Goal: Task Accomplishment & Management: Complete application form

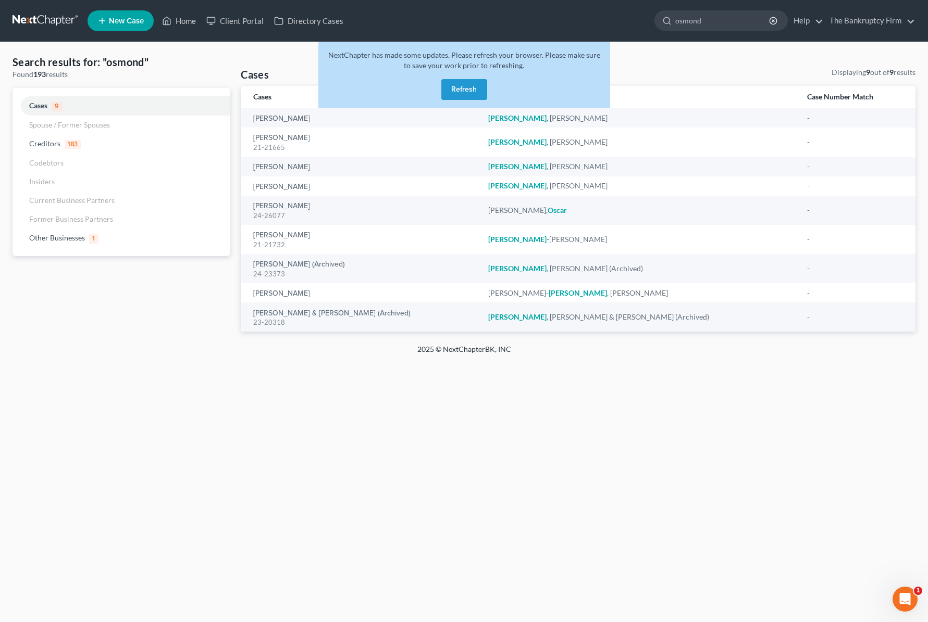
click at [467, 90] on button "Refresh" at bounding box center [464, 89] width 46 height 21
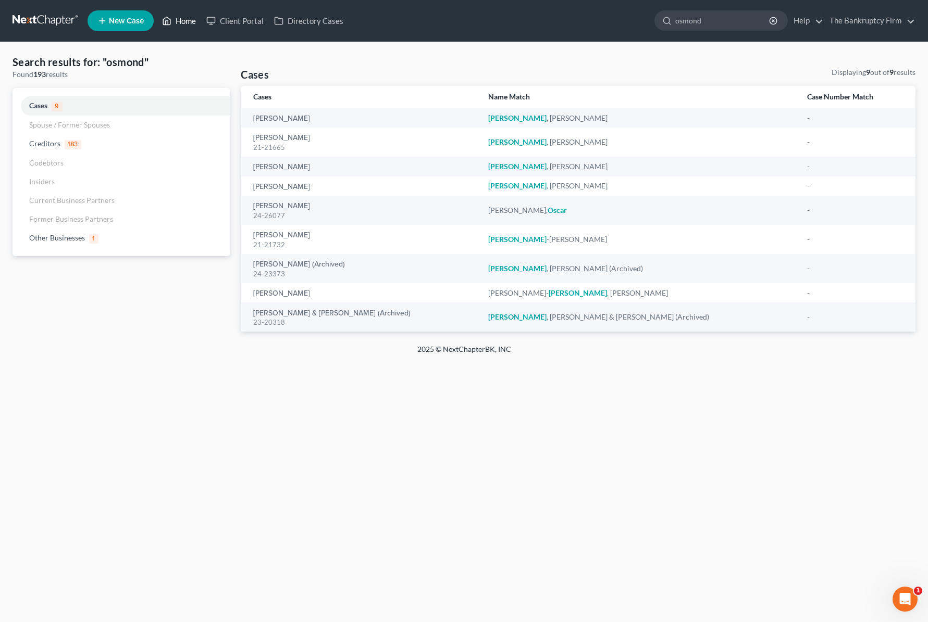
click at [181, 17] on link "Home" at bounding box center [179, 20] width 44 height 19
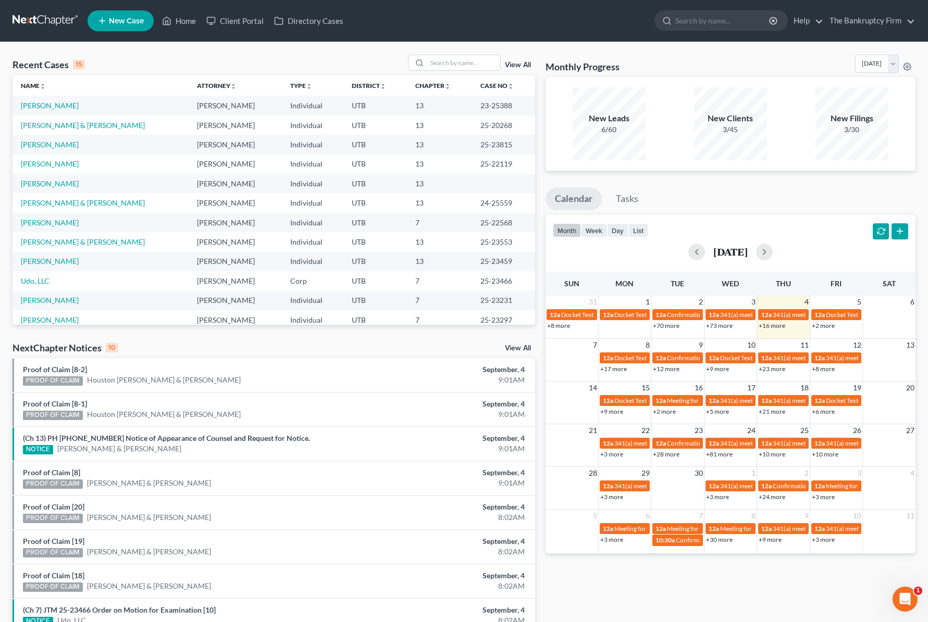
click at [286, 48] on div "Recent Cases 15 View All Name unfold_more expand_more expand_less Attorney unfo…" at bounding box center [464, 386] width 928 height 689
click at [472, 63] on input "search" at bounding box center [463, 62] width 73 height 15
type input "tello"
click at [522, 65] on link "View All" at bounding box center [518, 64] width 26 height 7
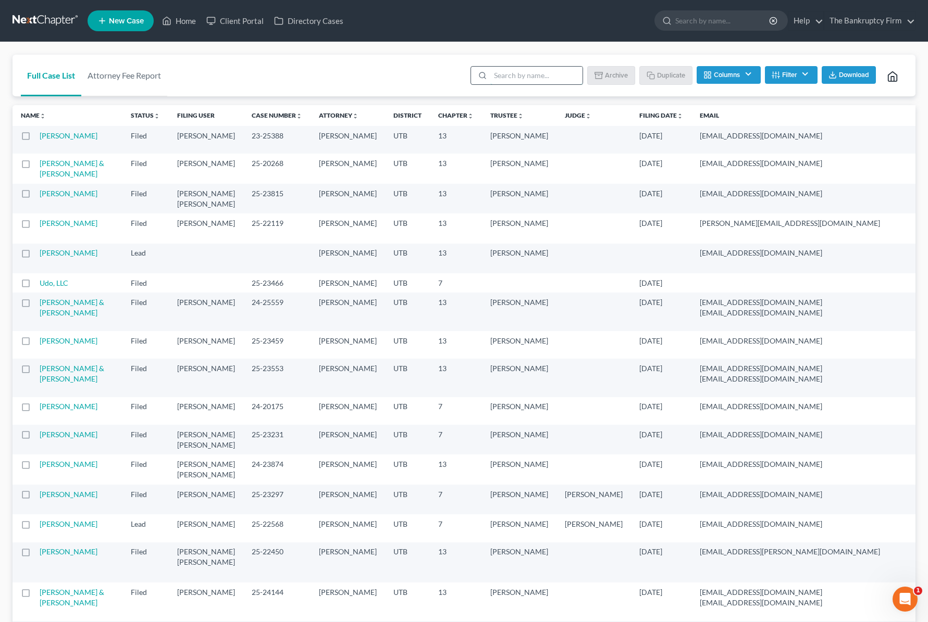
click at [509, 76] on input "search" at bounding box center [536, 76] width 92 height 18
type input "tello"
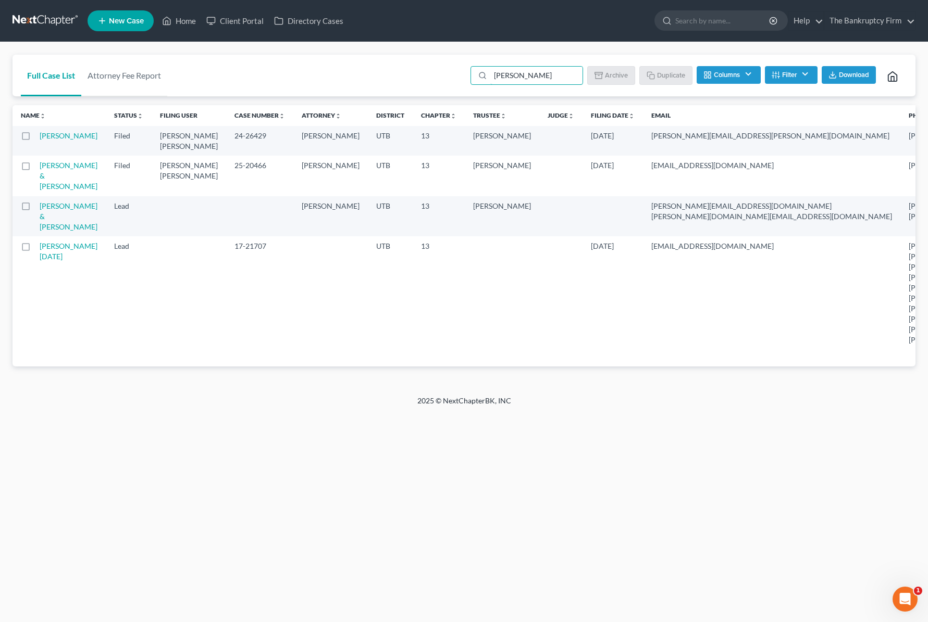
click at [35, 168] on label at bounding box center [35, 168] width 0 height 0
click at [40, 167] on input "checkbox" at bounding box center [43, 163] width 7 height 7
click at [662, 73] on button "Duplicate" at bounding box center [666, 75] width 52 height 18
checkbox input "false"
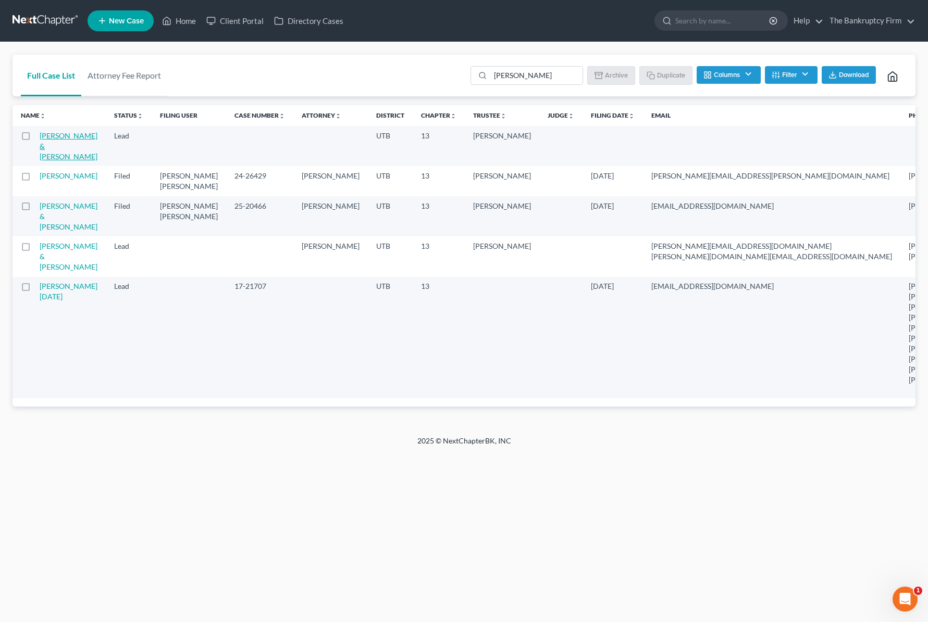
click at [45, 142] on link "Tello, Ruben & Joann" at bounding box center [69, 146] width 58 height 30
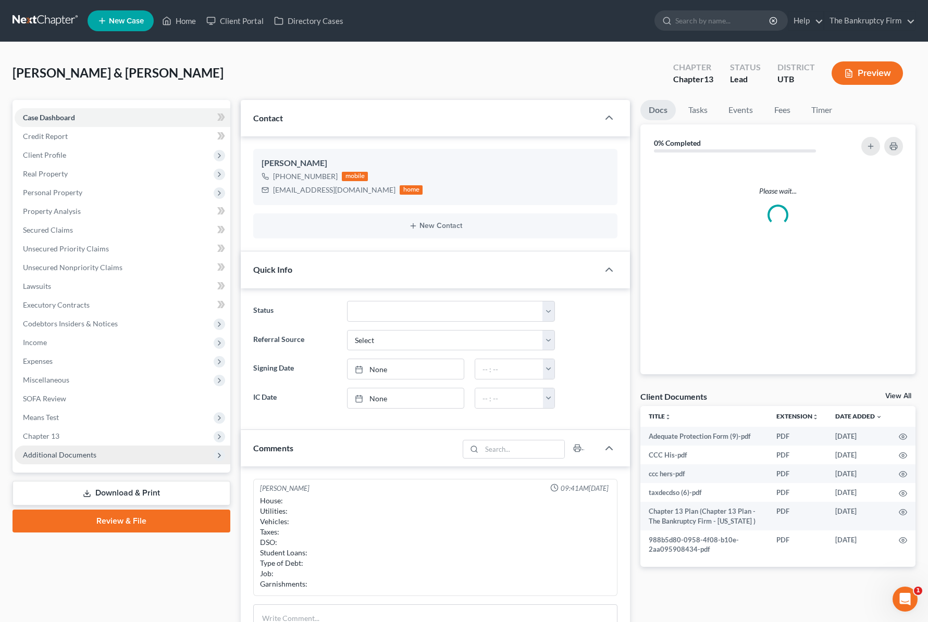
click at [88, 449] on span "Additional Documents" at bounding box center [123, 455] width 216 height 19
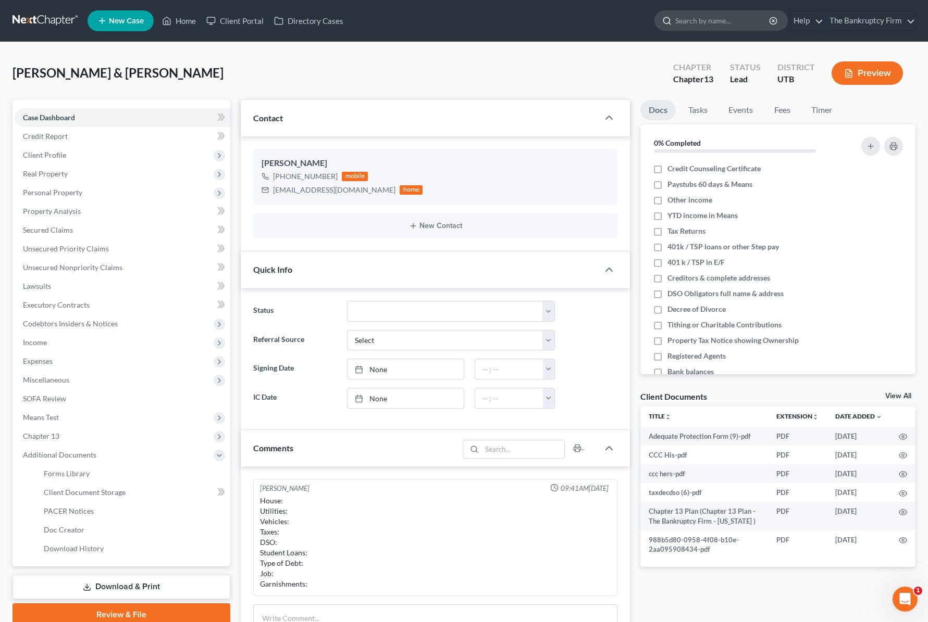
click at [729, 19] on input "search" at bounding box center [722, 20] width 95 height 19
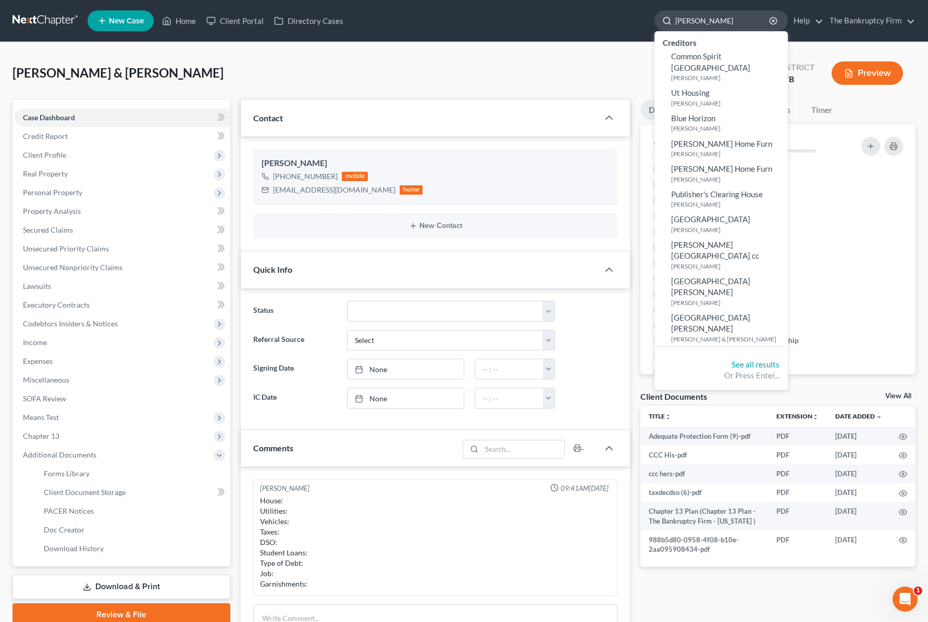
type input "holly brown"
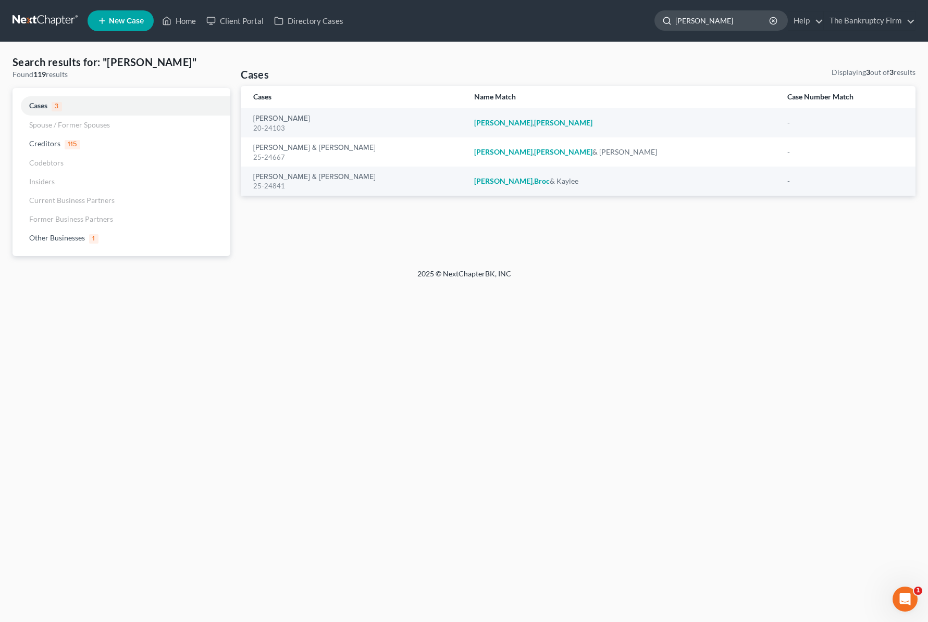
click at [731, 18] on input "holly brown" at bounding box center [722, 20] width 95 height 19
type input "rocha"
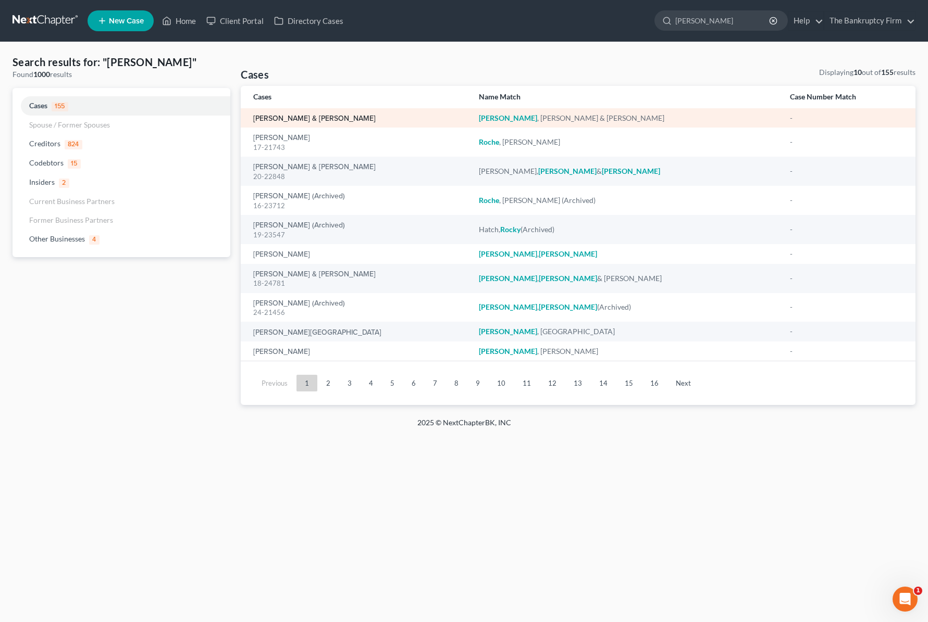
click at [319, 121] on link "Rocha, Matthew & Ari" at bounding box center [314, 118] width 122 height 7
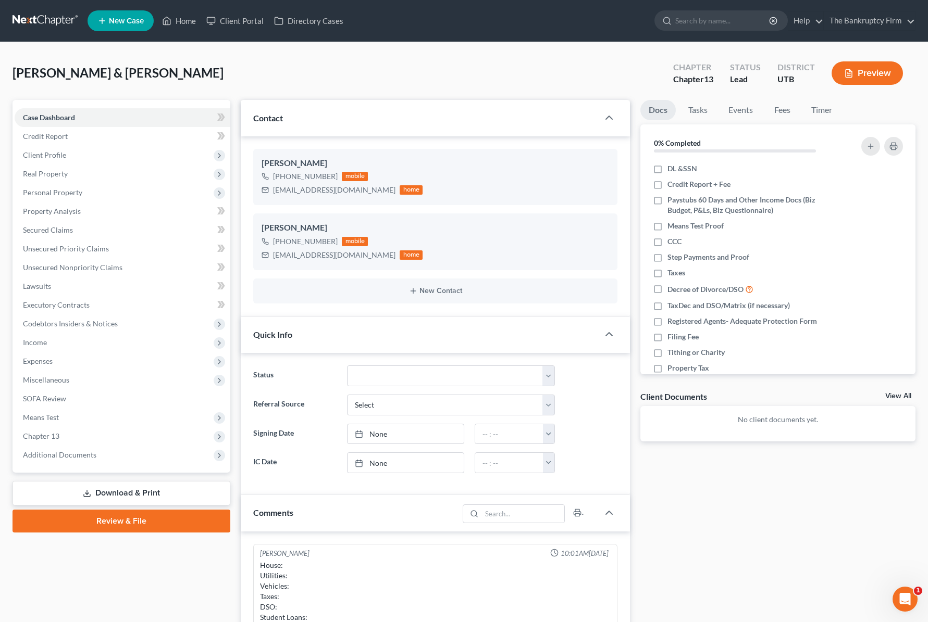
scroll to position [82, 0]
click at [103, 451] on span "Additional Documents" at bounding box center [123, 455] width 216 height 19
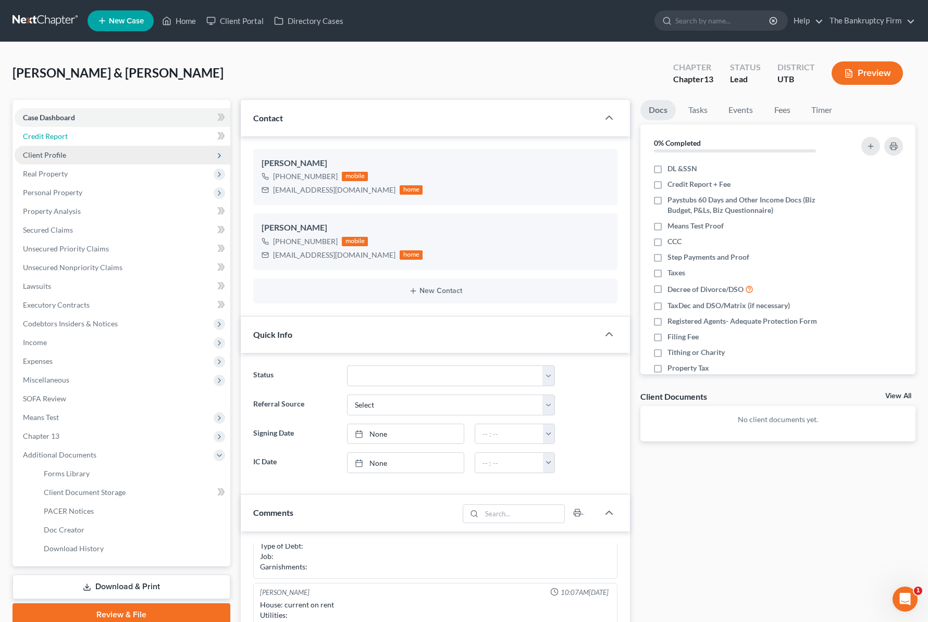
drag, startPoint x: 54, startPoint y: 134, endPoint x: 54, endPoint y: 148, distance: 14.1
click at [54, 134] on span "Credit Report" at bounding box center [45, 136] width 45 height 9
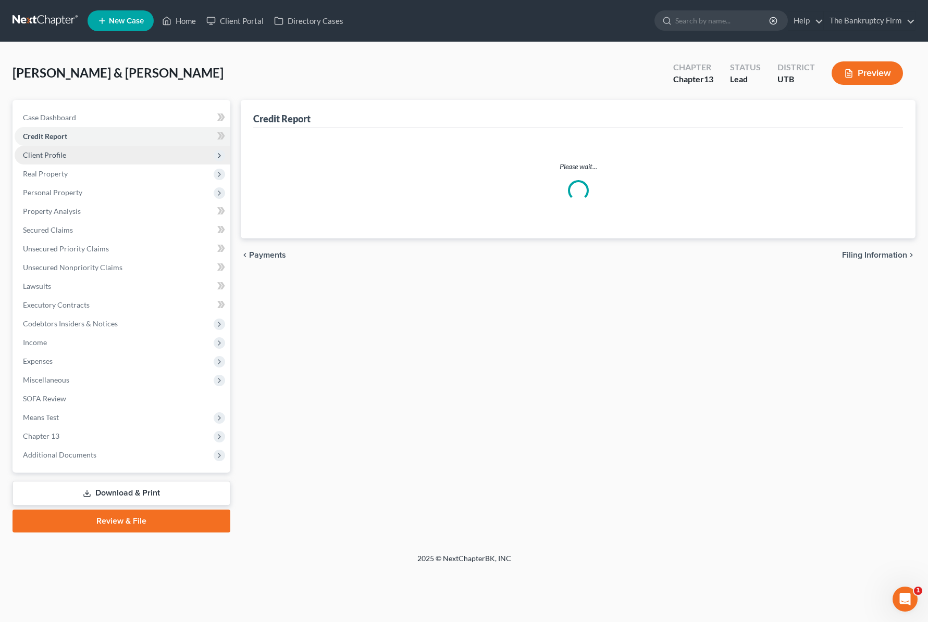
click at [53, 154] on span "Client Profile" at bounding box center [44, 155] width 43 height 9
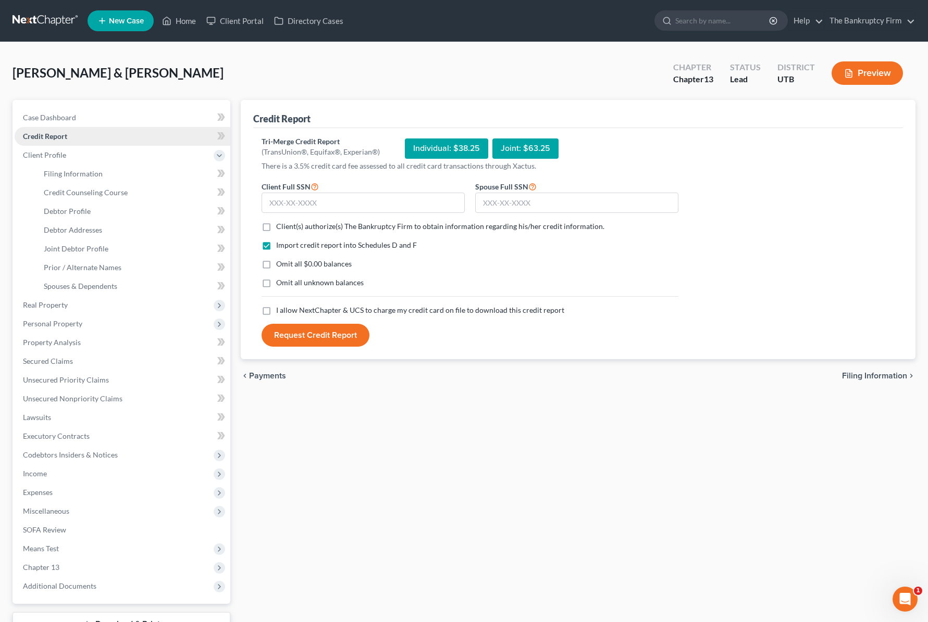
scroll to position [1, 0]
click at [58, 118] on span "Case Dashboard" at bounding box center [49, 117] width 53 height 9
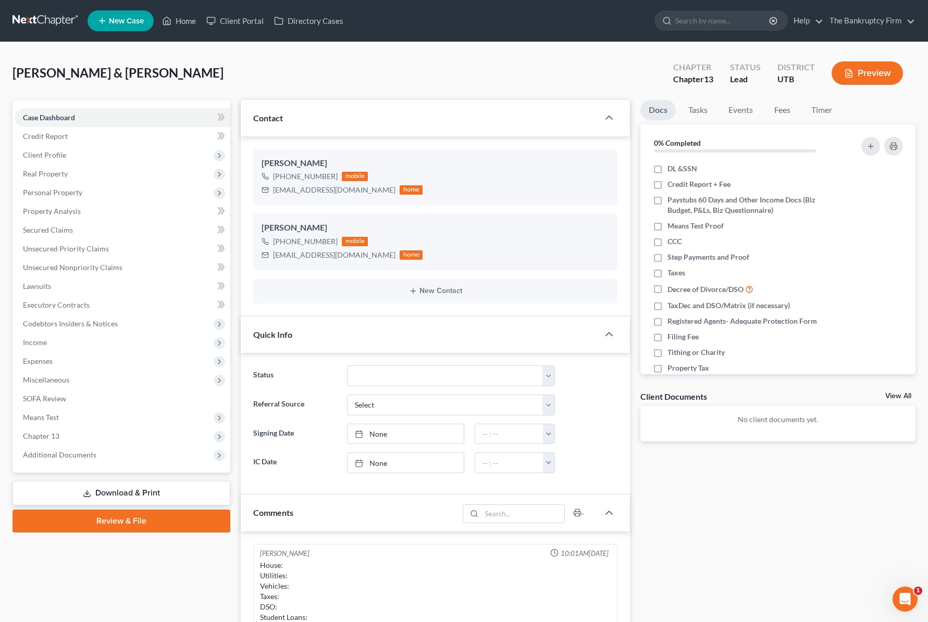
scroll to position [82, 0]
click at [707, 21] on input "search" at bounding box center [722, 20] width 95 height 19
type input "jessop"
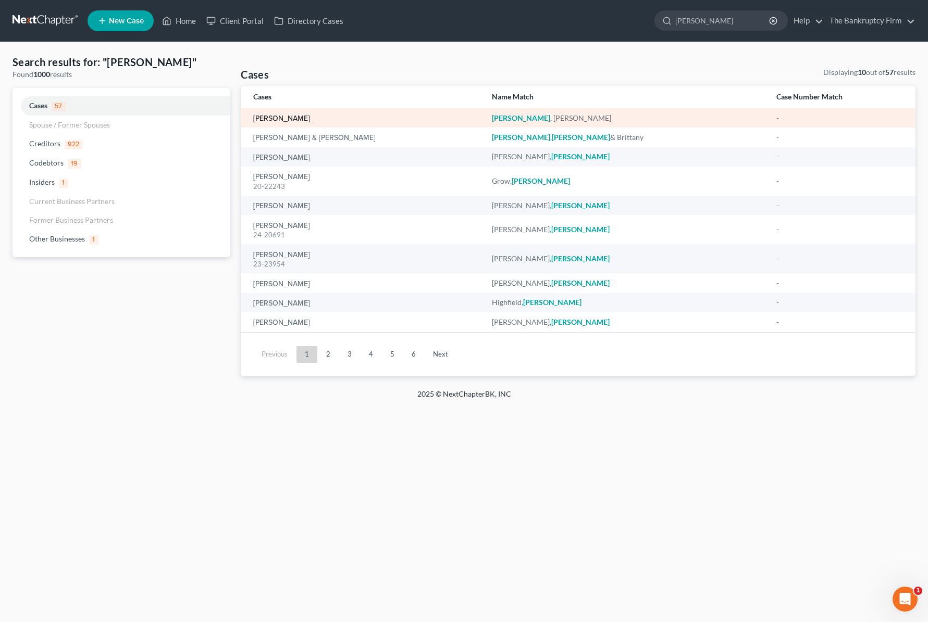
click at [279, 120] on link "Jessop, Michael" at bounding box center [281, 118] width 57 height 7
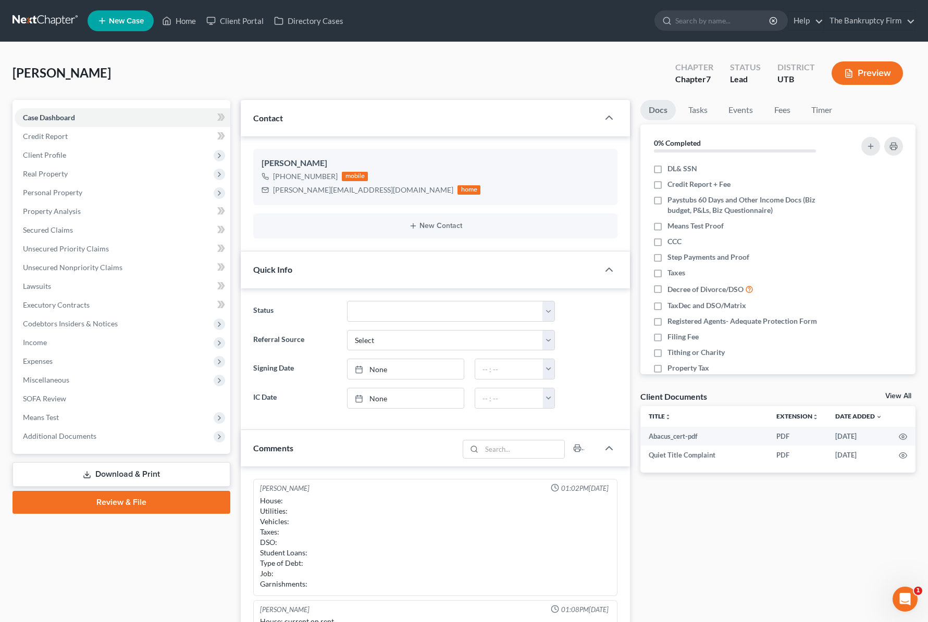
scroll to position [82, 0]
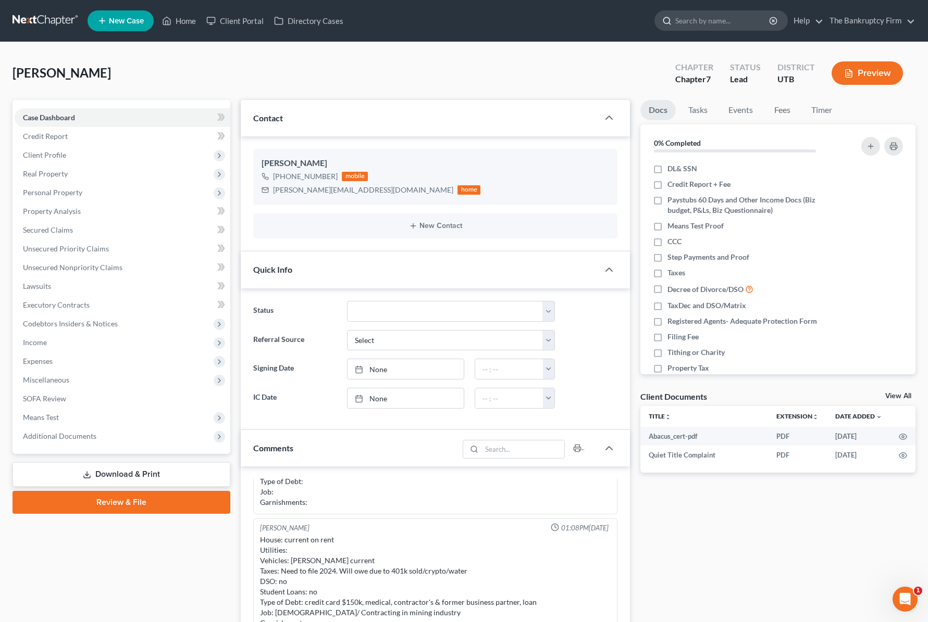
click at [719, 22] on input "search" at bounding box center [722, 20] width 95 height 19
type input "adams"
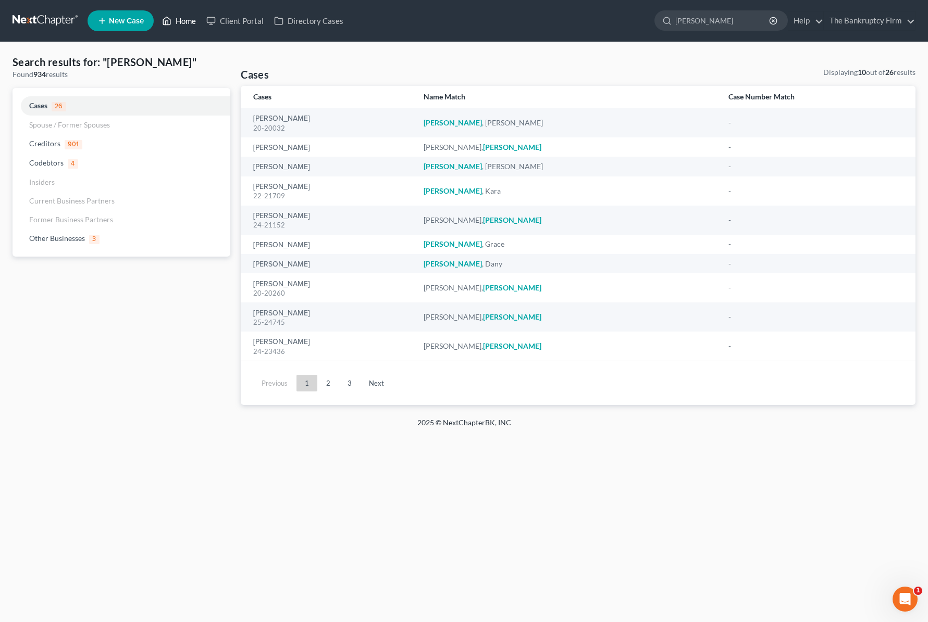
click at [184, 23] on link "Home" at bounding box center [179, 20] width 44 height 19
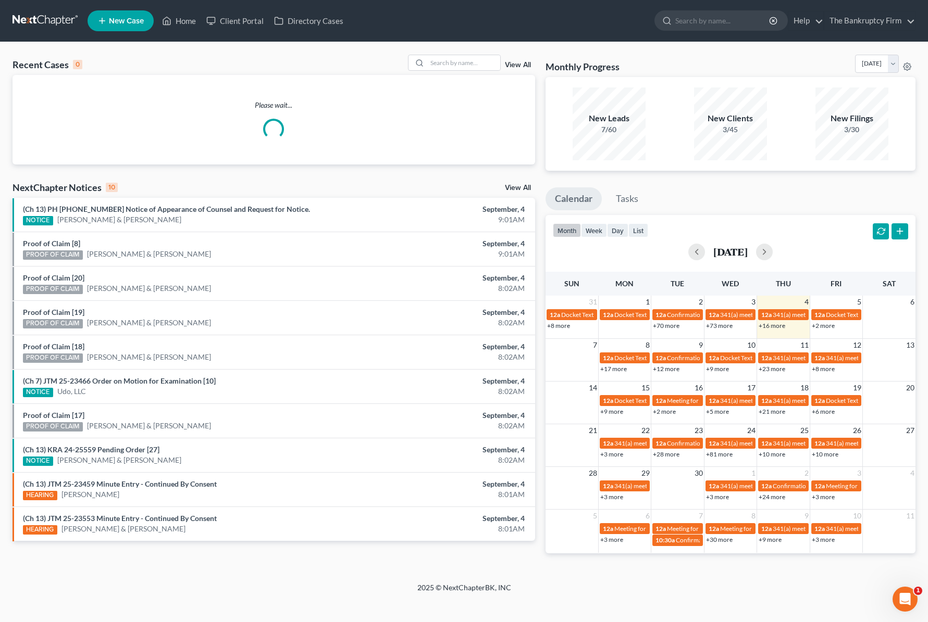
click at [519, 64] on link "View All" at bounding box center [518, 64] width 26 height 7
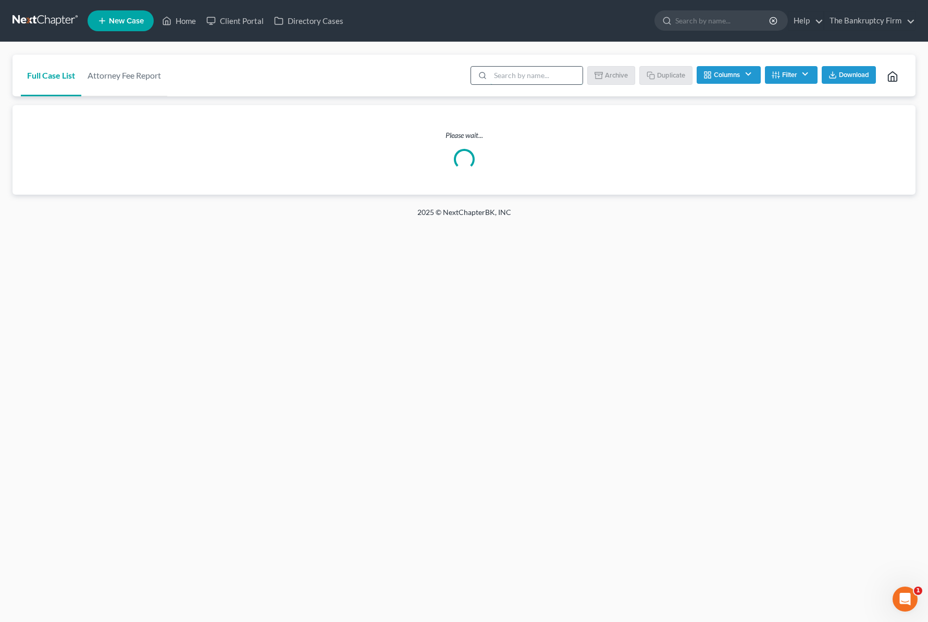
click at [509, 74] on input "search" at bounding box center [536, 76] width 92 height 18
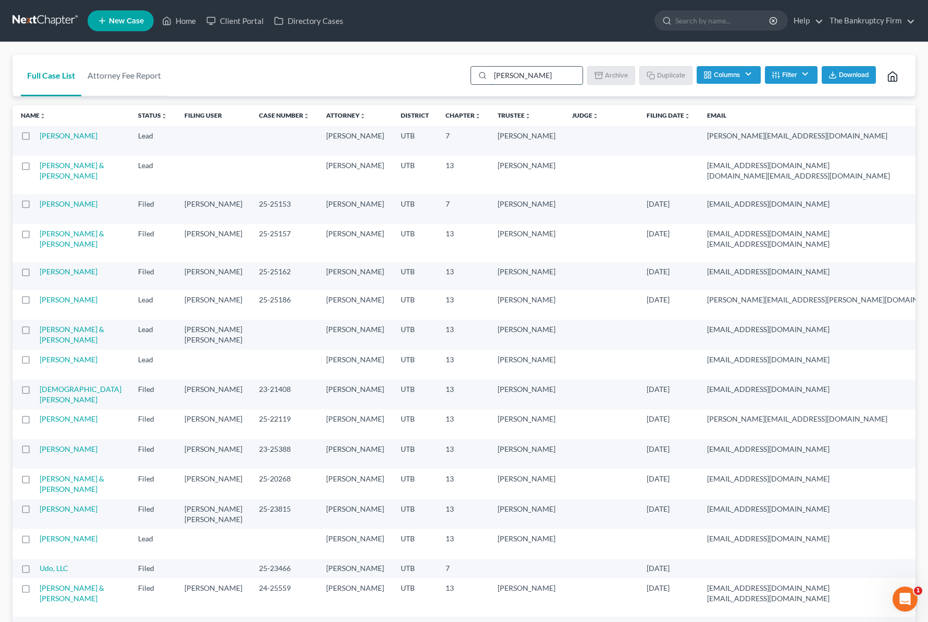
click at [545, 77] on input "adams" at bounding box center [536, 76] width 92 height 18
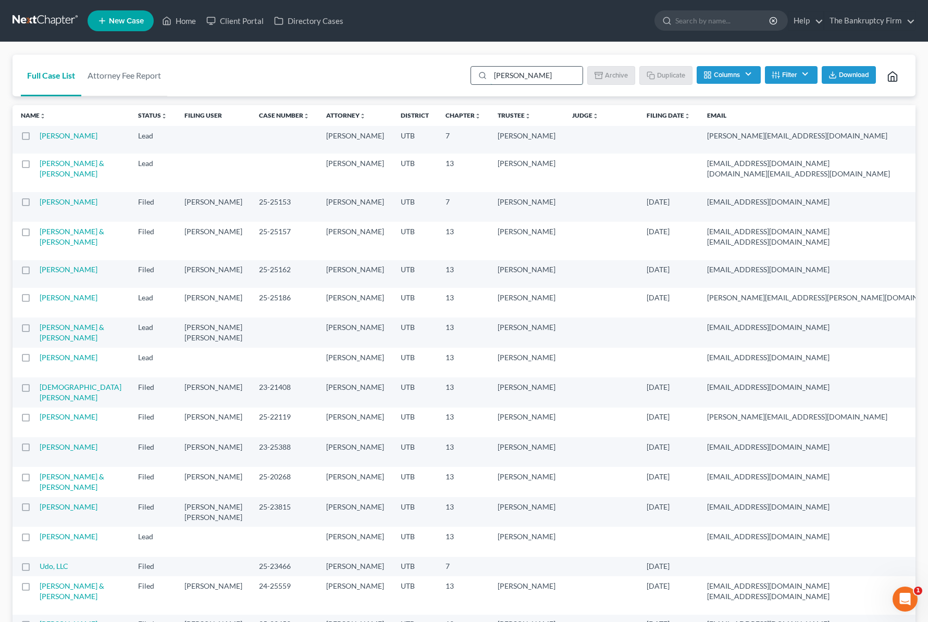
click at [545, 77] on input "adams" at bounding box center [536, 76] width 92 height 18
type input "[PERSON_NAME]"
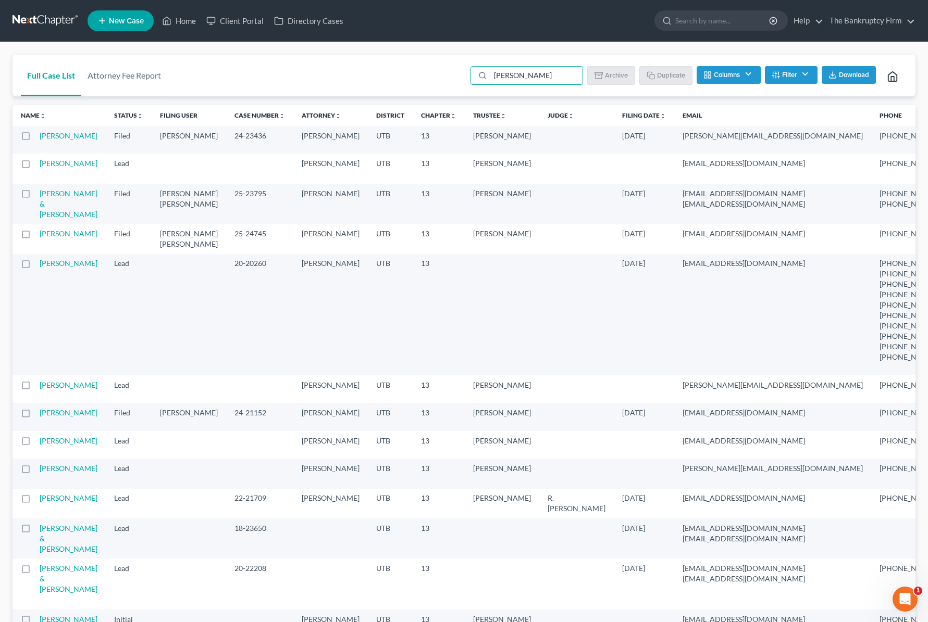
click at [48, 180] on td "[PERSON_NAME]" at bounding box center [73, 169] width 66 height 30
click at [56, 168] on link "[PERSON_NAME]" at bounding box center [69, 163] width 58 height 9
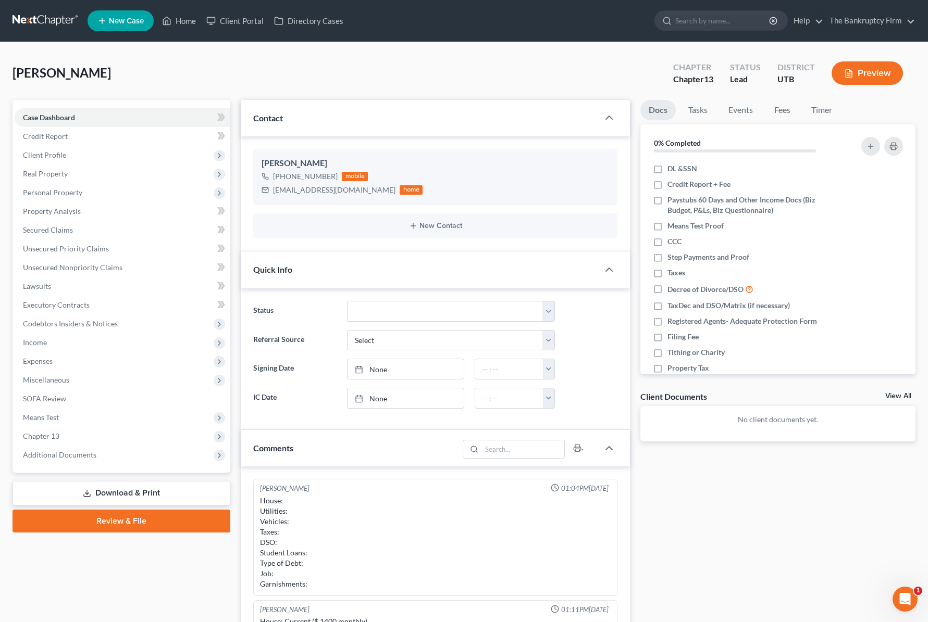
scroll to position [82, 0]
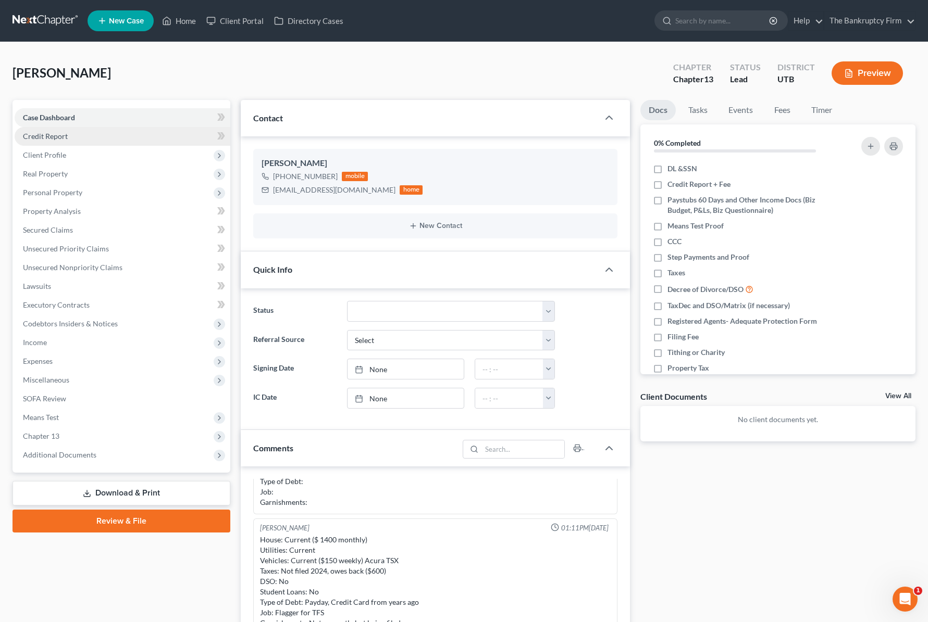
click at [73, 137] on link "Credit Report" at bounding box center [123, 136] width 216 height 19
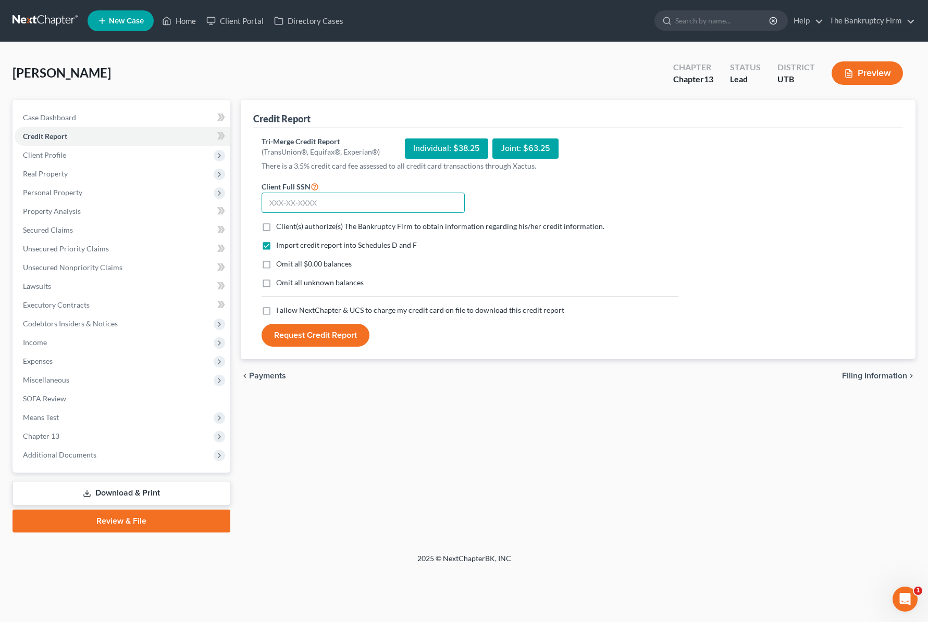
click at [310, 207] on input "text" at bounding box center [362, 203] width 203 height 21
click at [315, 206] on input "text" at bounding box center [362, 203] width 203 height 21
paste input "529-17-5392"
type input "529-17-5392"
click at [276, 226] on label "Client(s) authorize(s) The Bankruptcy Firm to obtain information regarding his/…" at bounding box center [440, 226] width 328 height 10
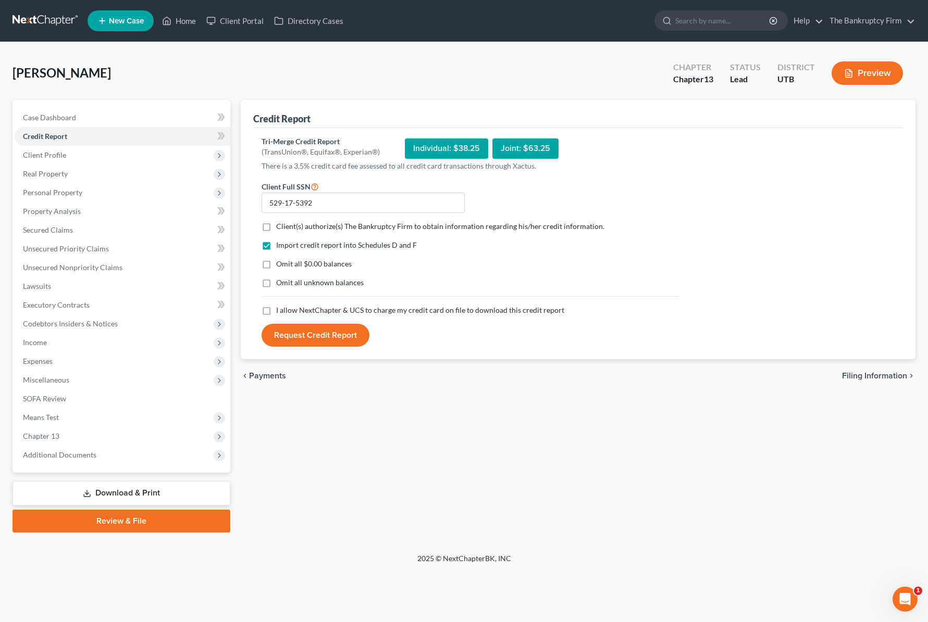
click at [280, 226] on input "Client(s) authorize(s) The Bankruptcy Firm to obtain information regarding his/…" at bounding box center [283, 224] width 7 height 7
checkbox input "true"
click at [276, 311] on label "I allow NextChapter & UCS to charge my credit card on file to download this cre…" at bounding box center [420, 310] width 288 height 10
click at [280, 311] on input "I allow NextChapter & UCS to charge my credit card on file to download this cre…" at bounding box center [283, 308] width 7 height 7
checkbox input "true"
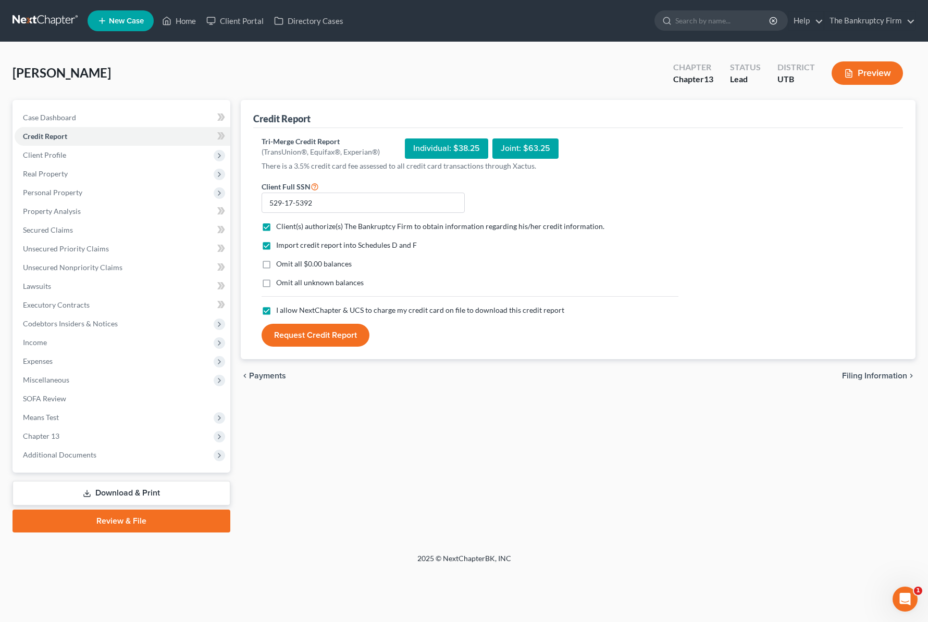
click at [276, 263] on label "Omit all $0.00 balances" at bounding box center [314, 264] width 76 height 10
click at [280, 263] on input "Omit all $0.00 balances" at bounding box center [283, 262] width 7 height 7
checkbox input "true"
click at [320, 339] on button "Request Credit Report" at bounding box center [315, 335] width 108 height 23
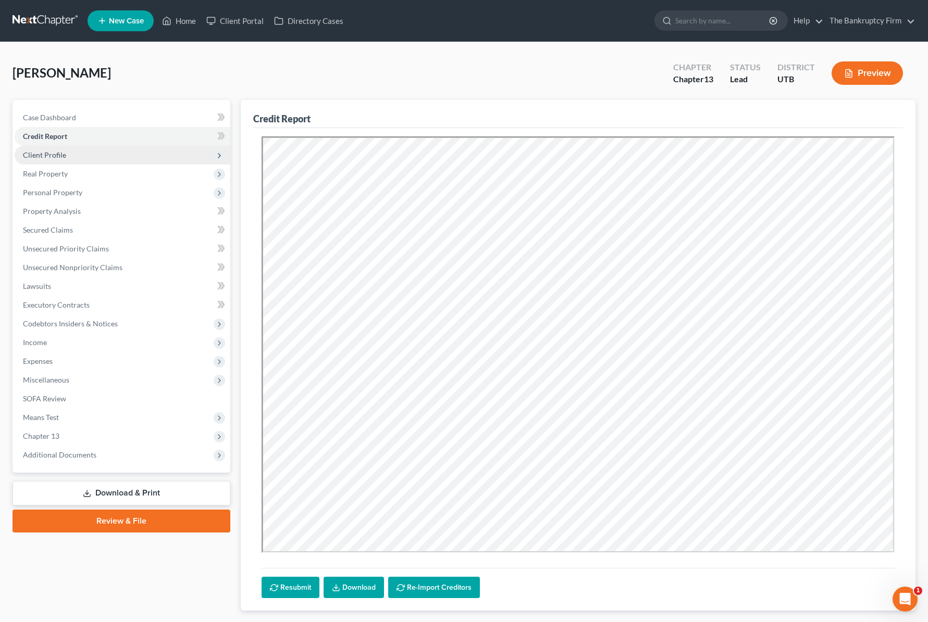
click at [53, 152] on span "Client Profile" at bounding box center [44, 155] width 43 height 9
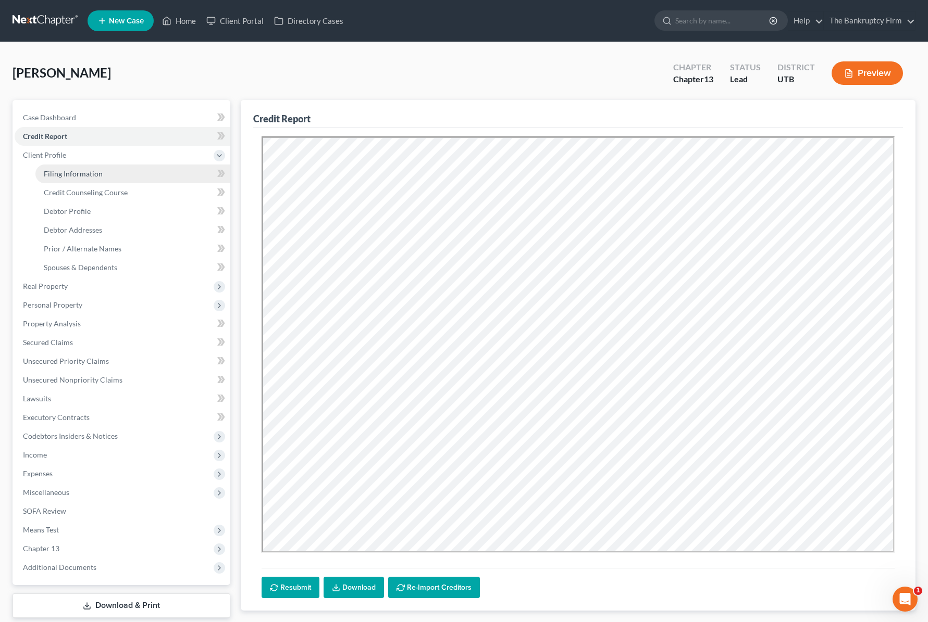
click at [116, 176] on link "Filing Information" at bounding box center [132, 174] width 195 height 19
select select "1"
select select "0"
select select "3"
select select "81"
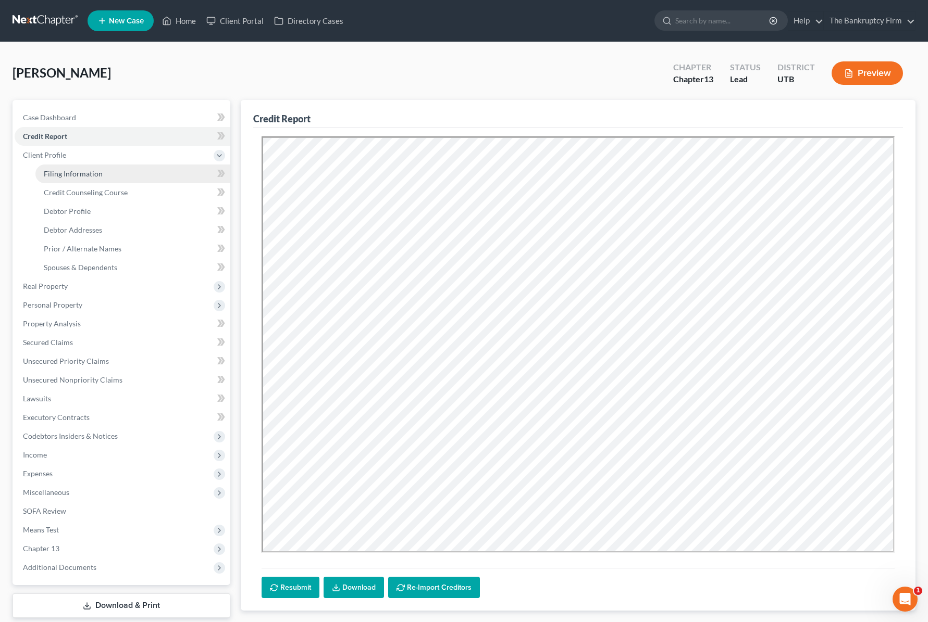
select select "0"
select select "46"
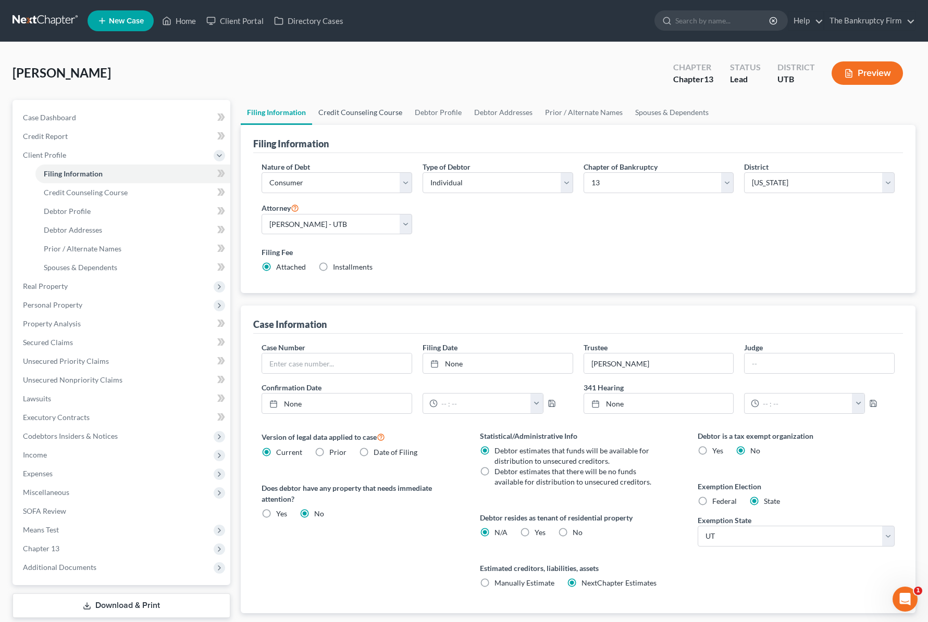
click at [369, 108] on link "Credit Counseling Course" at bounding box center [360, 112] width 96 height 25
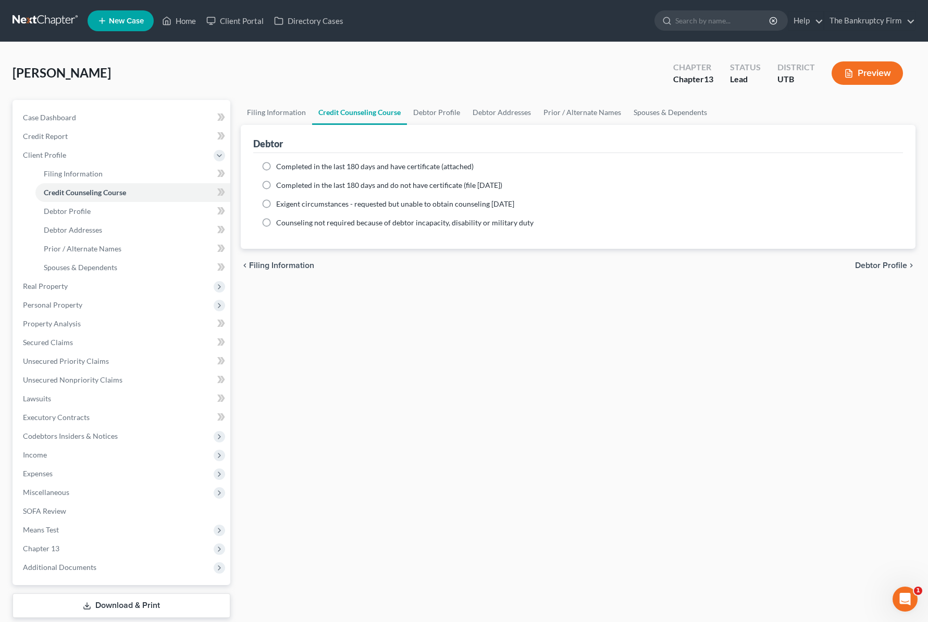
click at [276, 167] on label "Completed in the last 180 days and have certificate (attached)" at bounding box center [374, 166] width 197 height 10
click at [280, 167] on input "Completed in the last 180 days and have certificate (attached)" at bounding box center [283, 164] width 7 height 7
radio input "true"
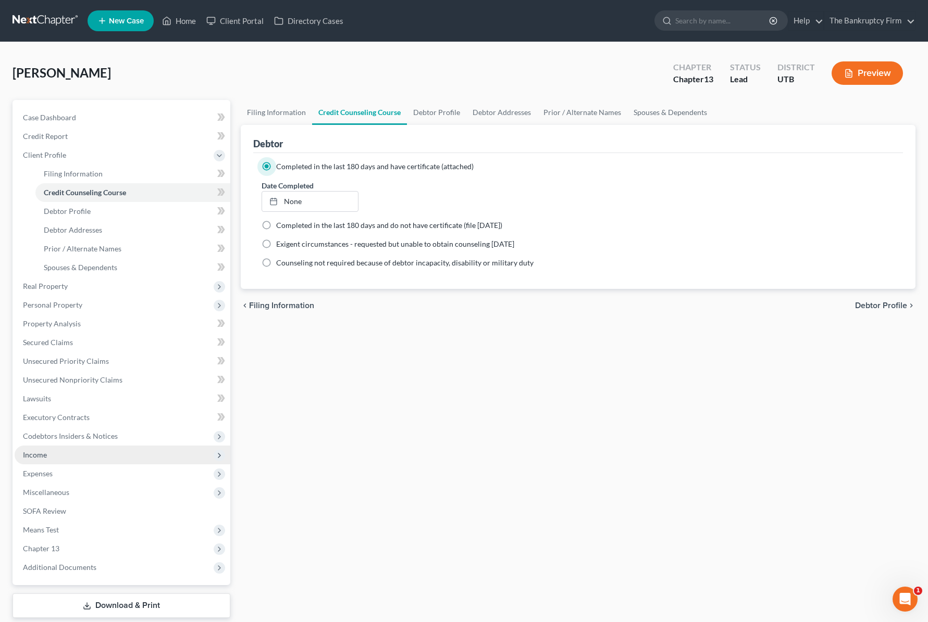
scroll to position [63, 0]
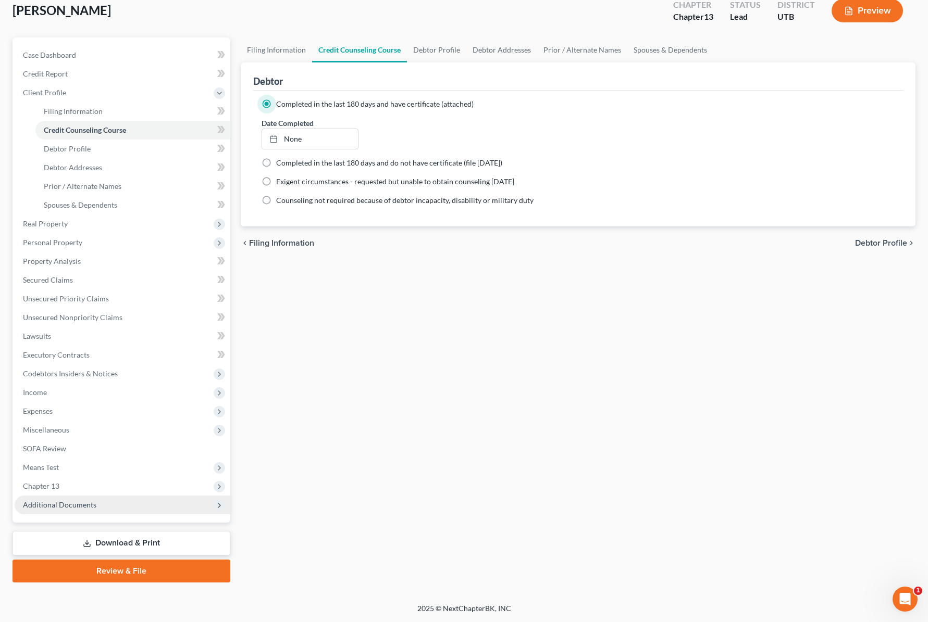
click at [74, 498] on span "Additional Documents" at bounding box center [123, 505] width 216 height 19
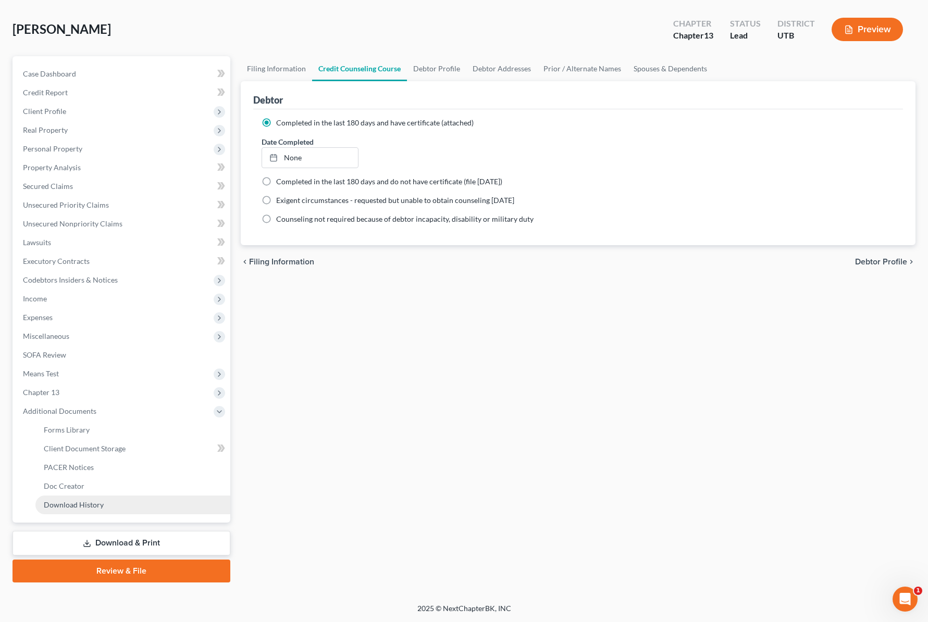
scroll to position [44, 0]
click at [108, 451] on span "Client Document Storage" at bounding box center [85, 448] width 82 height 9
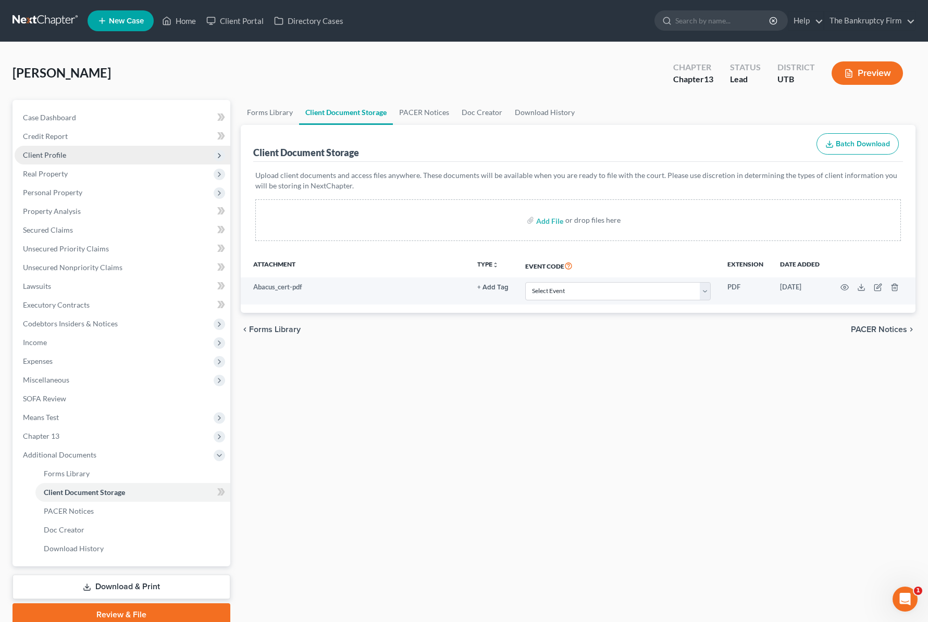
click at [66, 157] on span "Client Profile" at bounding box center [123, 155] width 216 height 19
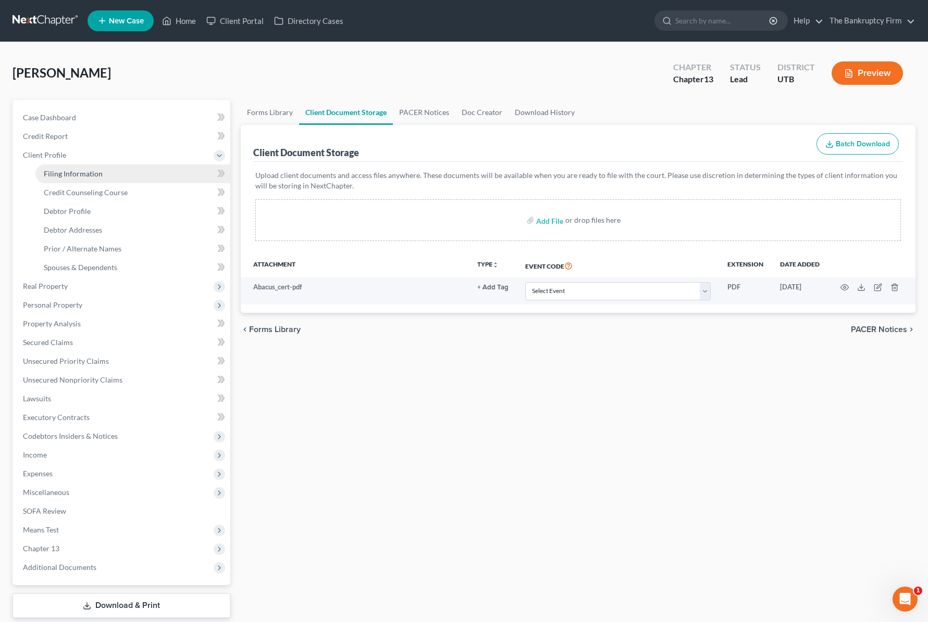
click at [93, 172] on span "Filing Information" at bounding box center [73, 173] width 59 height 9
select select "1"
select select "0"
select select "3"
select select "81"
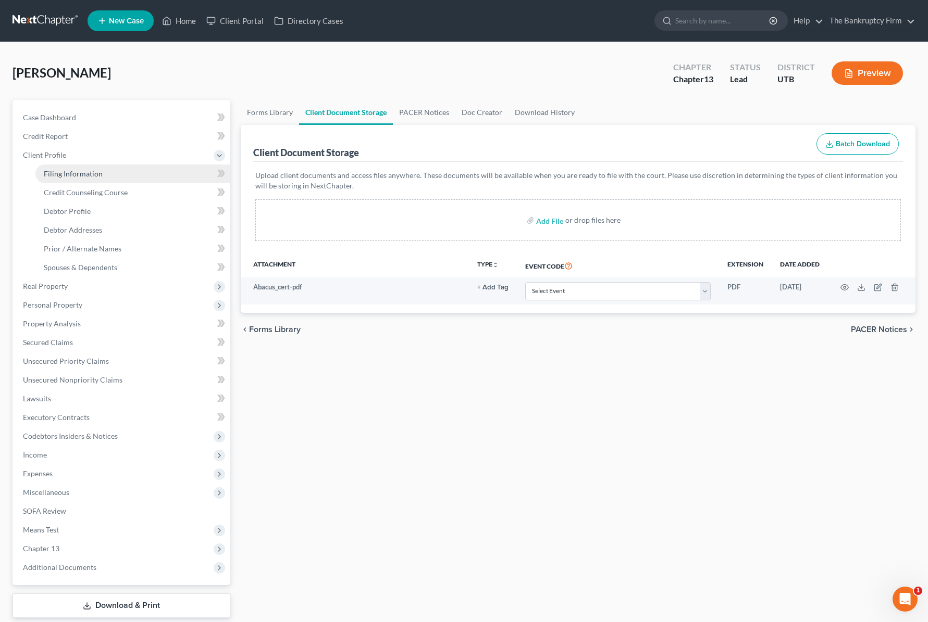
select select "0"
select select "46"
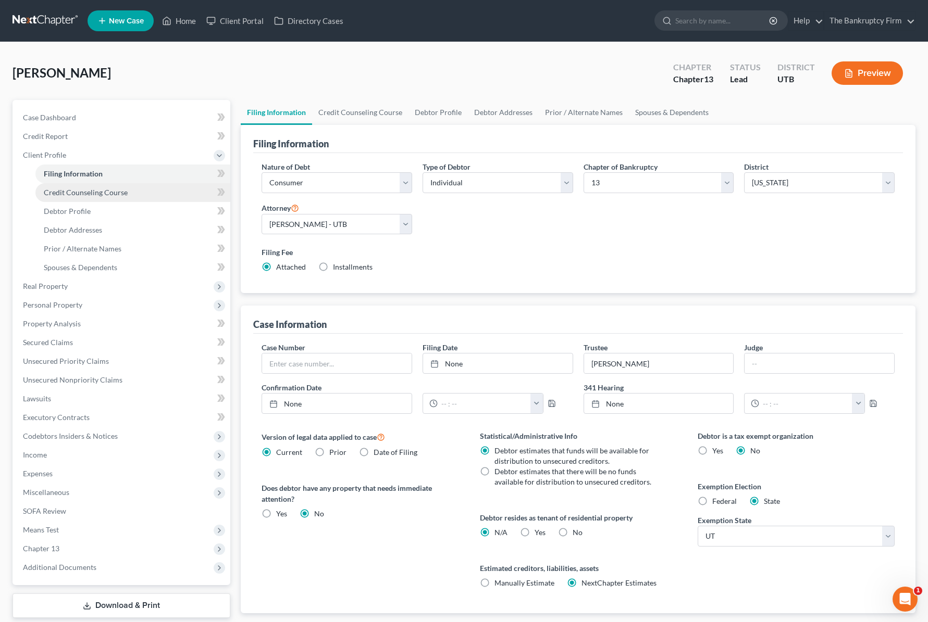
click at [104, 190] on span "Credit Counseling Course" at bounding box center [86, 192] width 84 height 9
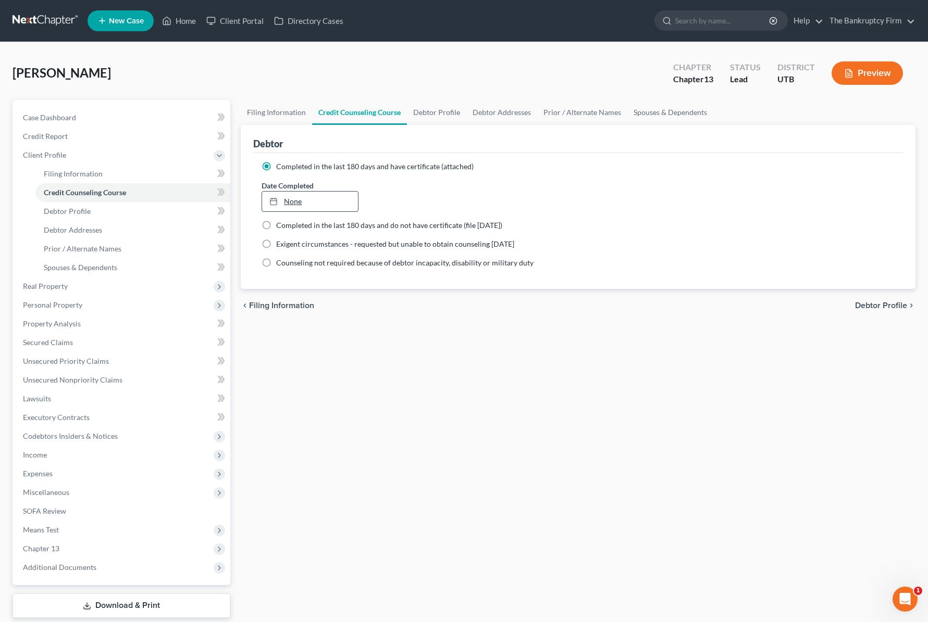
type input "[DATE]"
click at [315, 203] on link "None" at bounding box center [310, 202] width 96 height 20
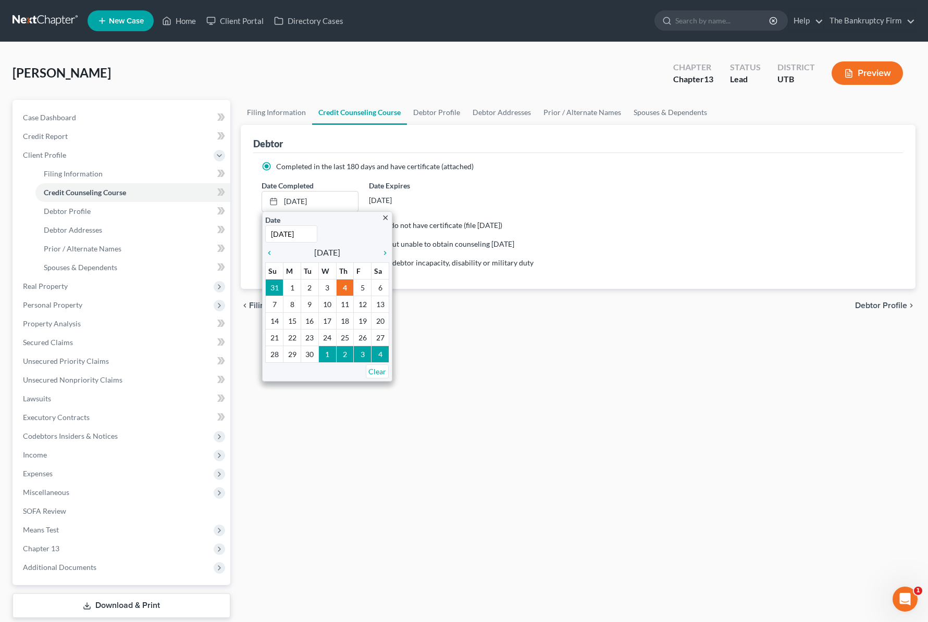
click at [630, 172] on ng-include "Completed in the last 180 days and have certificate (attached) Date Completed 9…" at bounding box center [577, 214] width 633 height 107
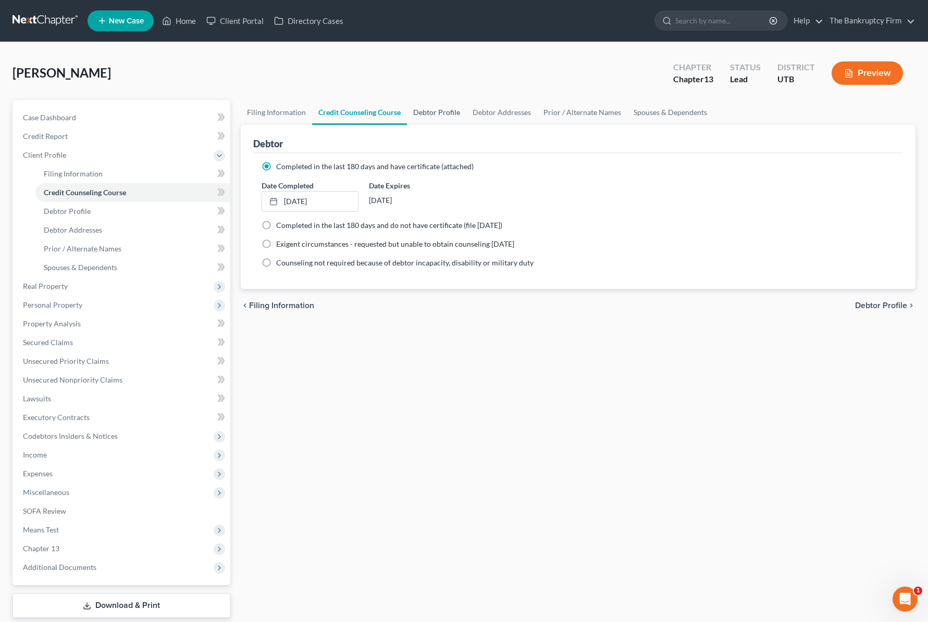
click at [439, 116] on link "Debtor Profile" at bounding box center [436, 112] width 59 height 25
select select "3"
select select "0"
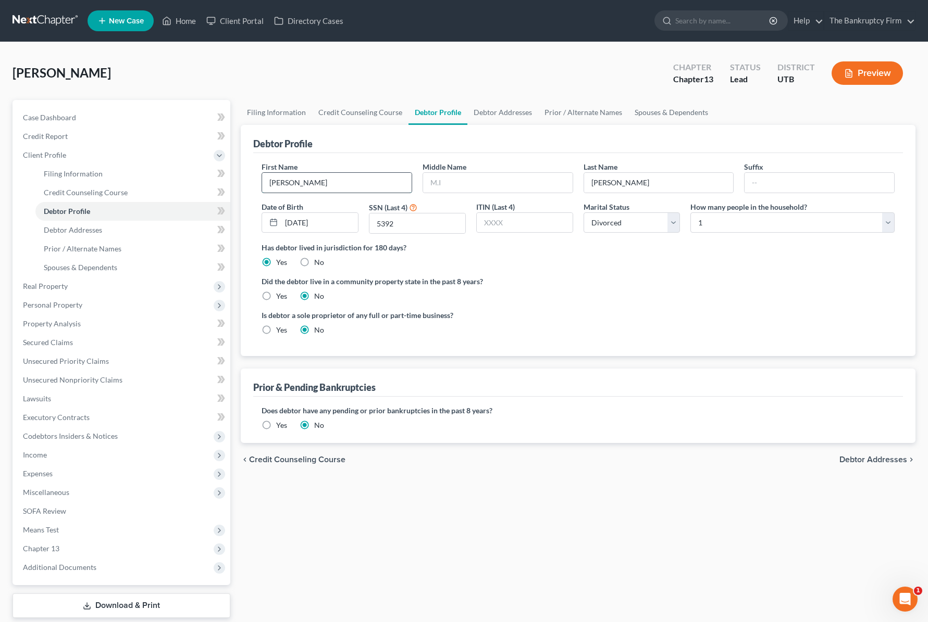
click at [345, 185] on input "[PERSON_NAME]" at bounding box center [336, 183] width 149 height 20
click at [462, 182] on input "text" at bounding box center [497, 183] width 149 height 20
type input "[PERSON_NAME]"
click at [428, 226] on input "5392" at bounding box center [417, 224] width 96 height 20
click at [502, 109] on link "Debtor Addresses" at bounding box center [502, 112] width 71 height 25
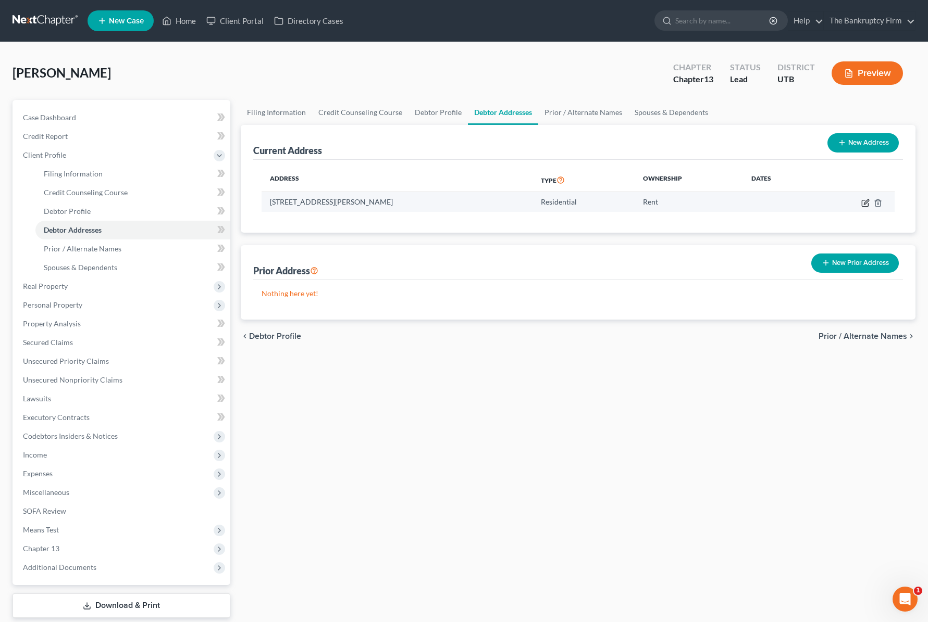
click at [867, 205] on icon "button" at bounding box center [865, 203] width 8 height 8
select select "46"
select select "0"
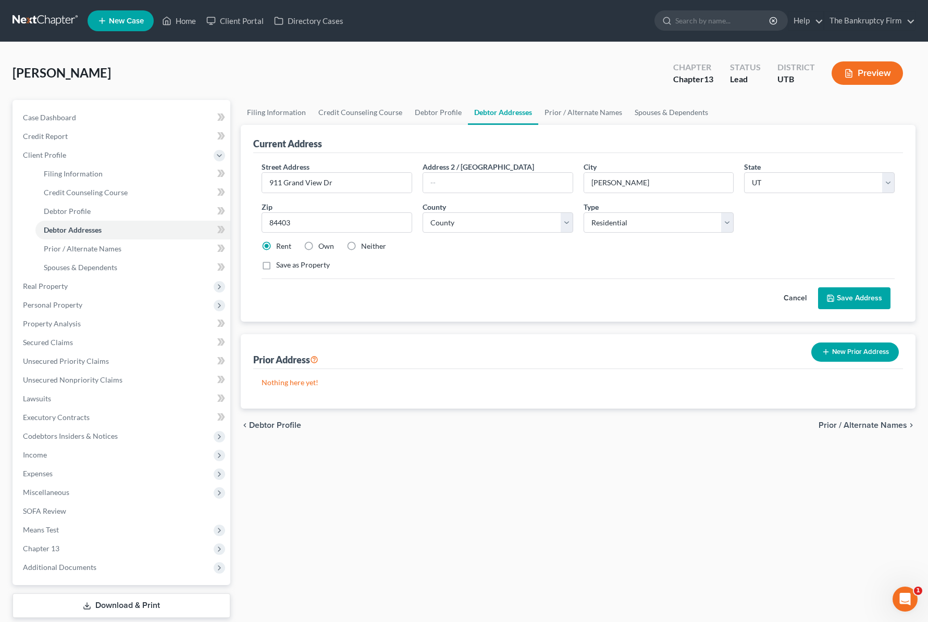
click at [844, 299] on button "Save Address" at bounding box center [854, 299] width 72 height 22
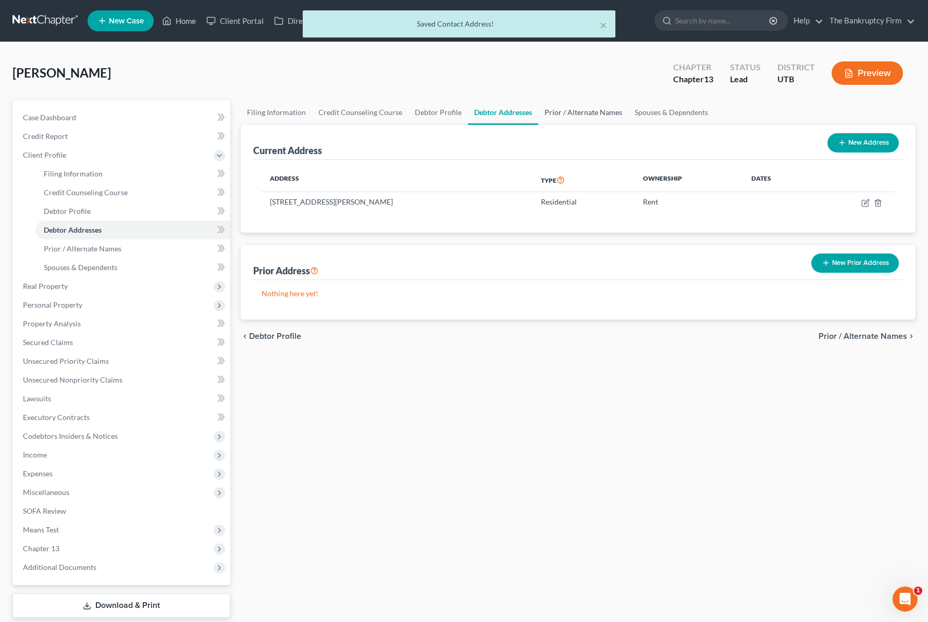
click at [586, 109] on link "Prior / Alternate Names" at bounding box center [583, 112] width 90 height 25
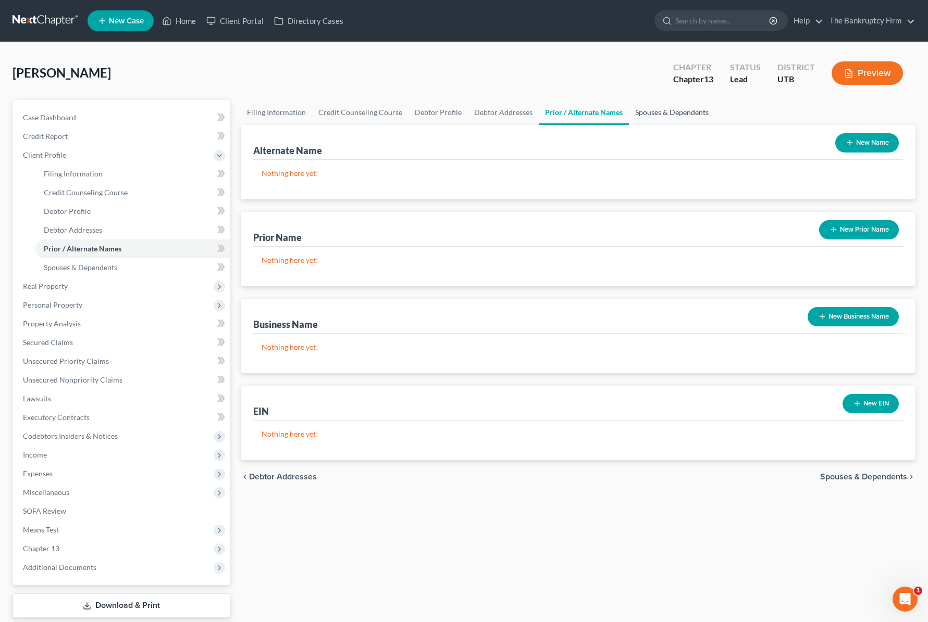
click at [670, 111] on link "Spouses & Dependents" at bounding box center [672, 112] width 86 height 25
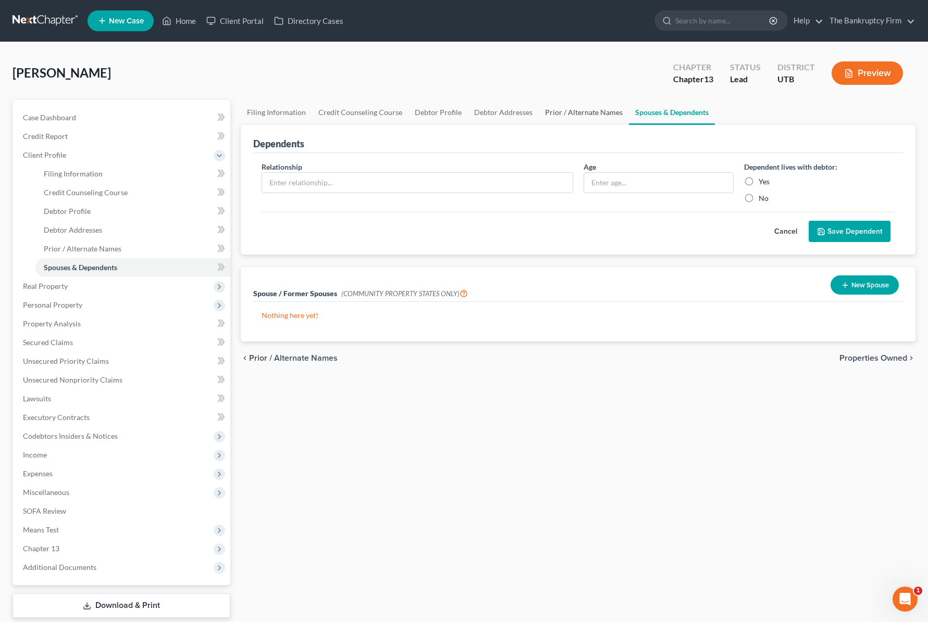
click at [584, 113] on link "Prior / Alternate Names" at bounding box center [584, 112] width 90 height 25
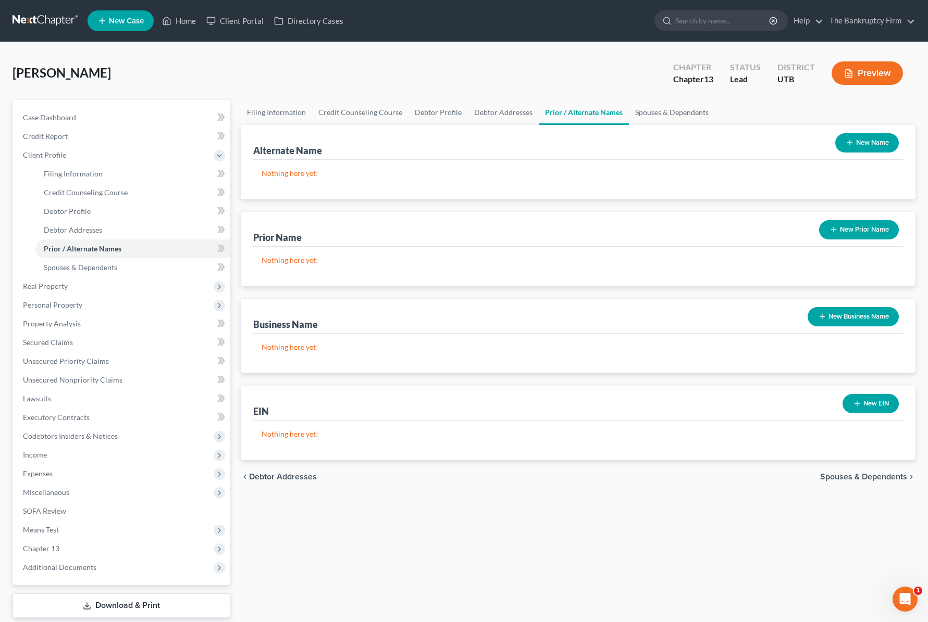
click at [878, 140] on button "New Name" at bounding box center [867, 142] width 64 height 19
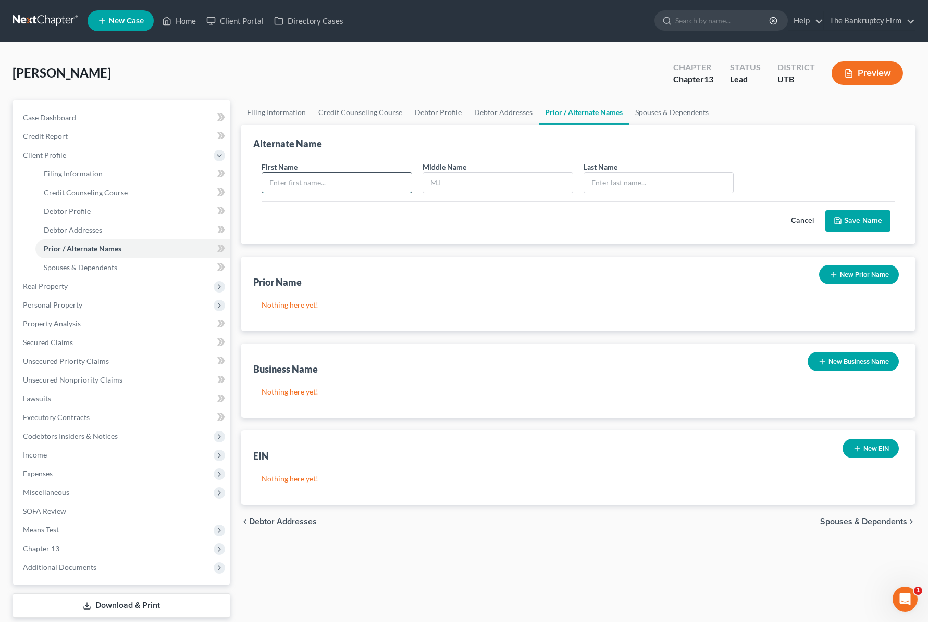
click at [345, 184] on input "text" at bounding box center [336, 183] width 149 height 20
type input "M"
click at [328, 183] on input "text" at bounding box center [336, 183] width 149 height 20
type input "Mike"
type input "[PERSON_NAME]"
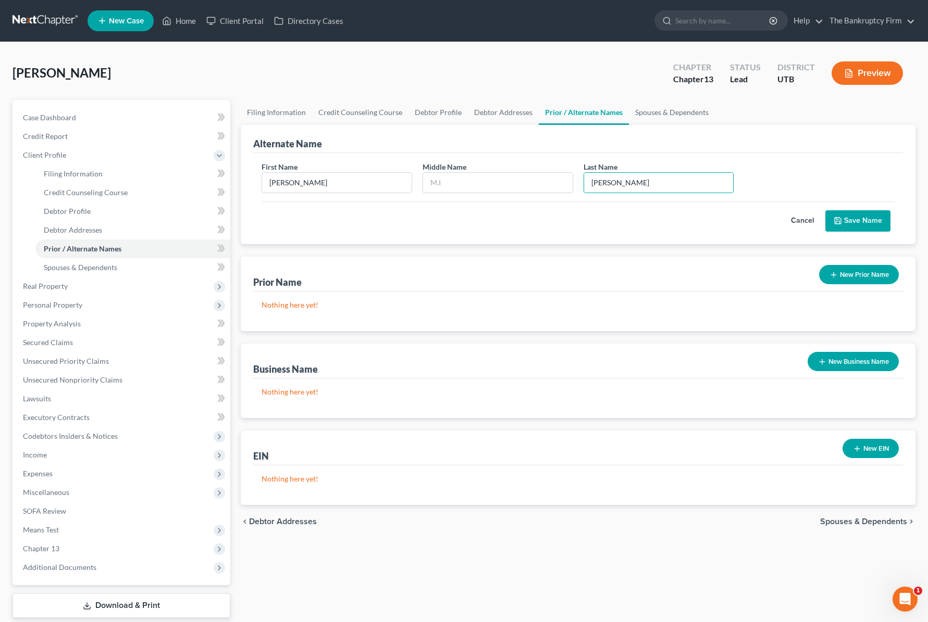
click at [859, 219] on button "Save Name" at bounding box center [857, 221] width 65 height 22
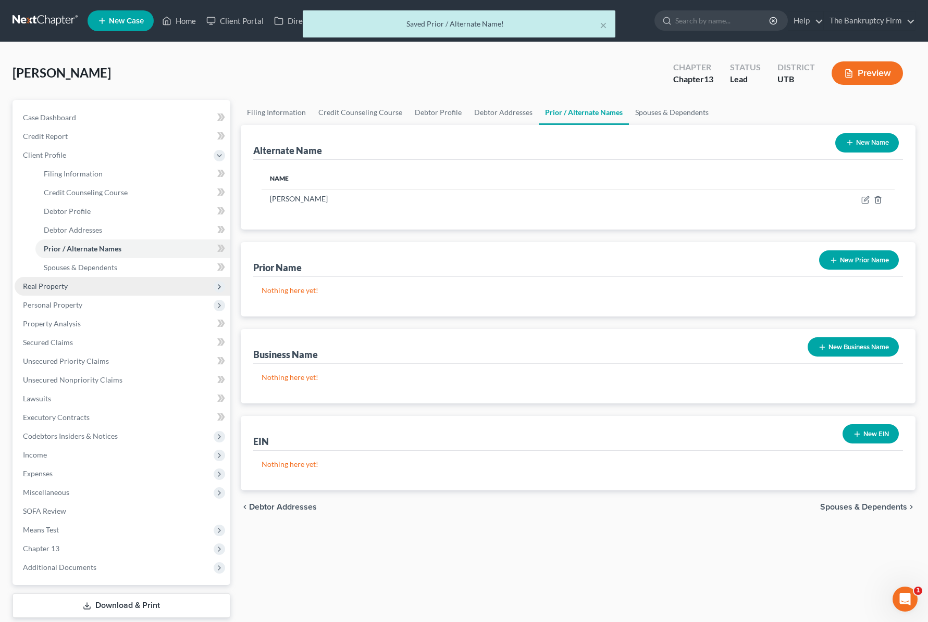
click at [40, 284] on span "Real Property" at bounding box center [45, 286] width 45 height 9
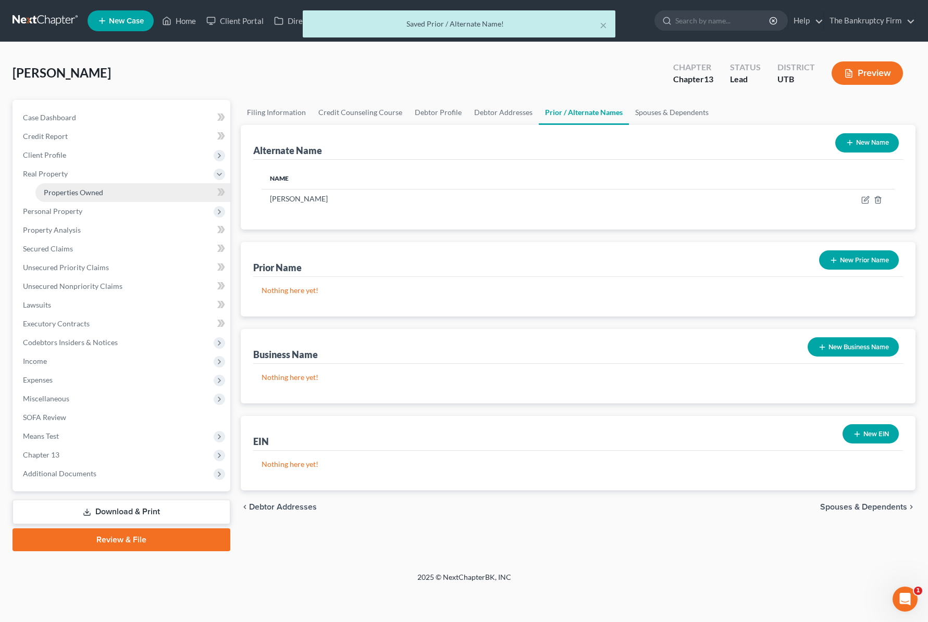
click at [83, 193] on span "Properties Owned" at bounding box center [73, 192] width 59 height 9
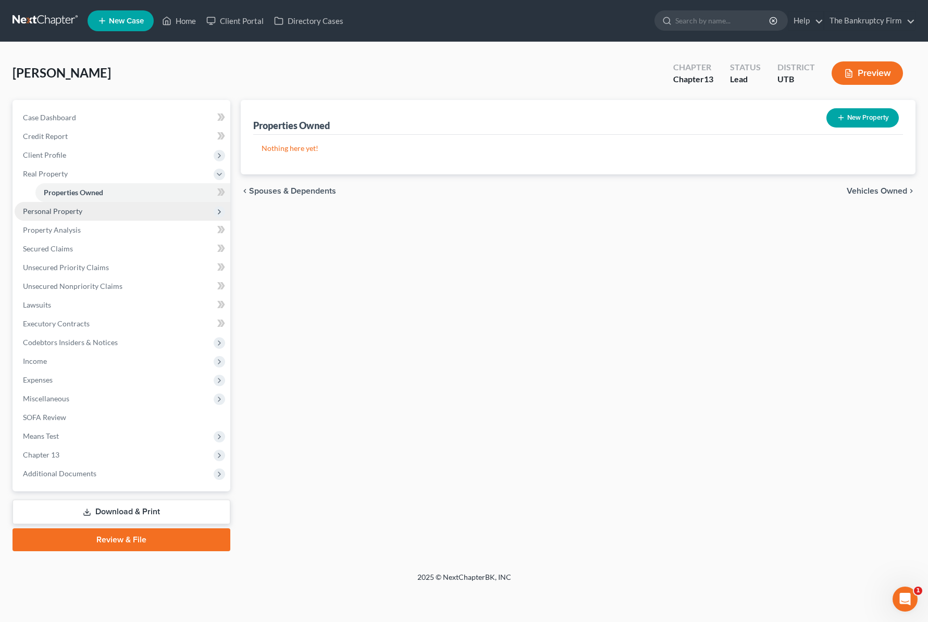
click at [84, 216] on span "Personal Property" at bounding box center [123, 211] width 216 height 19
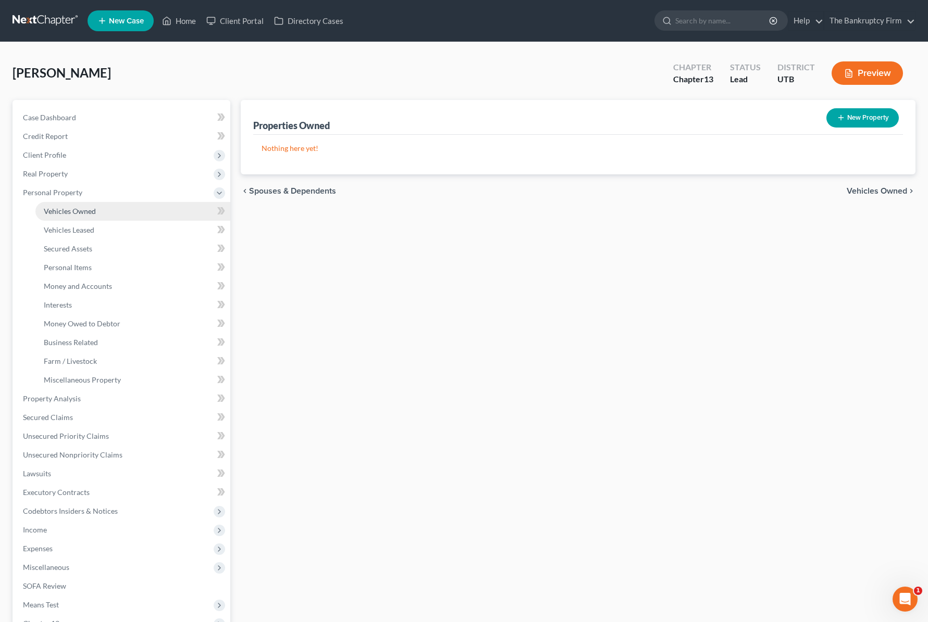
click at [85, 214] on span "Vehicles Owned" at bounding box center [70, 211] width 52 height 9
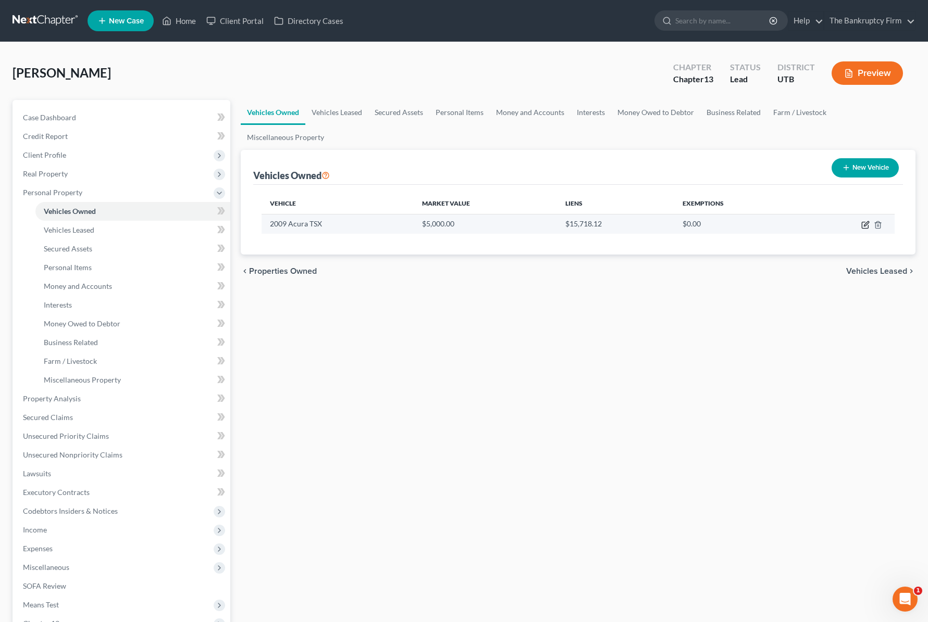
click at [864, 224] on icon "button" at bounding box center [865, 225] width 8 height 8
select select "0"
select select "17"
select select "0"
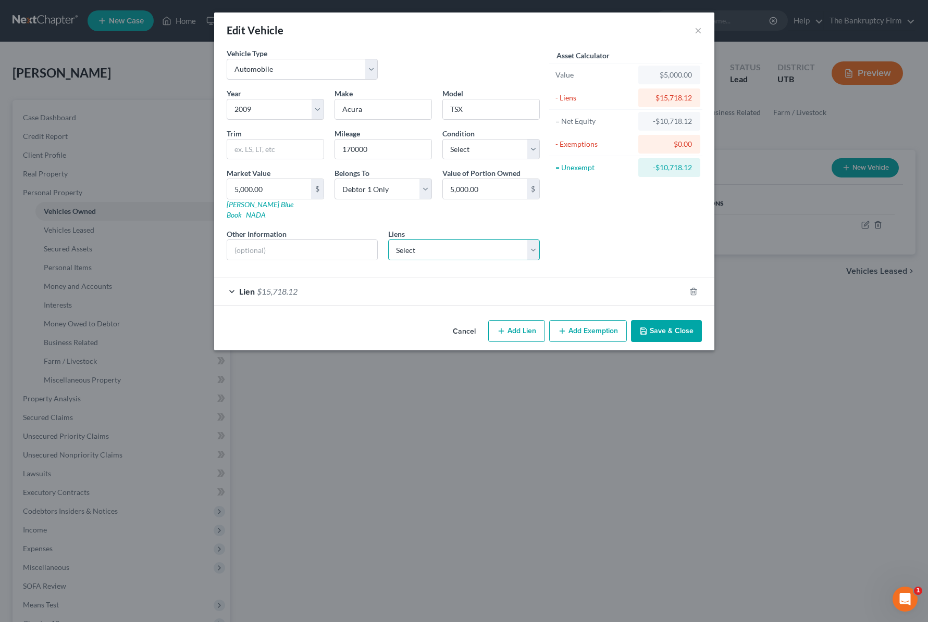
click at [471, 240] on select "Select Titaniumfund - $16,003.00" at bounding box center [464, 250] width 152 height 21
click at [230, 280] on div "Lien $15,718.12" at bounding box center [449, 292] width 471 height 28
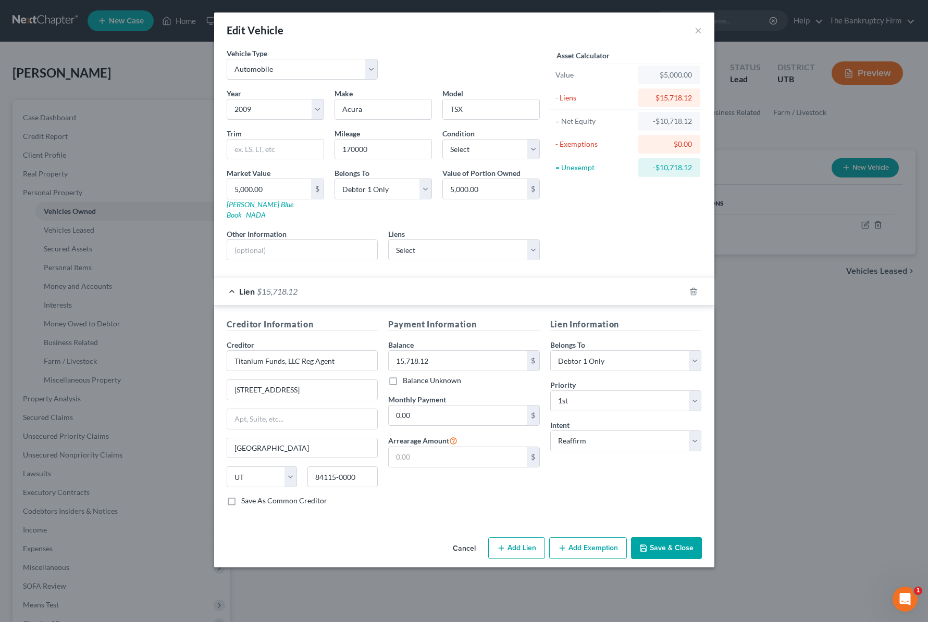
click at [588, 226] on div "Asset Calculator Value $5,000.00 - Liens $15,718.12 = Net Equity -$10,718.12 - …" at bounding box center [626, 158] width 162 height 221
click at [673, 540] on button "Save & Close" at bounding box center [666, 549] width 71 height 22
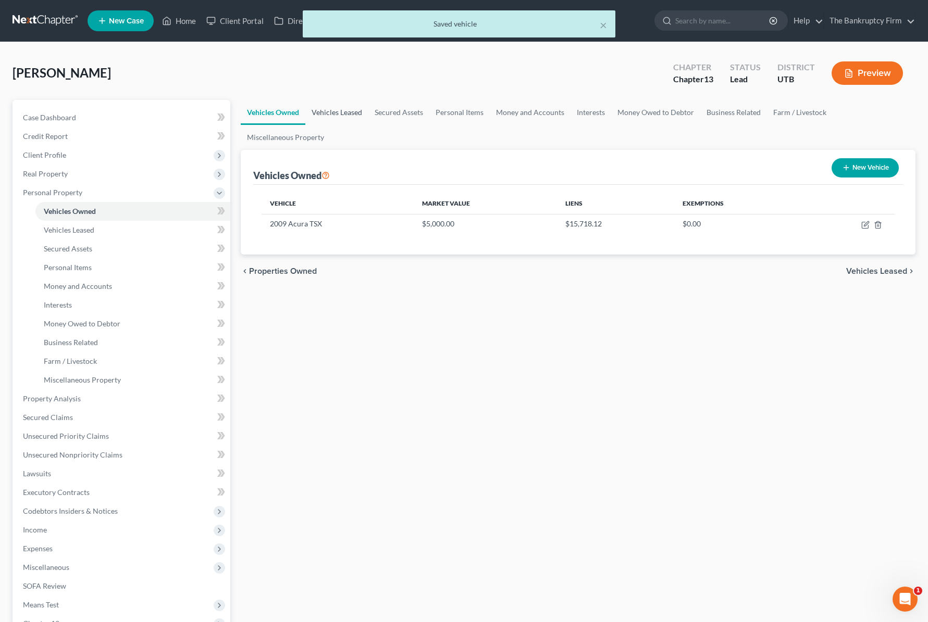
click at [338, 111] on link "Vehicles Leased" at bounding box center [336, 112] width 63 height 25
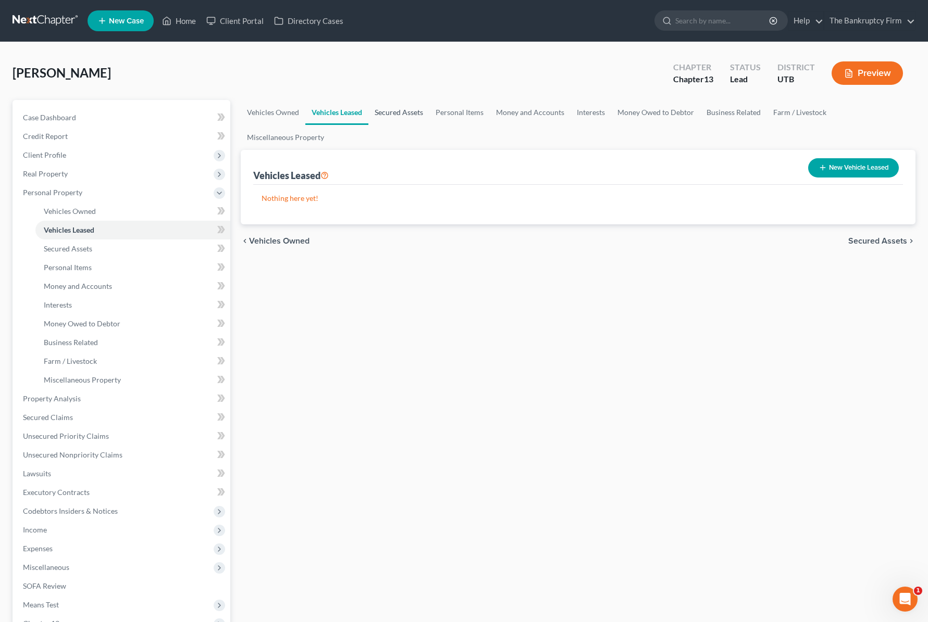
drag, startPoint x: 404, startPoint y: 111, endPoint x: 413, endPoint y: 111, distance: 8.9
click at [404, 111] on link "Secured Assets" at bounding box center [398, 112] width 61 height 25
click at [459, 111] on link "Personal Items" at bounding box center [460, 112] width 60 height 25
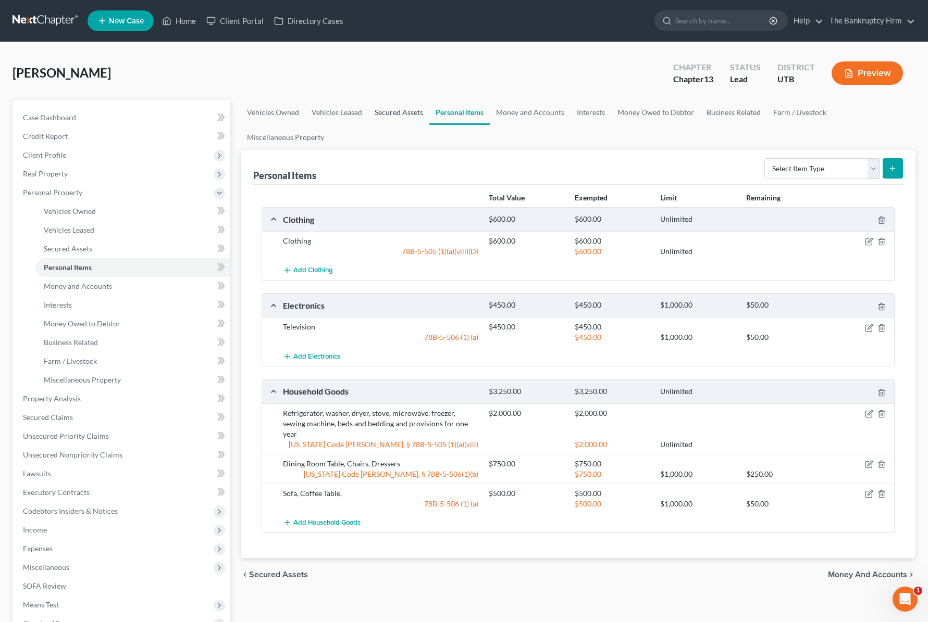
click at [384, 111] on link "Secured Assets" at bounding box center [398, 112] width 61 height 25
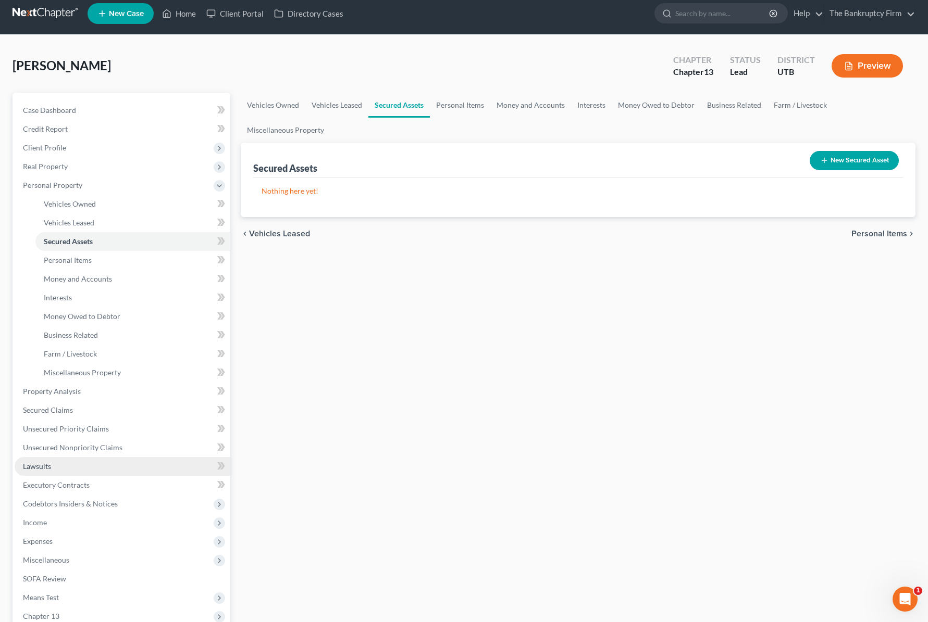
scroll to position [9, 0]
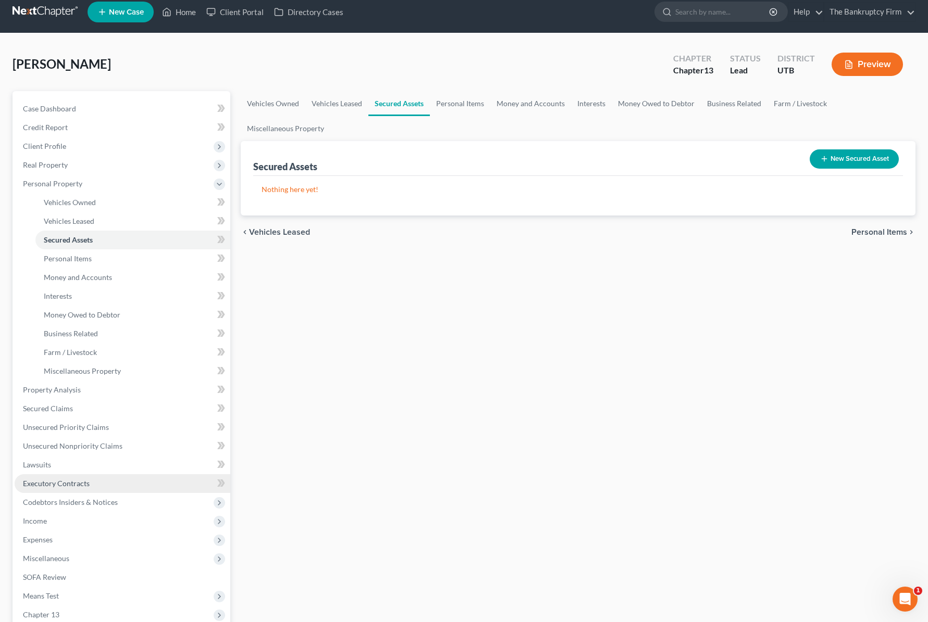
click at [82, 481] on span "Executory Contracts" at bounding box center [56, 483] width 67 height 9
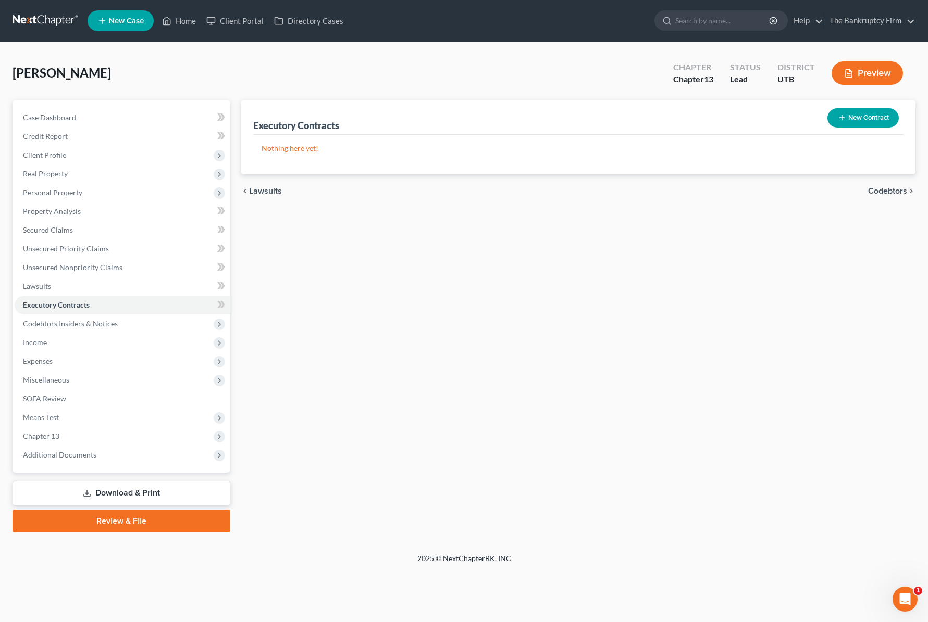
click at [859, 118] on button "New Contract" at bounding box center [862, 117] width 71 height 19
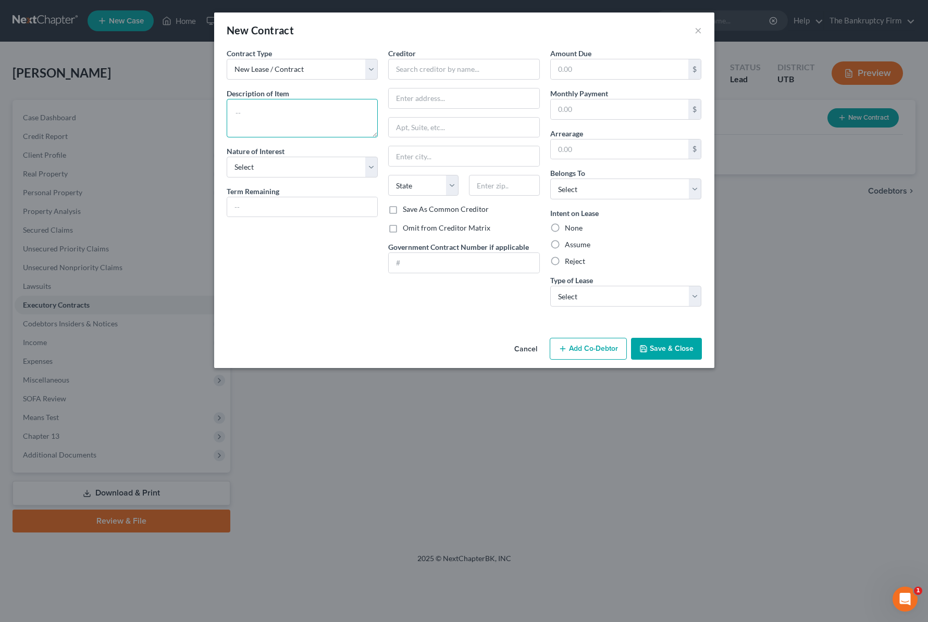
click at [266, 116] on textarea at bounding box center [303, 118] width 152 height 39
type textarea "A"
type textarea "Recliner, Mattress"
click at [433, 73] on input "text" at bounding box center [464, 69] width 152 height 21
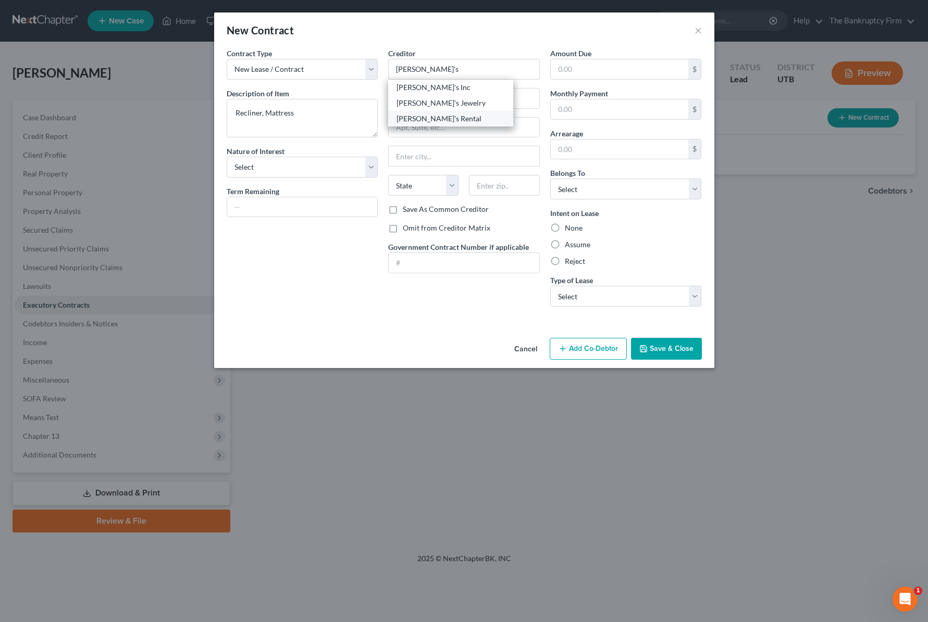
click at [428, 118] on div "[PERSON_NAME]'s Rental" at bounding box center [450, 119] width 108 height 10
type input "[PERSON_NAME]'s Rental"
type input "1090 W Riverdale Rd Unit B"
type input "[PERSON_NAME]"
select select "46"
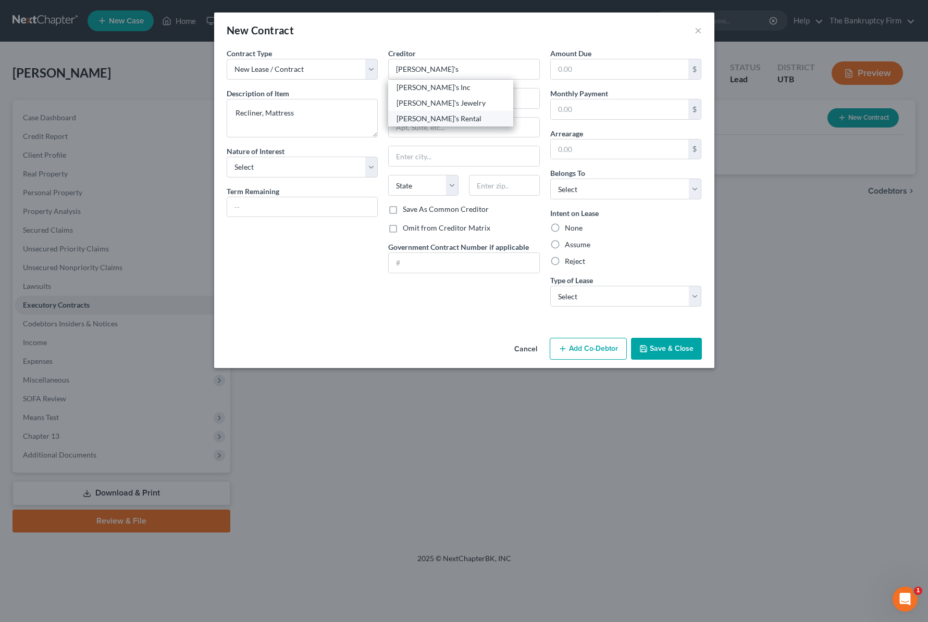
type input "84405"
click at [604, 67] on input "text" at bounding box center [620, 69] width 138 height 20
click at [578, 111] on input "text" at bounding box center [620, 109] width 138 height 20
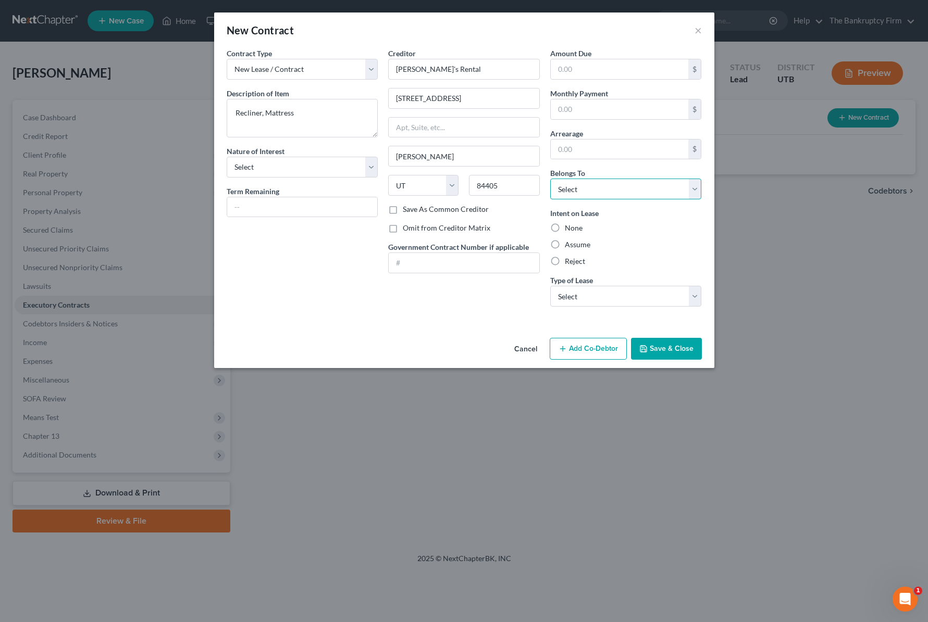
click at [608, 189] on select "Select Debtor 1 Only Debtor 2 Only Debtor 1 And Debtor 2 Only At Least One Of T…" at bounding box center [626, 189] width 152 height 21
select select "0"
click at [550, 179] on select "Select Debtor 1 Only Debtor 2 Only Debtor 1 And Debtor 2 Only At Least One Of T…" at bounding box center [626, 189] width 152 height 21
click at [565, 262] on label "Reject" at bounding box center [575, 261] width 20 height 10
click at [569, 262] on input "Reject" at bounding box center [572, 259] width 7 height 7
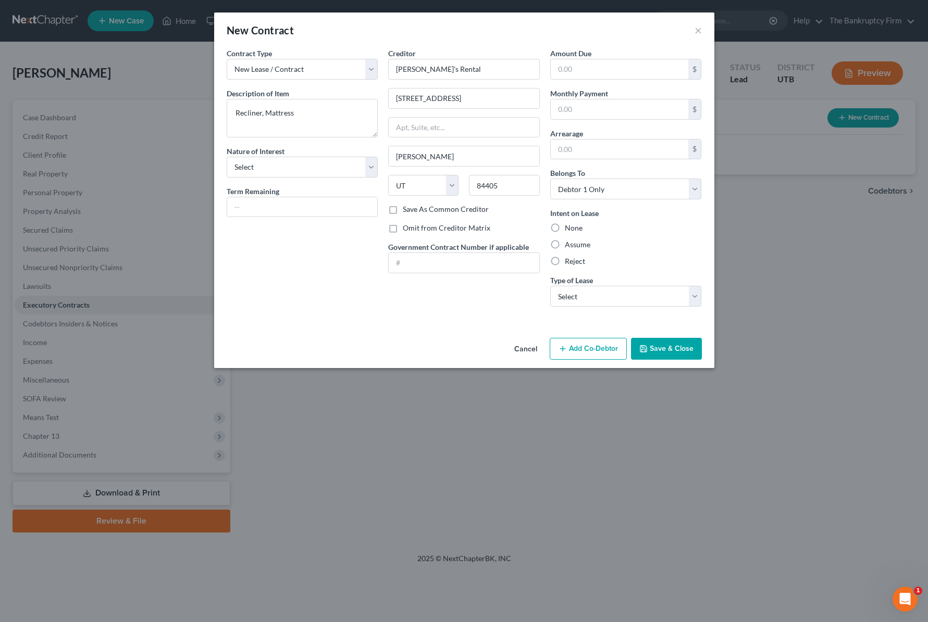
radio input "true"
click at [694, 293] on select "Select Real Estate Car Other" at bounding box center [626, 296] width 152 height 21
select select "2"
click at [550, 286] on select "Select Real Estate Car Other" at bounding box center [626, 296] width 152 height 21
click at [587, 108] on input "text" at bounding box center [620, 109] width 138 height 20
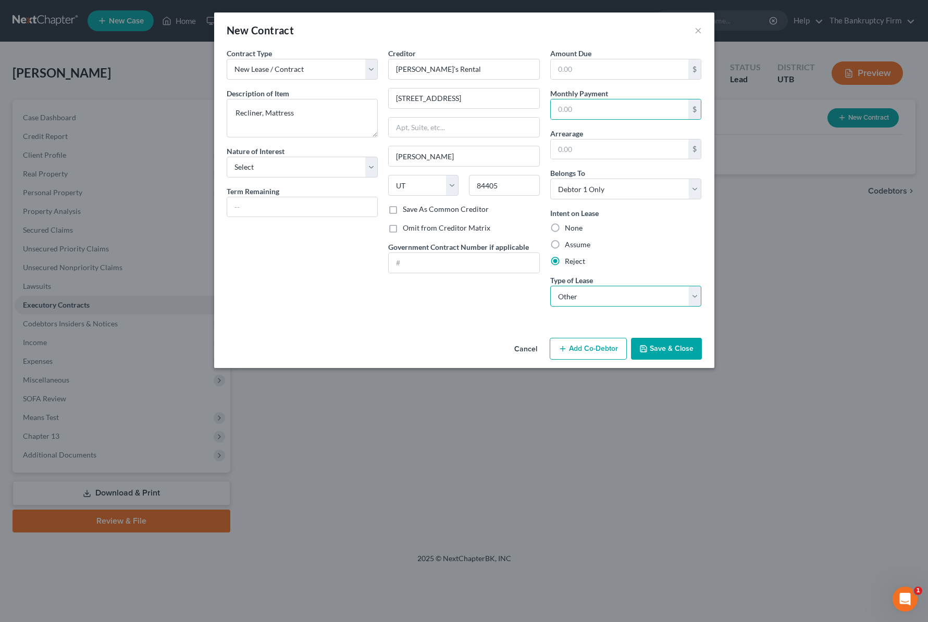
click at [658, 301] on select "Select Real Estate Car Other" at bounding box center [626, 296] width 152 height 21
click at [550, 286] on select "Select Real Estate Car Other" at bounding box center [626, 296] width 152 height 21
click at [674, 347] on button "Save & Close" at bounding box center [666, 349] width 71 height 22
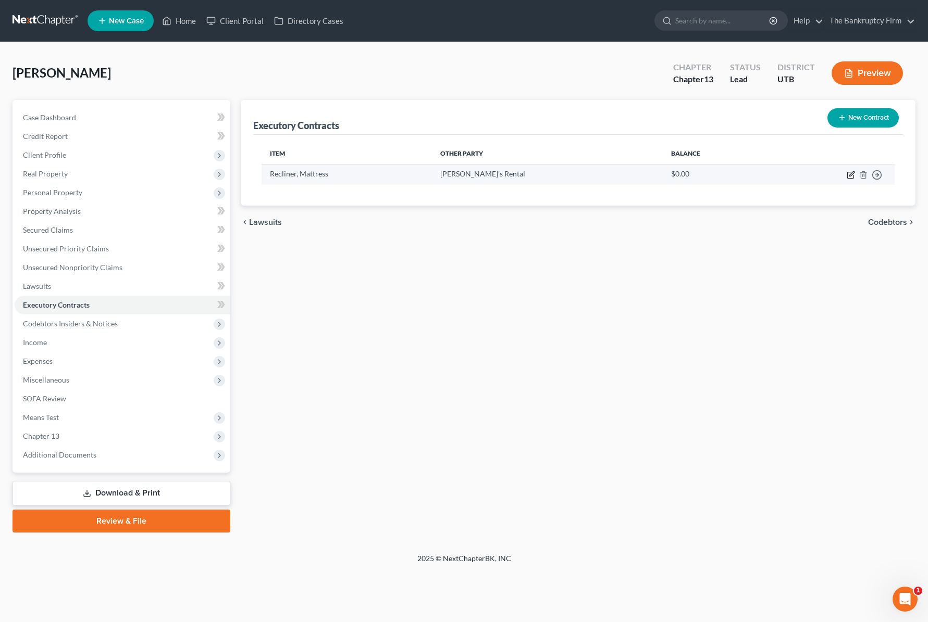
click at [853, 175] on icon "button" at bounding box center [850, 175] width 6 height 6
select select "46"
select select "0"
select select "2"
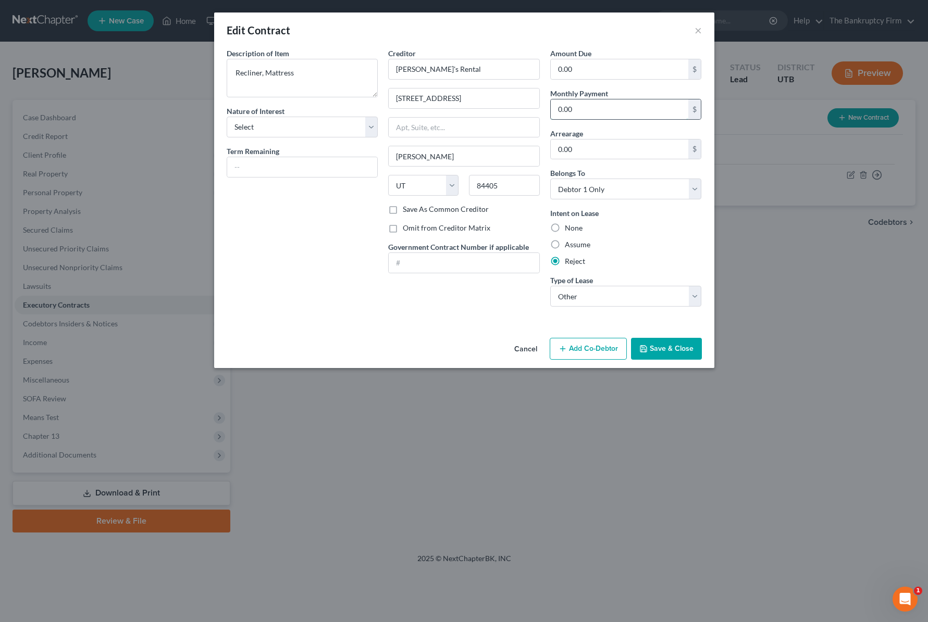
click at [606, 113] on input "0.00" at bounding box center [620, 109] width 138 height 20
type input "166.53"
click at [679, 349] on button "Save & Close" at bounding box center [666, 349] width 71 height 22
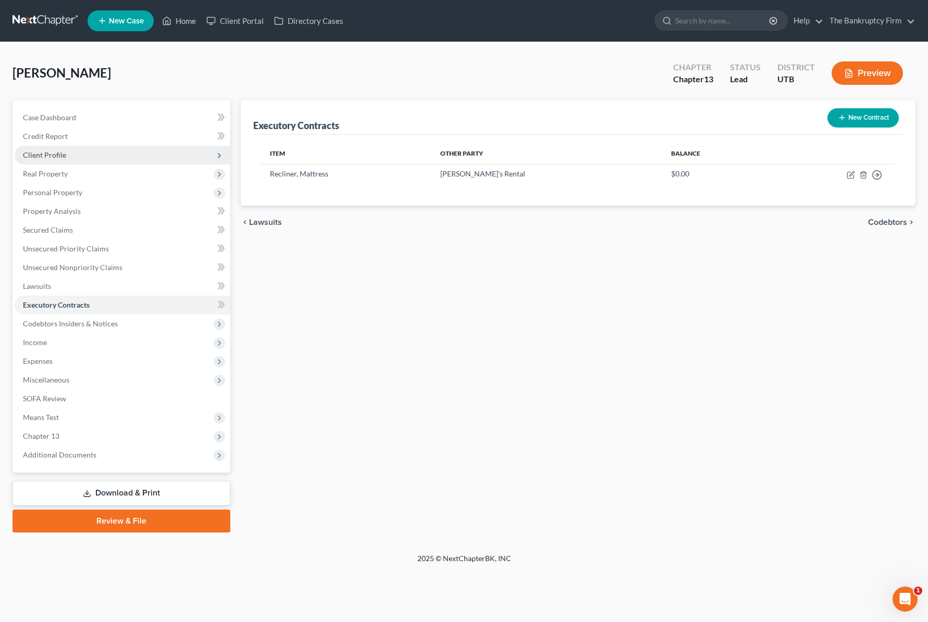
click at [56, 153] on span "Client Profile" at bounding box center [44, 155] width 43 height 9
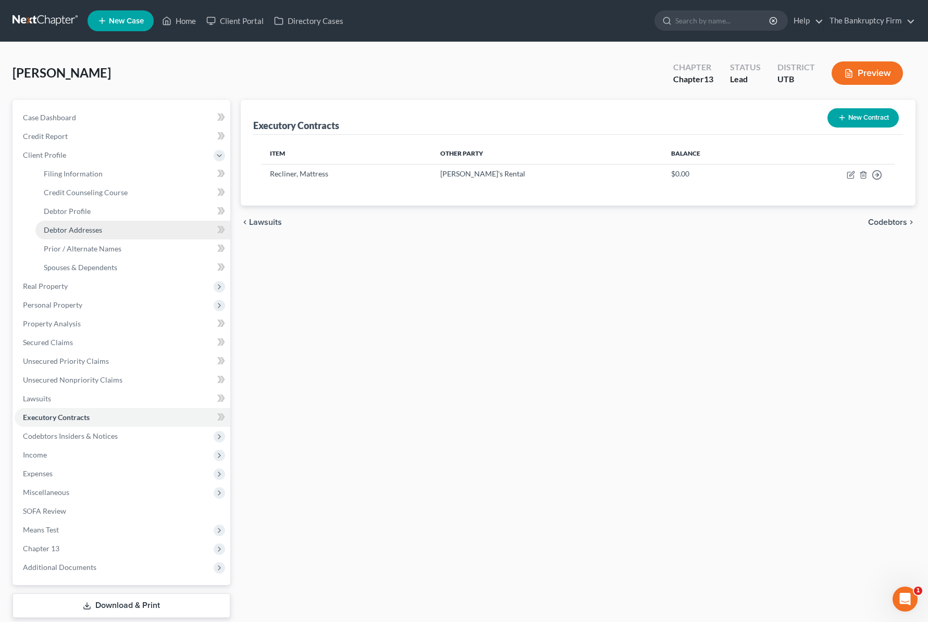
click at [91, 227] on span "Debtor Addresses" at bounding box center [73, 230] width 58 height 9
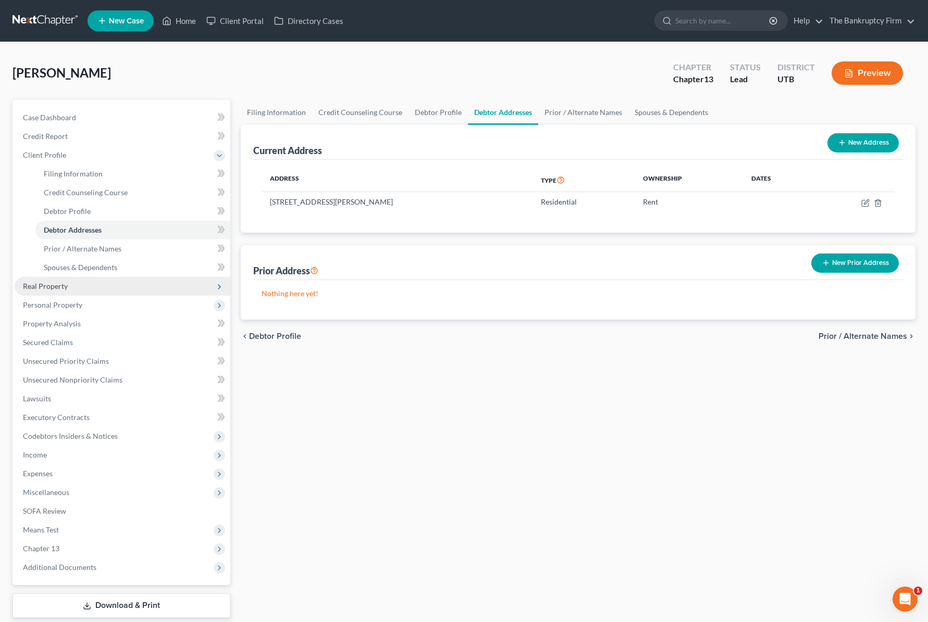
click at [45, 286] on span "Real Property" at bounding box center [45, 286] width 45 height 9
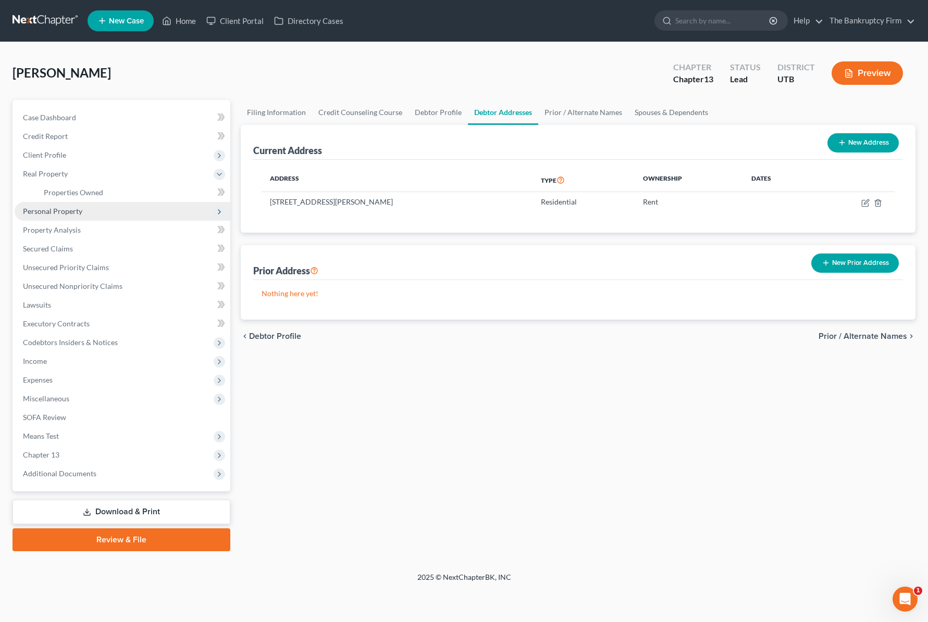
click at [66, 209] on span "Personal Property" at bounding box center [52, 211] width 59 height 9
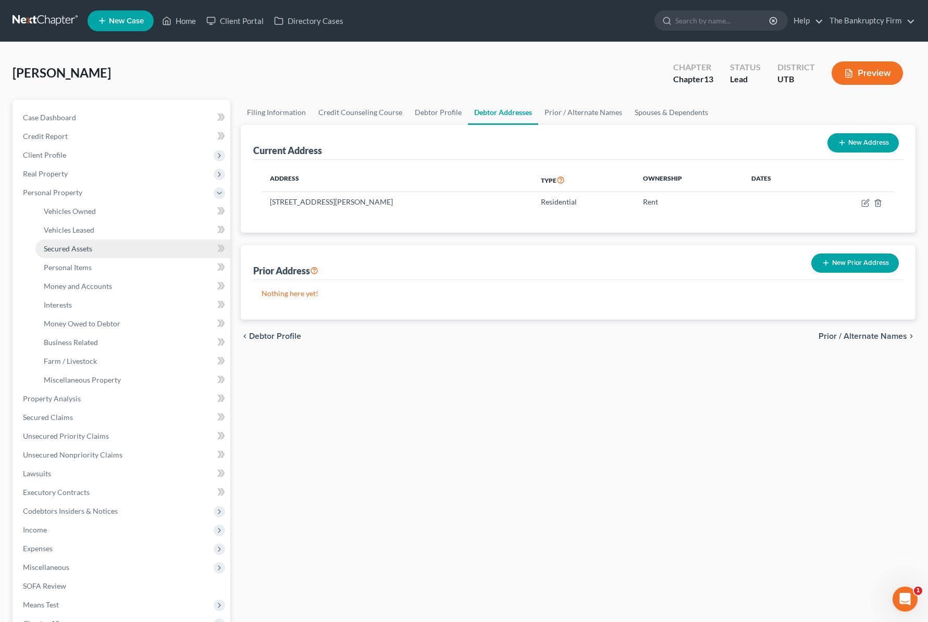
click at [81, 249] on span "Secured Assets" at bounding box center [68, 248] width 48 height 9
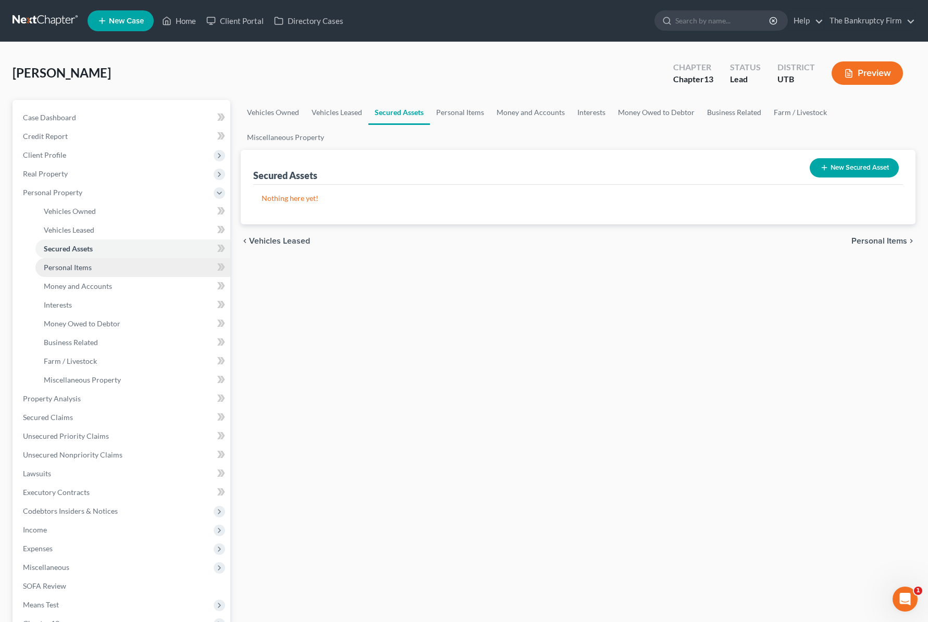
click at [82, 264] on span "Personal Items" at bounding box center [68, 267] width 48 height 9
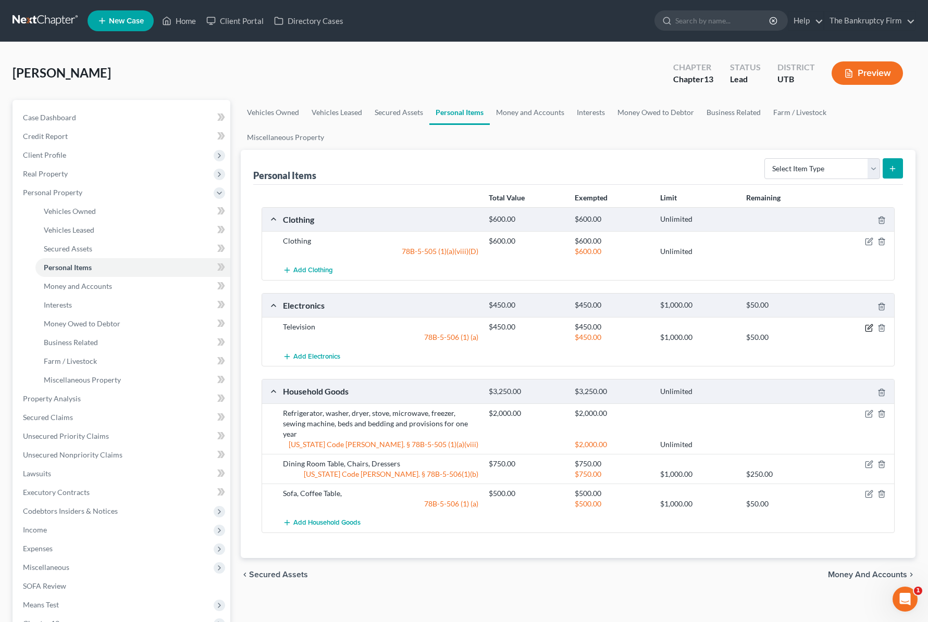
click at [869, 330] on icon "button" at bounding box center [869, 328] width 8 height 8
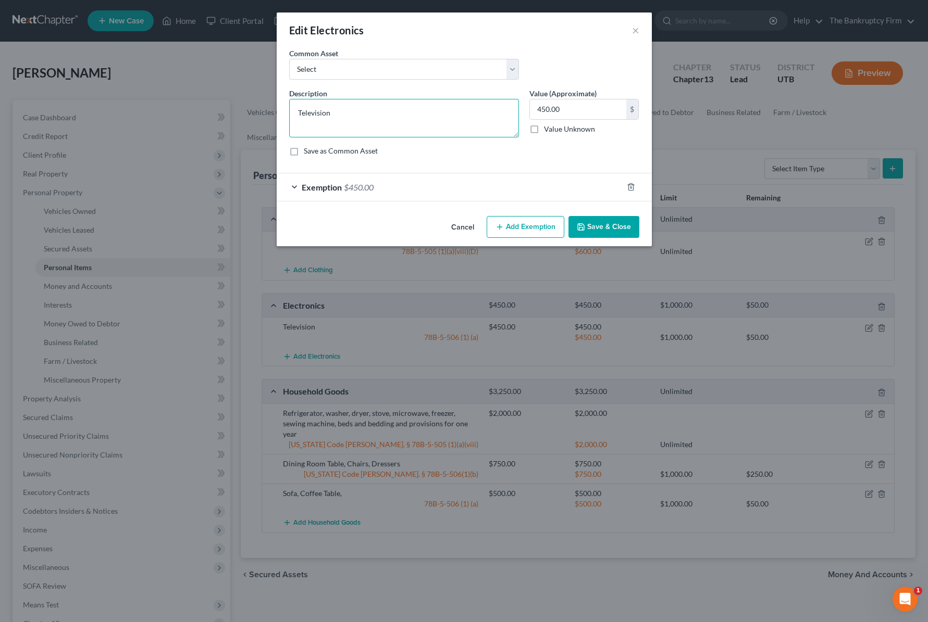
click at [343, 113] on textarea "Television" at bounding box center [404, 118] width 230 height 39
drag, startPoint x: 347, startPoint y: 111, endPoint x: 272, endPoint y: 111, distance: 75.0
click at [272, 111] on div "Edit Electronics × An exemption set must first be selected from the Filing Info…" at bounding box center [464, 311] width 928 height 622
type textarea "PS2, Cell Phone"
click at [607, 222] on button "Save & Close" at bounding box center [603, 227] width 71 height 22
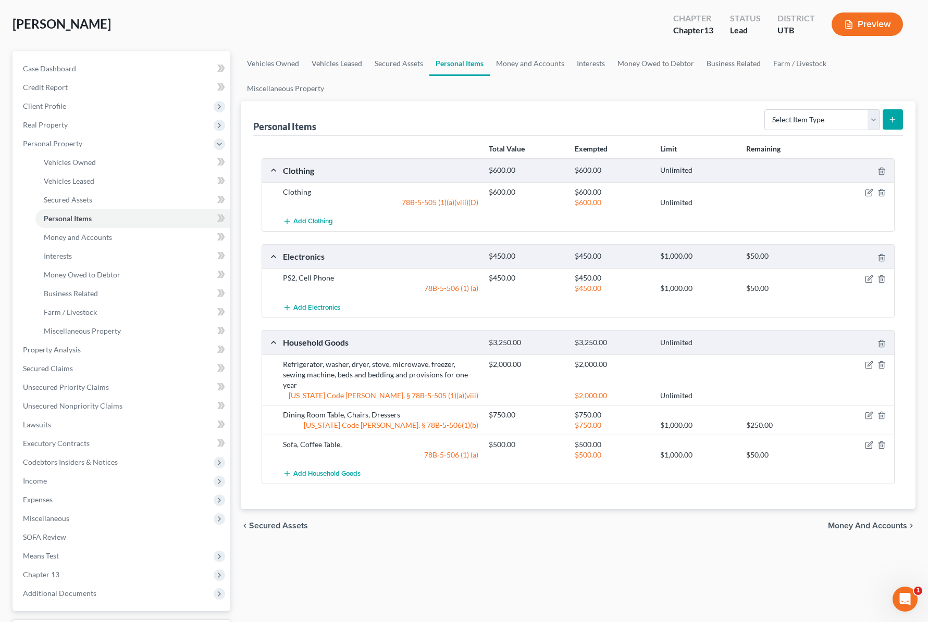
scroll to position [49, 0]
click at [870, 364] on icon "button" at bounding box center [869, 363] width 5 height 5
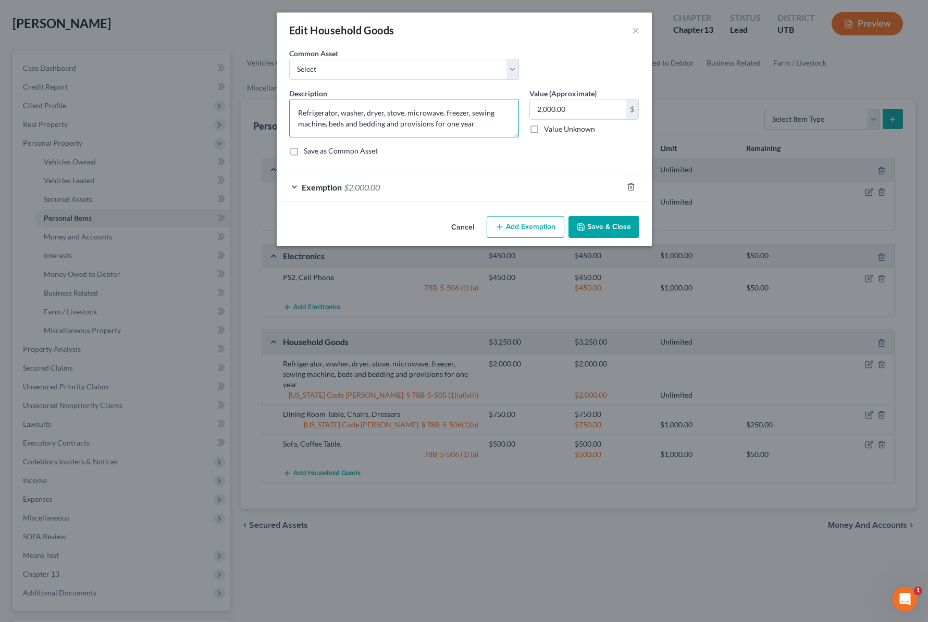
drag, startPoint x: 326, startPoint y: 126, endPoint x: 263, endPoint y: 98, distance: 68.8
click at [263, 98] on div "Edit Household Goods × An exemption set must first be selected from the Filing …" at bounding box center [464, 311] width 928 height 622
type textarea "beds and bedding and provisions for one year"
click at [605, 229] on button "Save & Close" at bounding box center [603, 227] width 71 height 22
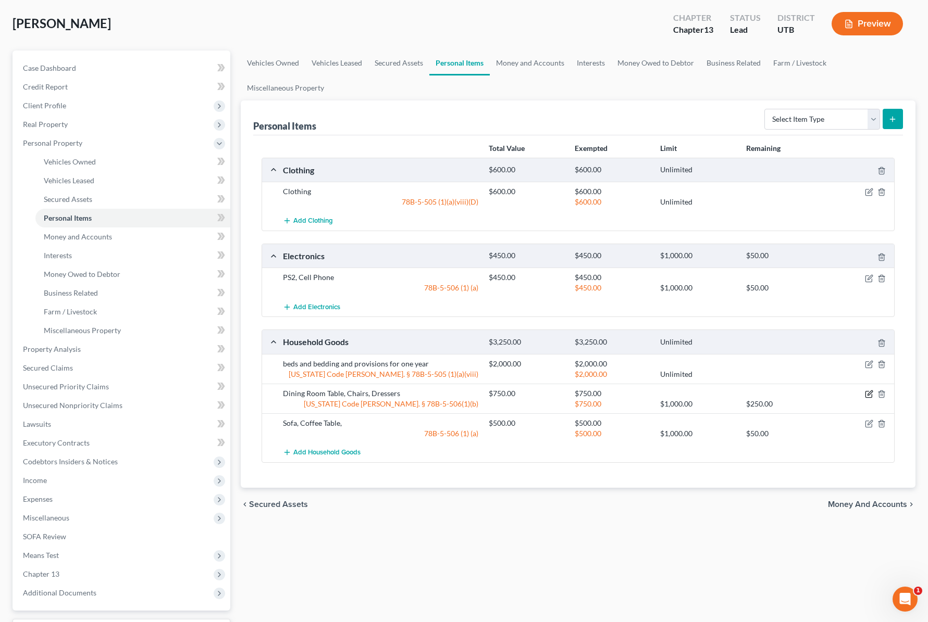
click at [870, 393] on icon "button" at bounding box center [869, 394] width 8 height 8
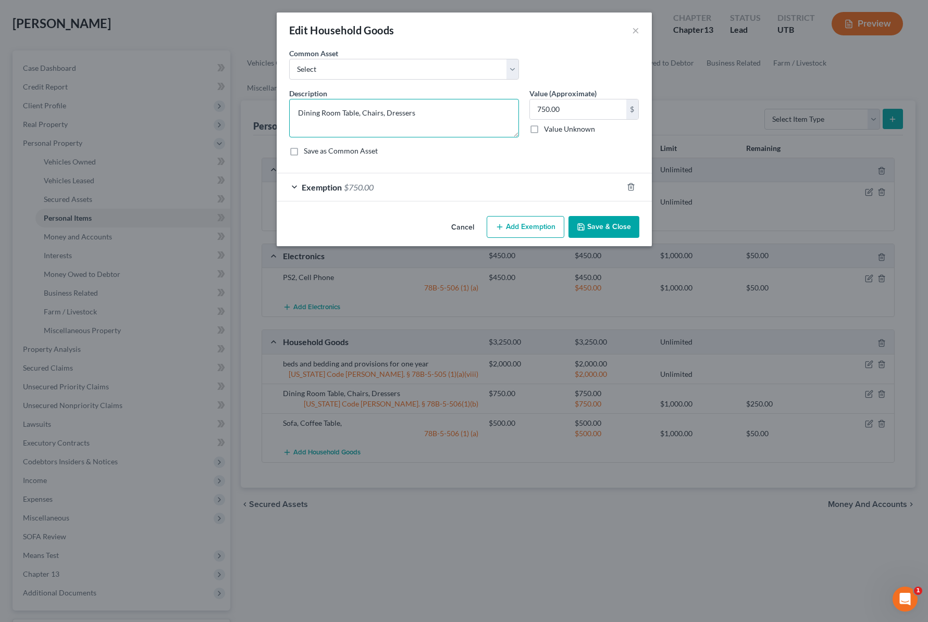
drag, startPoint x: 384, startPoint y: 112, endPoint x: 207, endPoint y: 105, distance: 177.8
click at [207, 105] on div "Edit Household Goods × An exemption set must first be selected from the Filing …" at bounding box center [464, 311] width 928 height 622
type textarea "Dressers"
click at [603, 230] on button "Save & Close" at bounding box center [603, 227] width 71 height 22
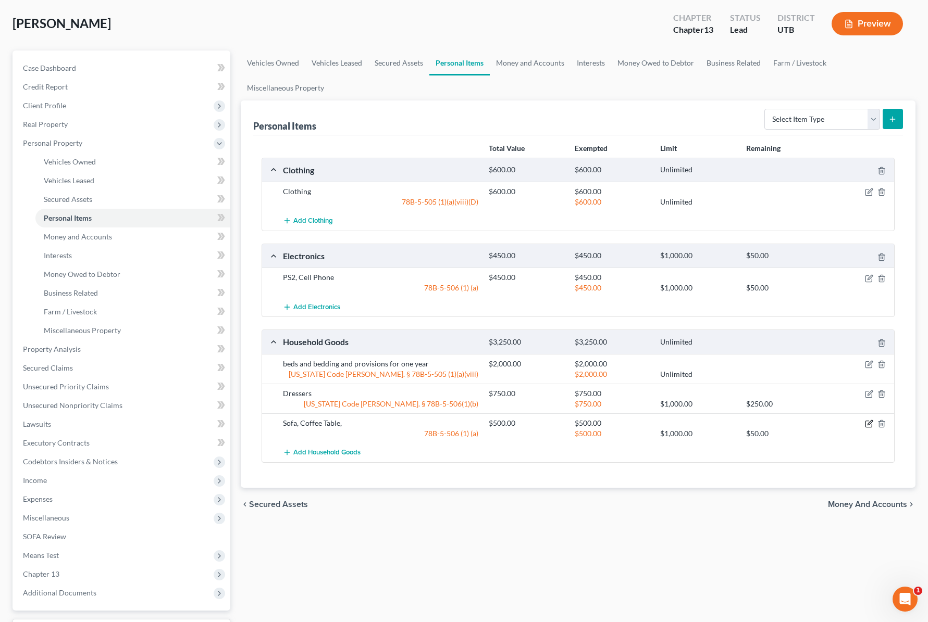
click at [866, 422] on icon "button" at bounding box center [869, 424] width 8 height 8
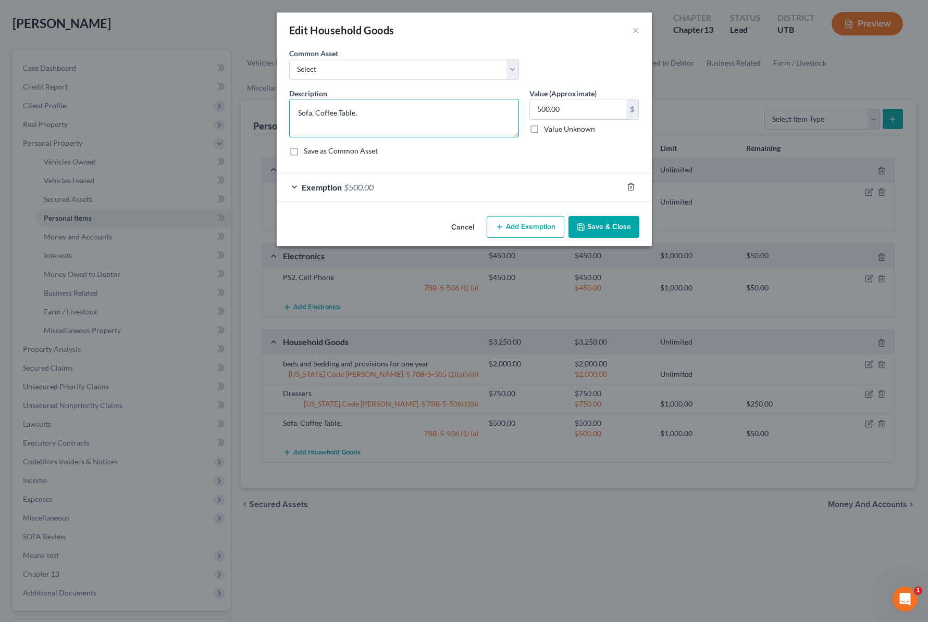
drag, startPoint x: 378, startPoint y: 111, endPoint x: 246, endPoint y: 108, distance: 131.8
click at [246, 108] on div "Edit Household Goods × An exemption set must first be selected from the Filing …" at bounding box center [464, 311] width 928 height 622
type textarea "Recliner,"
click at [577, 104] on input "500.00" at bounding box center [578, 109] width 96 height 20
type input "200"
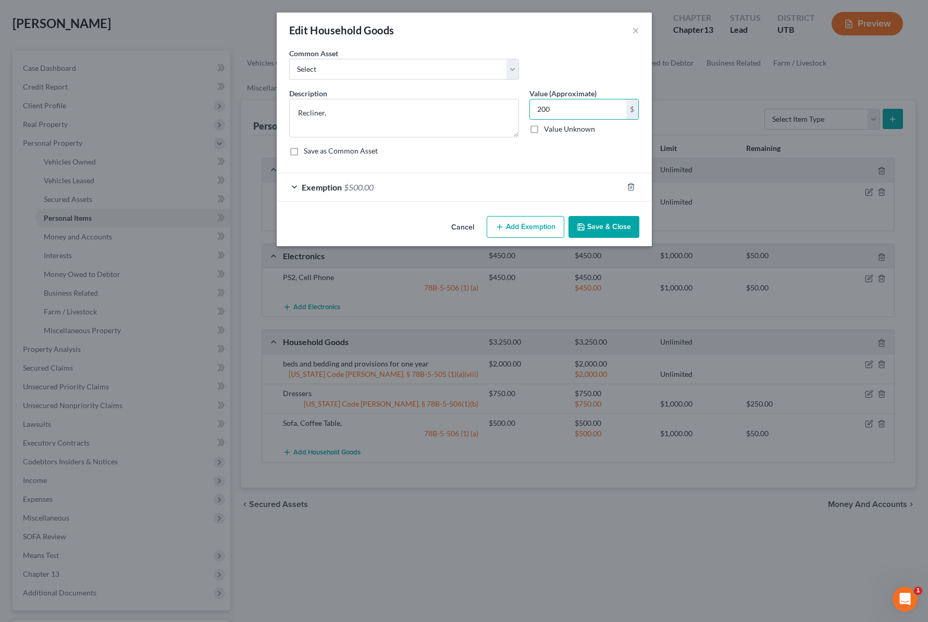
click at [619, 220] on button "Save & Close" at bounding box center [603, 227] width 71 height 22
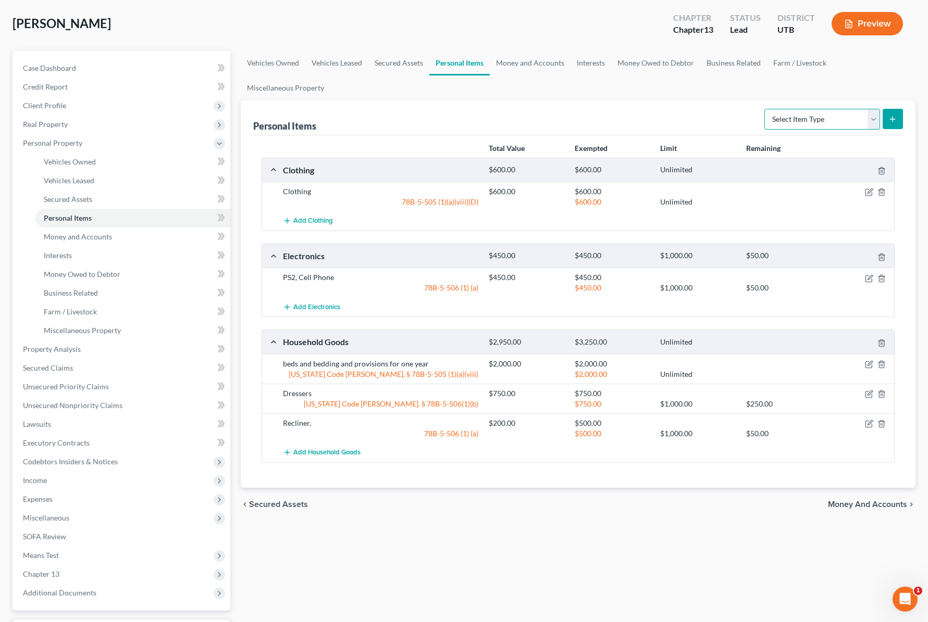
click at [876, 121] on select "Select Item Type Clothing Collectibles Of Value Electronics Firearms Household …" at bounding box center [822, 119] width 116 height 21
click at [547, 61] on link "Money and Accounts" at bounding box center [530, 63] width 81 height 25
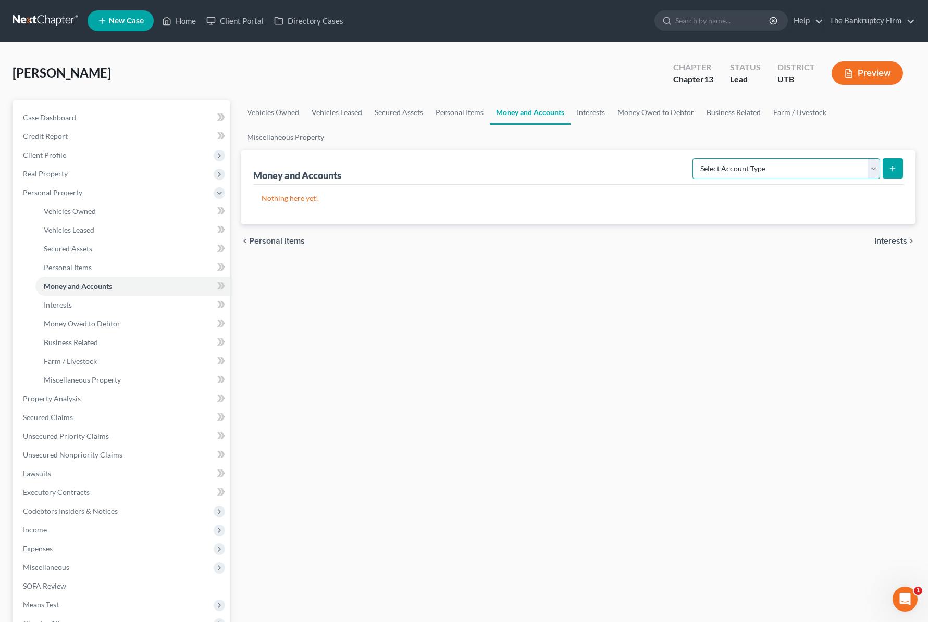
click at [846, 165] on select "Select Account Type Brokerage Cash on Hand Certificates of Deposit Checking Acc…" at bounding box center [786, 168] width 188 height 21
select select "checking"
click at [694, 158] on select "Select Account Type Brokerage Cash on Hand Certificates of Deposit Checking Acc…" at bounding box center [786, 168] width 188 height 21
click at [891, 166] on icon "submit" at bounding box center [892, 169] width 8 height 8
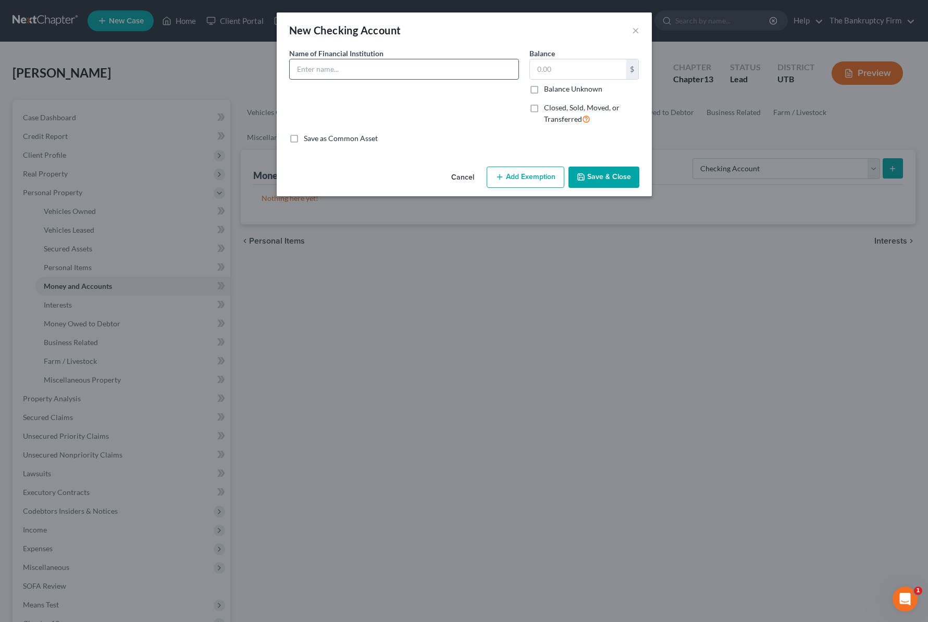
click at [329, 69] on input "text" at bounding box center [404, 69] width 229 height 20
type input "Wells Fargo"
click at [594, 175] on button "Save & Close" at bounding box center [603, 178] width 71 height 22
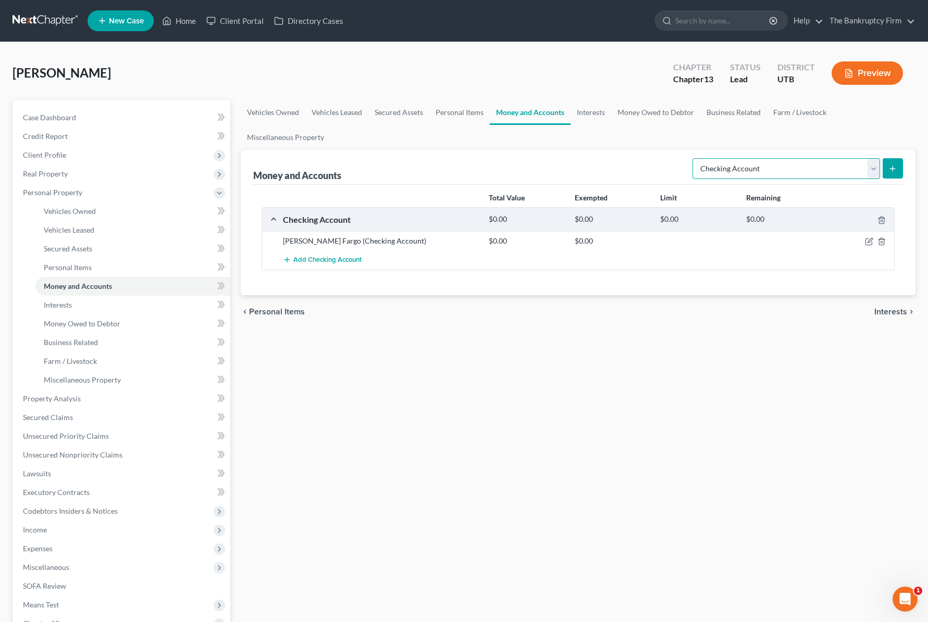
click at [868, 167] on select "Select Account Type Brokerage Cash on Hand Certificates of Deposit Checking Acc…" at bounding box center [786, 168] width 188 height 21
select select "savings"
click at [694, 158] on select "Select Account Type Brokerage Cash on Hand Certificates of Deposit Checking Acc…" at bounding box center [786, 168] width 188 height 21
click at [893, 167] on icon "submit" at bounding box center [892, 169] width 8 height 8
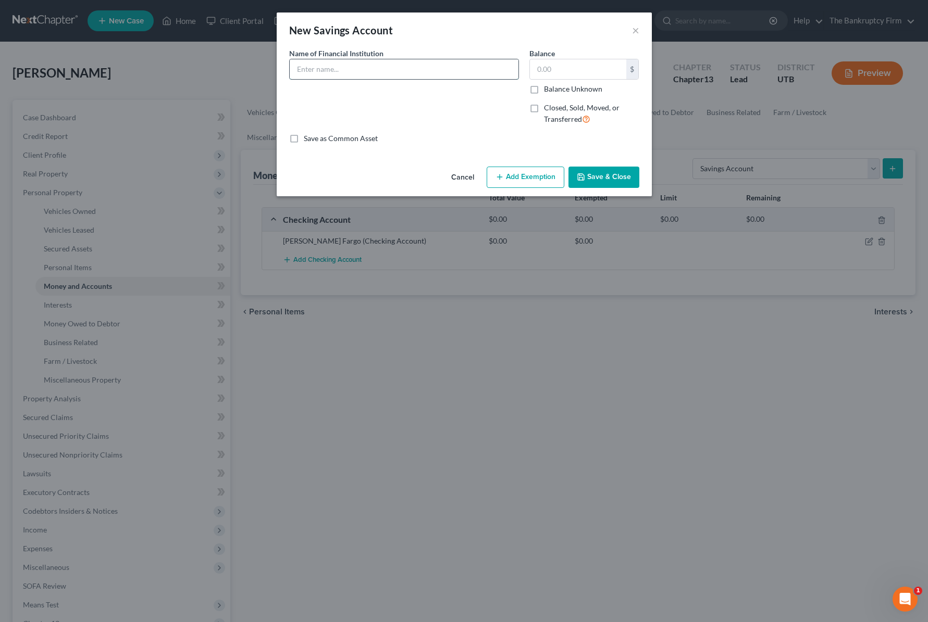
click at [350, 71] on input "text" at bounding box center [404, 69] width 229 height 20
type input "Wells Fargo"
click at [605, 174] on button "Save & Close" at bounding box center [603, 178] width 71 height 22
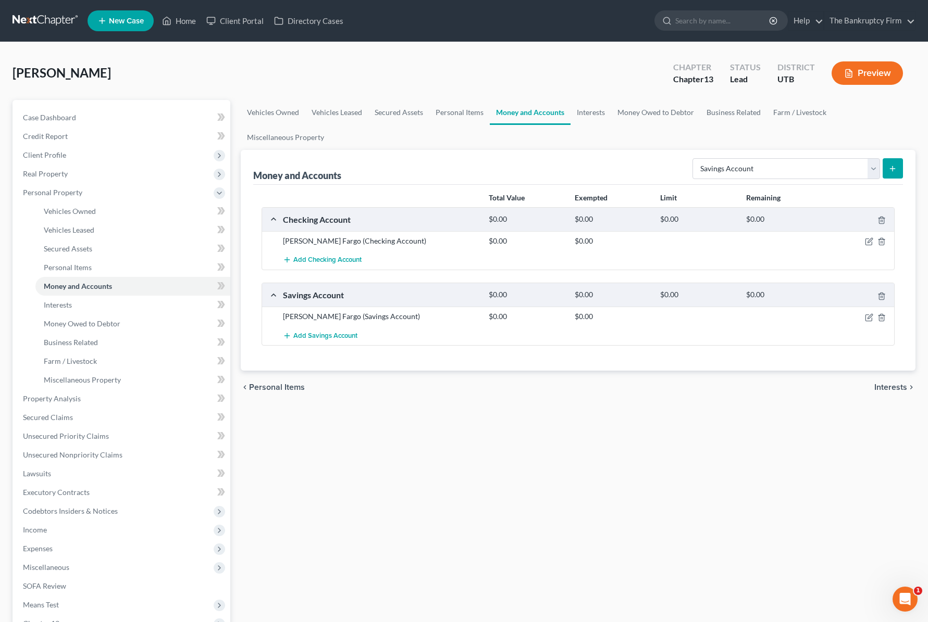
click at [892, 163] on button "submit" at bounding box center [892, 168] width 20 height 20
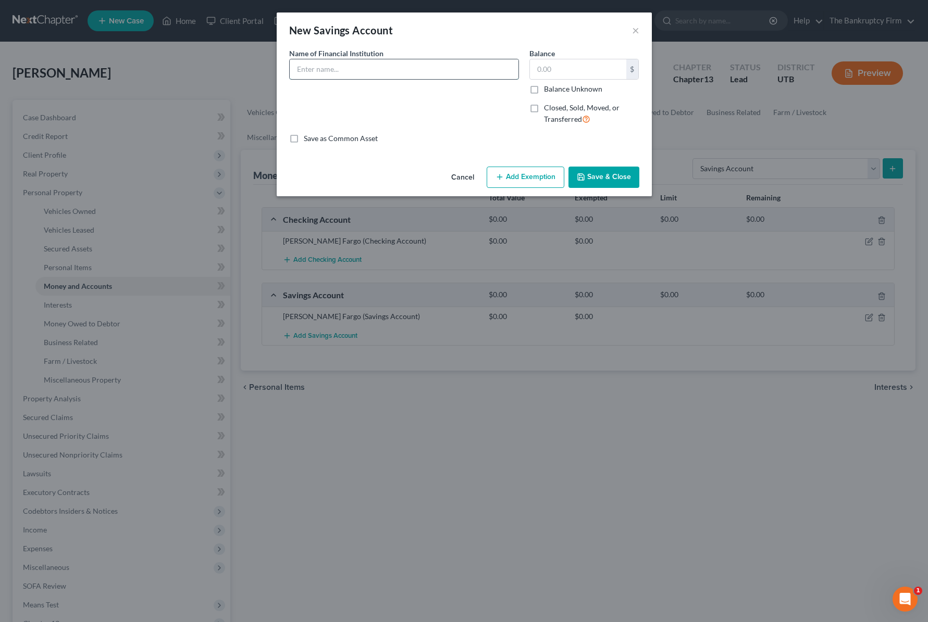
click at [322, 68] on input "text" at bounding box center [404, 69] width 229 height 20
type input "Wells Fargo"
click at [592, 178] on button "Save & Close" at bounding box center [603, 178] width 71 height 22
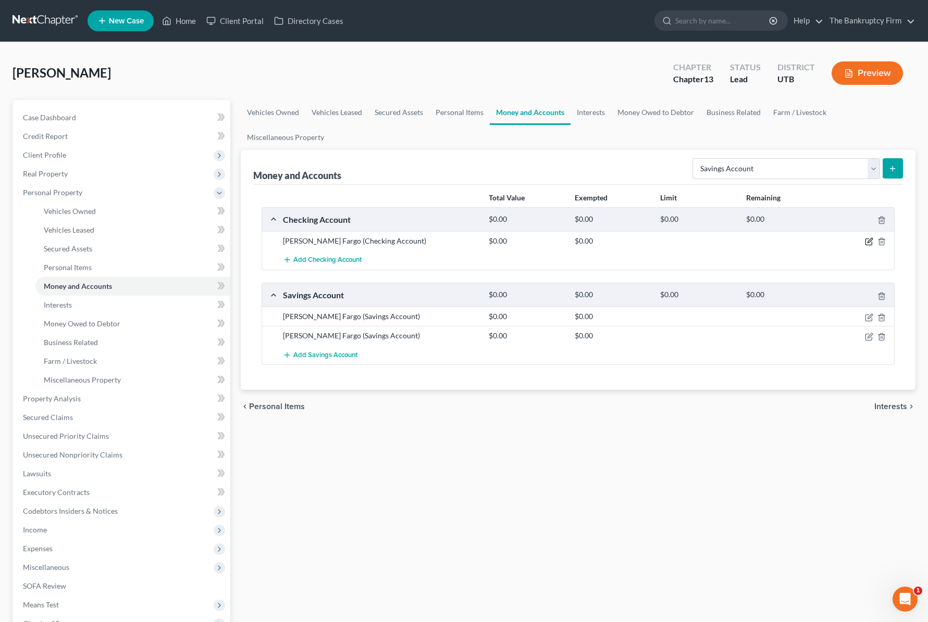
click at [868, 240] on icon "button" at bounding box center [869, 242] width 8 height 8
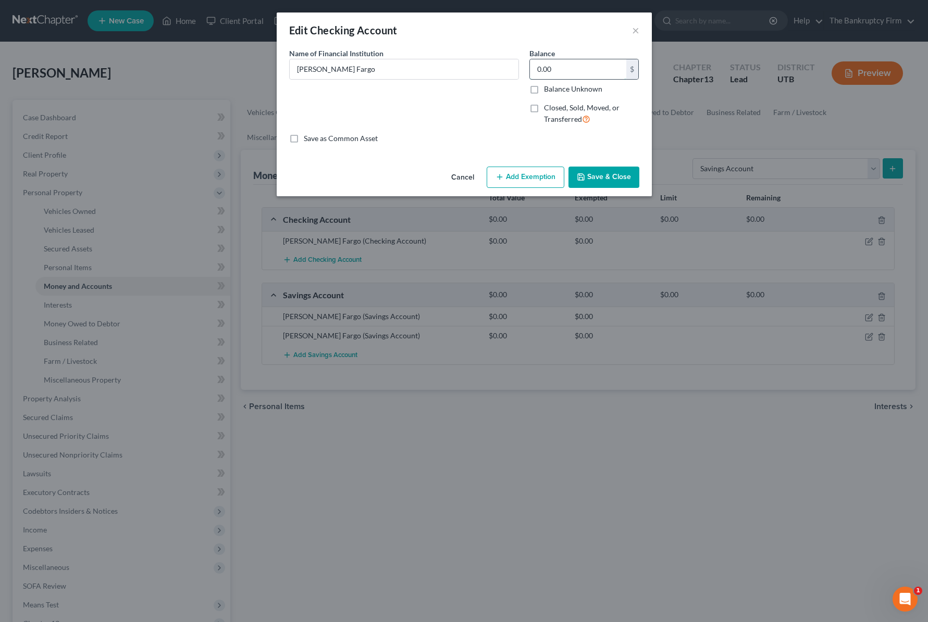
click at [553, 70] on input "0.00" at bounding box center [578, 69] width 96 height 20
type input "0.72"
click at [608, 177] on button "Save & Close" at bounding box center [603, 178] width 71 height 22
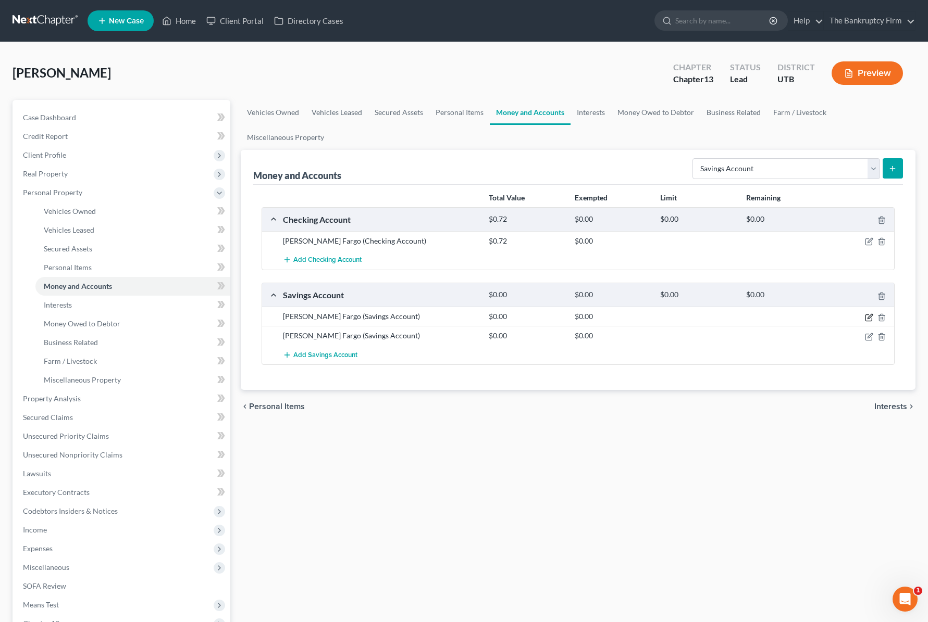
click at [867, 317] on icon "button" at bounding box center [869, 318] width 8 height 8
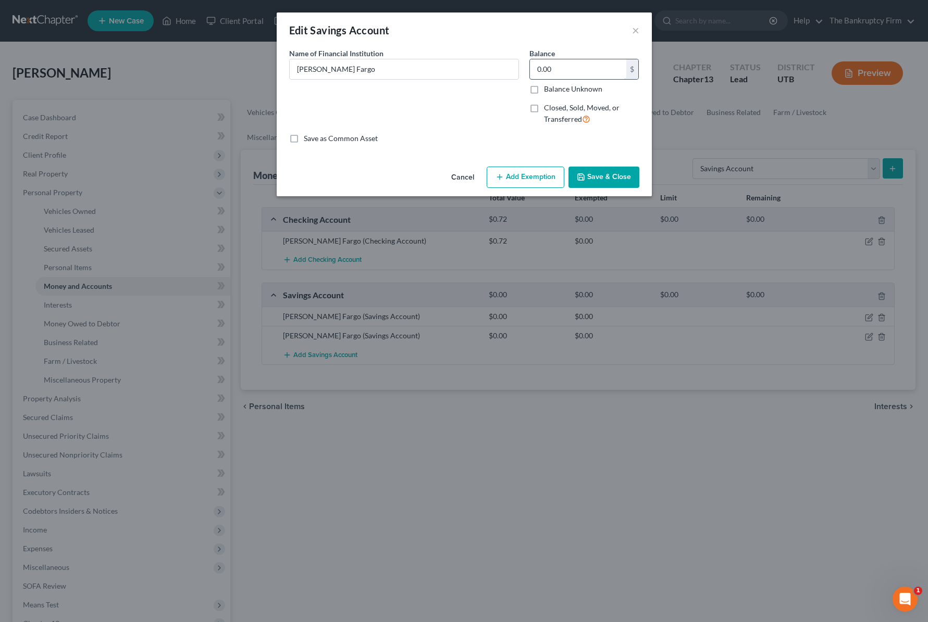
click at [557, 70] on input "0.00" at bounding box center [578, 69] width 96 height 20
type input "0.01"
click at [617, 175] on button "Save & Close" at bounding box center [603, 178] width 71 height 22
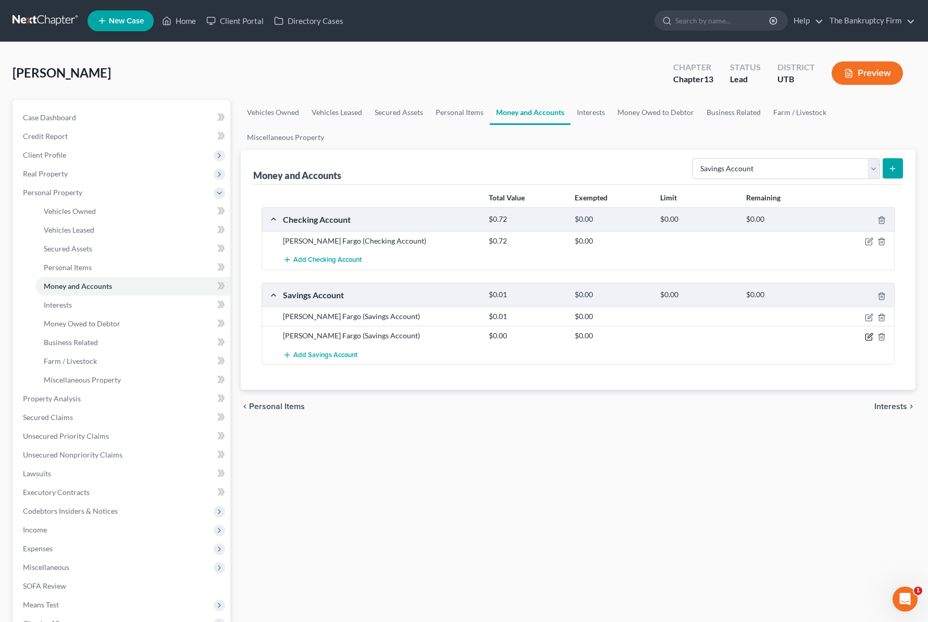
click at [866, 337] on icon "button" at bounding box center [869, 337] width 8 height 8
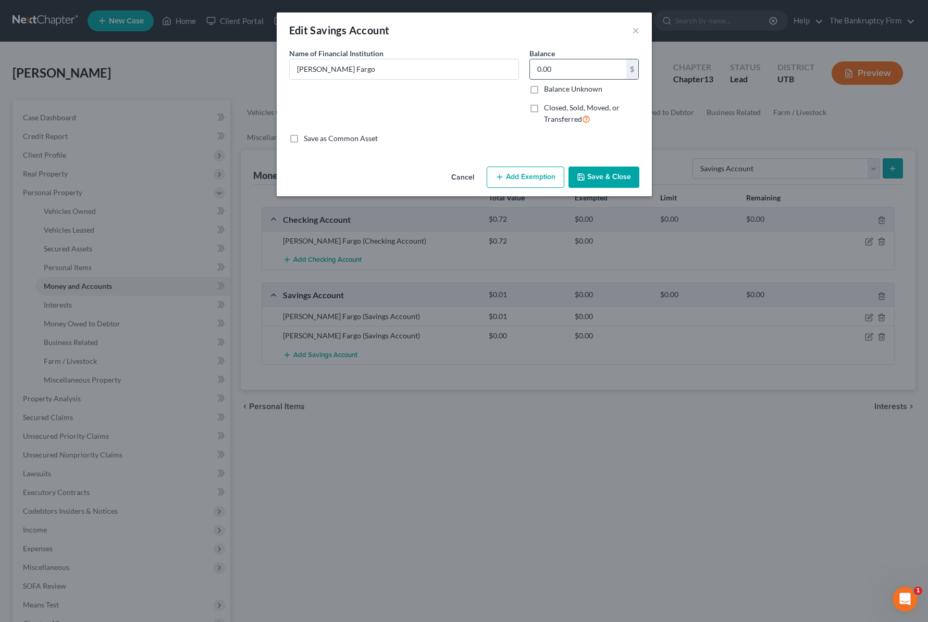
click at [559, 73] on input "0.00" at bounding box center [578, 69] width 96 height 20
type input "0.01"
click at [620, 172] on button "Save & Close" at bounding box center [603, 178] width 71 height 22
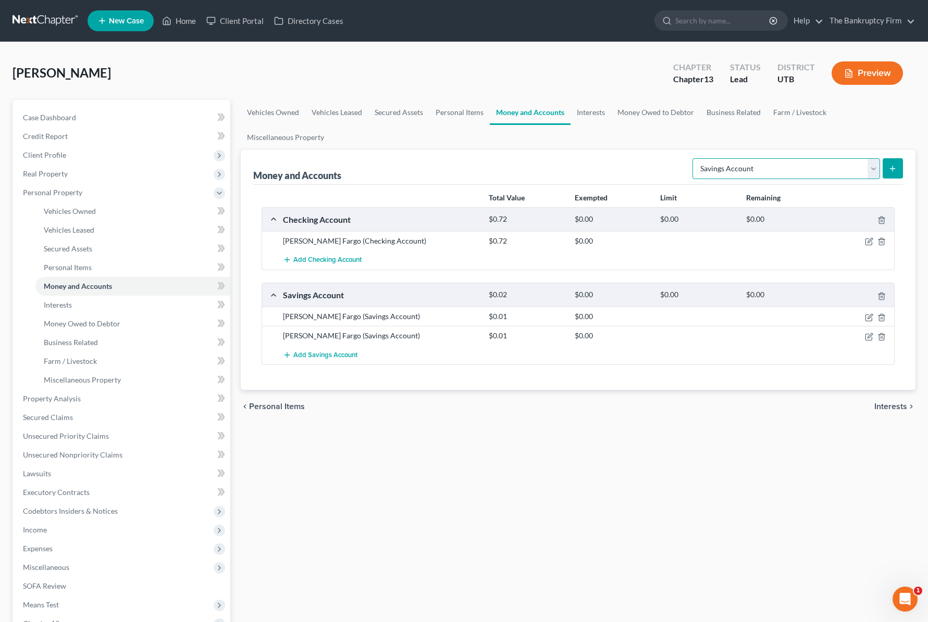
click at [873, 165] on select "Select Account Type Brokerage Cash on Hand Certificates of Deposit Checking Acc…" at bounding box center [786, 168] width 188 height 21
select select "other"
click at [694, 158] on select "Select Account Type Brokerage Cash on Hand Certificates of Deposit Checking Acc…" at bounding box center [786, 168] width 188 height 21
click at [893, 164] on button "submit" at bounding box center [892, 168] width 20 height 20
click at [895, 167] on icon "submit" at bounding box center [892, 169] width 8 height 8
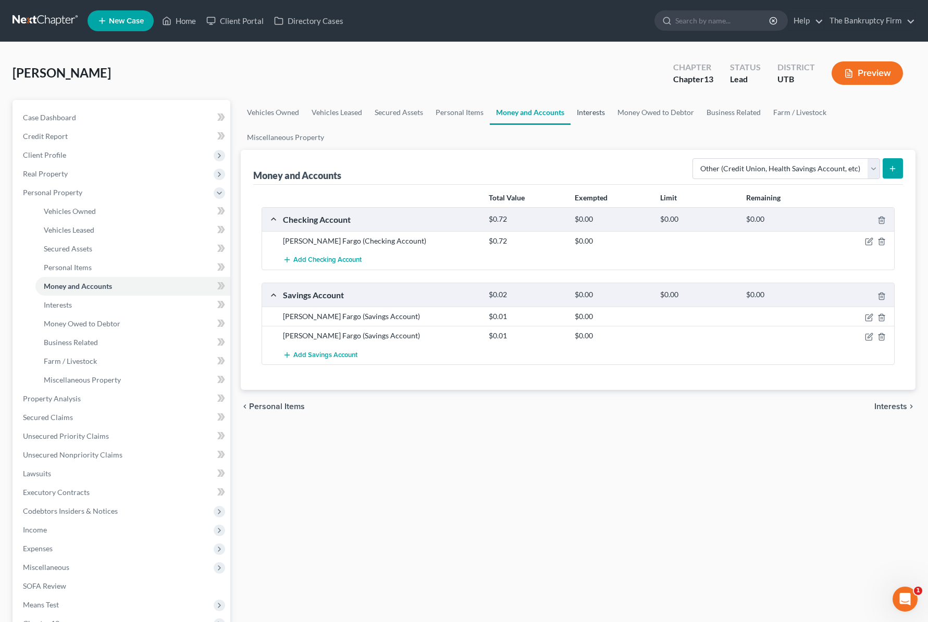
click at [591, 109] on link "Interests" at bounding box center [590, 112] width 41 height 25
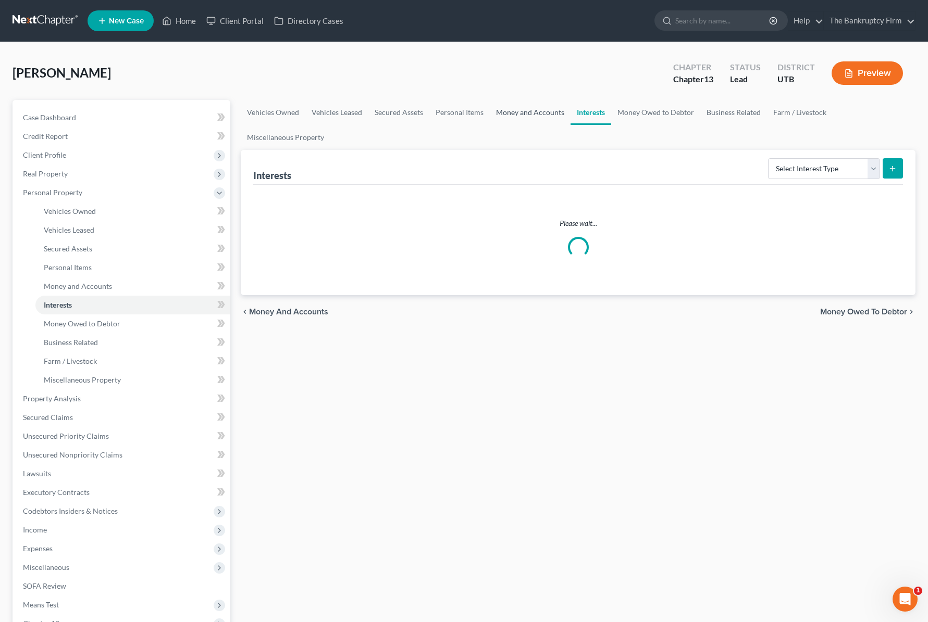
click at [529, 110] on link "Money and Accounts" at bounding box center [530, 112] width 81 height 25
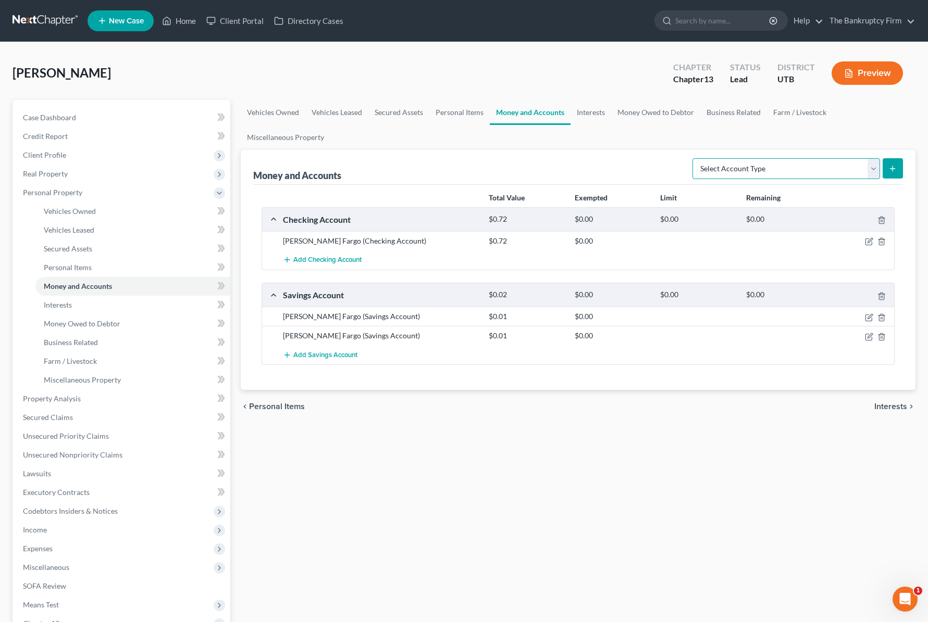
click at [809, 163] on select "Select Account Type Brokerage Cash on Hand Certificates of Deposit Checking Acc…" at bounding box center [786, 168] width 188 height 21
select select "other"
click at [694, 158] on select "Select Account Type Brokerage Cash on Hand Certificates of Deposit Checking Acc…" at bounding box center [786, 168] width 188 height 21
click at [893, 165] on icon "submit" at bounding box center [892, 169] width 8 height 8
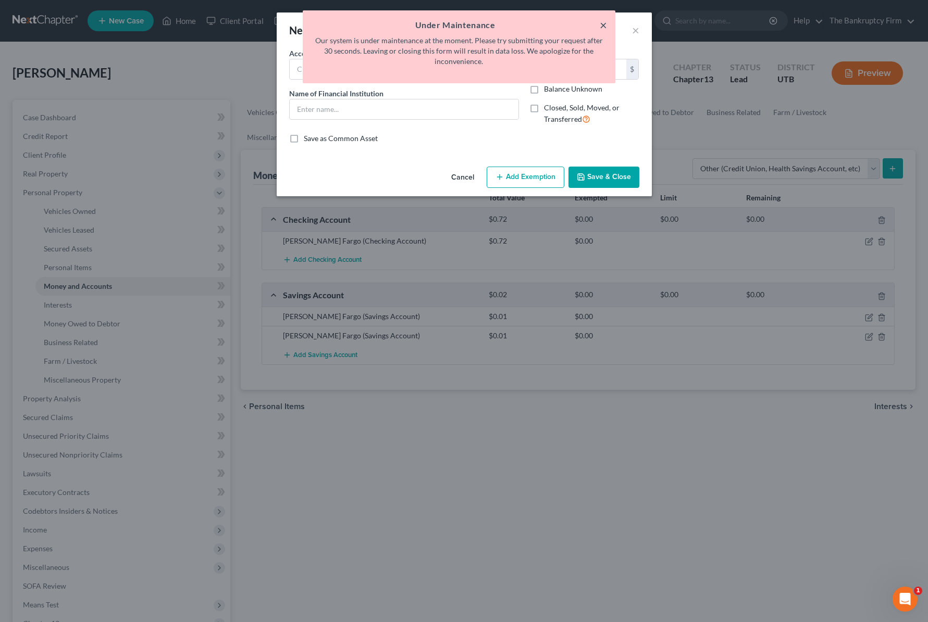
click at [603, 21] on button "×" at bounding box center [602, 25] width 7 height 13
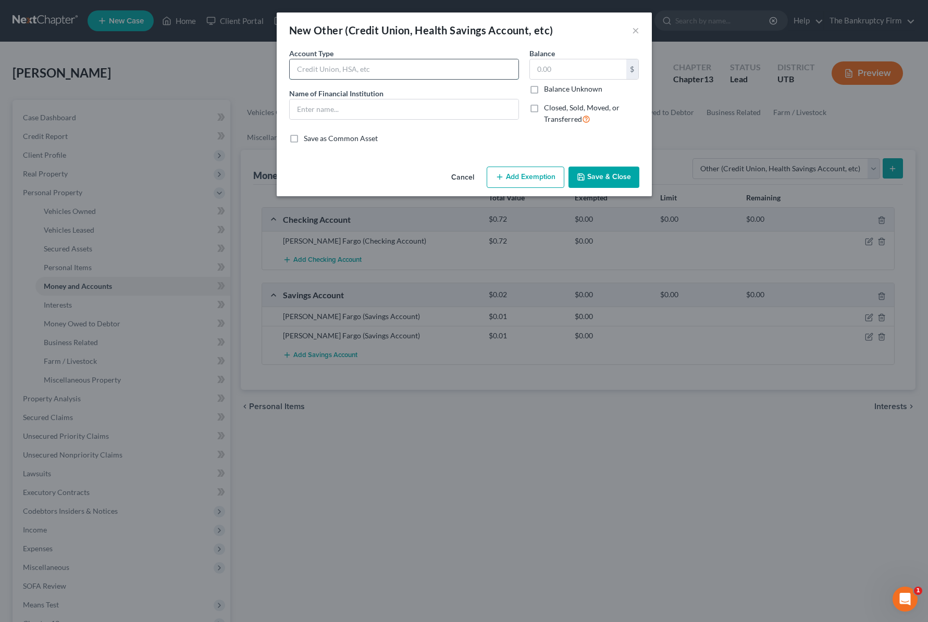
click at [355, 73] on input "text" at bounding box center [404, 69] width 229 height 20
type input "Venmo"
type input "313.98"
click at [613, 171] on button "Save & Close" at bounding box center [603, 178] width 71 height 22
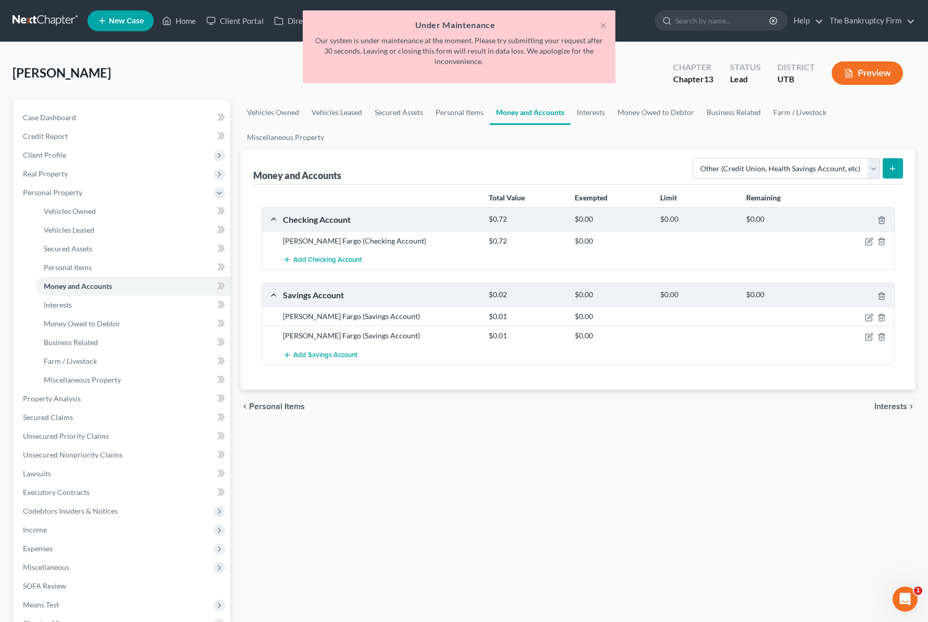
click at [586, 135] on ul "Vehicles Owned Vehicles Leased Secured Assets Personal Items Money and Accounts…" at bounding box center [578, 125] width 674 height 50
click at [591, 114] on link "Interests" at bounding box center [590, 112] width 41 height 25
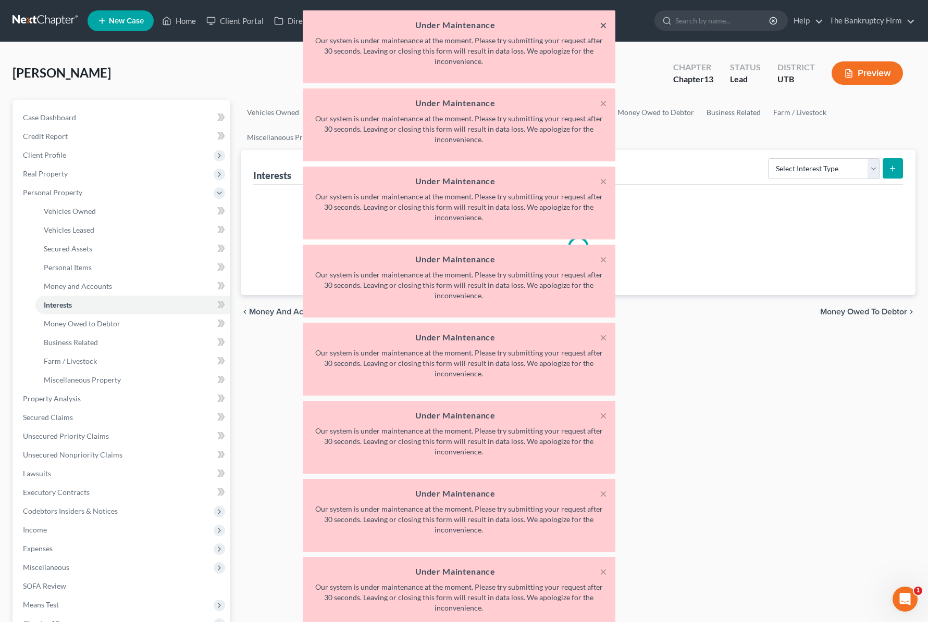
click at [603, 23] on button "×" at bounding box center [602, 25] width 7 height 13
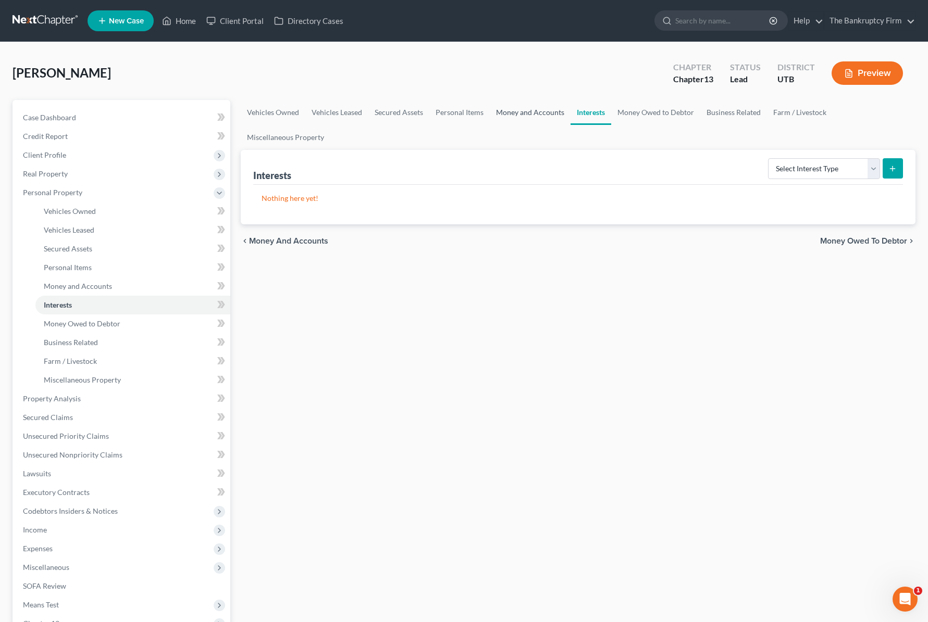
click at [532, 113] on link "Money and Accounts" at bounding box center [530, 112] width 81 height 25
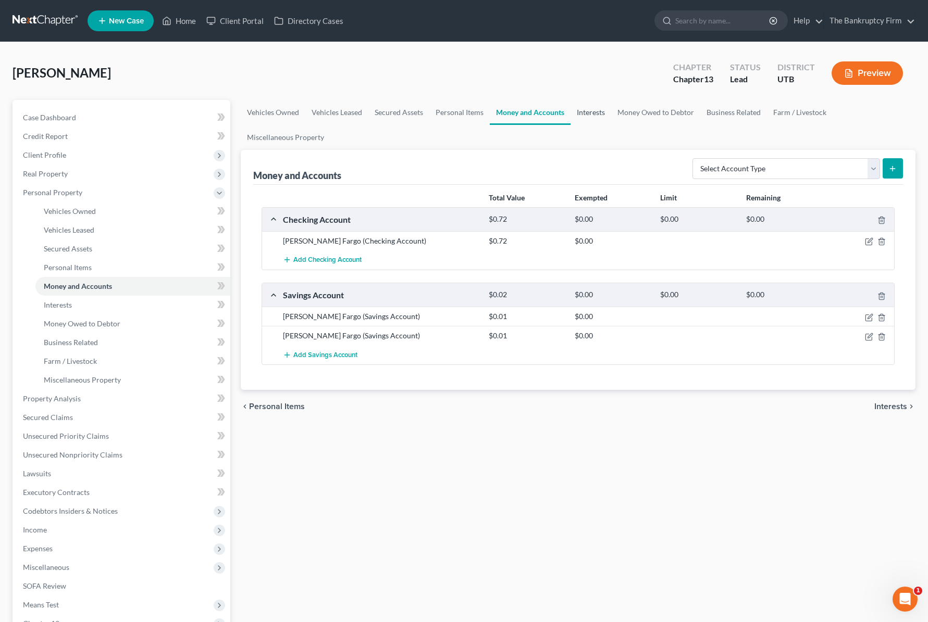
click at [583, 109] on link "Interests" at bounding box center [590, 112] width 41 height 25
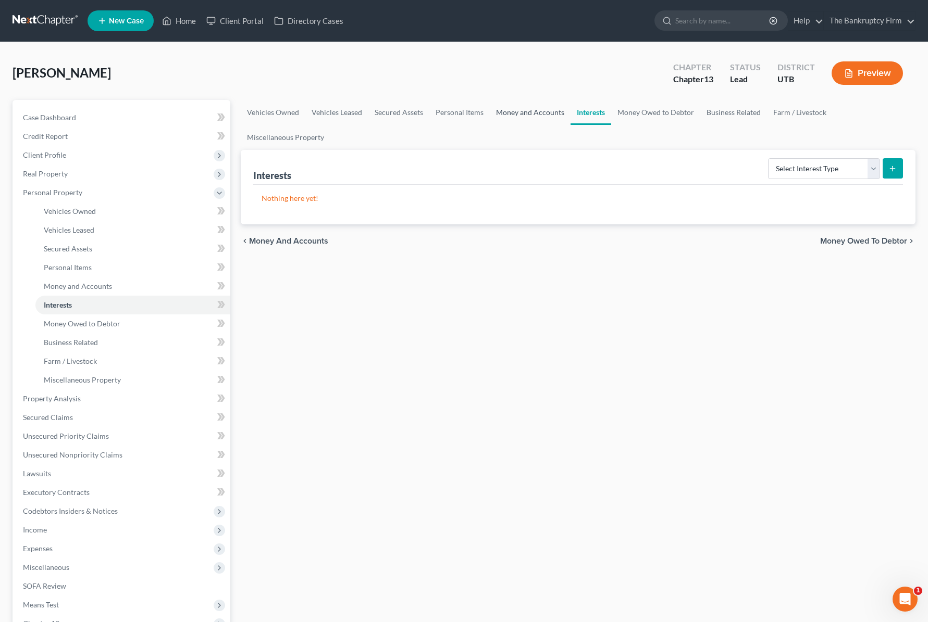
click at [515, 109] on link "Money and Accounts" at bounding box center [530, 112] width 81 height 25
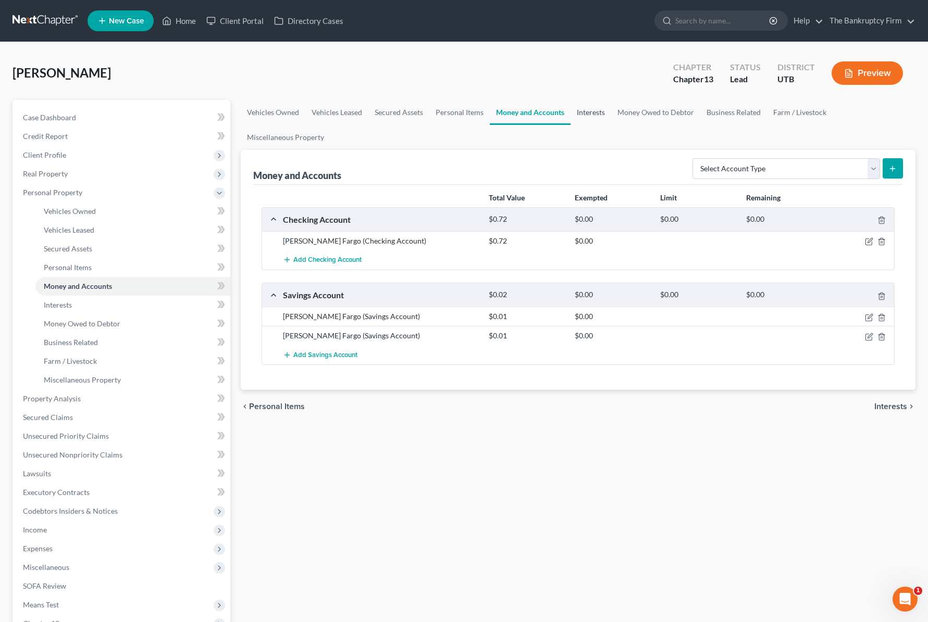
click at [593, 110] on link "Interests" at bounding box center [590, 112] width 41 height 25
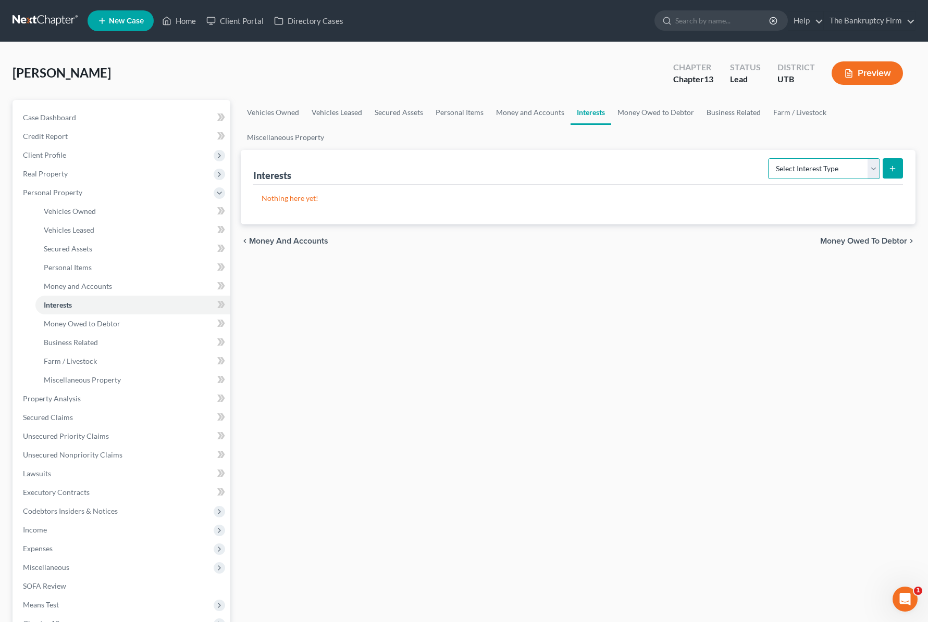
click at [875, 167] on select "Select Interest Type 401K Annuity Bond Education IRA Government Bond Government…" at bounding box center [824, 168] width 112 height 21
click at [646, 110] on link "Money Owed to Debtor" at bounding box center [655, 112] width 89 height 25
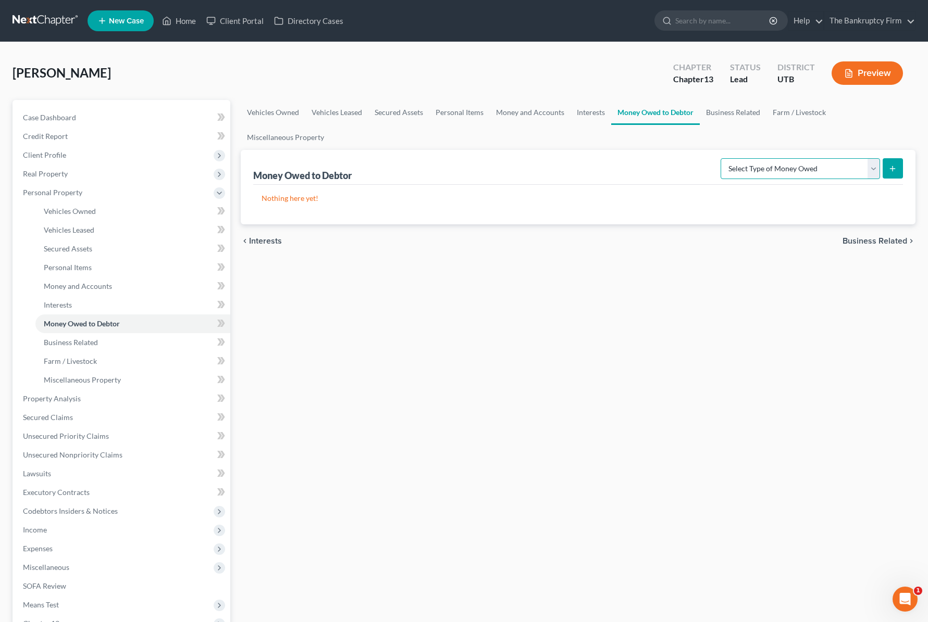
click at [863, 169] on select "Select Type of Money Owed Accounts Receivable Alimony Child Support Claims Agai…" at bounding box center [799, 168] width 159 height 21
click at [736, 108] on link "Business Related" at bounding box center [732, 112] width 67 height 25
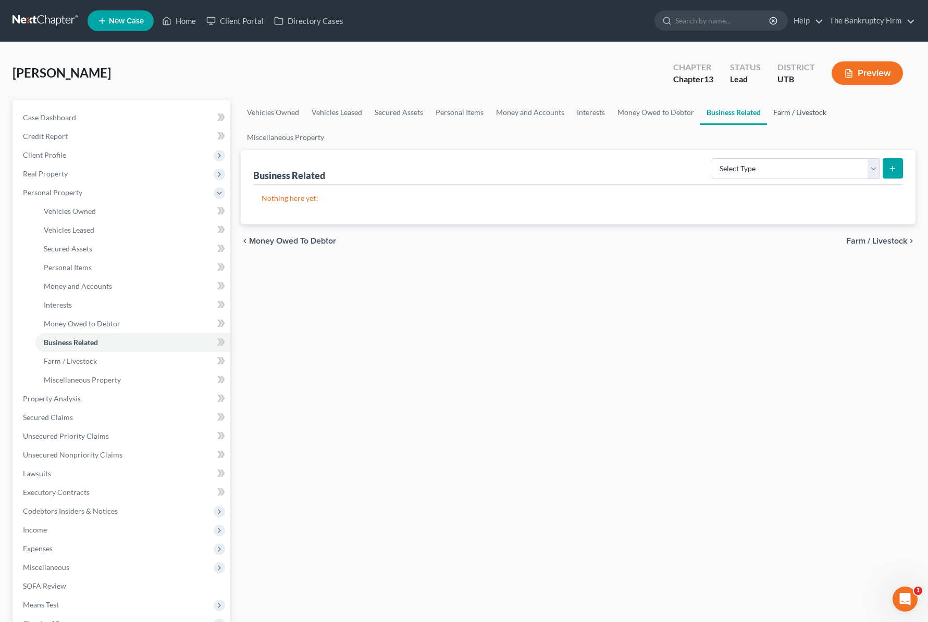
click at [795, 109] on link "Farm / Livestock" at bounding box center [800, 112] width 66 height 25
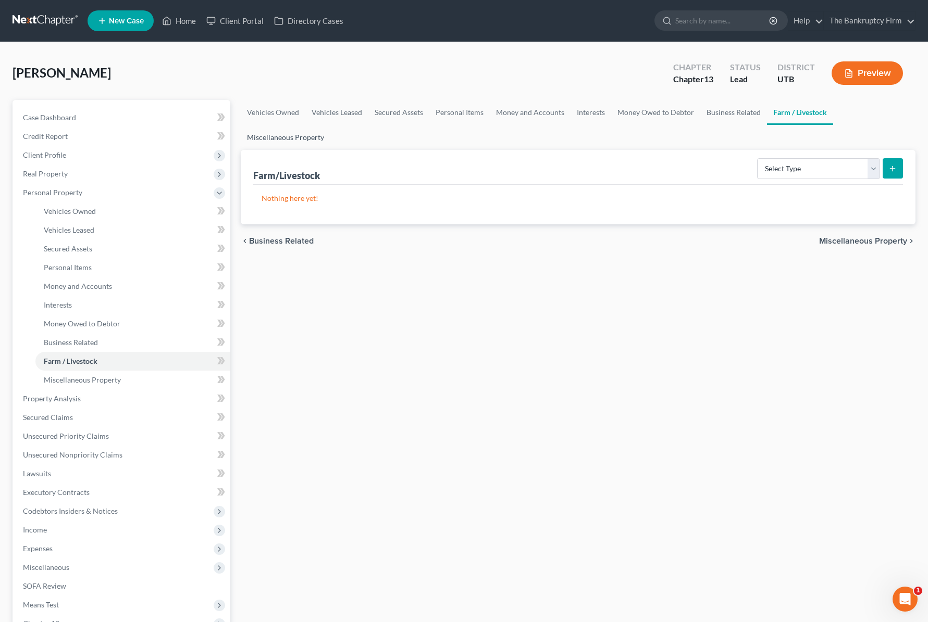
click at [300, 138] on link "Miscellaneous Property" at bounding box center [286, 137] width 90 height 25
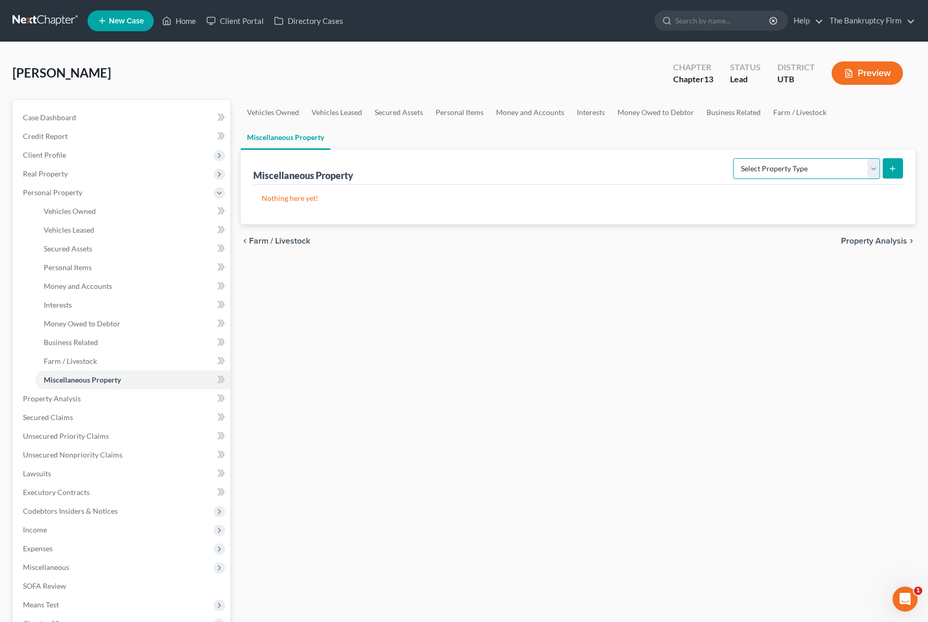
click at [818, 167] on select "Select Property Type Assigned for Creditor Benefit [DATE] Holding for Another N…" at bounding box center [806, 168] width 147 height 21
select select "holding_for_another"
click at [733, 158] on select "Select Property Type Assigned for Creditor Benefit [DATE] Holding for Another N…" at bounding box center [806, 168] width 147 height 21
click at [895, 165] on icon "submit" at bounding box center [892, 169] width 8 height 8
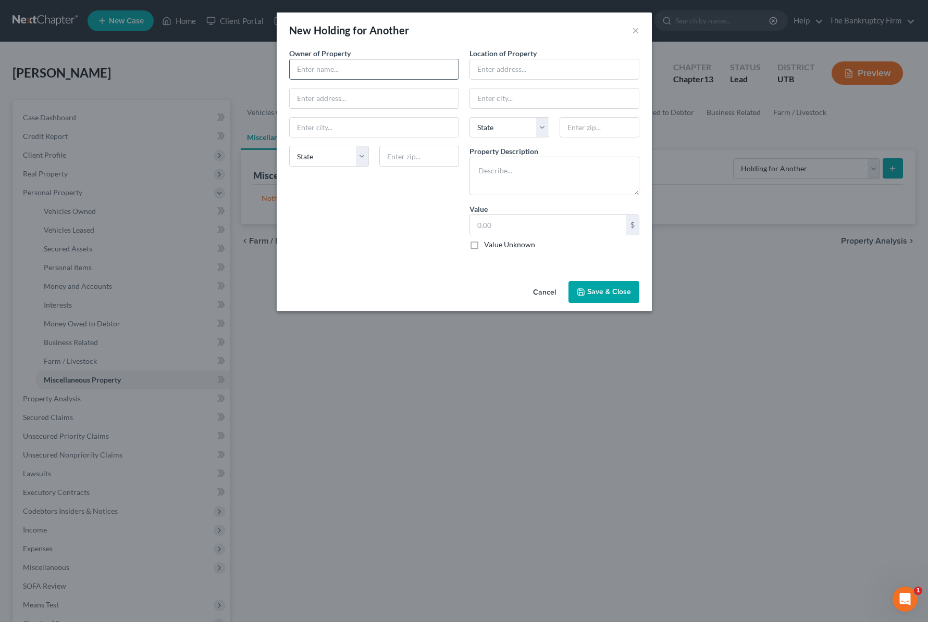
click at [323, 68] on input "text" at bounding box center [374, 69] width 169 height 20
click at [545, 291] on button "Cancel" at bounding box center [544, 292] width 40 height 21
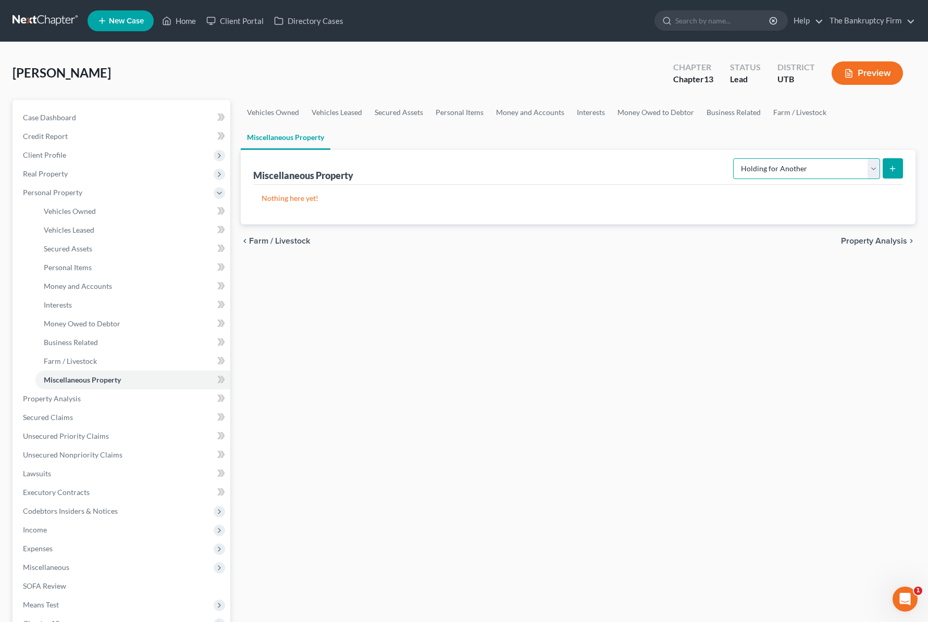
click at [870, 165] on select "Select Property Type Assigned for Creditor Benefit [DATE] Holding for Another N…" at bounding box center [806, 168] width 147 height 21
click at [733, 158] on select "Select Property Type Assigned for Creditor Benefit [DATE] Holding for Another N…" at bounding box center [806, 168] width 147 height 21
click at [893, 163] on button "submit" at bounding box center [892, 168] width 20 height 20
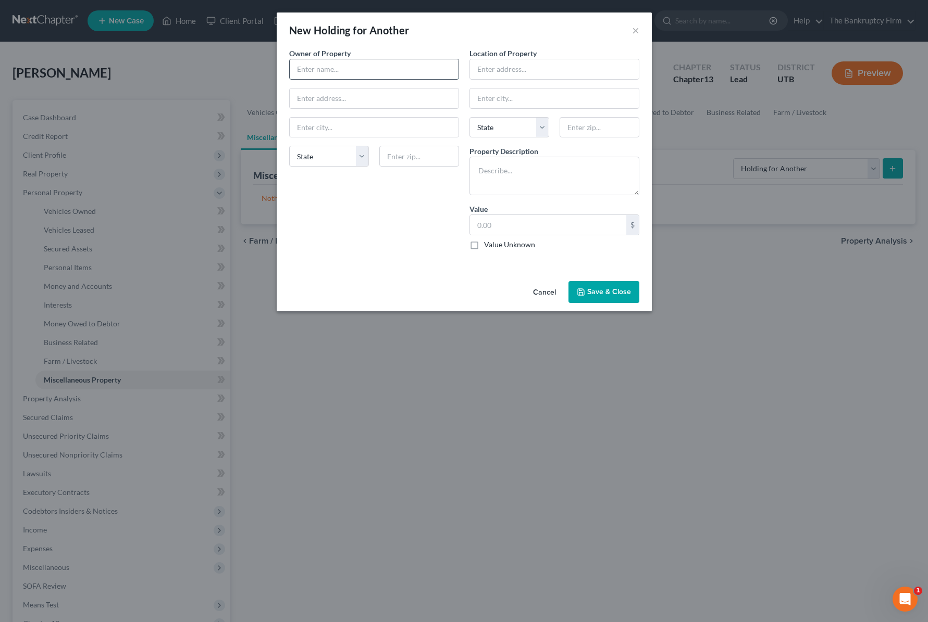
click at [334, 74] on input "text" at bounding box center [374, 69] width 169 height 20
type input "C"
type input "[PERSON_NAME]"
type input "Debtor's Address"
click at [403, 67] on input "[PERSON_NAME]" at bounding box center [374, 69] width 169 height 20
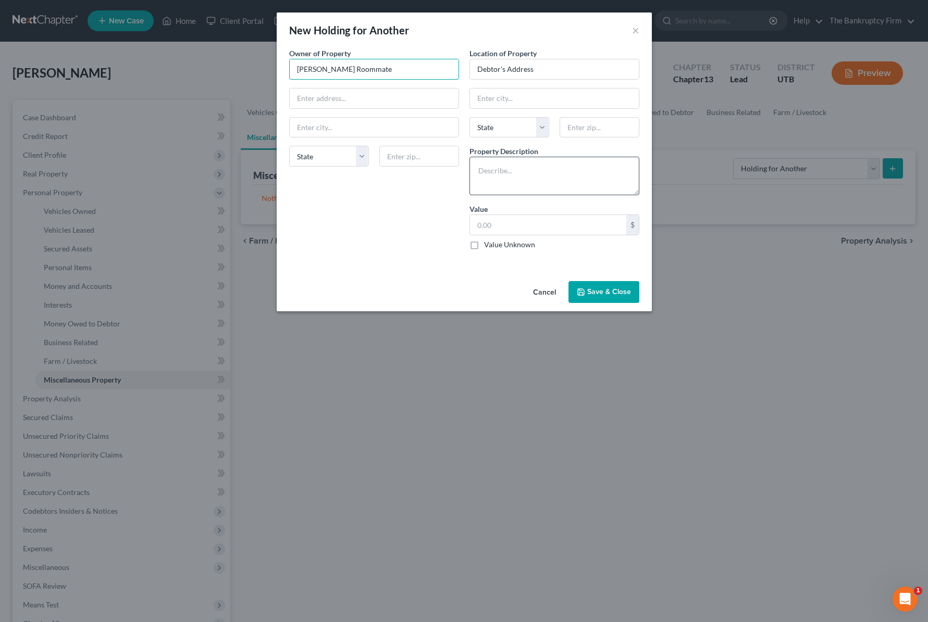
type input "[PERSON_NAME] Roommate"
click at [504, 178] on textarea at bounding box center [554, 176] width 170 height 39
type textarea "All household goods and furnishing are property of debtor's roommate besides th…"
click at [484, 245] on label "Value Unknown" at bounding box center [509, 245] width 51 height 10
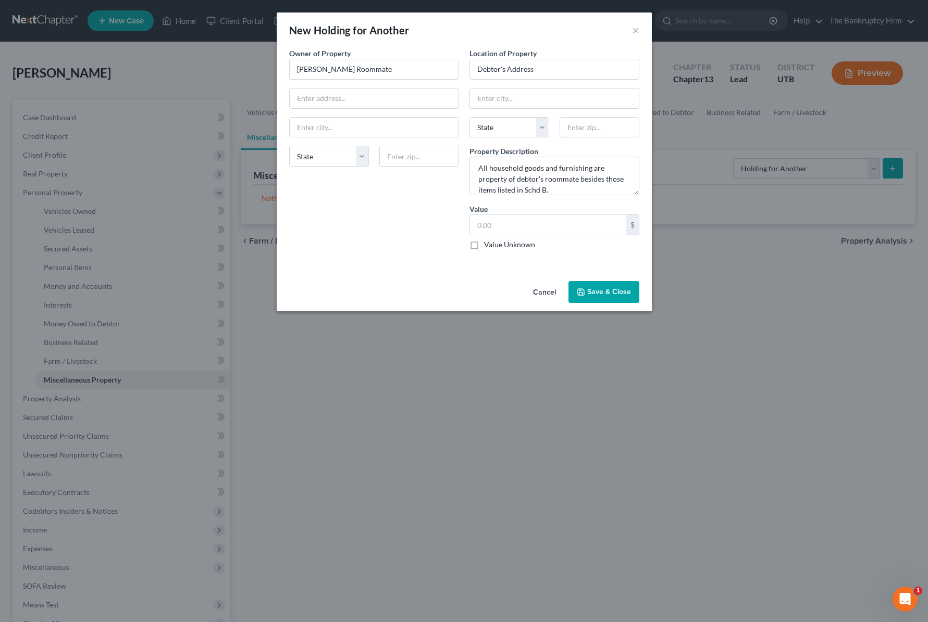
click at [488, 245] on input "Value Unknown" at bounding box center [491, 243] width 7 height 7
checkbox input "true"
type input "0.00"
click at [623, 290] on button "Save & Close" at bounding box center [603, 292] width 71 height 22
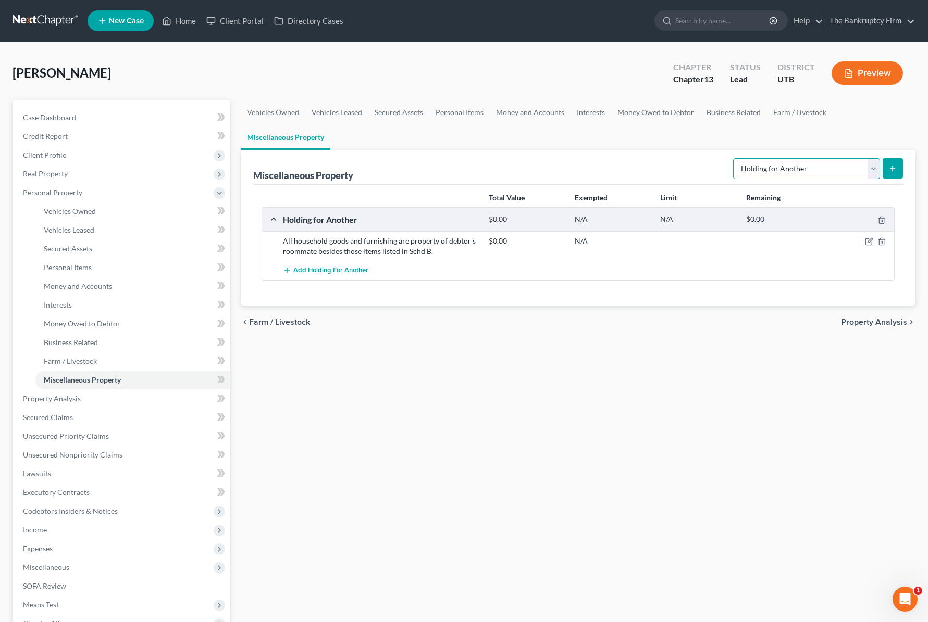
click at [861, 169] on select "Select Property Type Assigned for Creditor Benefit [DATE] Holding for Another N…" at bounding box center [806, 168] width 147 height 21
click at [872, 165] on select "Select Property Type Assigned for Creditor Benefit [DATE] Holding for Another N…" at bounding box center [806, 168] width 147 height 21
click at [52, 399] on span "Property Analysis" at bounding box center [52, 398] width 58 height 9
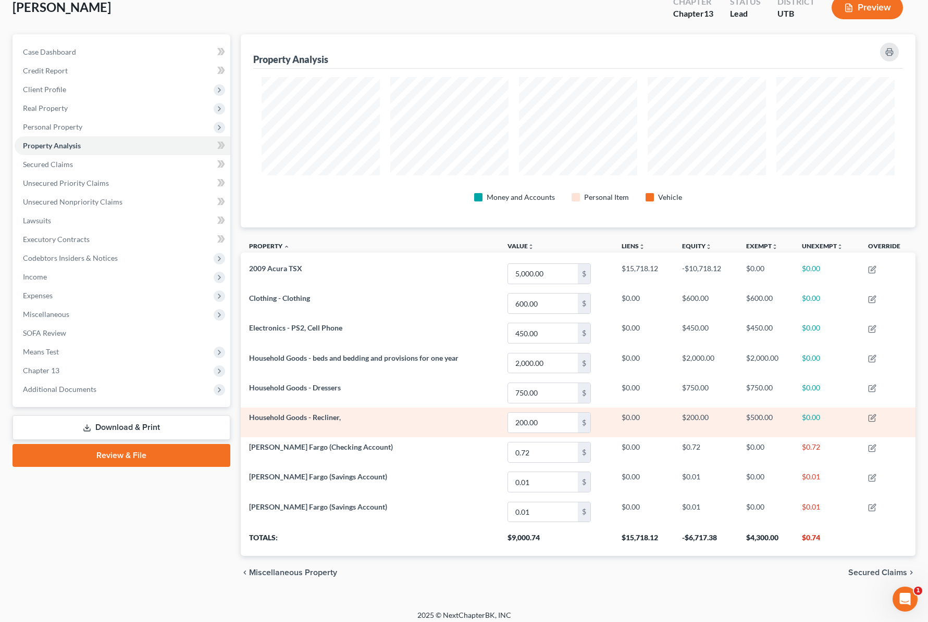
scroll to position [72, 0]
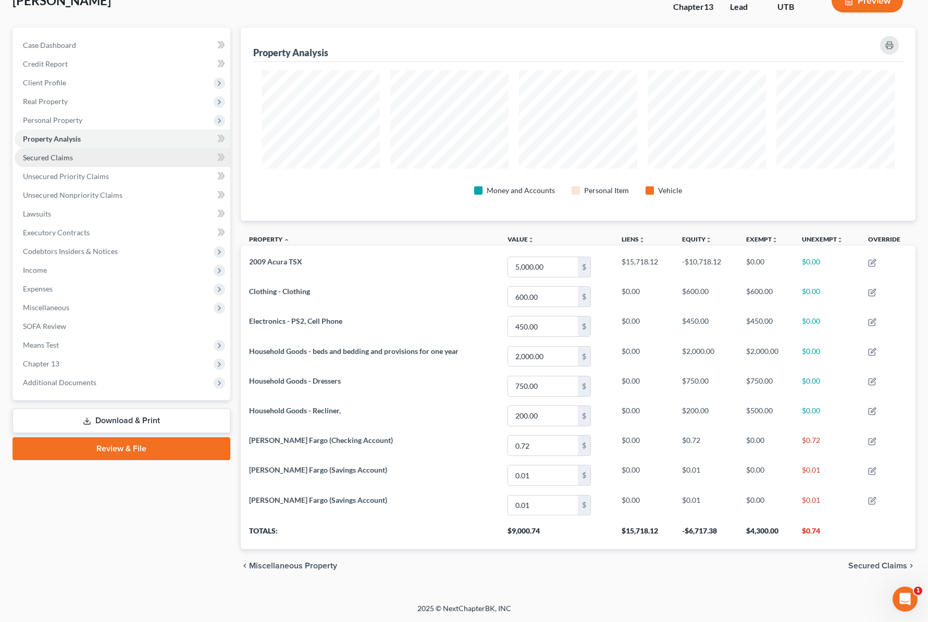
click at [67, 155] on span "Secured Claims" at bounding box center [48, 157] width 50 height 9
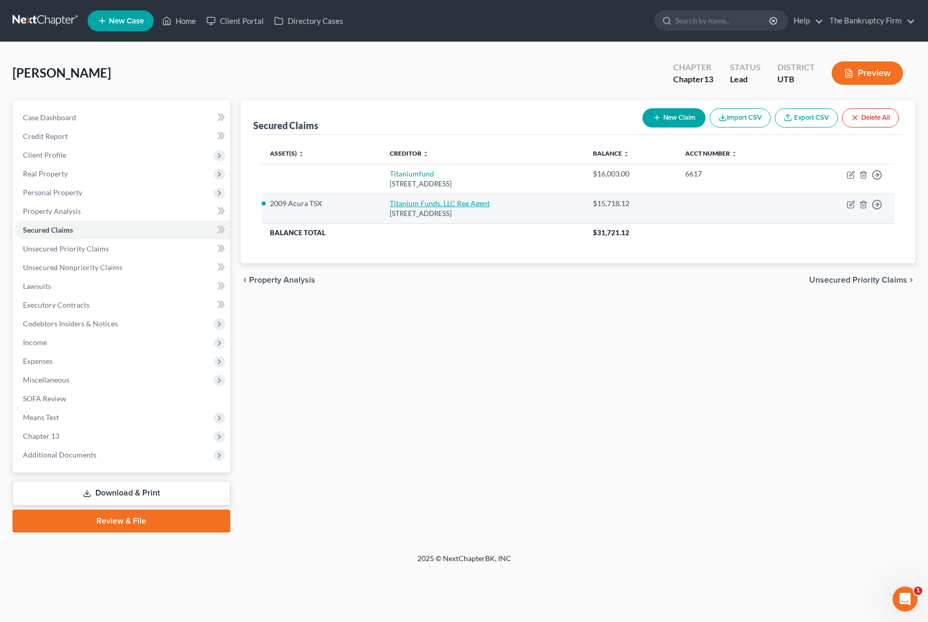
click at [414, 203] on link "Titanium Funds, LLC Reg Agent" at bounding box center [440, 203] width 100 height 9
select select "46"
select select "2"
select select "0"
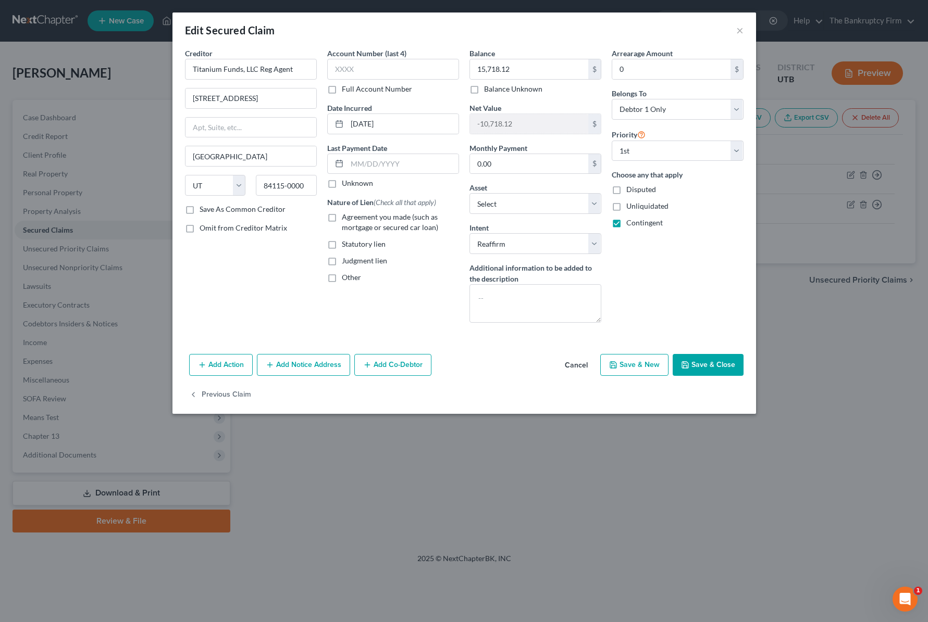
click at [306, 368] on button "Add Notice Address" at bounding box center [303, 365] width 93 height 22
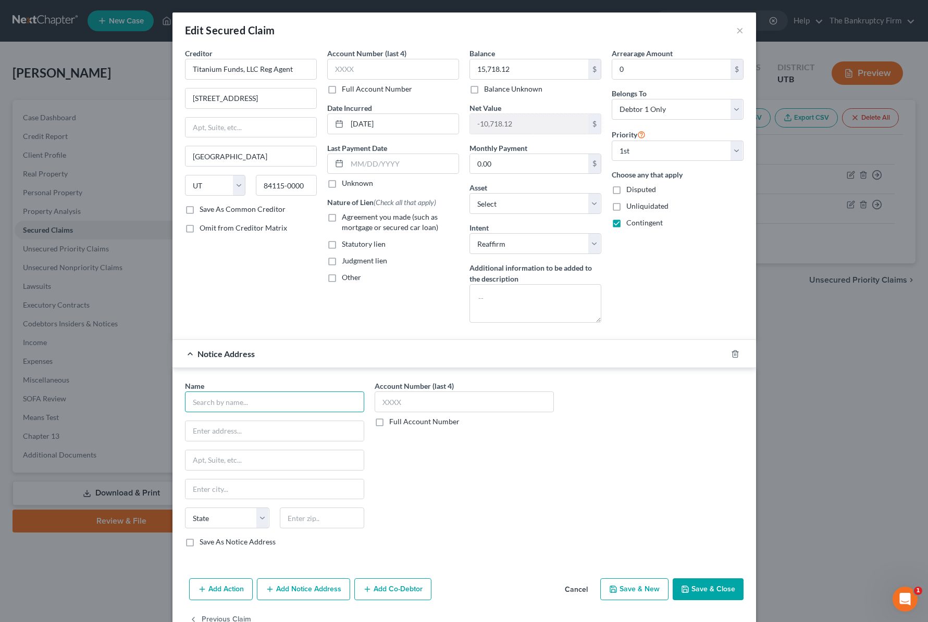
click at [242, 408] on input "text" at bounding box center [274, 402] width 179 height 21
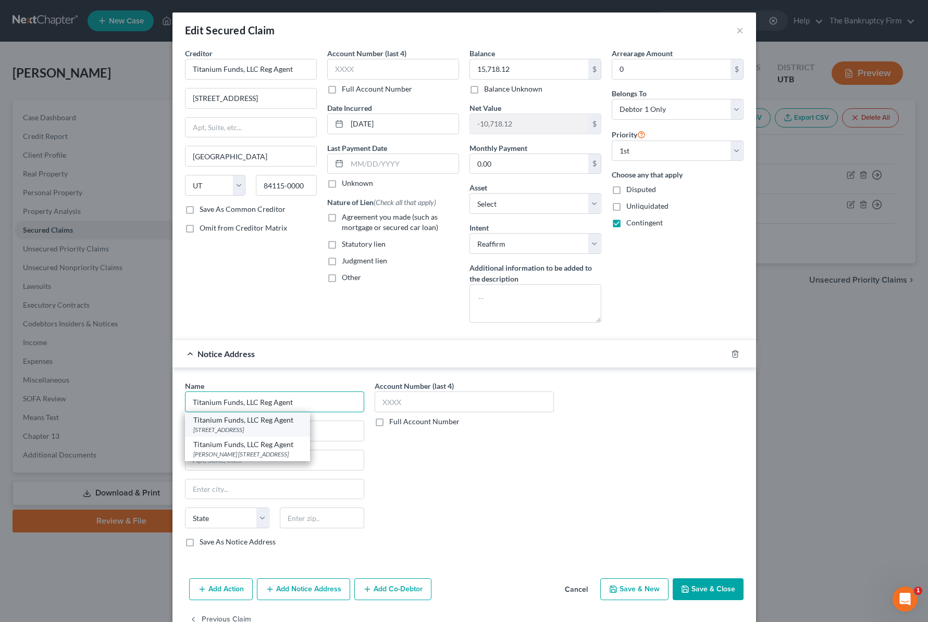
scroll to position [29, 0]
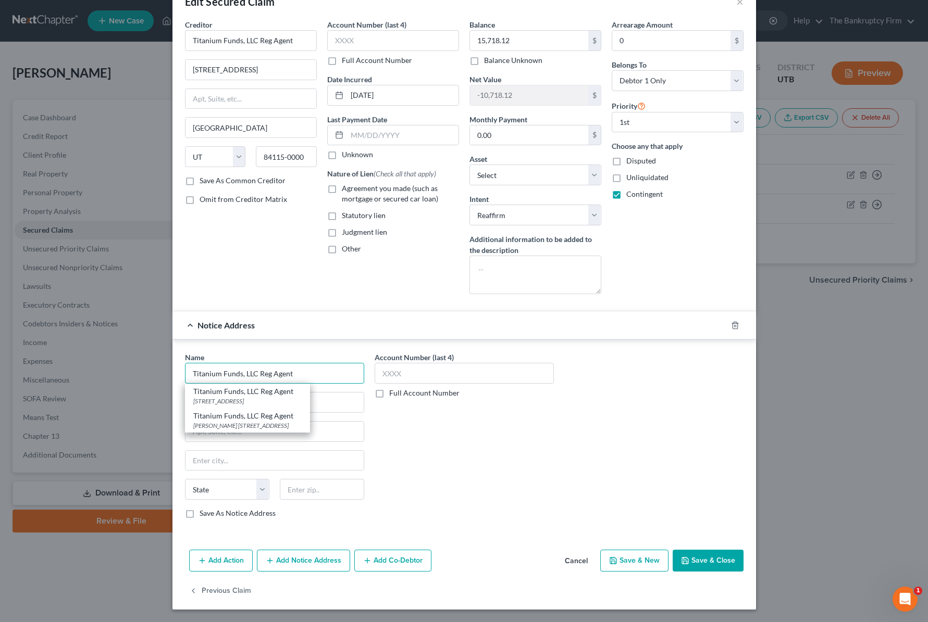
type input "Titanium Funds, LLC Reg Agent"
drag, startPoint x: 524, startPoint y: 435, endPoint x: 524, endPoint y: 427, distance: 7.8
click at [524, 434] on div "Account Number (last 4) Full Account Number" at bounding box center [464, 439] width 190 height 175
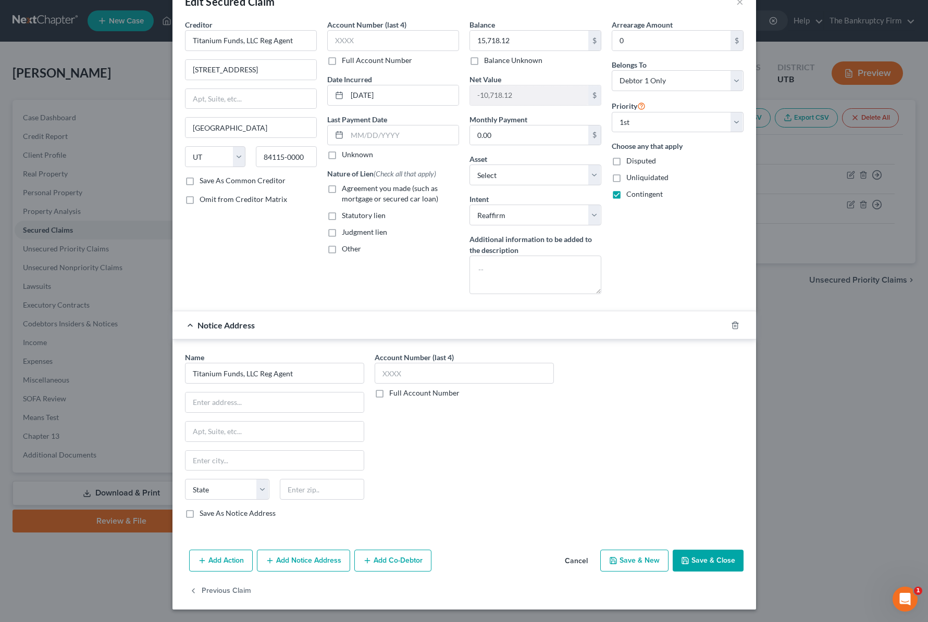
click at [576, 557] on button "Cancel" at bounding box center [576, 561] width 40 height 21
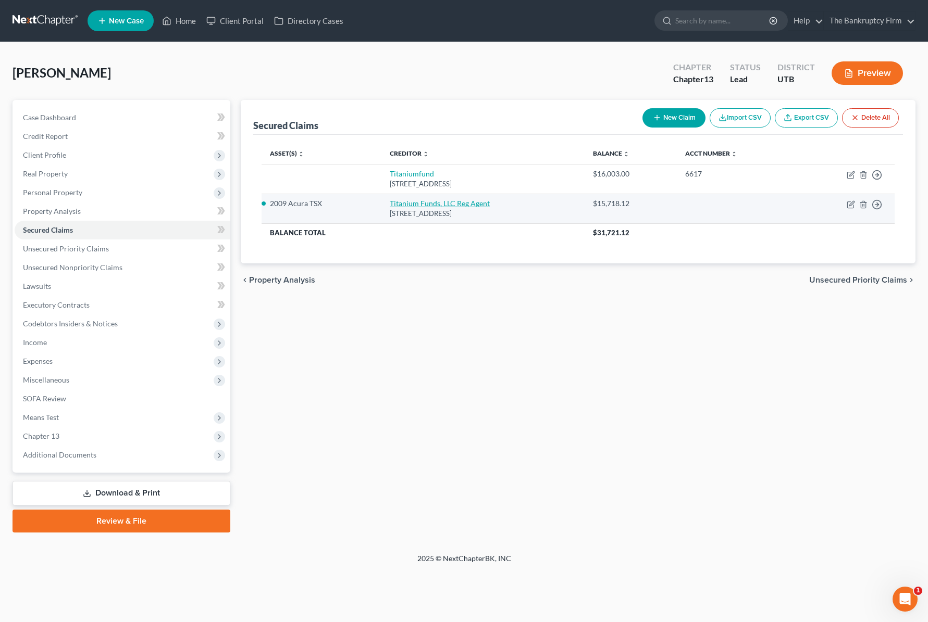
click at [416, 203] on link "Titanium Funds, LLC Reg Agent" at bounding box center [440, 203] width 100 height 9
select select "46"
select select "11"
select select "2"
select select "0"
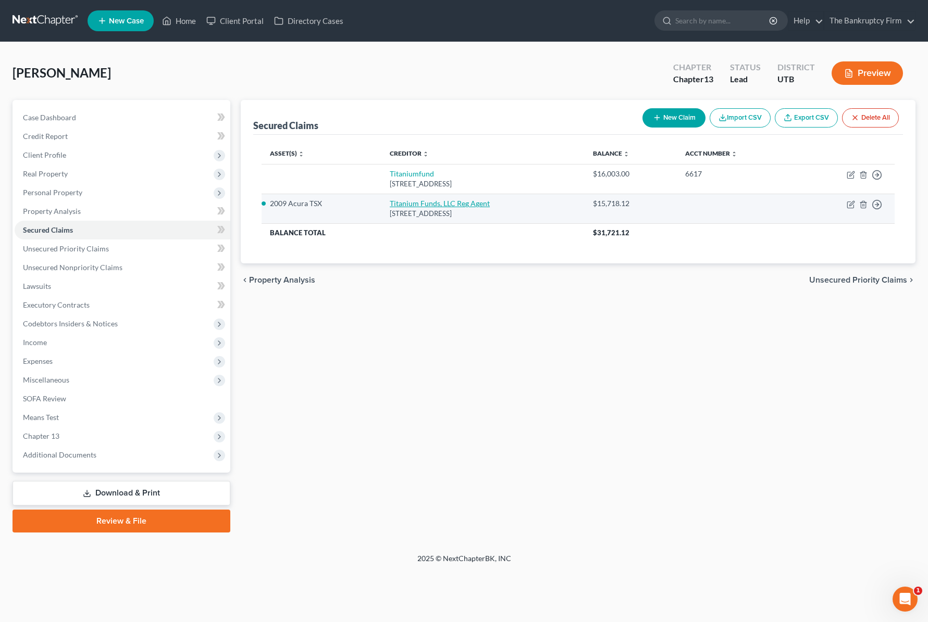
select select "0"
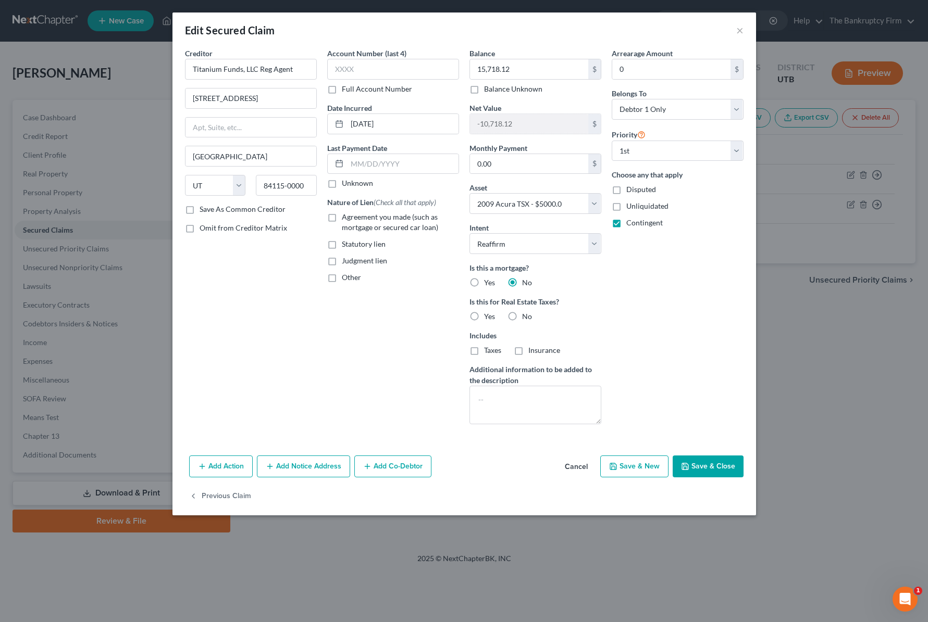
click at [310, 464] on button "Add Notice Address" at bounding box center [303, 467] width 93 height 22
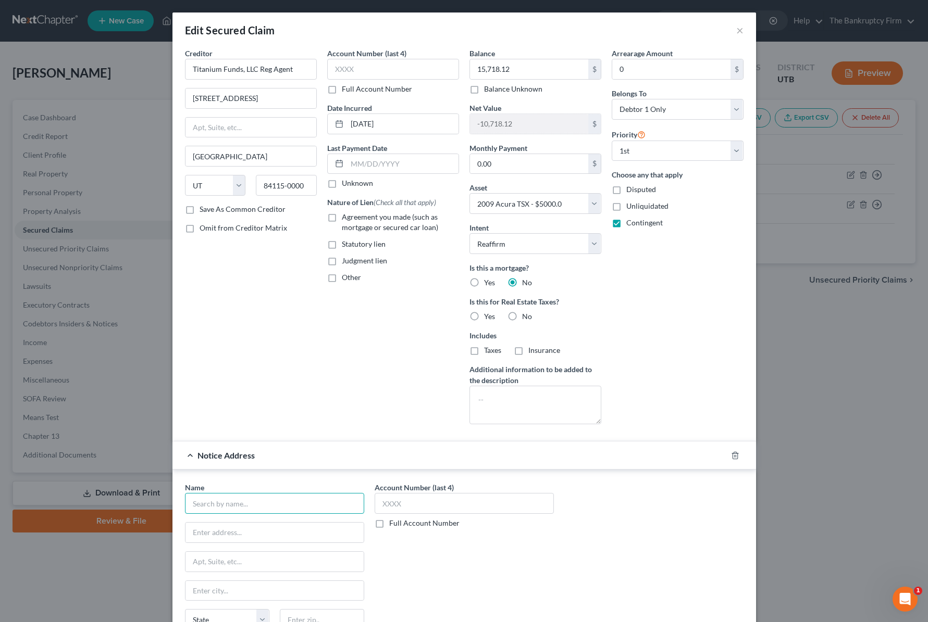
click at [245, 508] on input "text" at bounding box center [274, 503] width 179 height 21
type input "Titanium Funds"
type input "[STREET_ADDRESS]"
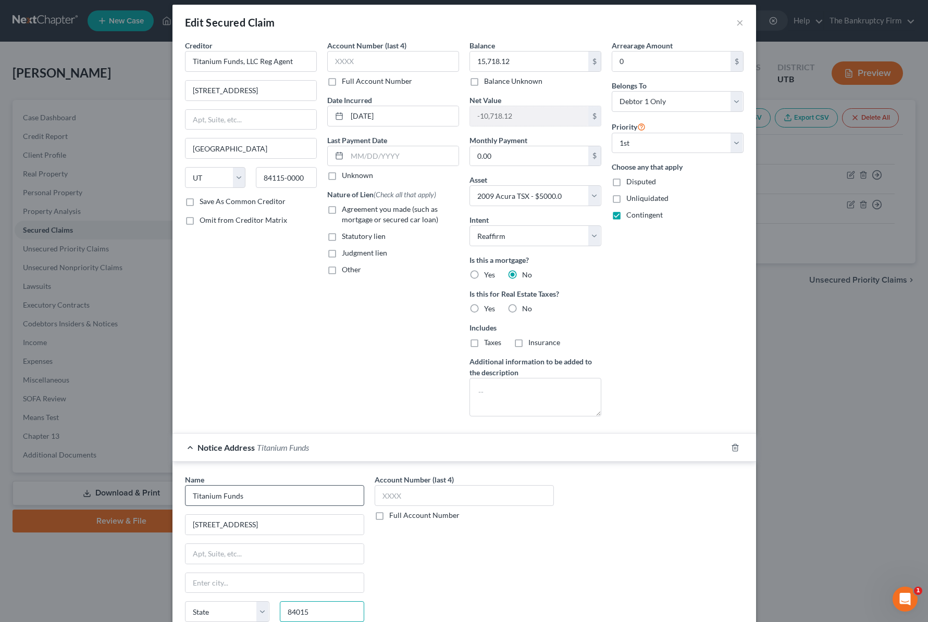
type input "84015"
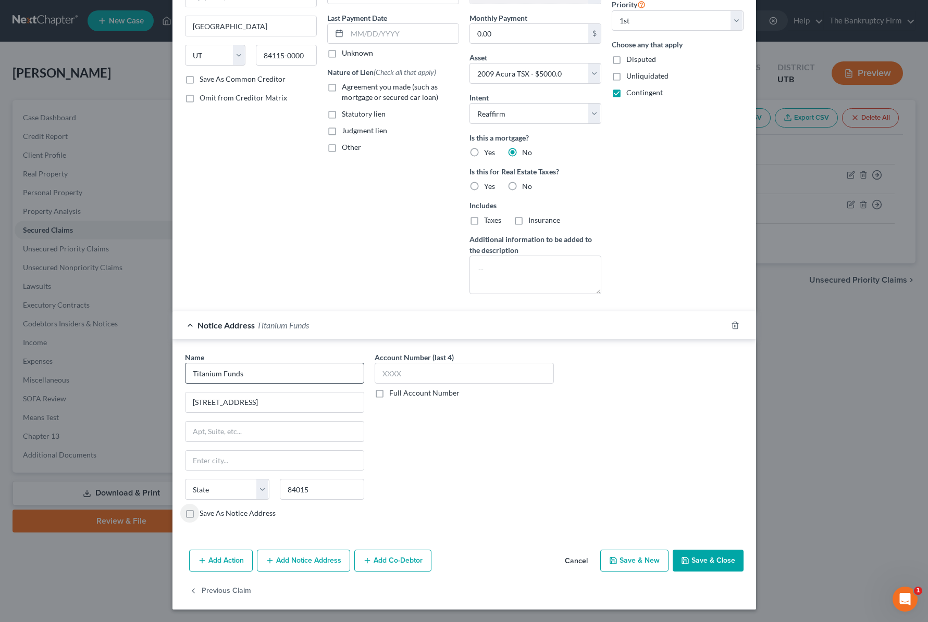
type input "Clearfield"
select select "46"
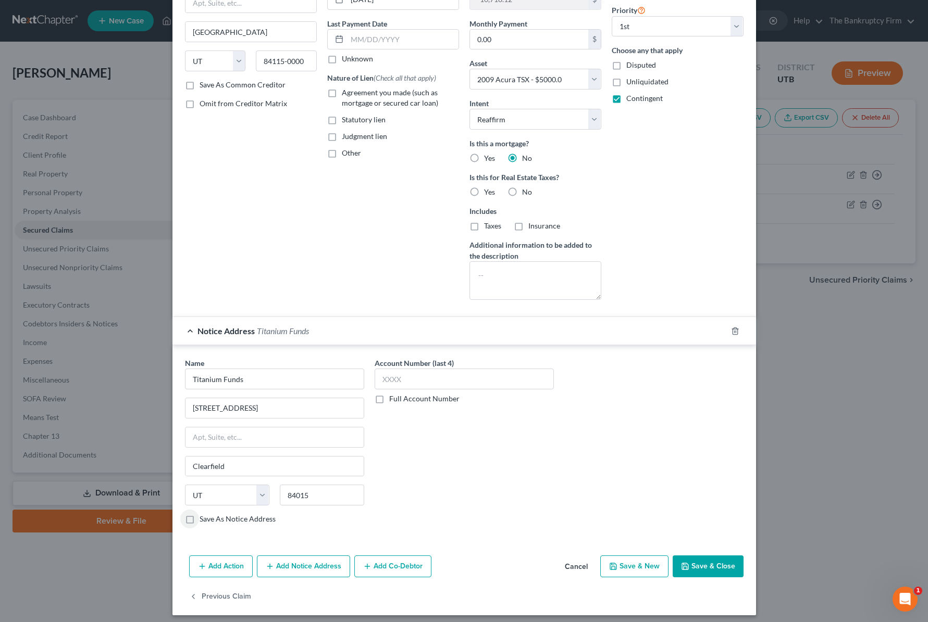
click at [318, 198] on div "Creditor * Titanium Funds, LLC Reg Agent [STREET_ADDRESS] 2ND FLOOR [GEOGRAPHIC…" at bounding box center [251, 115] width 142 height 385
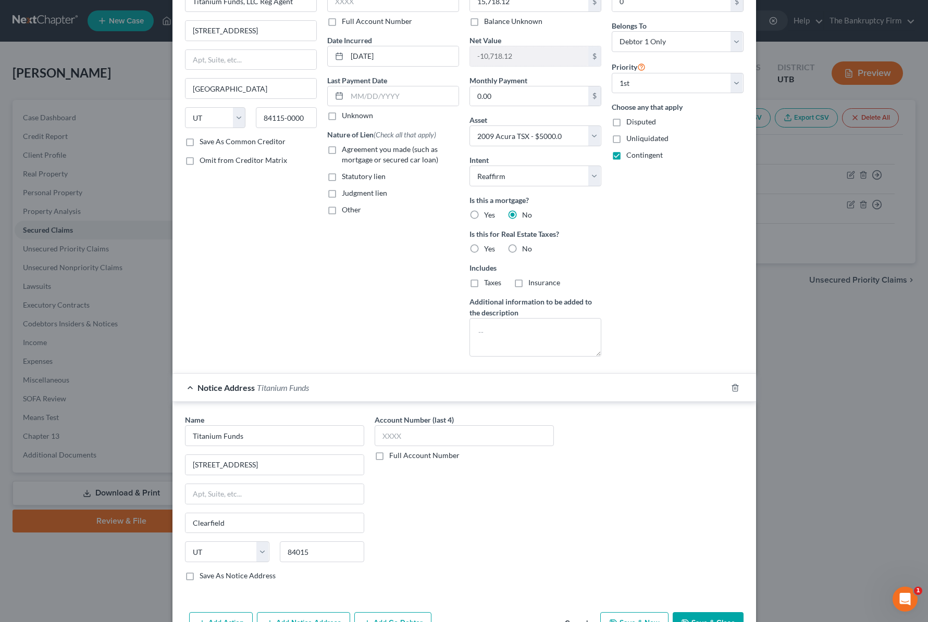
scroll to position [0, 0]
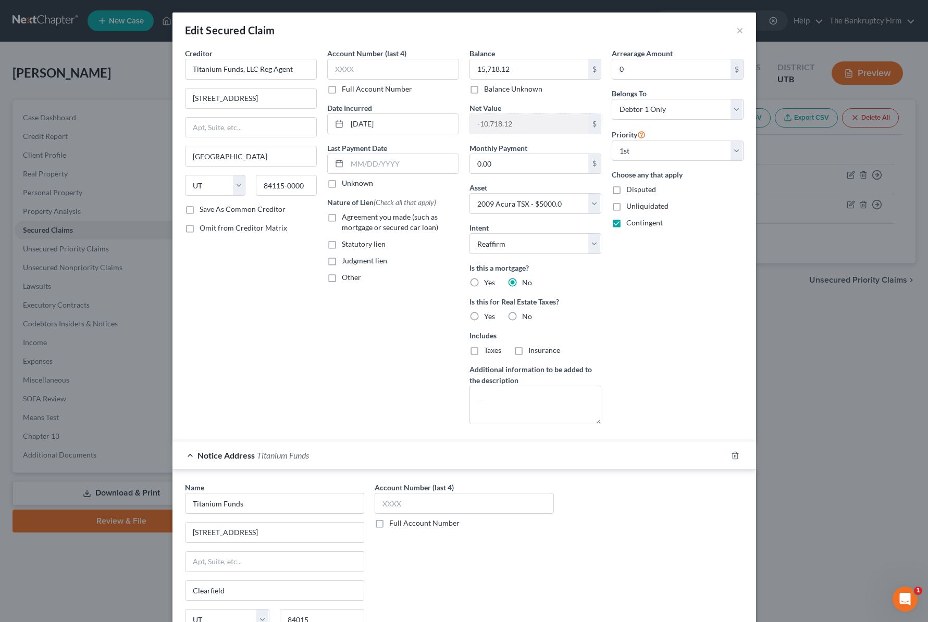
click at [522, 315] on label "No" at bounding box center [527, 316] width 10 height 10
click at [526, 315] on input "No" at bounding box center [529, 314] width 7 height 7
radio input "true"
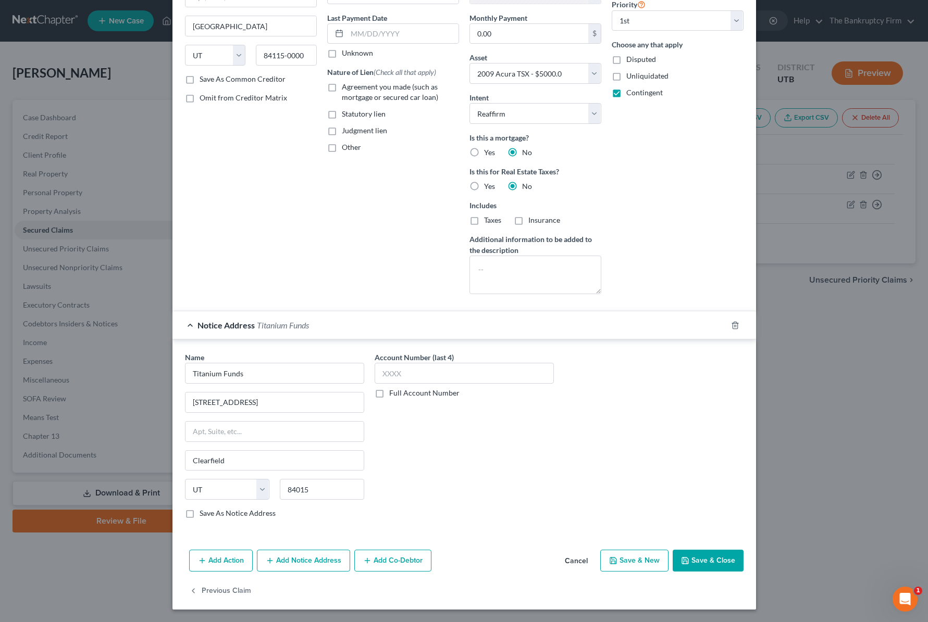
click at [713, 560] on button "Save & Close" at bounding box center [707, 561] width 71 height 22
select select
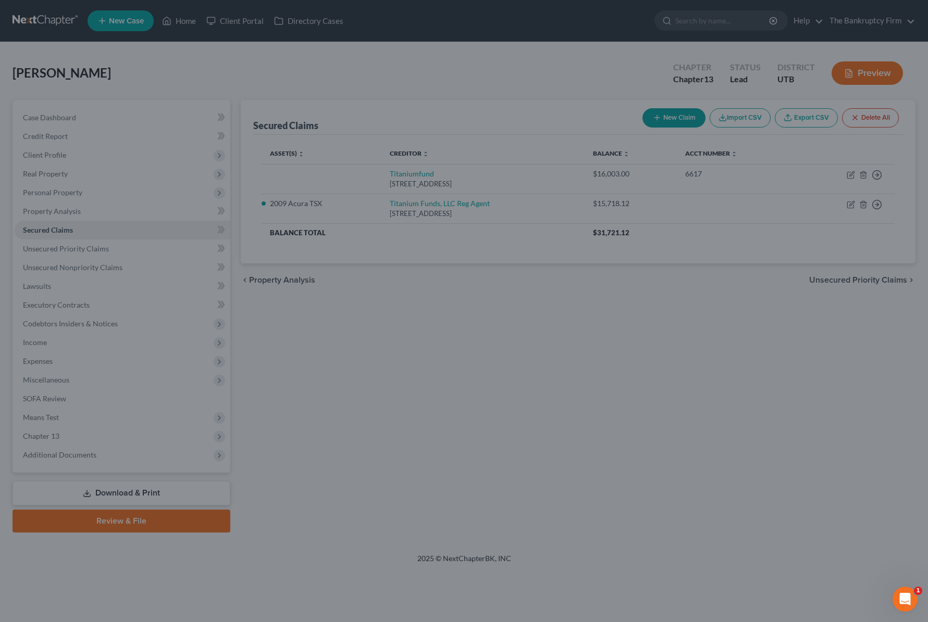
scroll to position [0, 0]
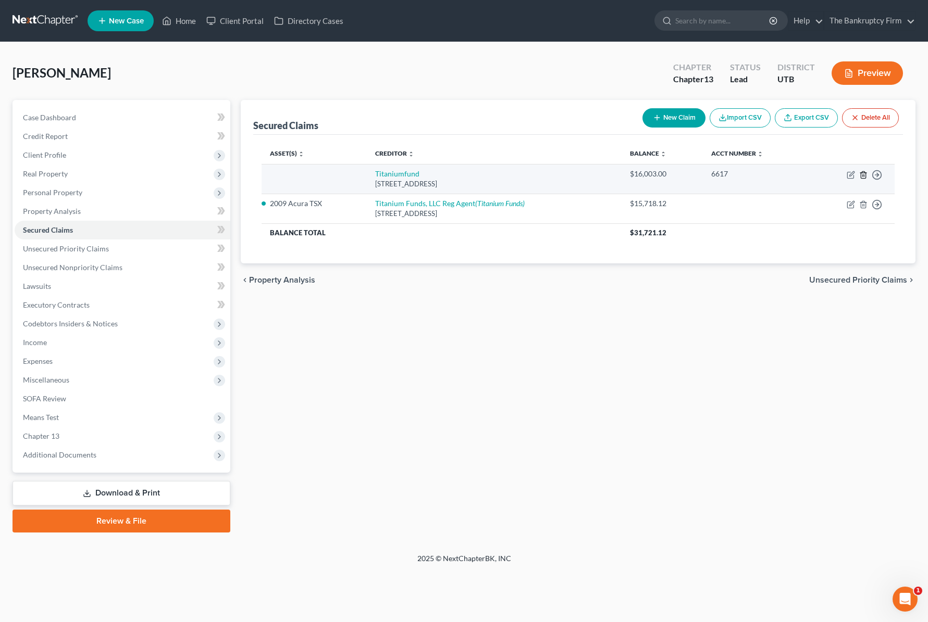
click at [865, 174] on icon "button" at bounding box center [863, 175] width 8 height 8
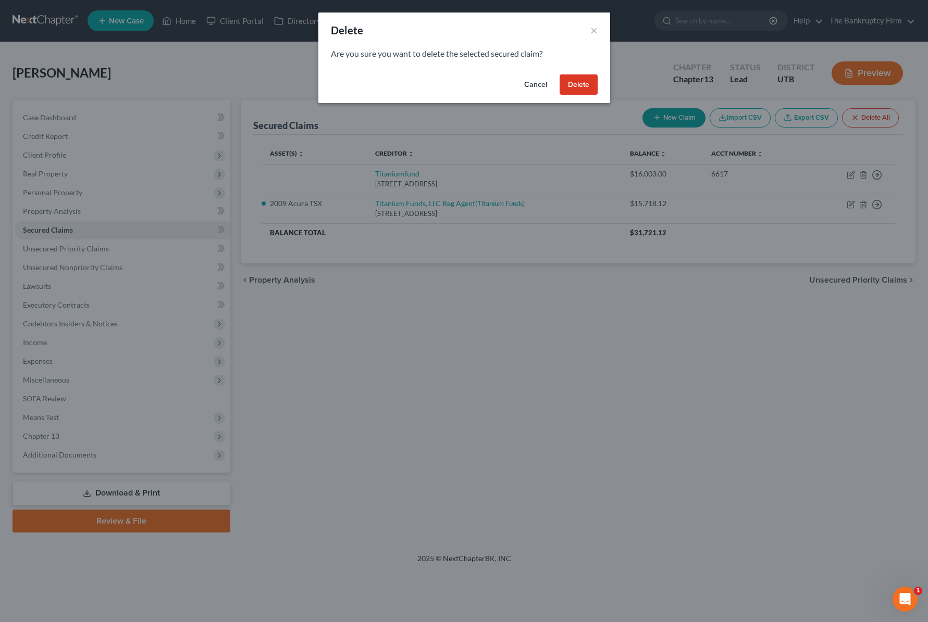
click at [583, 81] on button "Delete" at bounding box center [578, 84] width 38 height 21
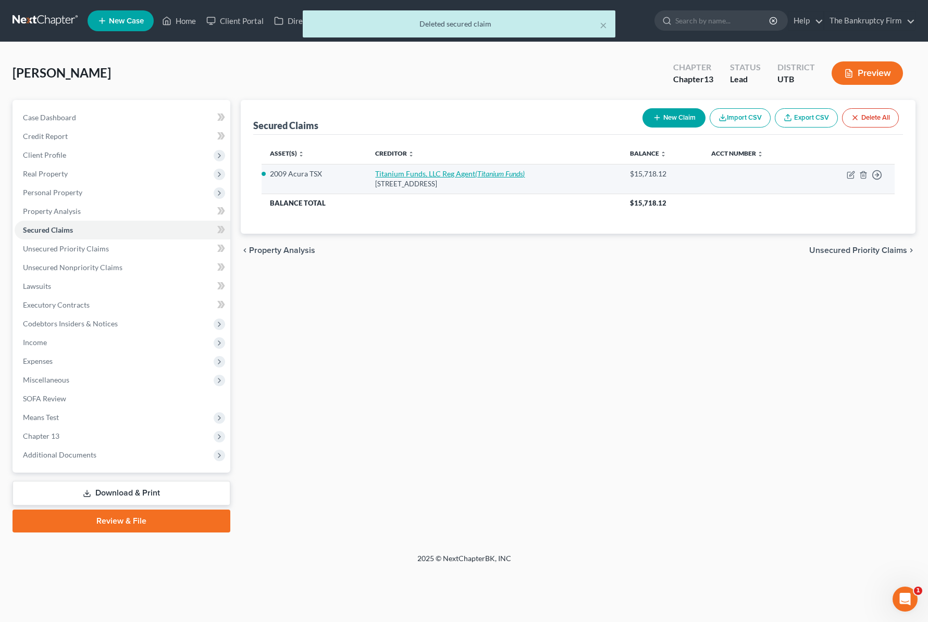
click at [426, 172] on link "Titanium Funds, LLC Reg Agent (Titanium Funds)" at bounding box center [449, 173] width 149 height 9
select select "46"
select select "2"
select select "0"
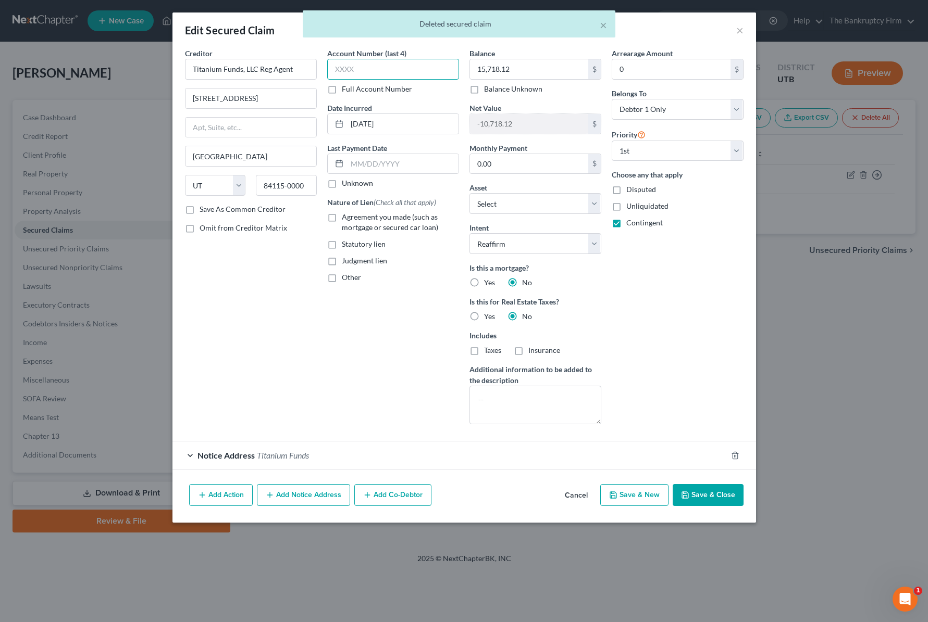
click at [357, 74] on input "text" at bounding box center [393, 69] width 132 height 21
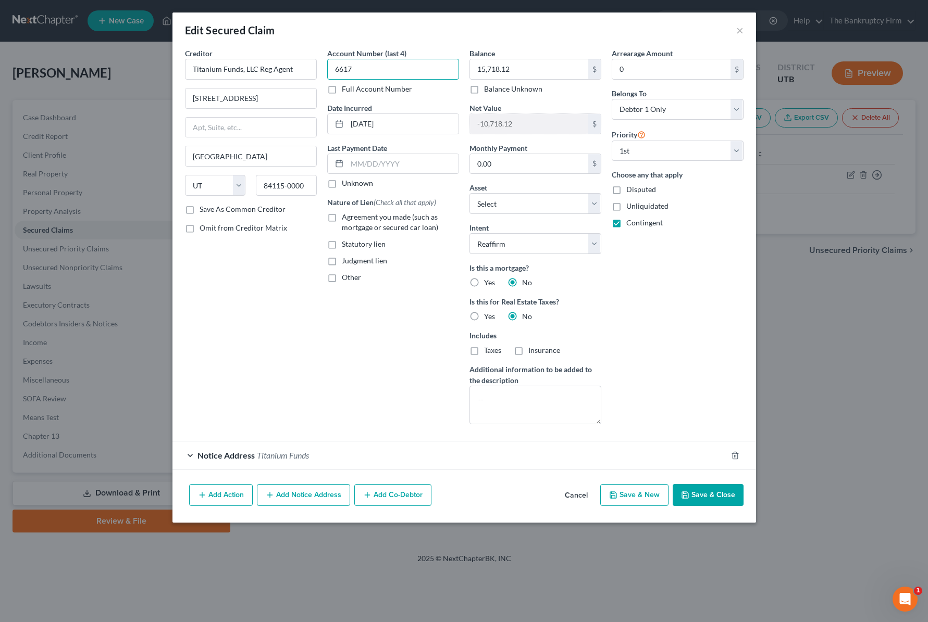
type input "6617"
click at [708, 493] on button "Save & Close" at bounding box center [707, 495] width 71 height 22
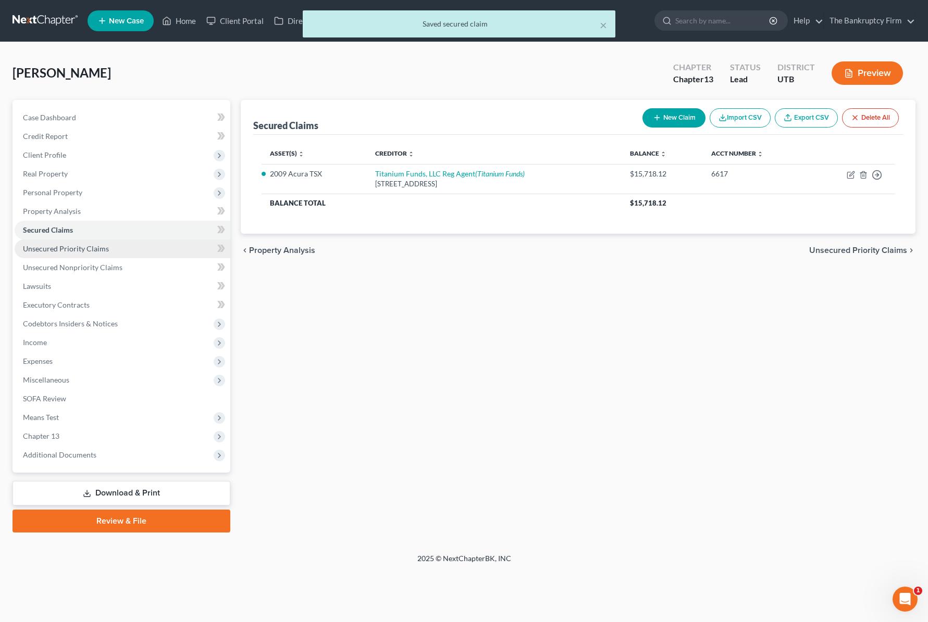
click at [83, 251] on span "Unsecured Priority Claims" at bounding box center [66, 248] width 86 height 9
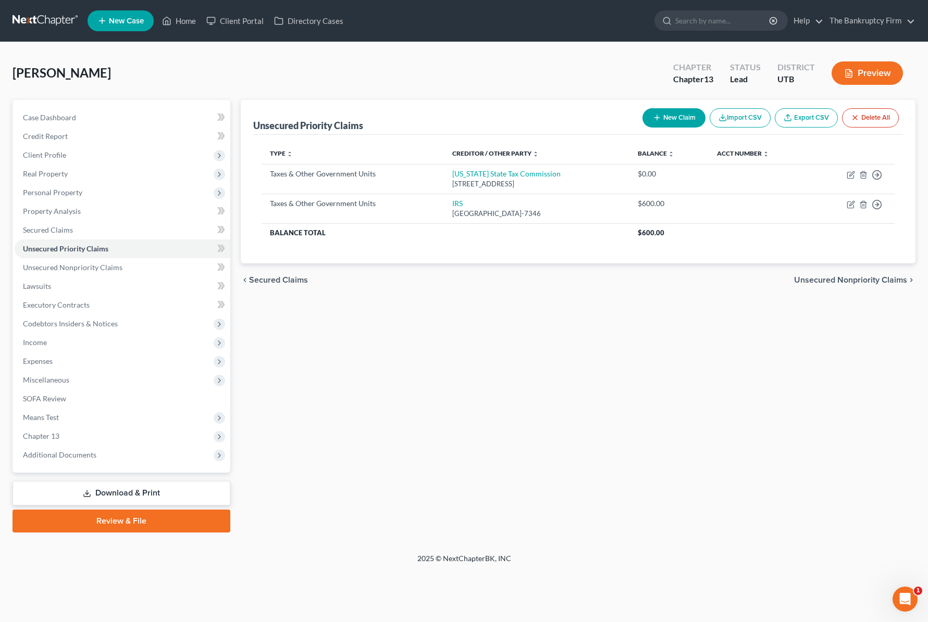
click at [392, 302] on div "Unsecured Priority Claims New Claim Import CSV Export CSV Delete All Type expan…" at bounding box center [577, 316] width 685 height 433
click at [93, 268] on span "Unsecured Nonpriority Claims" at bounding box center [72, 267] width 99 height 9
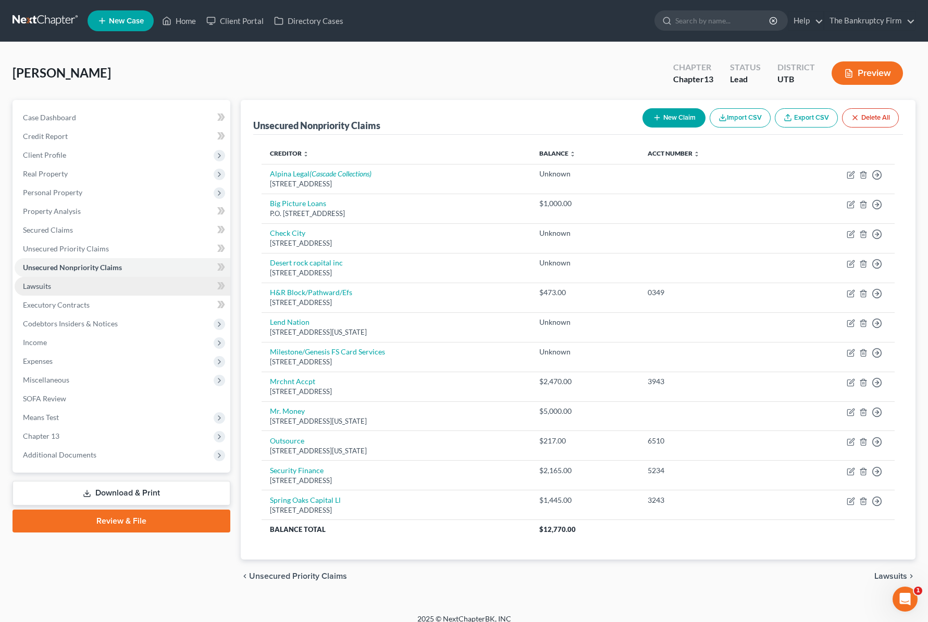
click at [80, 289] on link "Lawsuits" at bounding box center [123, 286] width 216 height 19
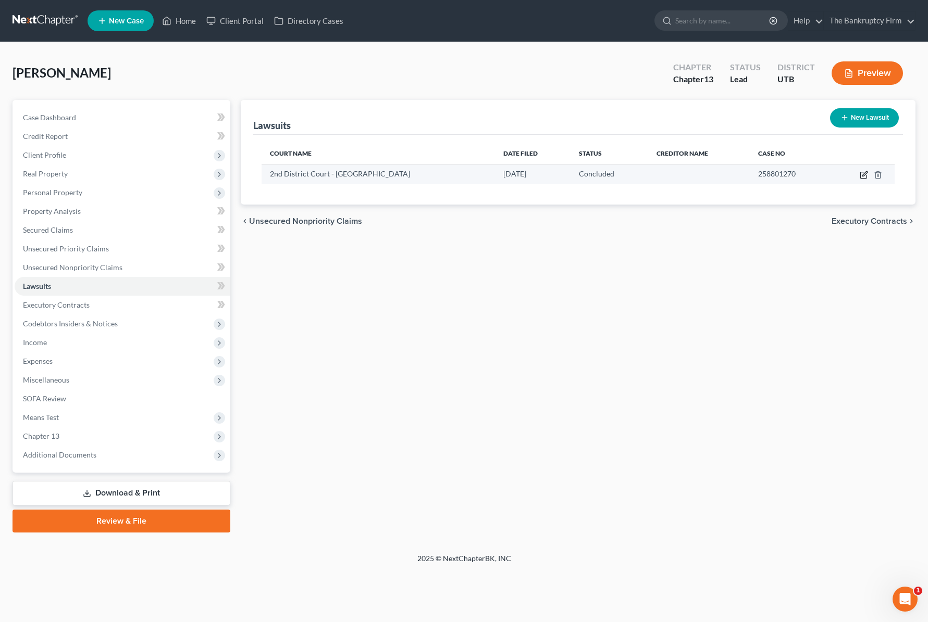
click at [864, 173] on icon "button" at bounding box center [864, 173] width 5 height 5
select select "46"
select select "2"
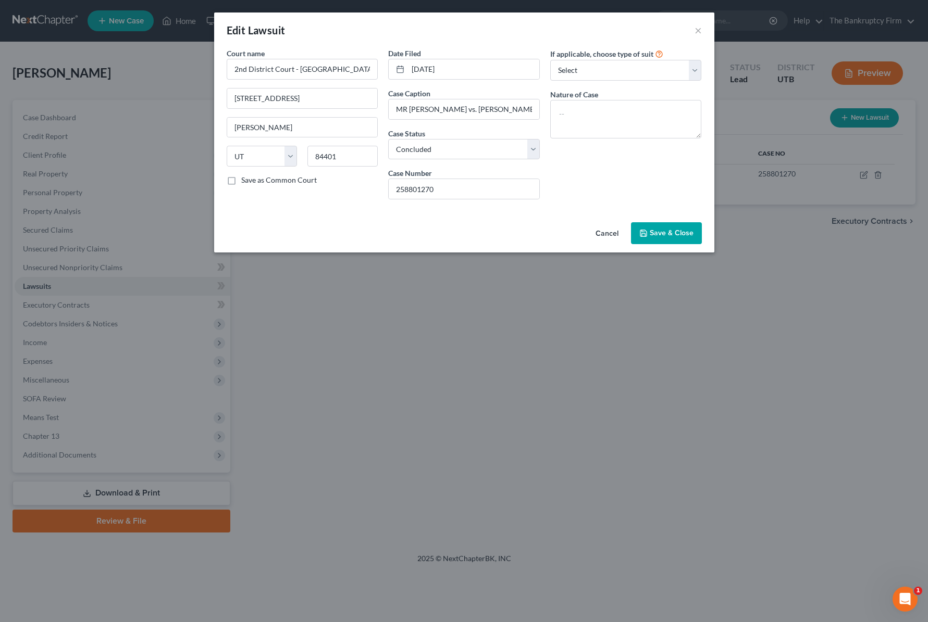
click at [664, 234] on span "Save & Close" at bounding box center [671, 233] width 44 height 9
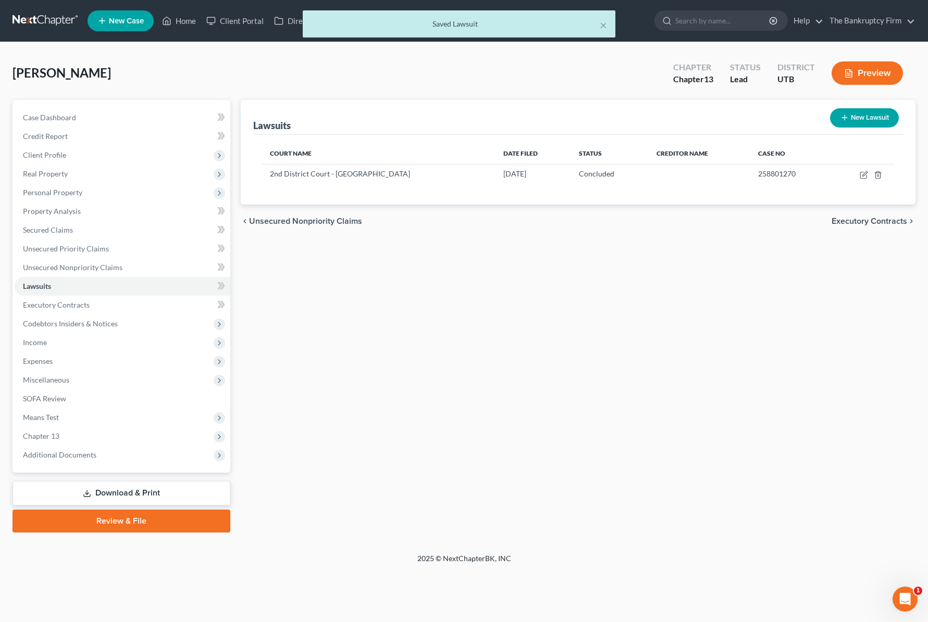
click at [857, 115] on button "New Lawsuit" at bounding box center [864, 117] width 69 height 19
select select "0"
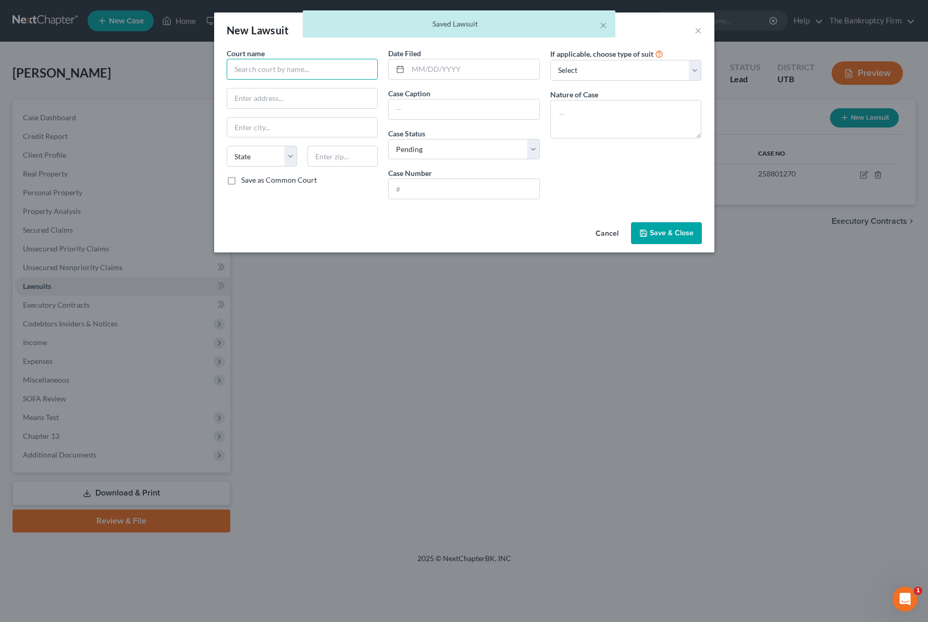
click at [301, 68] on input "text" at bounding box center [303, 69] width 152 height 21
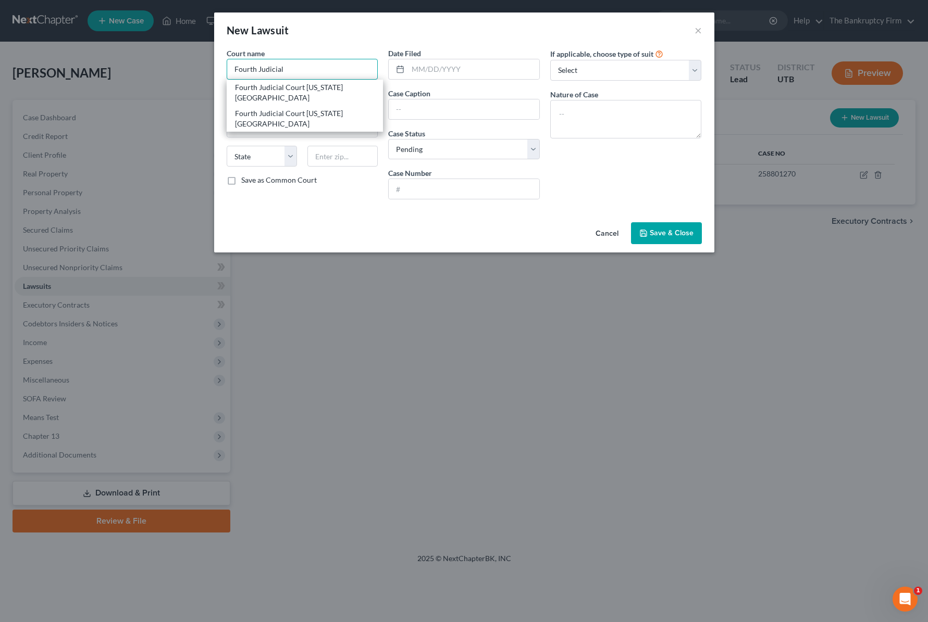
type input "Fourth Judicial Court [US_STATE][GEOGRAPHIC_DATA]"
type input "[STREET_ADDRESS]"
type input "Pro"
select select "46"
type input "840604"
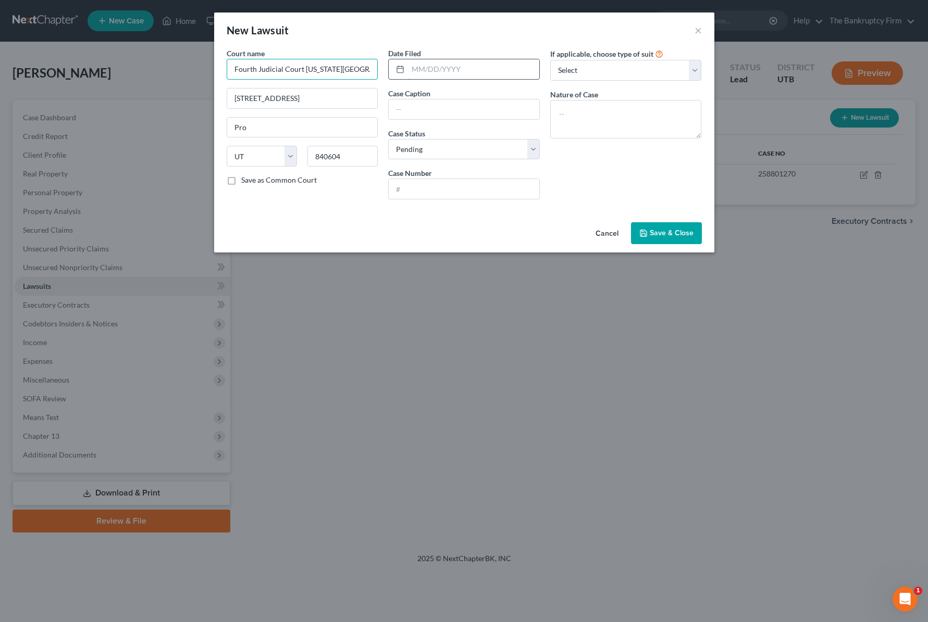
type input "Fourth Judicial Court [US_STATE][GEOGRAPHIC_DATA]"
click at [469, 67] on input "text" at bounding box center [473, 69] width 131 height 20
type input "[DATE]"
type input "Desert Rock Capital Inc vs [PERSON_NAME]"
click at [440, 188] on input "text" at bounding box center [464, 189] width 151 height 20
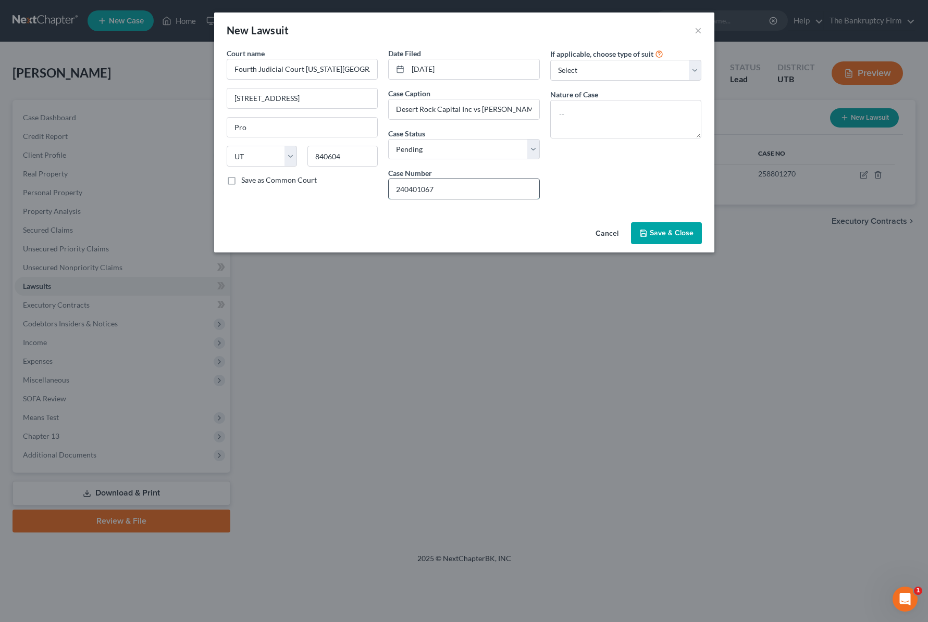
type input "240401067"
click at [581, 112] on textarea at bounding box center [626, 119] width 152 height 39
type textarea "f"
click at [671, 231] on span "Save & Close" at bounding box center [671, 233] width 44 height 9
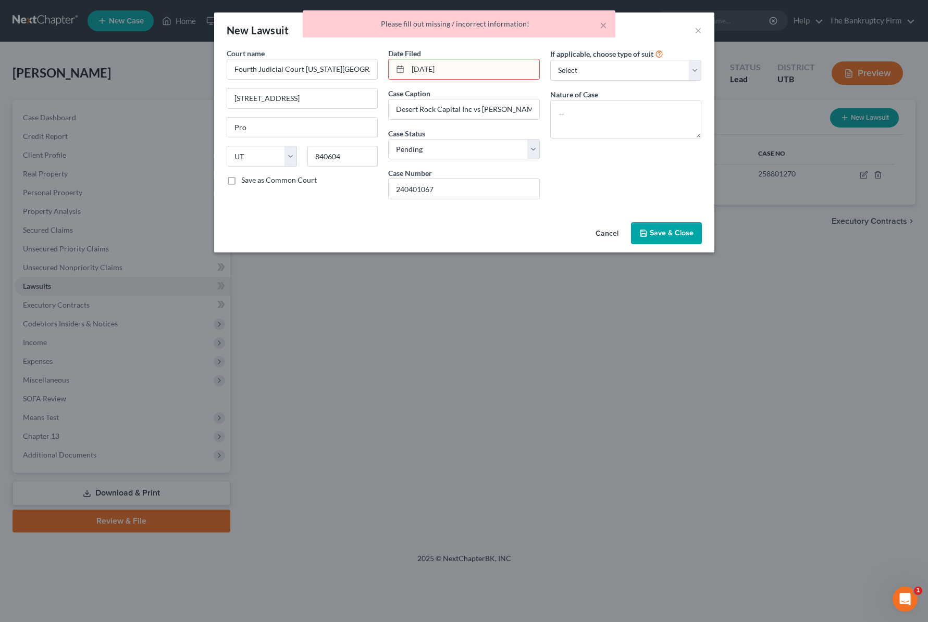
click at [439, 72] on input "[DATE]" at bounding box center [473, 69] width 131 height 20
click at [413, 69] on input "[DATE]" at bounding box center [473, 69] width 131 height 20
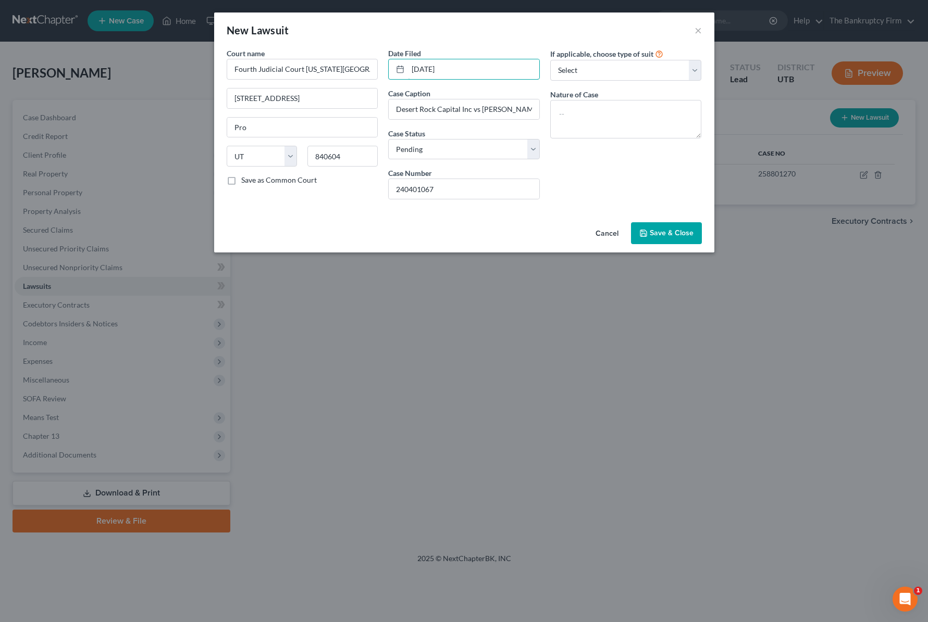
type input "[DATE]"
click at [683, 235] on span "Save & Close" at bounding box center [671, 233] width 44 height 9
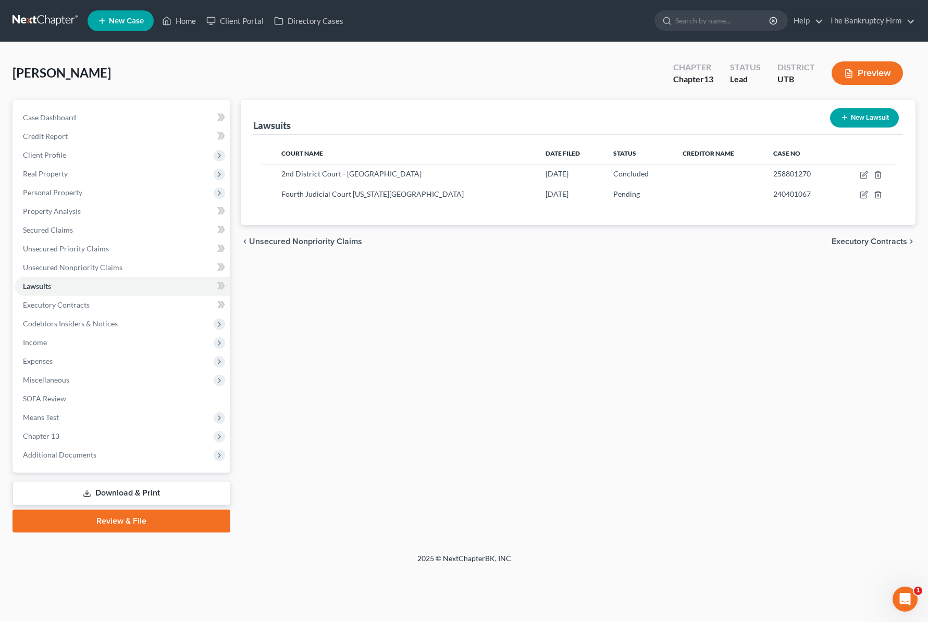
click at [868, 119] on button "New Lawsuit" at bounding box center [864, 117] width 69 height 19
select select "0"
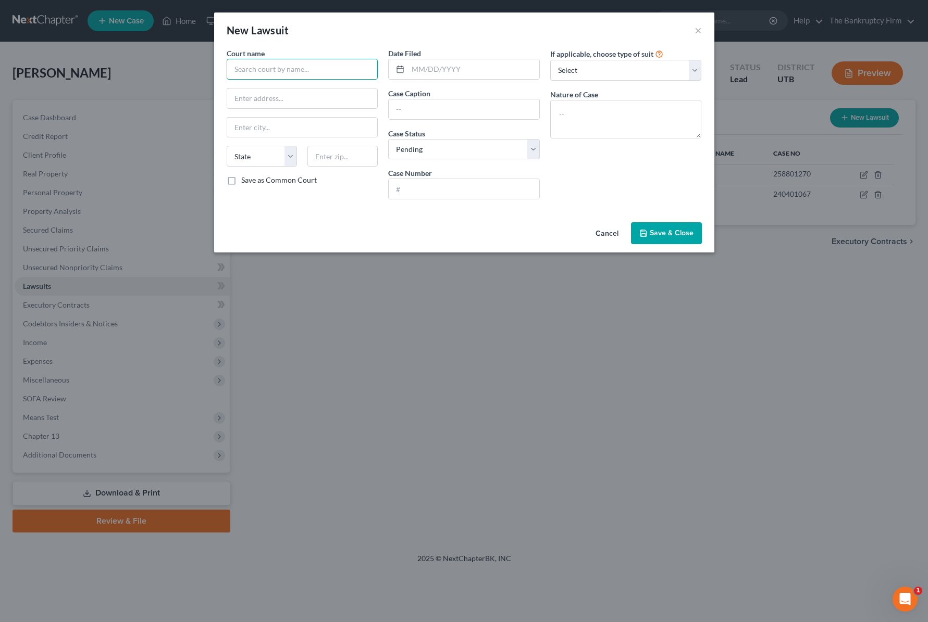
click at [304, 68] on input "text" at bounding box center [303, 69] width 152 height 21
click at [285, 69] on input "text" at bounding box center [303, 69] width 152 height 21
click at [317, 76] on input "text" at bounding box center [303, 69] width 152 height 21
type input "Second District Court"
type input "2525 Grant"
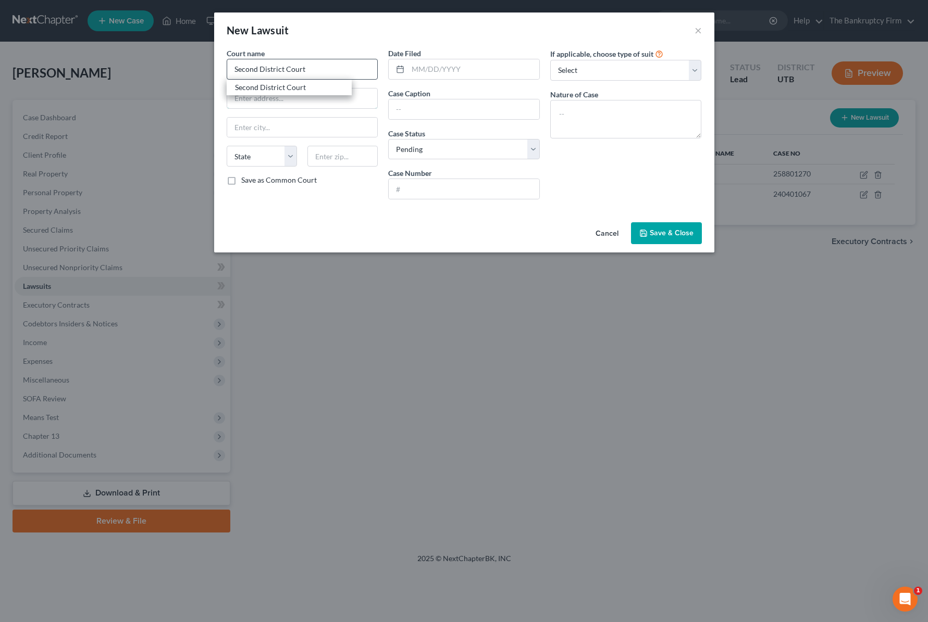
type input "[PERSON_NAME]"
select select "46"
type input "84401"
click at [450, 70] on input "text" at bounding box center [473, 69] width 131 height 20
click at [433, 109] on input "text" at bounding box center [464, 109] width 151 height 20
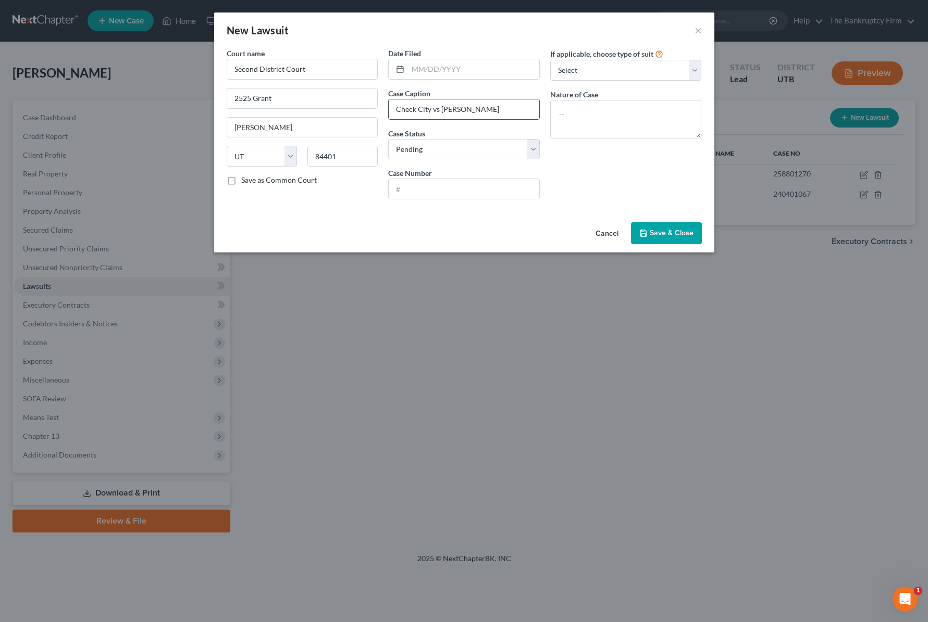
type input "Check City vs [PERSON_NAME]"
click at [577, 110] on textarea at bounding box center [626, 119] width 152 height 39
click at [691, 64] on select "Select Repossession Garnishment Foreclosure Attached, Seized, Or Levied Other" at bounding box center [626, 70] width 152 height 21
click at [434, 69] on input "text" at bounding box center [473, 69] width 131 height 20
type input "2025"
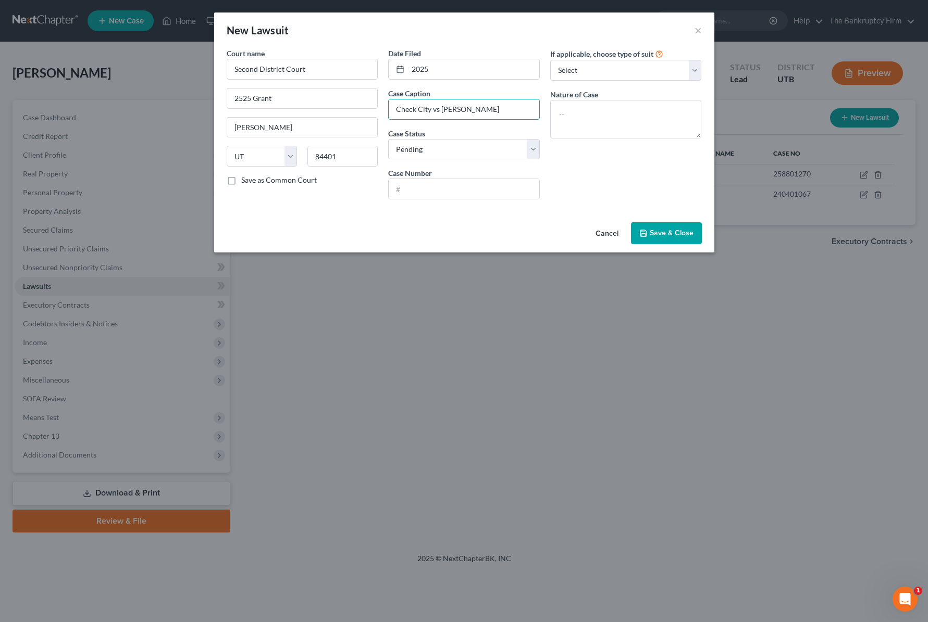
click at [680, 232] on span "Save & Close" at bounding box center [671, 233] width 44 height 9
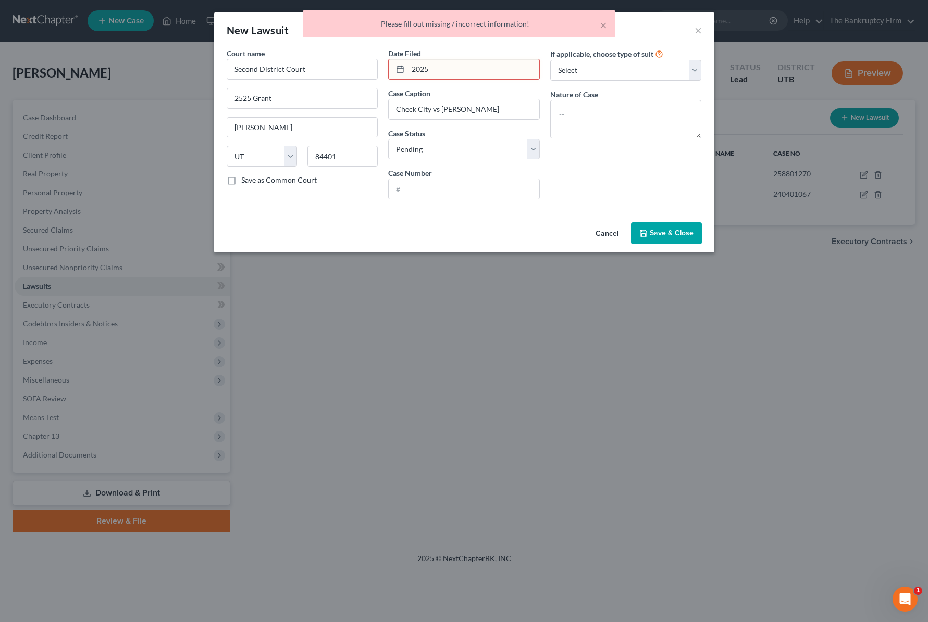
click at [434, 68] on input "2025" at bounding box center [473, 69] width 131 height 20
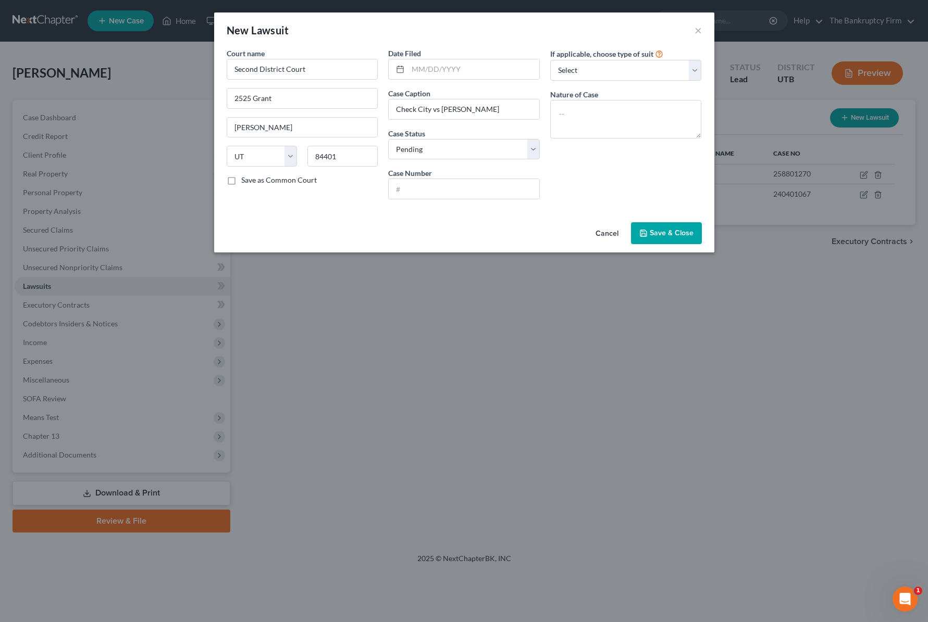
click at [669, 235] on span "Save & Close" at bounding box center [671, 233] width 44 height 9
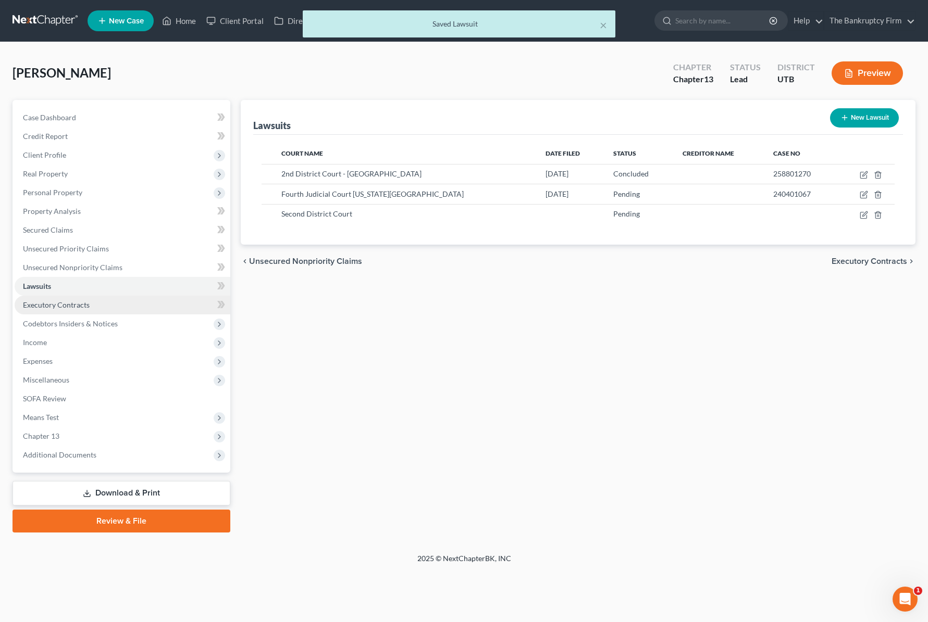
click at [71, 302] on span "Executory Contracts" at bounding box center [56, 305] width 67 height 9
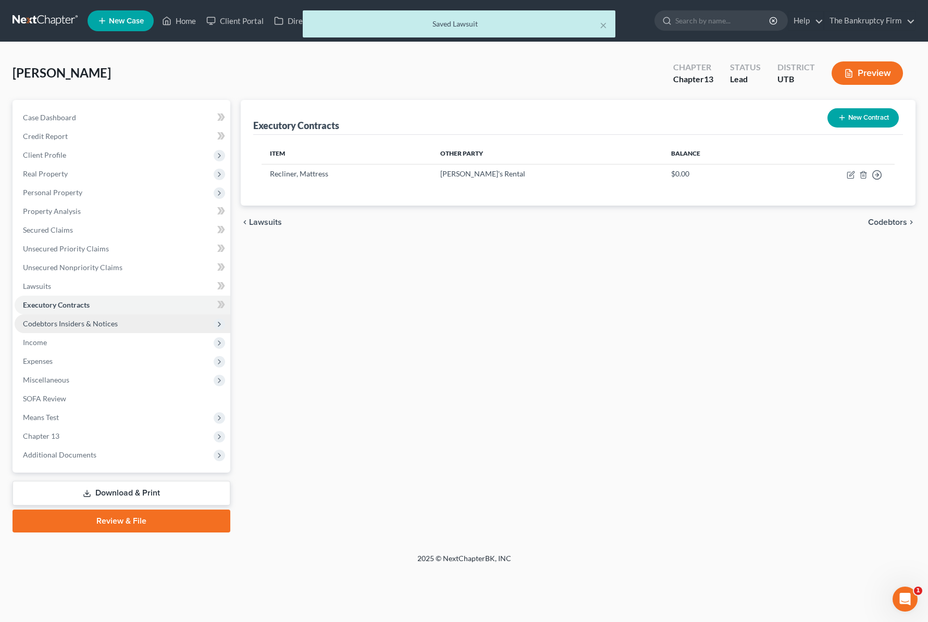
click at [109, 324] on span "Codebtors Insiders & Notices" at bounding box center [70, 323] width 95 height 9
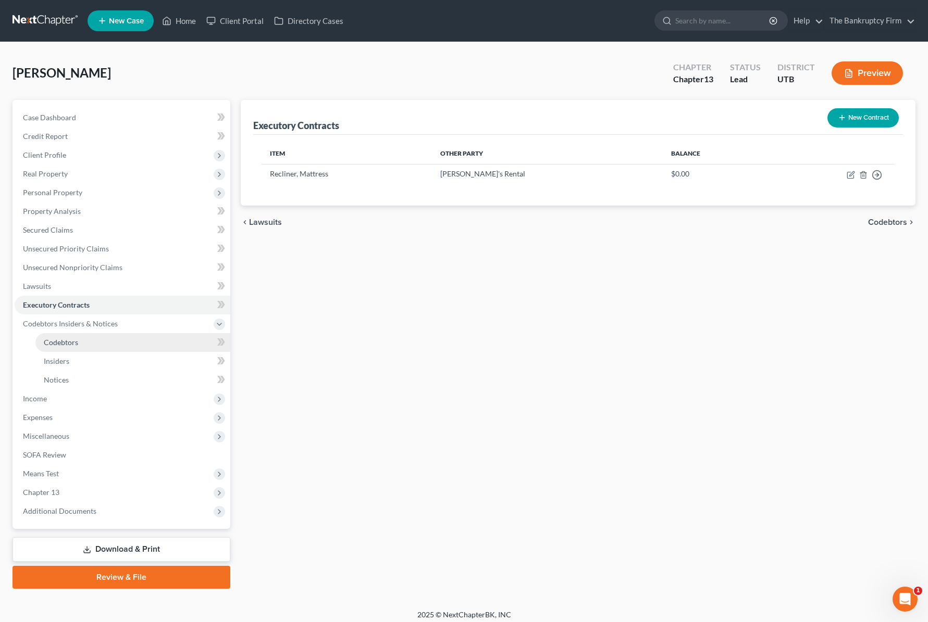
click at [81, 340] on link "Codebtors" at bounding box center [132, 342] width 195 height 19
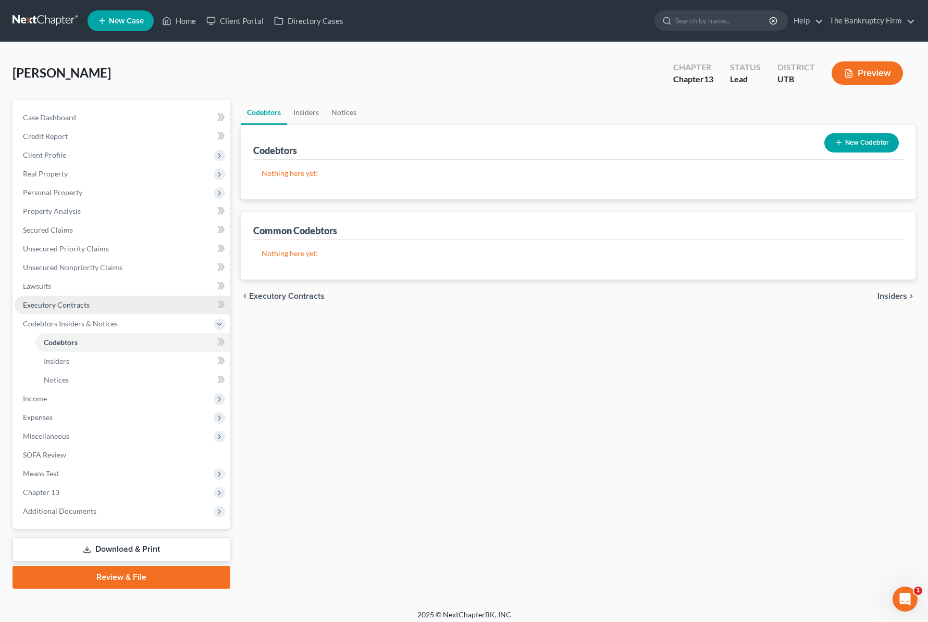
click at [65, 309] on span "Executory Contracts" at bounding box center [56, 305] width 67 height 9
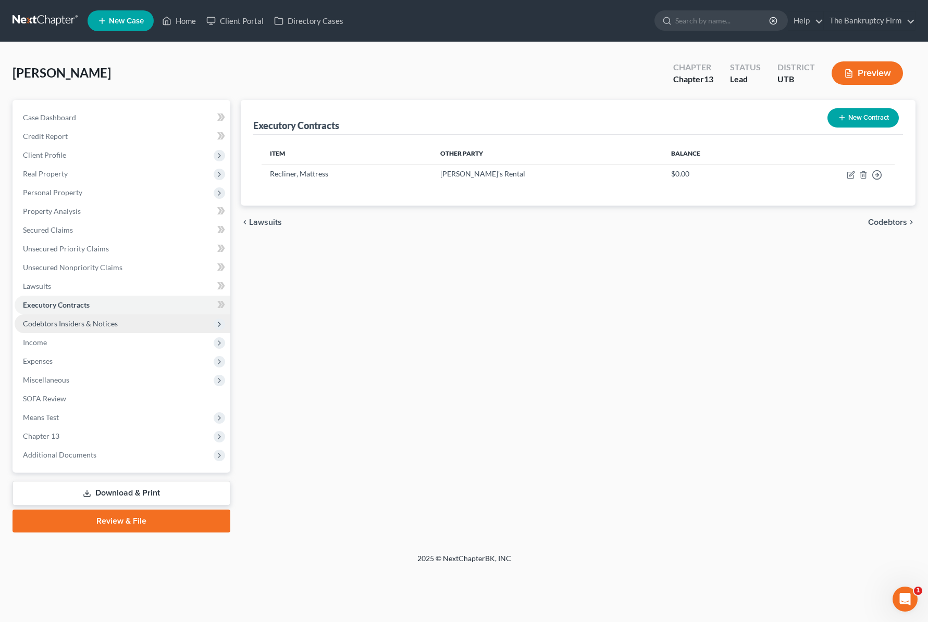
click at [72, 321] on span "Codebtors Insiders & Notices" at bounding box center [70, 323] width 95 height 9
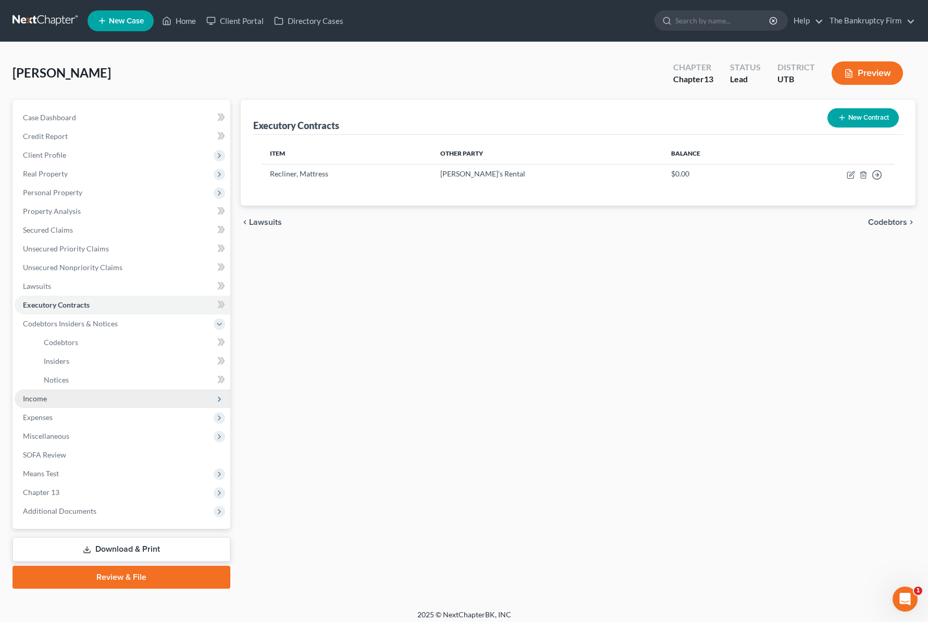
click at [57, 399] on span "Income" at bounding box center [123, 399] width 216 height 19
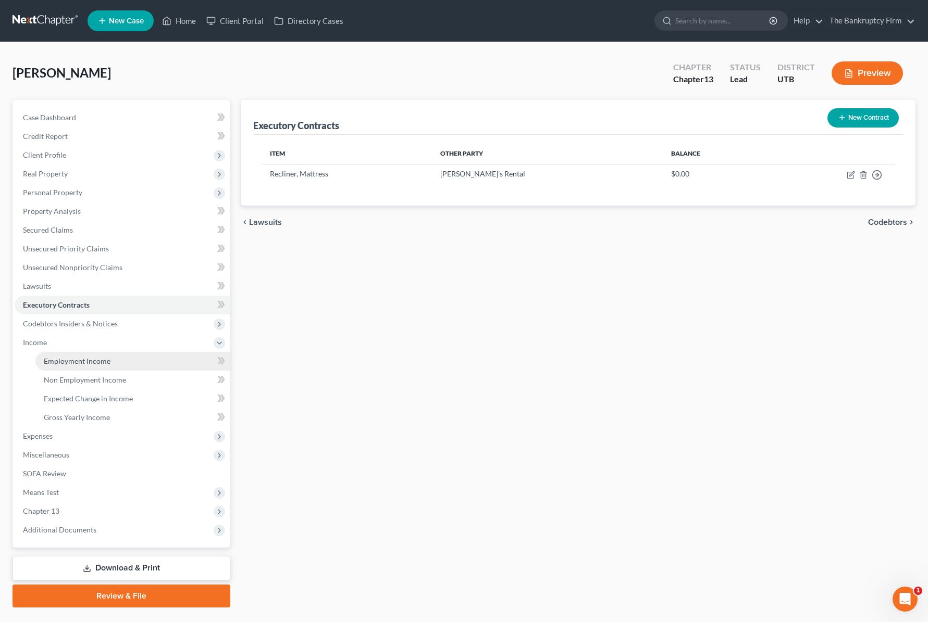
click at [93, 365] on span "Employment Income" at bounding box center [77, 361] width 67 height 9
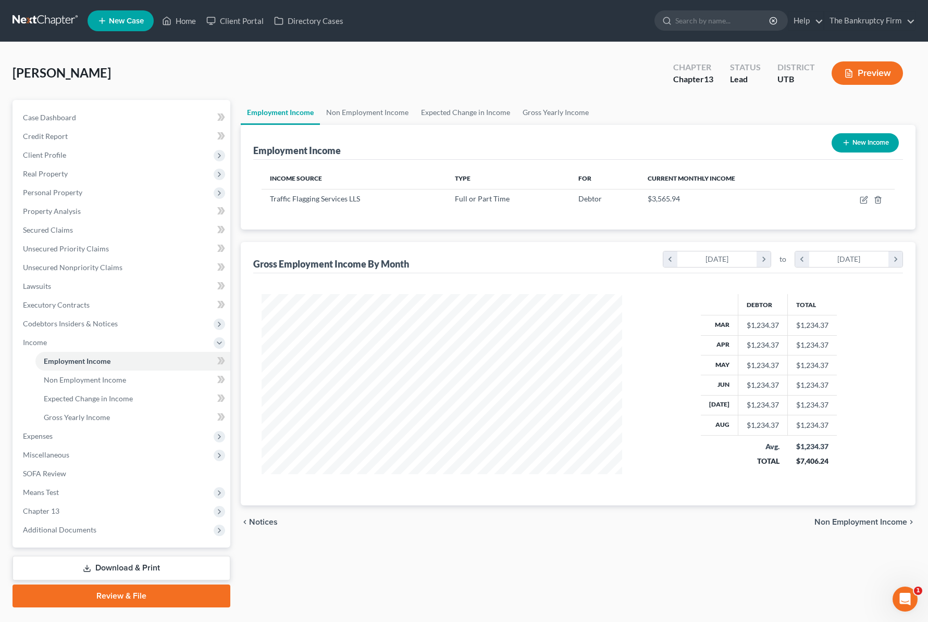
scroll to position [187, 381]
click at [354, 111] on link "Non Employment Income" at bounding box center [367, 112] width 95 height 25
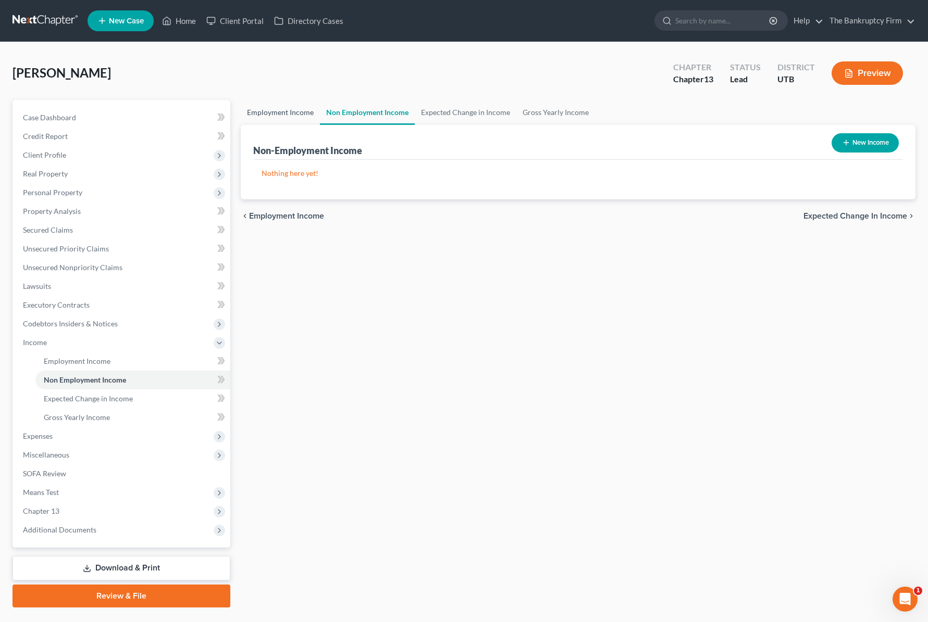
click at [275, 111] on link "Employment Income" at bounding box center [280, 112] width 79 height 25
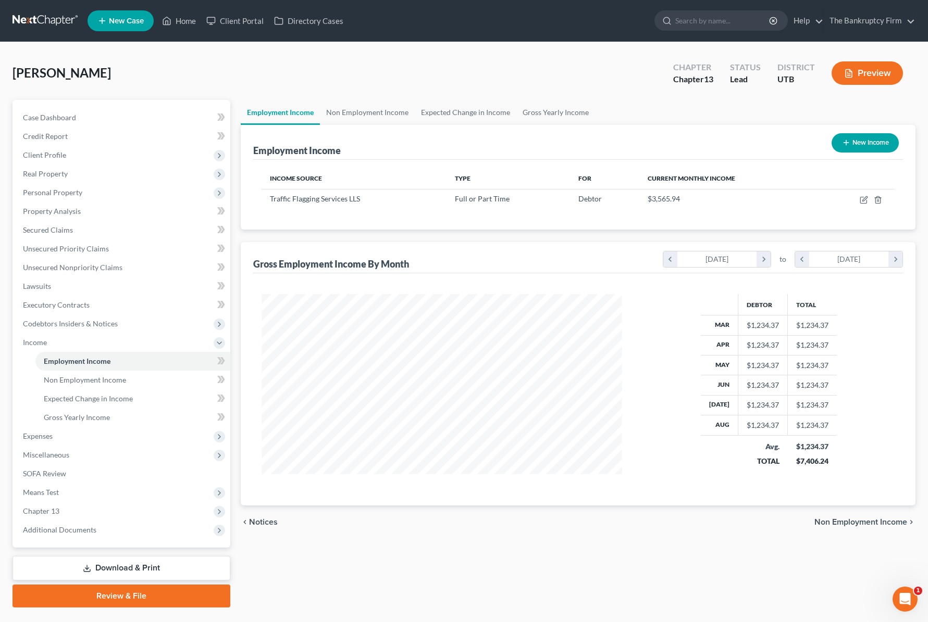
scroll to position [187, 381]
click at [423, 235] on div "Employment Income New Income Income Source Type For Current Monthly Income Traf…" at bounding box center [578, 315] width 674 height 381
click at [854, 140] on button "New Income" at bounding box center [864, 142] width 67 height 19
select select "0"
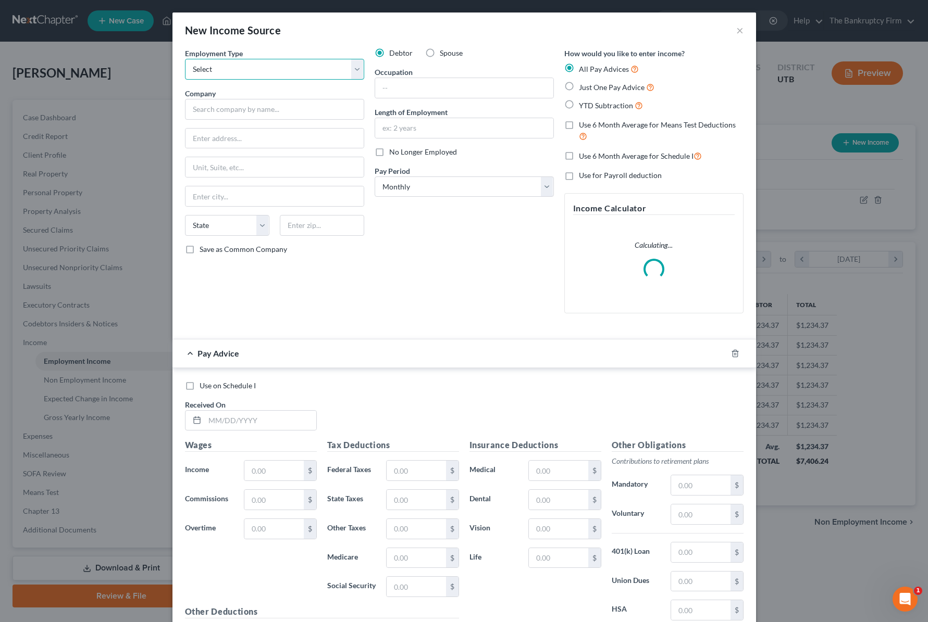
click at [258, 64] on select "Select Full or [DEMOGRAPHIC_DATA] Employment Self Employment" at bounding box center [274, 69] width 179 height 21
select select "0"
click at [185, 59] on select "Select Full or [DEMOGRAPHIC_DATA] Employment Self Employment" at bounding box center [274, 69] width 179 height 21
click at [248, 111] on input "text" at bounding box center [274, 109] width 179 height 21
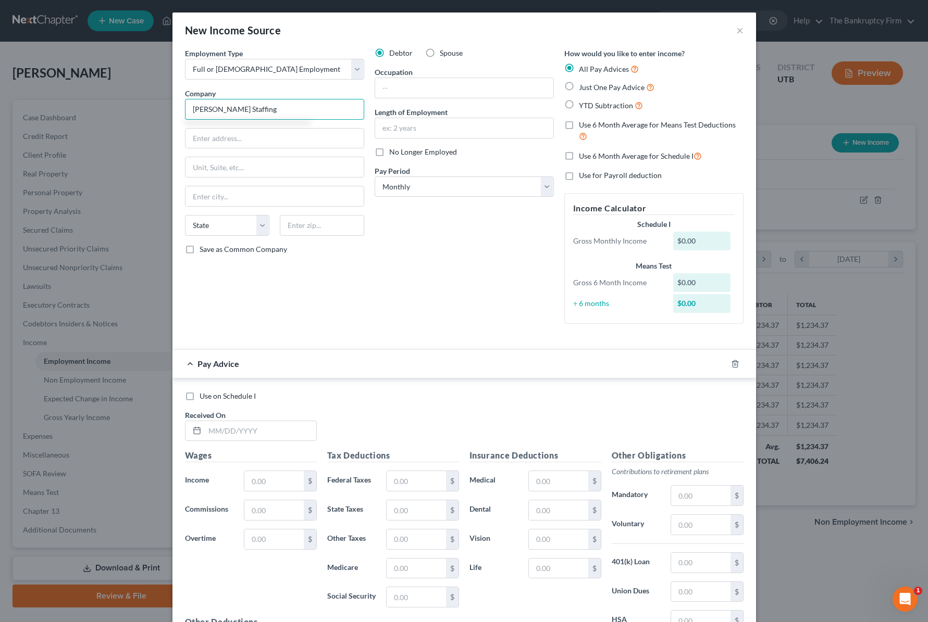
type input "[PERSON_NAME] Staffing"
type input "Temp Service"
drag, startPoint x: 380, startPoint y: 152, endPoint x: 432, endPoint y: 164, distance: 53.6
click at [389, 152] on label "No Longer Employed" at bounding box center [423, 152] width 68 height 10
click at [393, 152] on input "No Longer Employed" at bounding box center [396, 150] width 7 height 7
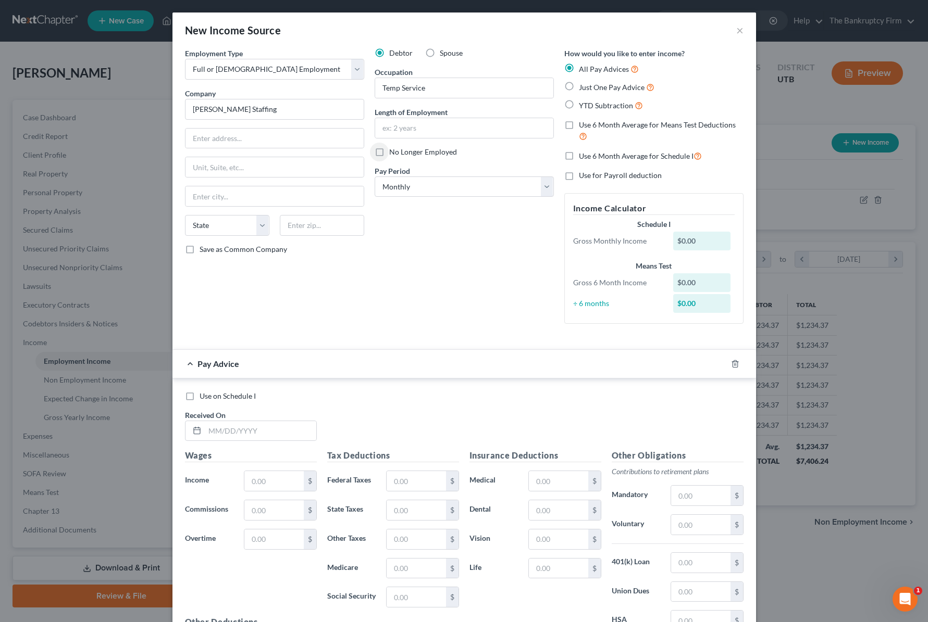
checkbox input "true"
click at [579, 103] on label "YTD Subtraction" at bounding box center [611, 105] width 64 height 12
click at [583, 103] on input "YTD Subtraction" at bounding box center [586, 102] width 7 height 7
radio input "true"
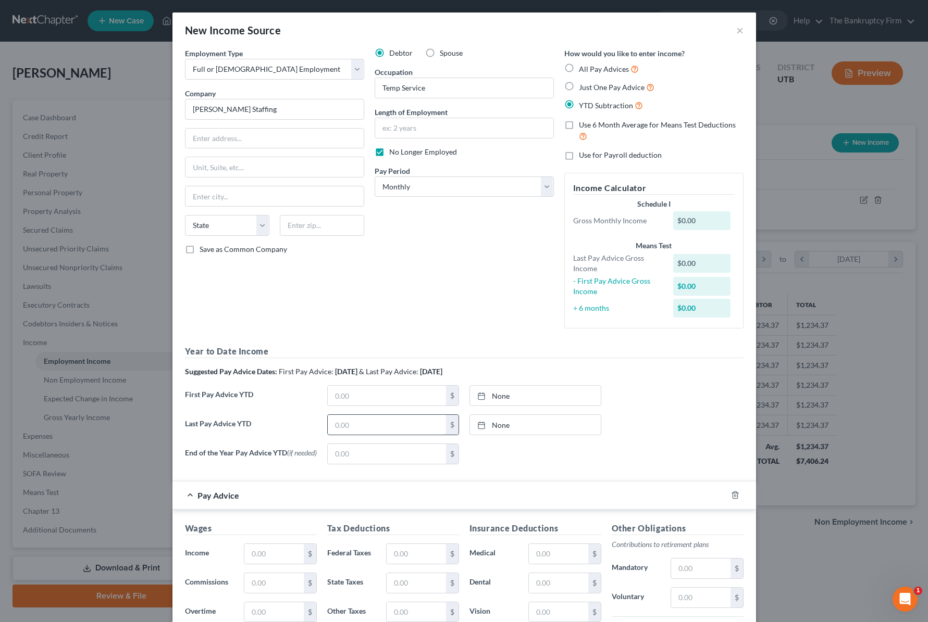
click at [374, 428] on input "text" at bounding box center [387, 425] width 118 height 20
click at [353, 426] on input "text" at bounding box center [387, 425] width 118 height 20
type input "18,332.98"
type input "[DATE]"
click at [509, 425] on link "[DATE]" at bounding box center [535, 425] width 131 height 20
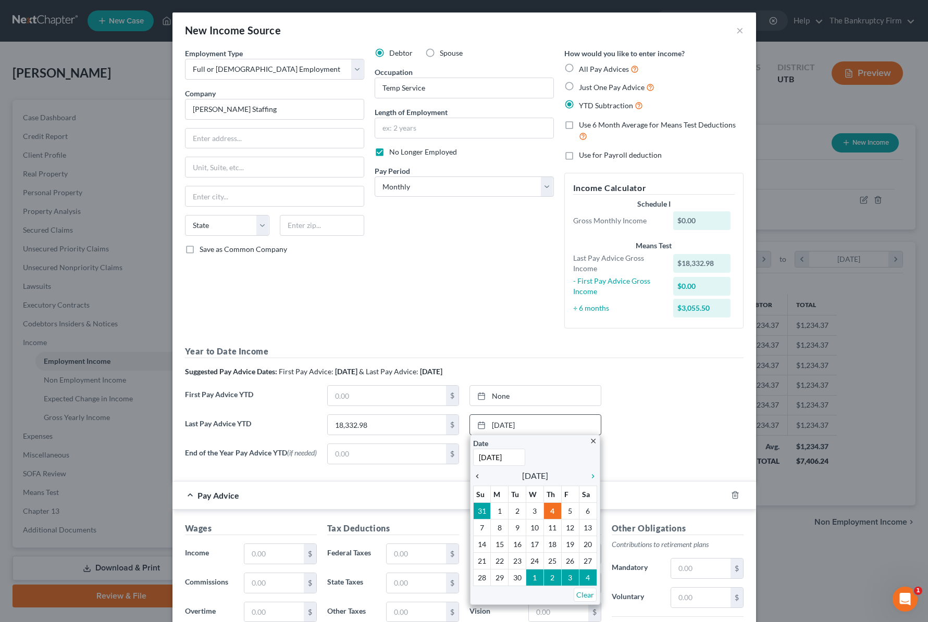
click at [477, 478] on icon "chevron_left" at bounding box center [480, 476] width 14 height 8
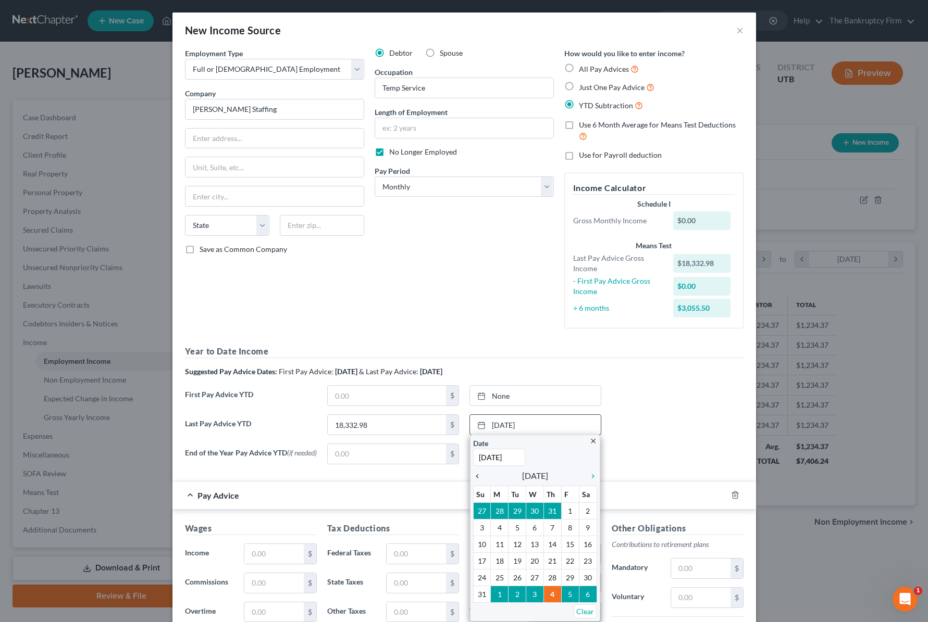
click at [477, 478] on icon "chevron_left" at bounding box center [480, 476] width 14 height 8
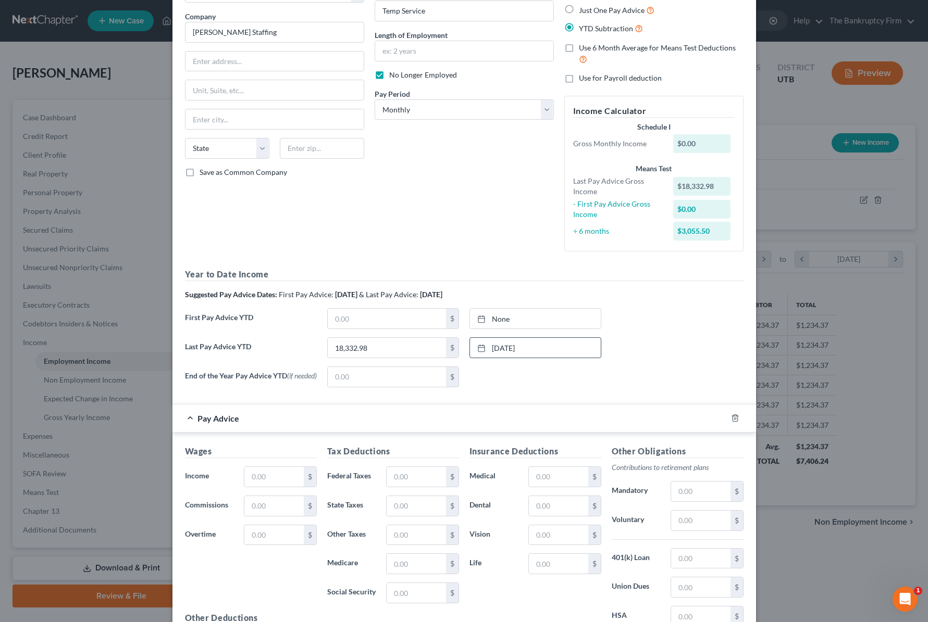
scroll to position [106, 0]
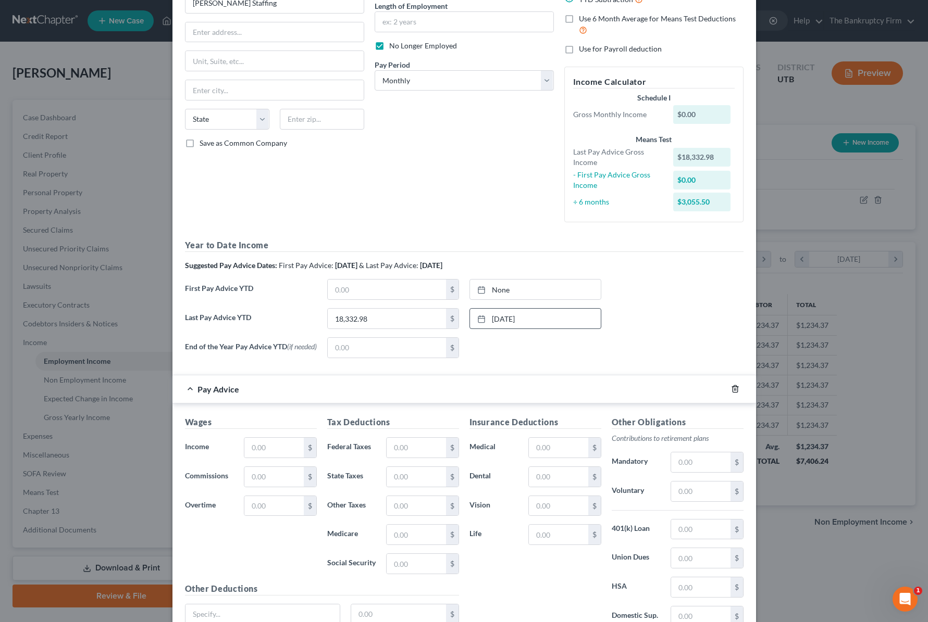
click at [735, 393] on icon "button" at bounding box center [735, 389] width 8 height 8
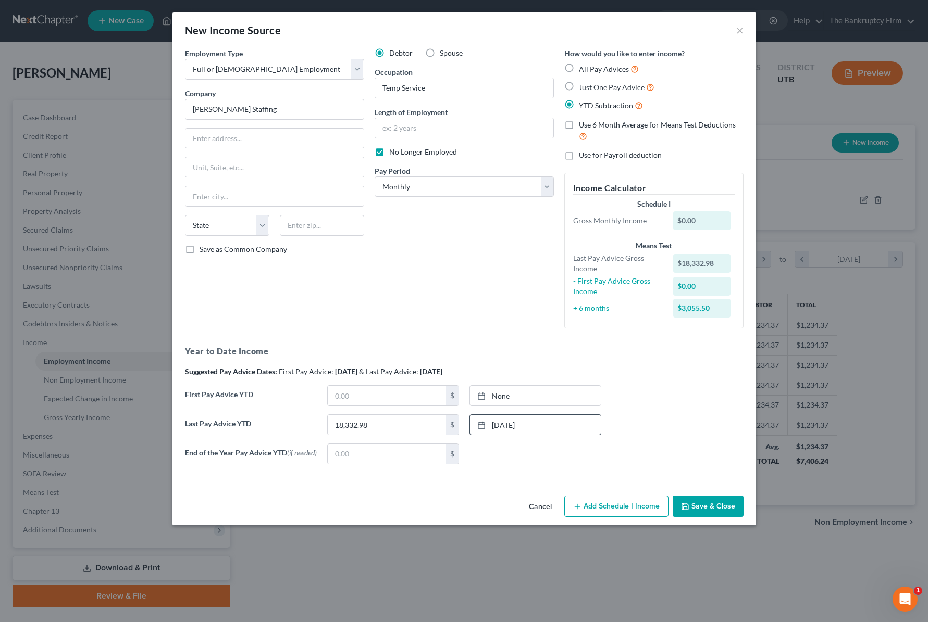
scroll to position [0, 0]
click at [718, 509] on button "Save & Close" at bounding box center [707, 507] width 71 height 22
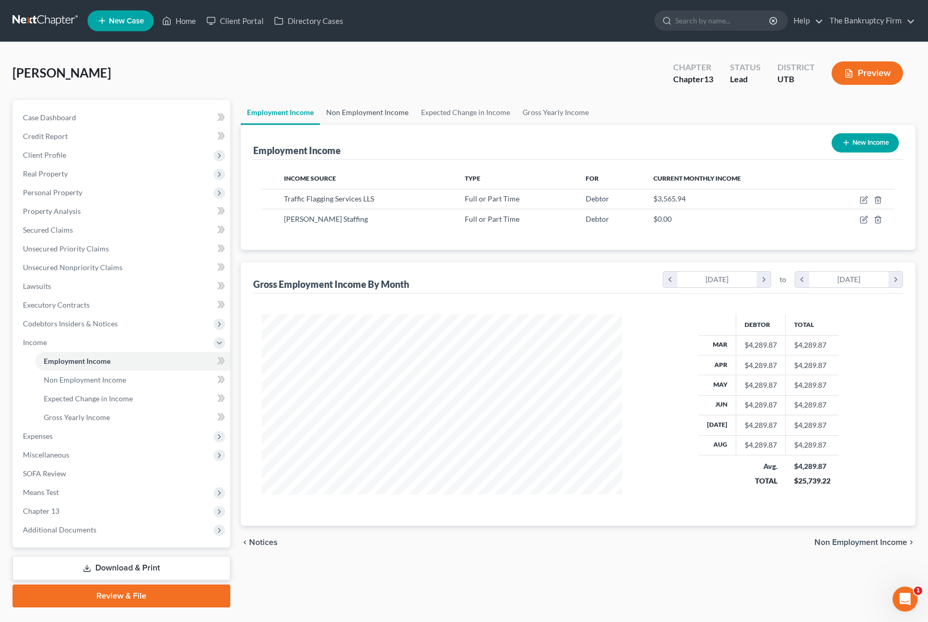
click at [374, 109] on link "Non Employment Income" at bounding box center [367, 112] width 95 height 25
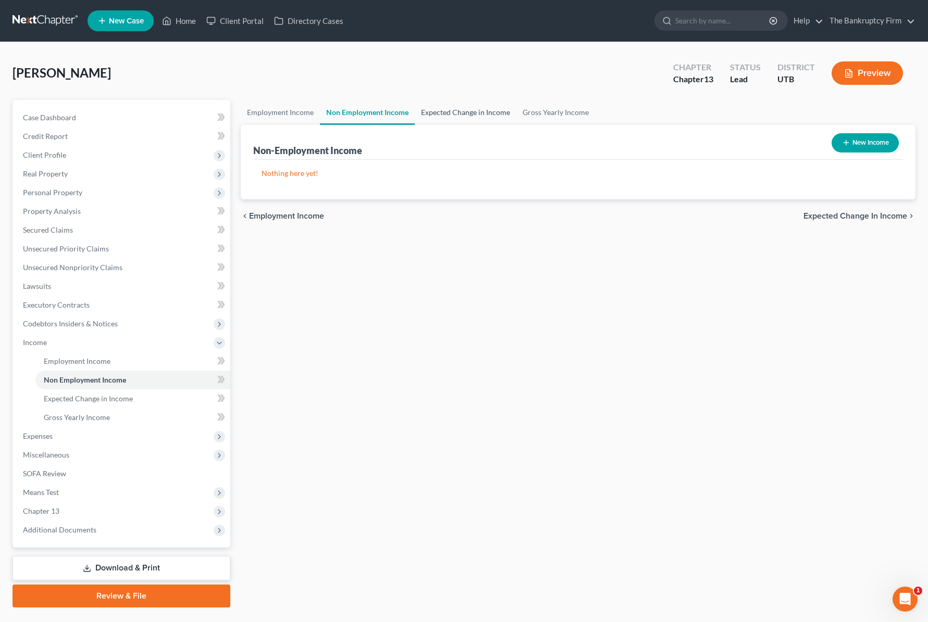
click at [458, 110] on link "Expected Change in Income" at bounding box center [466, 112] width 102 height 25
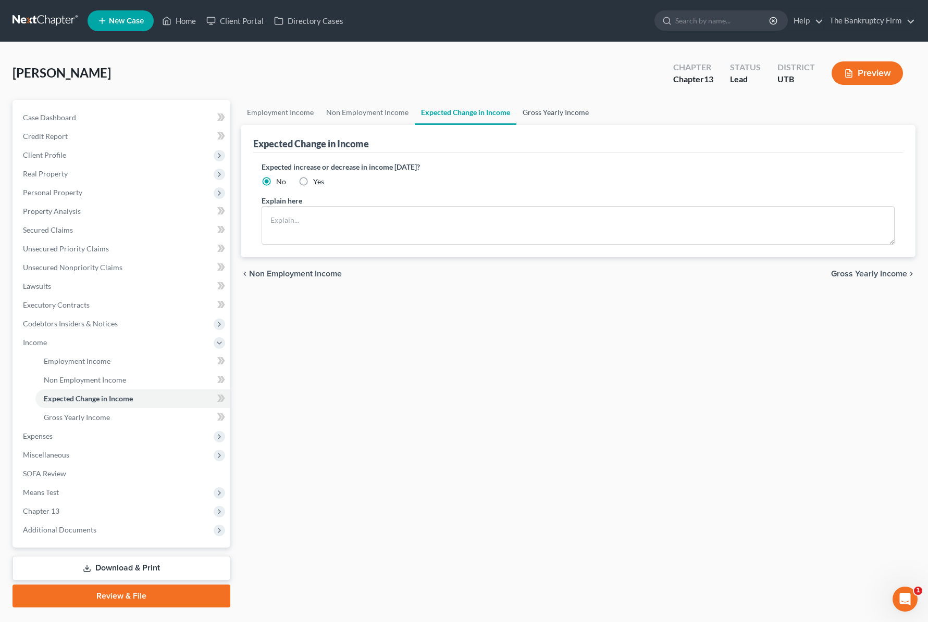
click at [566, 110] on link "Gross Yearly Income" at bounding box center [555, 112] width 79 height 25
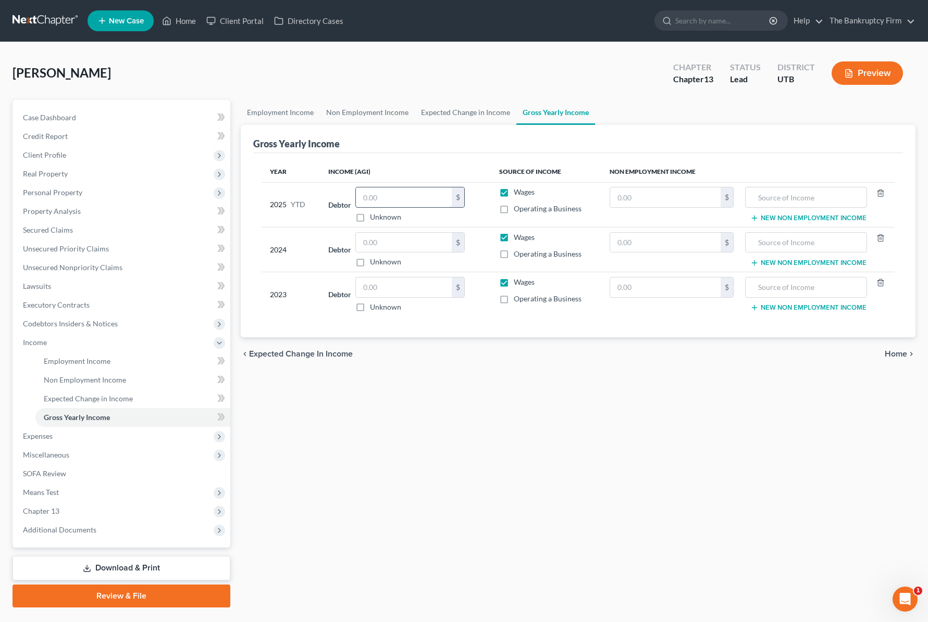
click at [405, 200] on input "text" at bounding box center [404, 198] width 96 height 20
click at [281, 110] on link "Employment Income" at bounding box center [280, 112] width 79 height 25
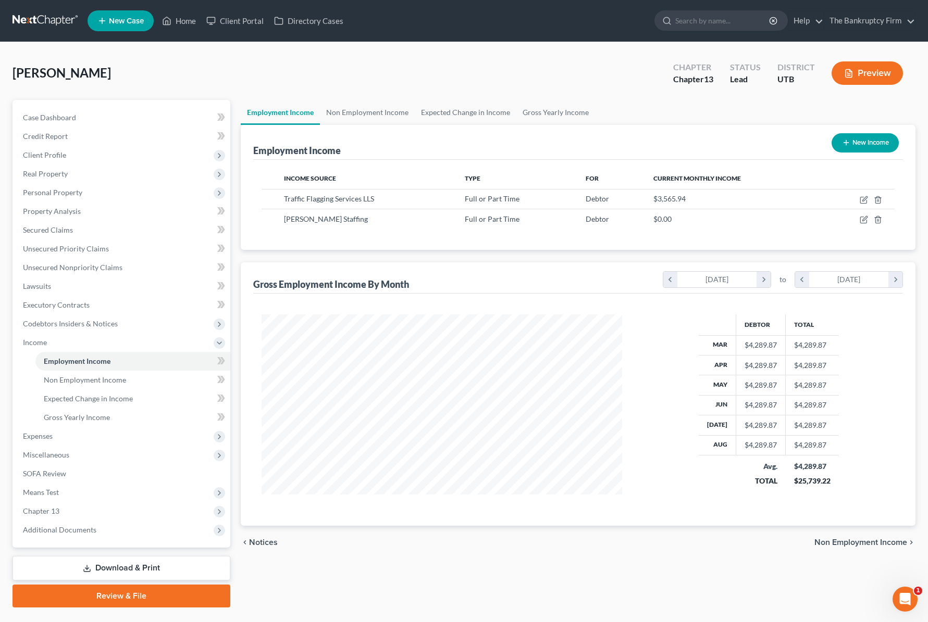
scroll to position [187, 381]
click at [318, 197] on span "Traffic Flagging Services LLS" at bounding box center [329, 198] width 90 height 9
click at [489, 198] on span "Full or Part Time" at bounding box center [492, 198] width 55 height 9
click at [863, 199] on icon "button" at bounding box center [864, 198] width 5 height 5
select select "0"
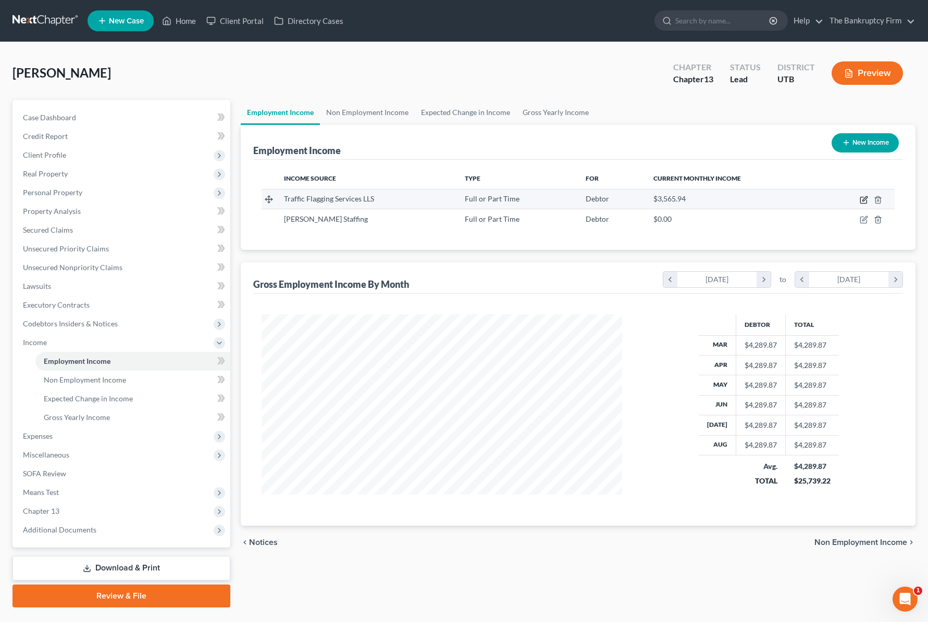
select select "3"
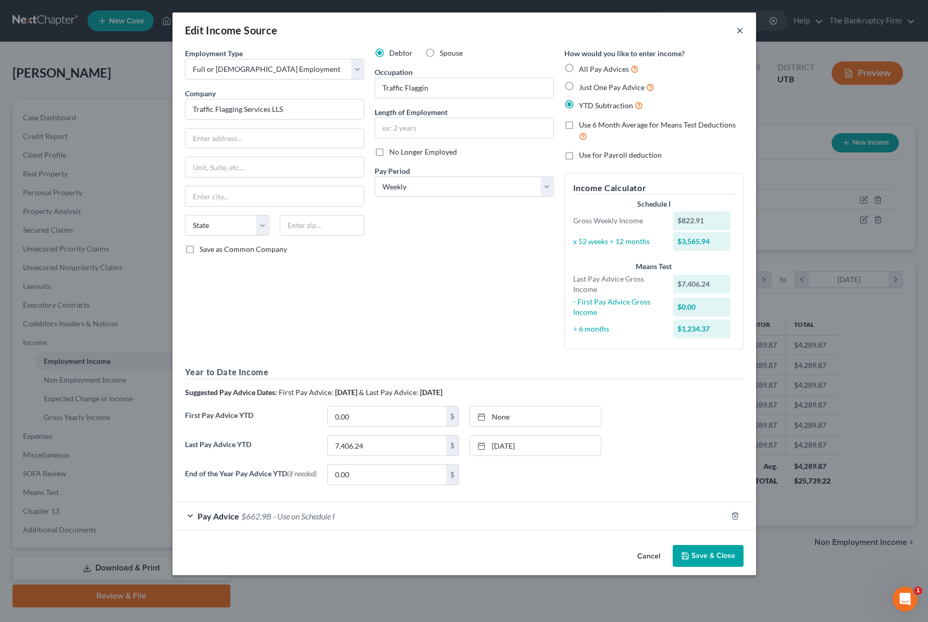
click at [738, 30] on button "×" at bounding box center [739, 30] width 7 height 13
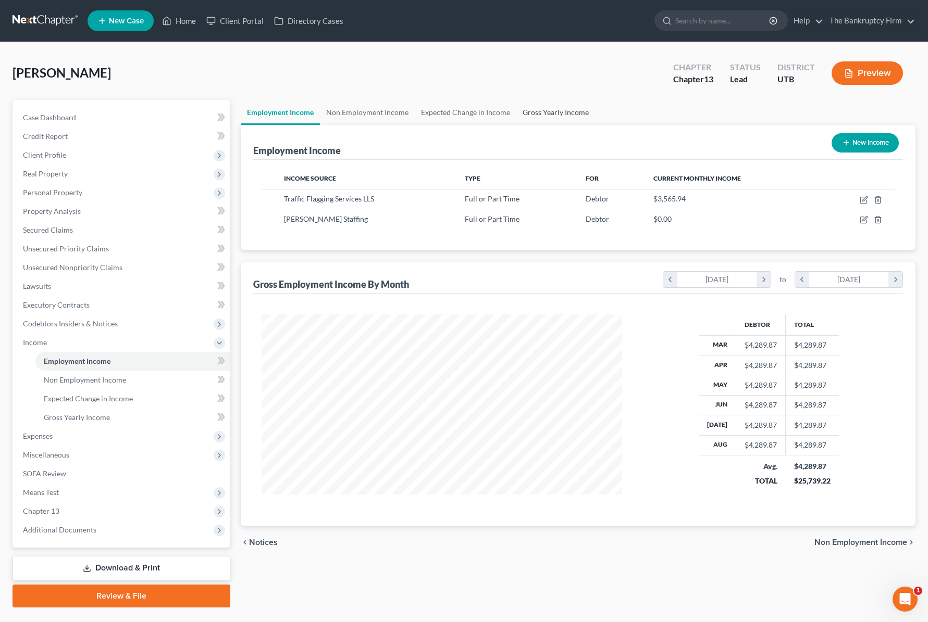
click at [549, 110] on link "Gross Yearly Income" at bounding box center [555, 112] width 79 height 25
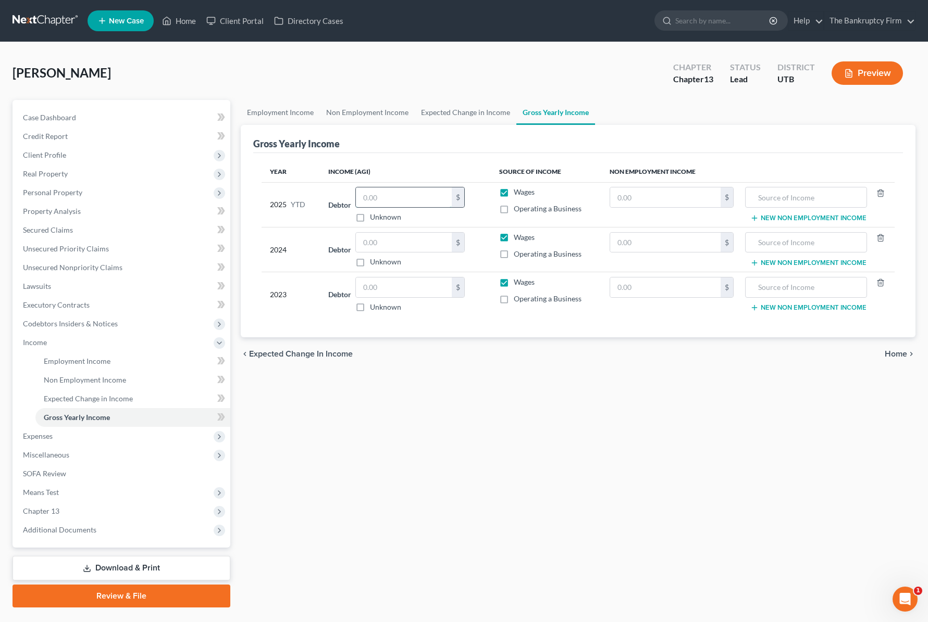
click at [403, 197] on input "text" at bounding box center [404, 198] width 96 height 20
paste input "25739.22"
type input "25,739.22"
click at [393, 245] on input "text" at bounding box center [404, 243] width 96 height 20
click at [413, 195] on input "25,739.22" at bounding box center [404, 198] width 96 height 20
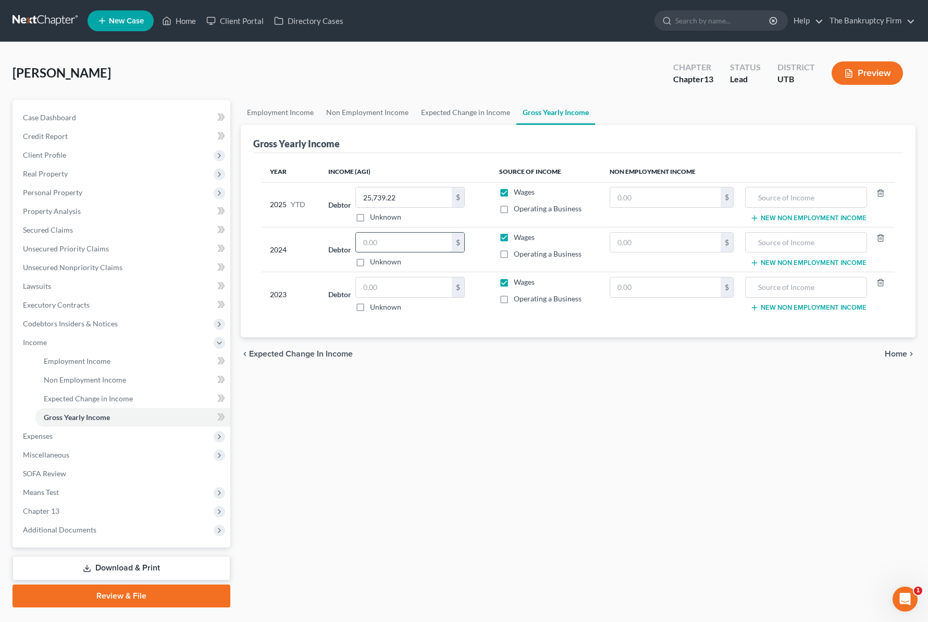
click at [390, 242] on input "text" at bounding box center [404, 243] width 96 height 20
click at [388, 290] on input "text" at bounding box center [404, 288] width 96 height 20
type input "12,881"
click at [389, 244] on input "text" at bounding box center [404, 243] width 96 height 20
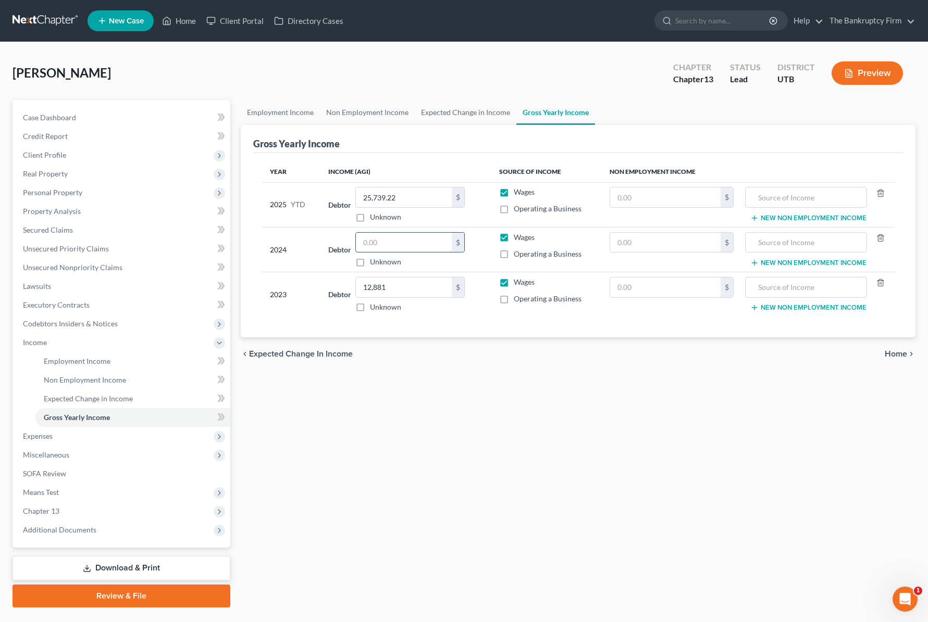
click at [378, 243] on input "text" at bounding box center [404, 243] width 96 height 20
type input "37,305.59"
drag, startPoint x: 293, startPoint y: 416, endPoint x: 281, endPoint y: 417, distance: 12.0
click at [293, 416] on div "Employment Income Non Employment Income Expected Change in Income Gross Yearly …" at bounding box center [577, 354] width 685 height 508
click at [67, 440] on span "Expenses" at bounding box center [123, 436] width 216 height 19
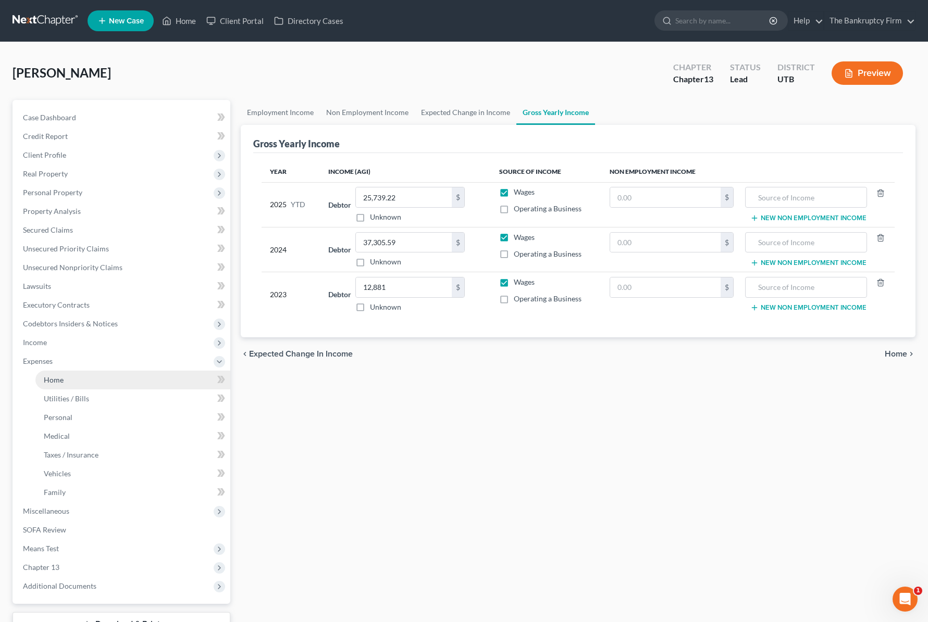
click at [68, 377] on link "Home" at bounding box center [132, 380] width 195 height 19
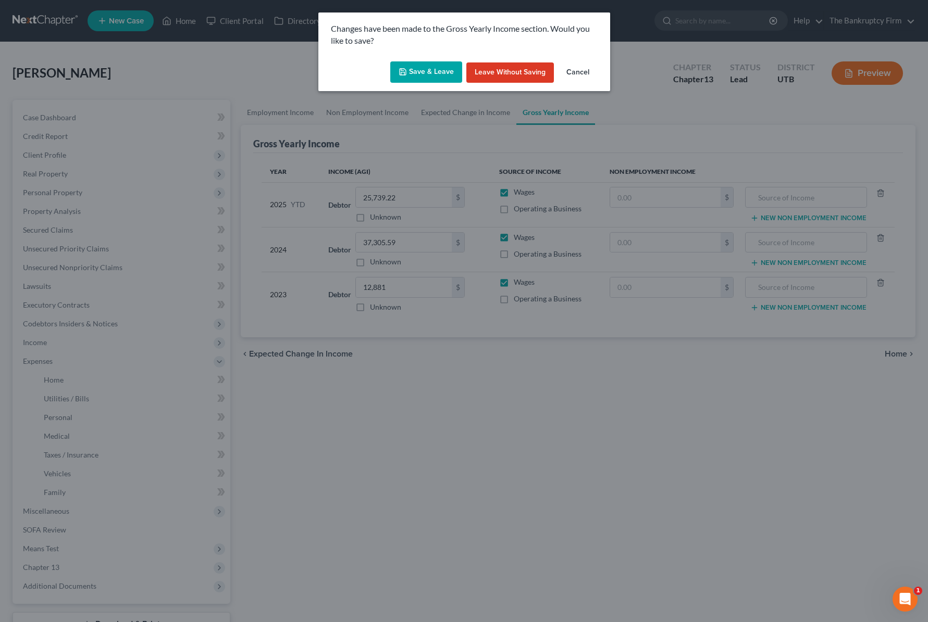
click at [425, 69] on button "Save & Leave" at bounding box center [426, 72] width 72 height 22
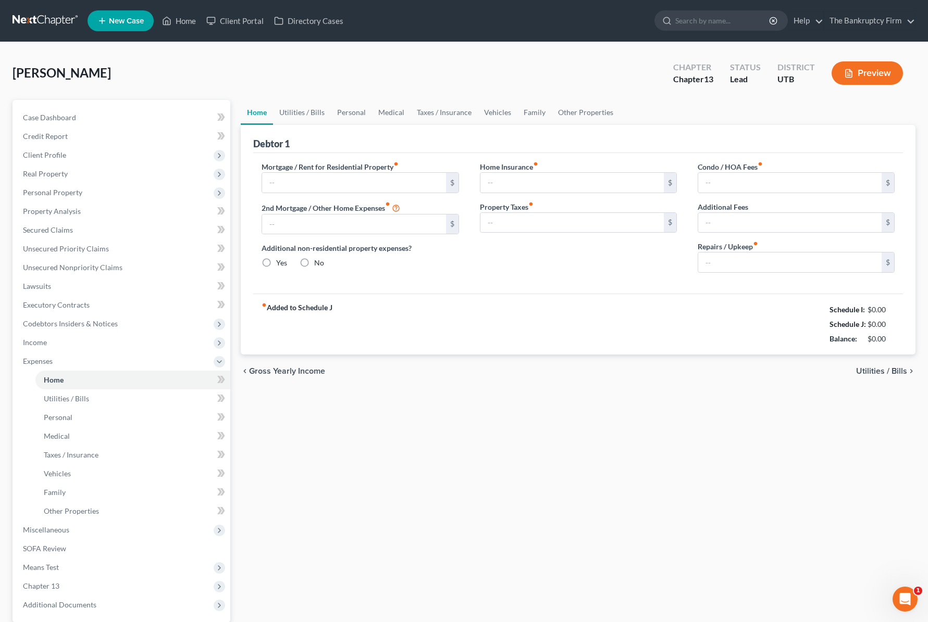
type input "0.00"
radio input "true"
type input "0.00"
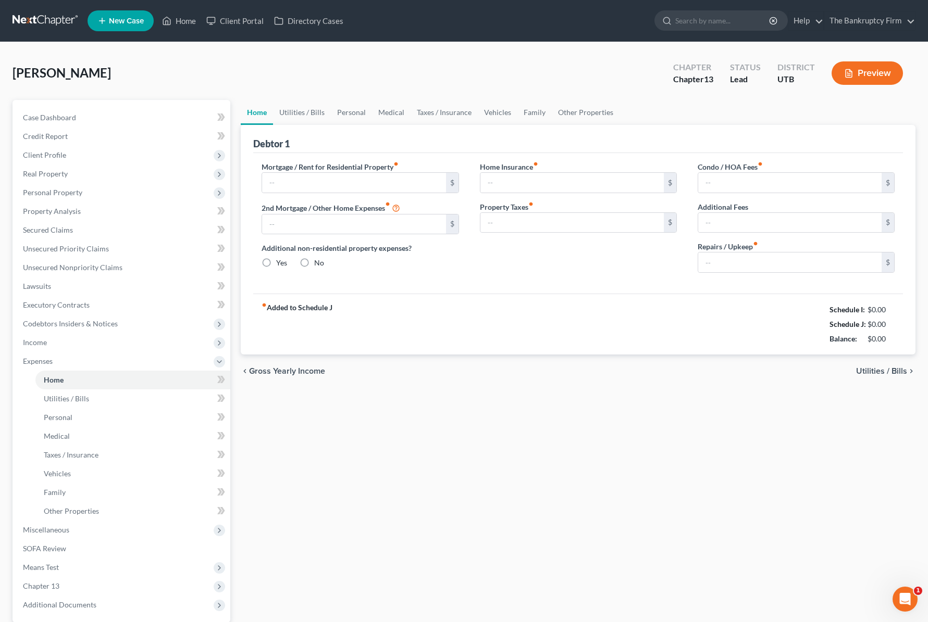
type input "0.00"
click at [308, 186] on input "text" at bounding box center [353, 183] width 183 height 20
type input "700"
click at [495, 111] on link "Vehicles" at bounding box center [498, 112] width 40 height 25
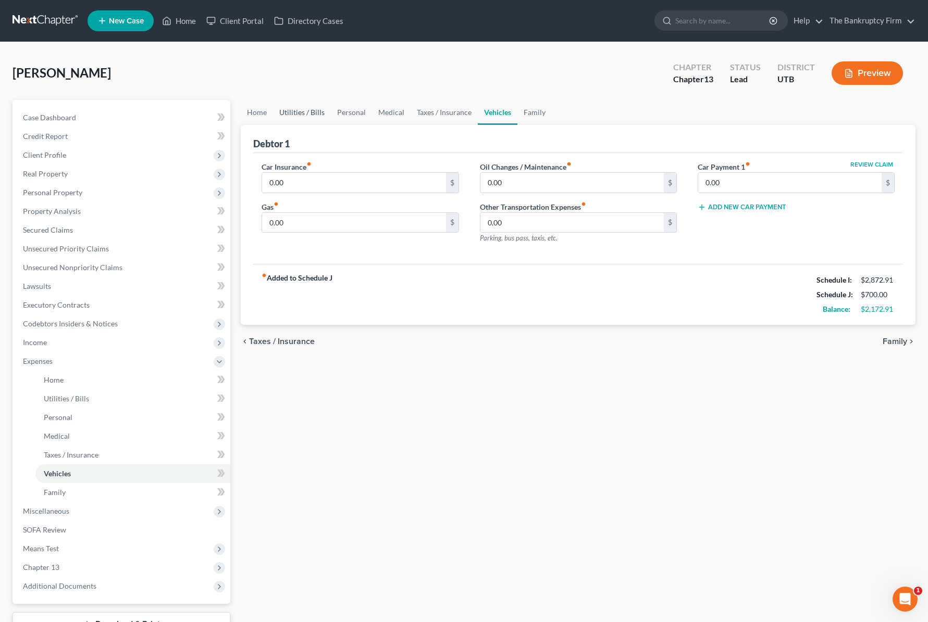
click at [305, 114] on link "Utilities / Bills" at bounding box center [302, 112] width 58 height 25
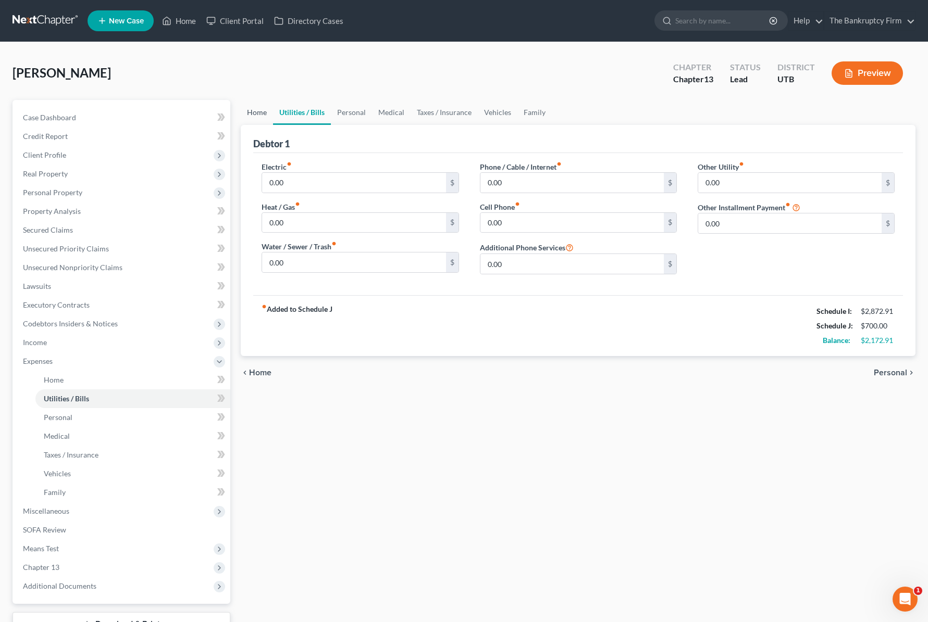
click at [247, 113] on link "Home" at bounding box center [257, 112] width 32 height 25
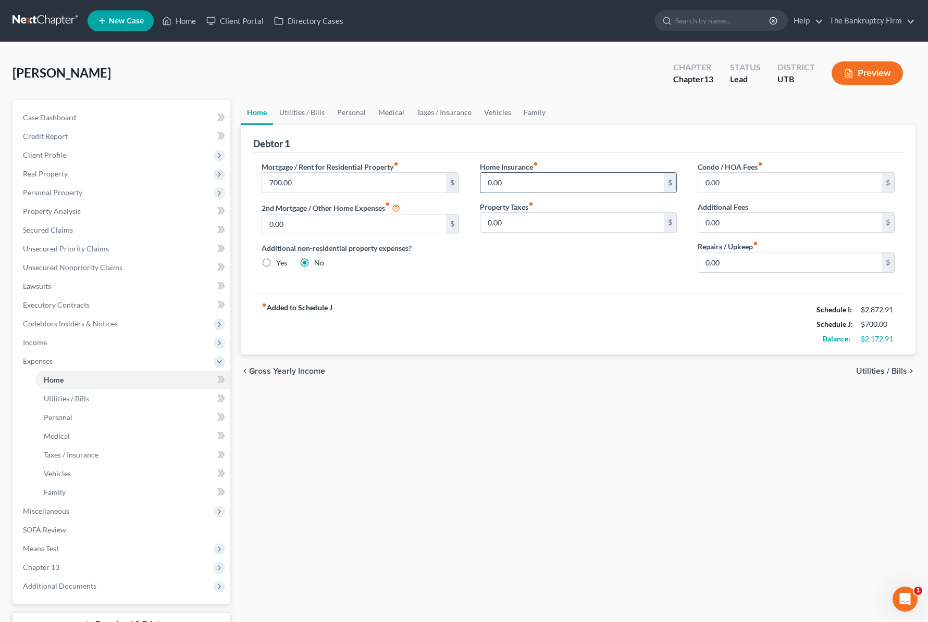
click at [525, 183] on input "0.00" at bounding box center [571, 183] width 183 height 20
type input "14.00"
click at [307, 109] on link "Utilities / Bills" at bounding box center [302, 112] width 58 height 25
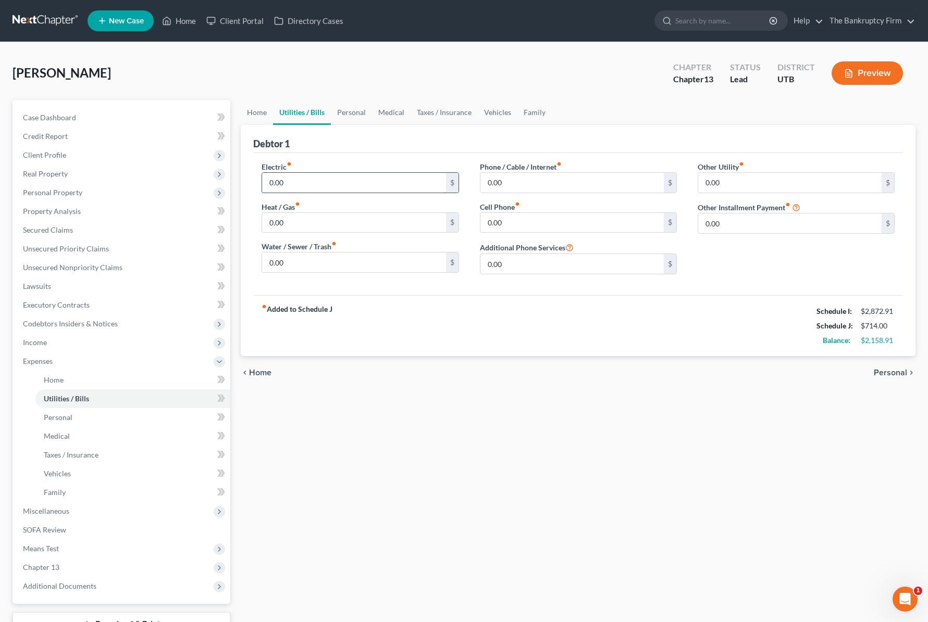
click at [322, 187] on input "0.00" at bounding box center [353, 183] width 183 height 20
type input "5"
type input "25"
type input "40"
type input "60"
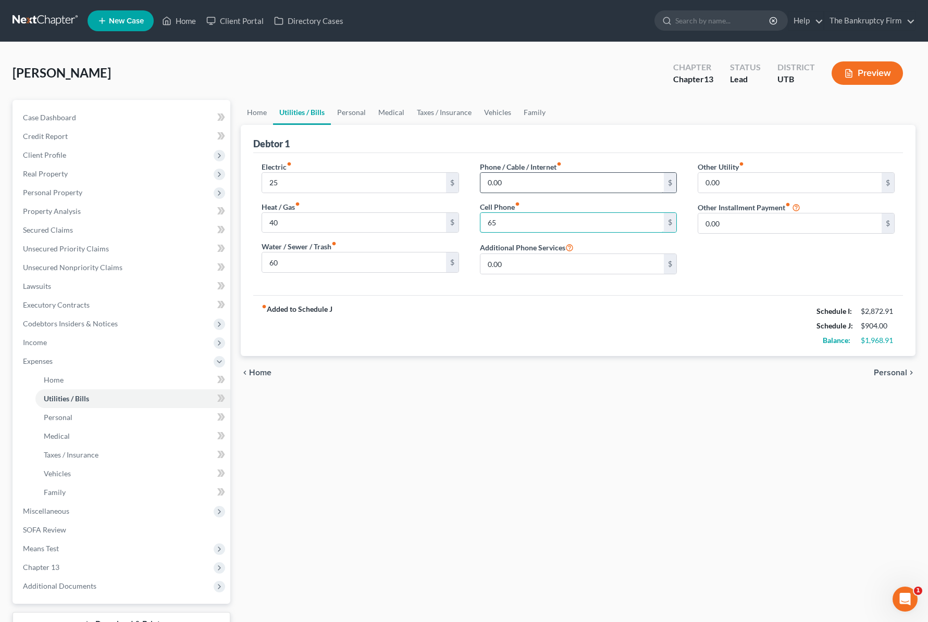
type input "65"
click at [530, 180] on input "0.00" at bounding box center [571, 183] width 183 height 20
click at [340, 114] on link "Personal" at bounding box center [351, 112] width 41 height 25
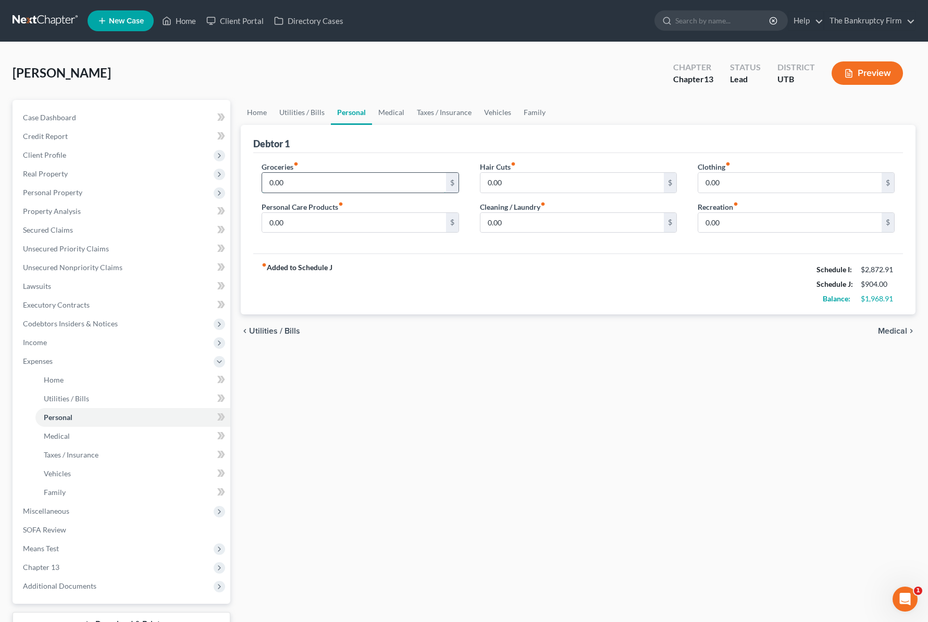
click at [313, 189] on input "0.00" at bounding box center [353, 183] width 183 height 20
click at [299, 112] on link "Utilities / Bills" at bounding box center [302, 112] width 58 height 25
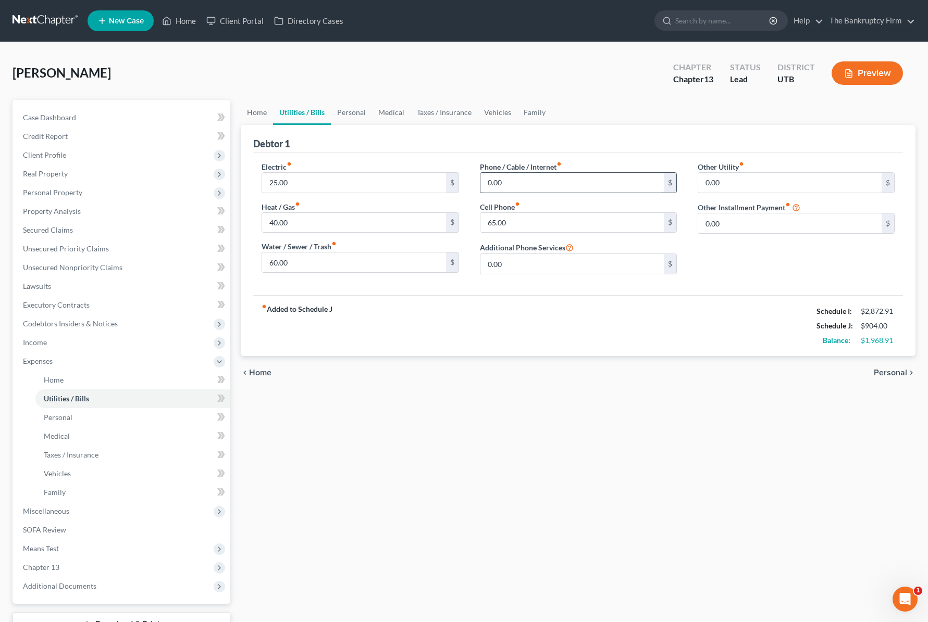
click at [528, 188] on input "0.00" at bounding box center [571, 183] width 183 height 20
type input "17"
click at [359, 116] on link "Personal" at bounding box center [351, 112] width 41 height 25
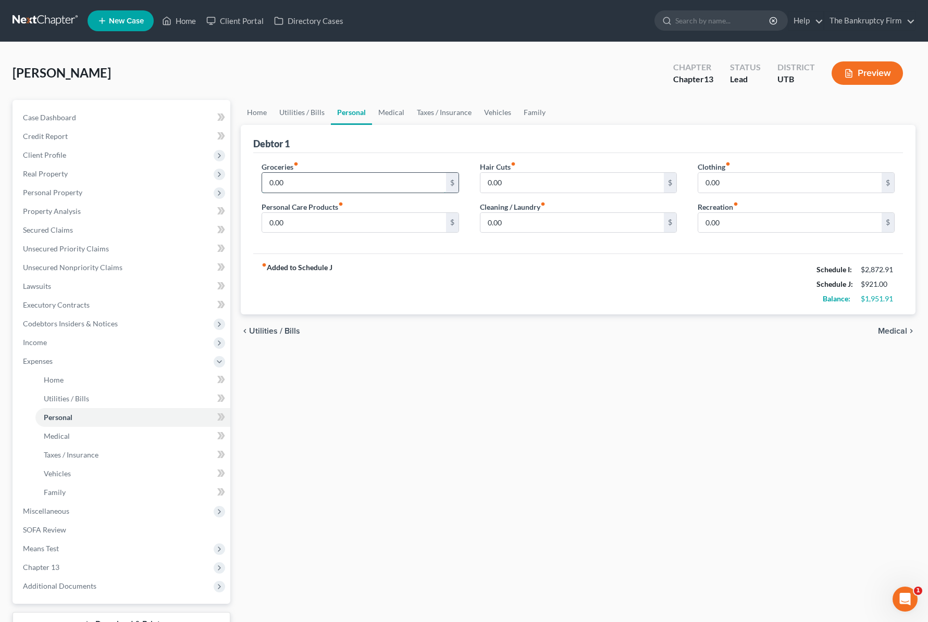
click at [324, 184] on input "0.00" at bounding box center [353, 183] width 183 height 20
type input "2"
click at [285, 183] on input "text" at bounding box center [353, 183] width 183 height 20
type input "216.00"
type input "20"
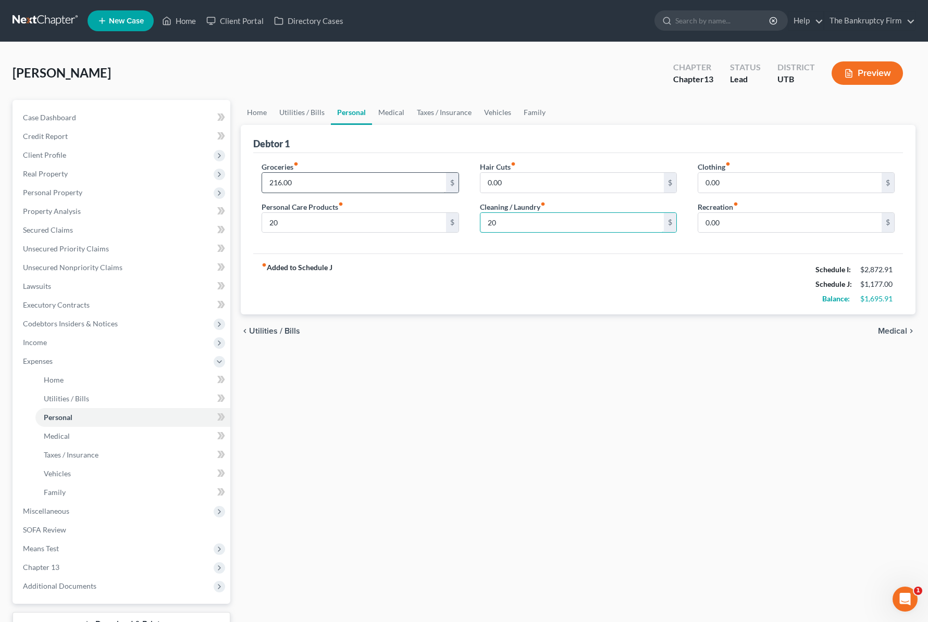
type input "20"
click at [396, 112] on link "Medical" at bounding box center [391, 112] width 39 height 25
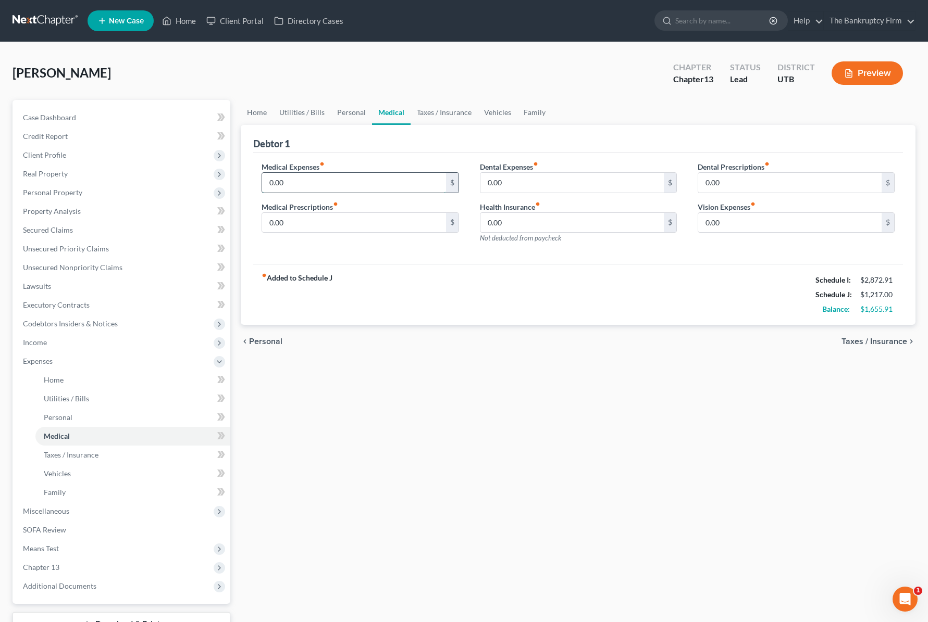
click at [315, 185] on input "0.00" at bounding box center [353, 183] width 183 height 20
click at [448, 110] on link "Taxes / Insurance" at bounding box center [443, 112] width 67 height 25
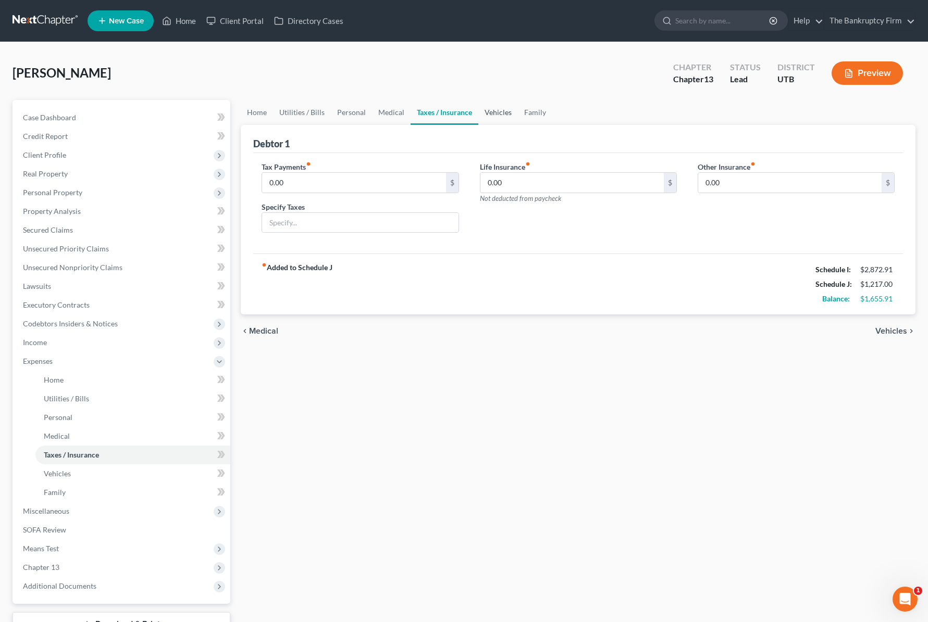
click at [492, 110] on link "Vehicles" at bounding box center [498, 112] width 40 height 25
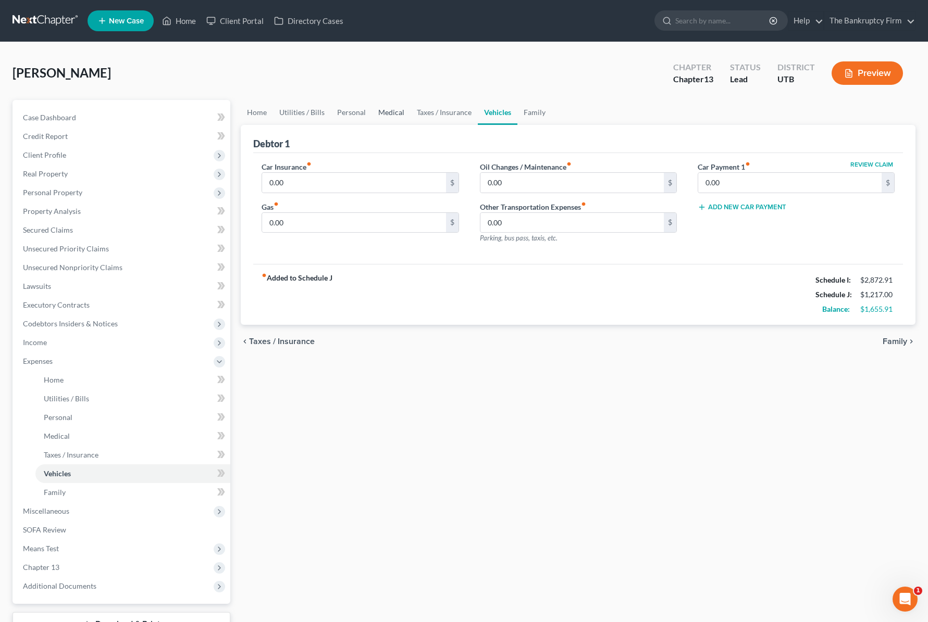
click at [387, 114] on link "Medical" at bounding box center [391, 112] width 39 height 25
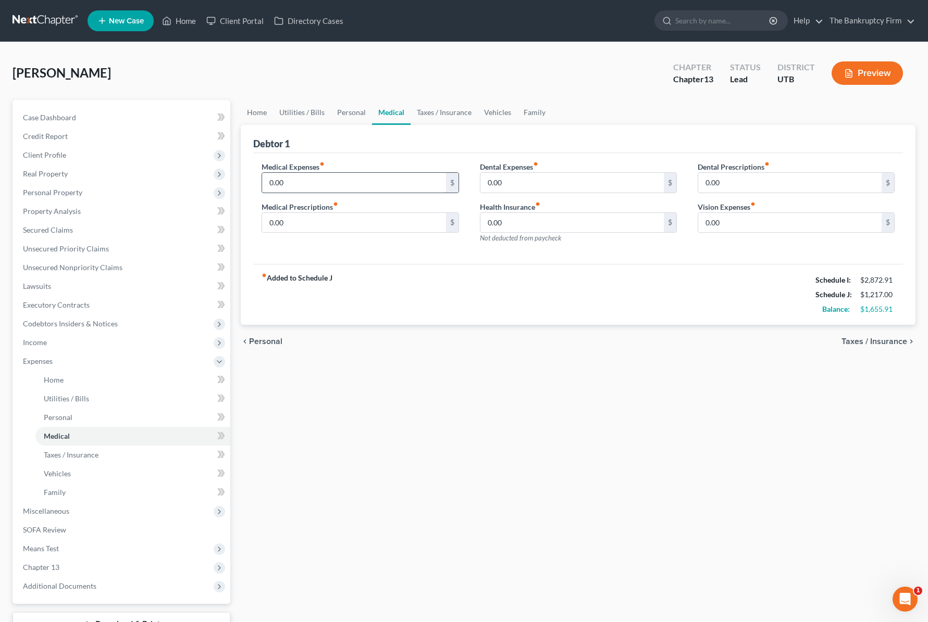
click at [305, 183] on input "0.00" at bounding box center [353, 183] width 183 height 20
type input "20"
click at [477, 142] on div "Debtor 1" at bounding box center [577, 139] width 649 height 28
click at [457, 142] on div "Debtor 1" at bounding box center [577, 139] width 649 height 28
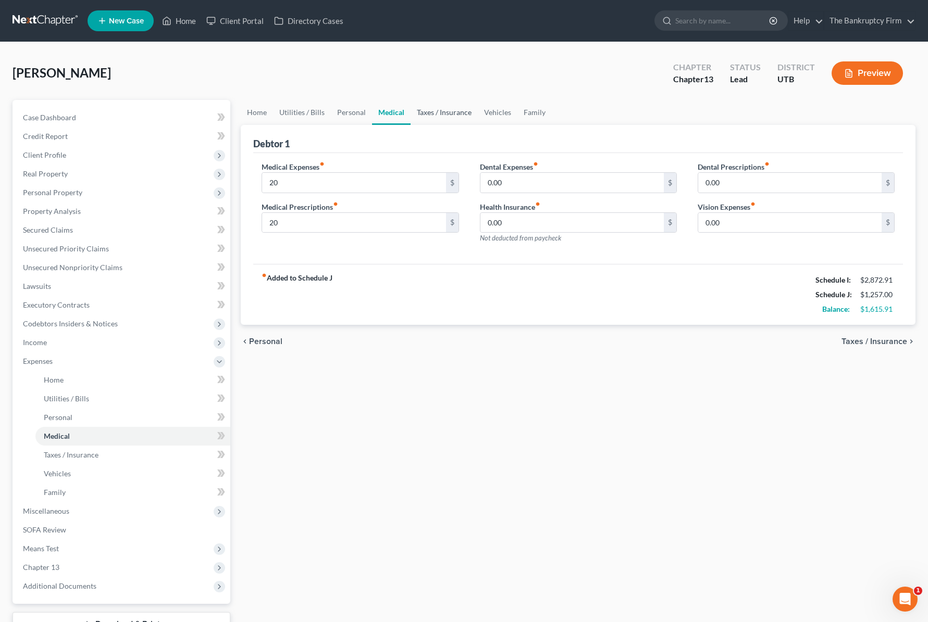
click at [453, 113] on link "Taxes / Insurance" at bounding box center [443, 112] width 67 height 25
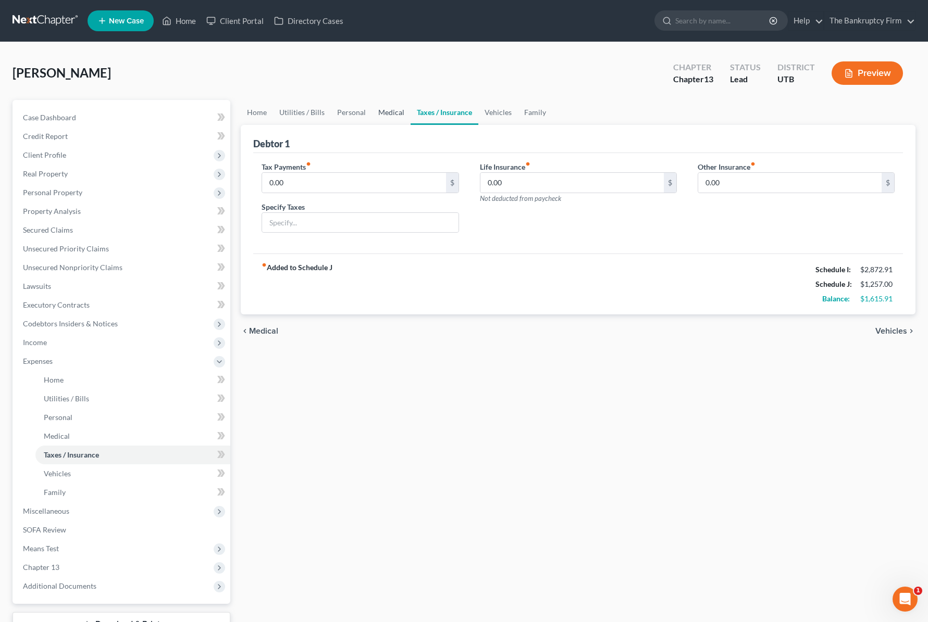
click at [384, 113] on link "Medical" at bounding box center [391, 112] width 39 height 25
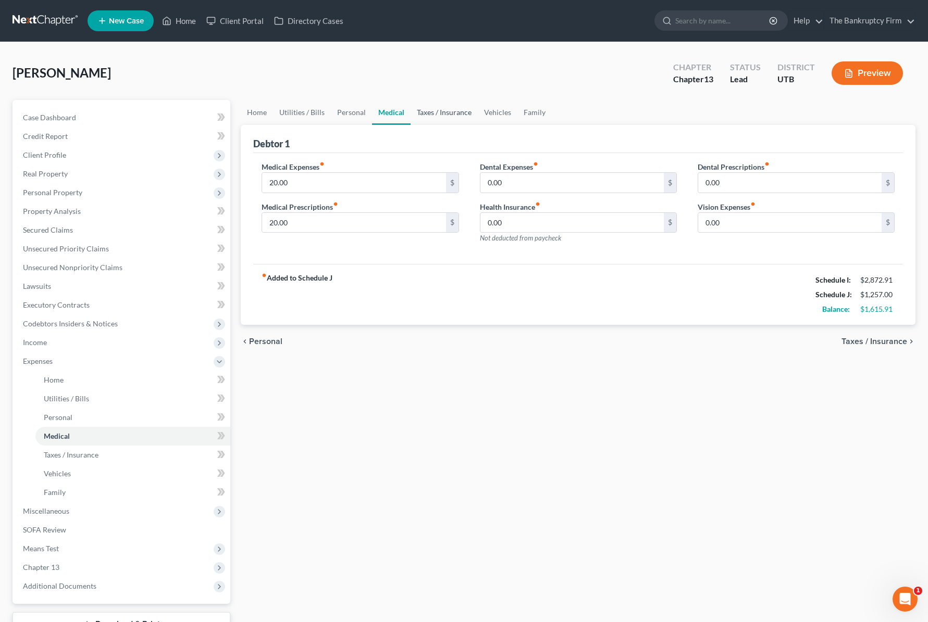
click at [452, 114] on link "Taxes / Insurance" at bounding box center [443, 112] width 67 height 25
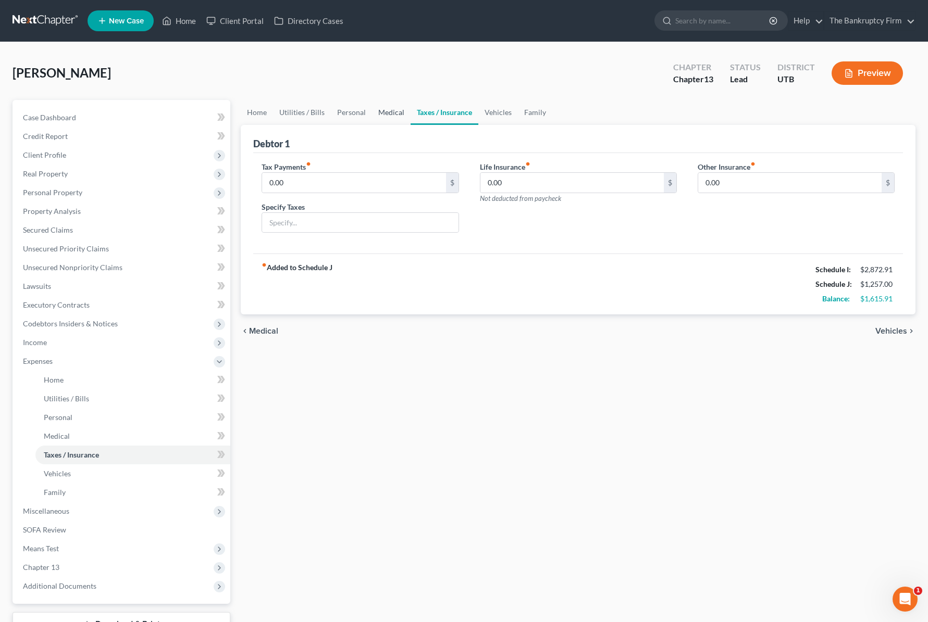
click at [387, 116] on link "Medical" at bounding box center [391, 112] width 39 height 25
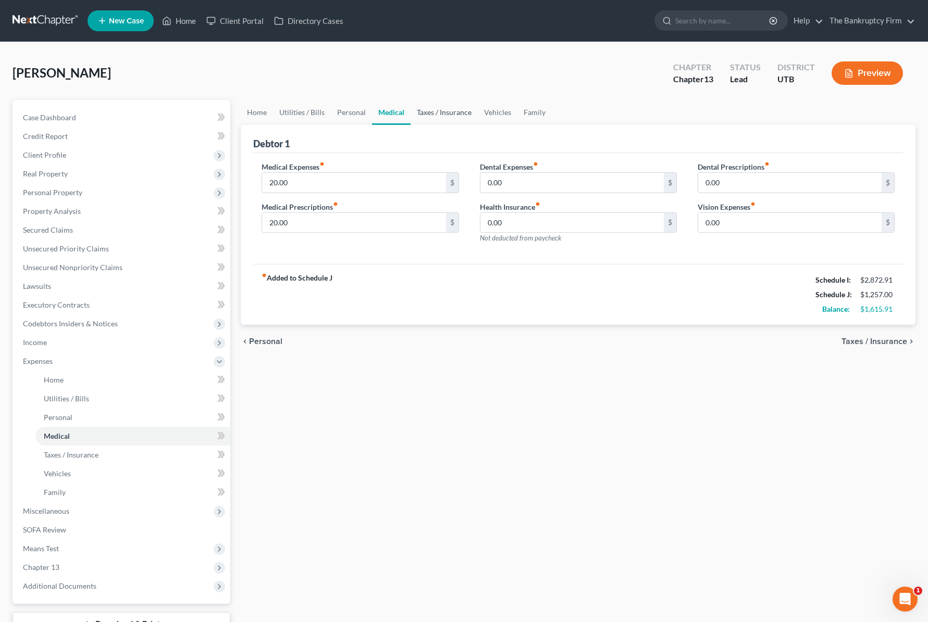
click at [454, 112] on link "Taxes / Insurance" at bounding box center [443, 112] width 67 height 25
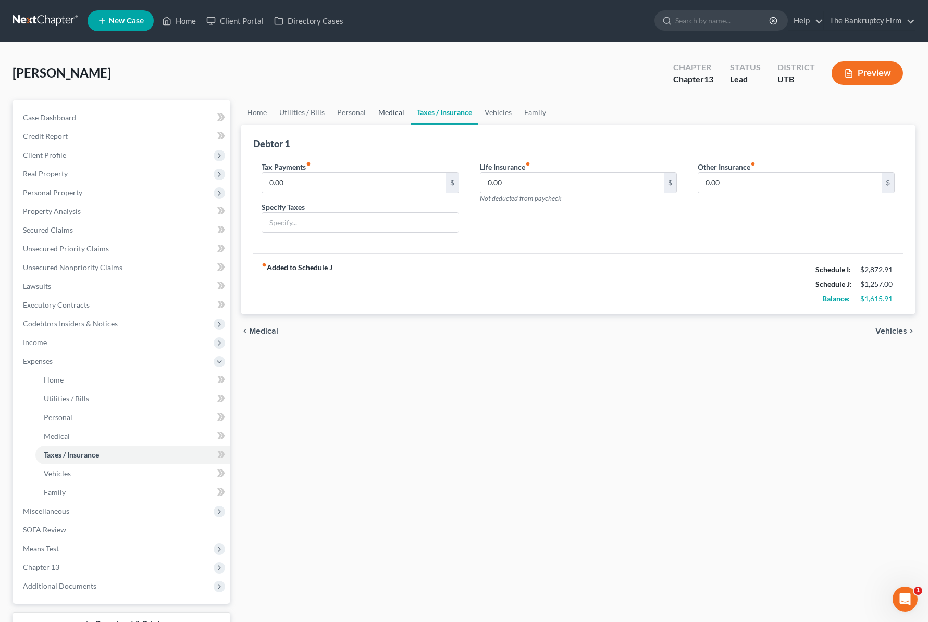
click at [391, 111] on link "Medical" at bounding box center [391, 112] width 39 height 25
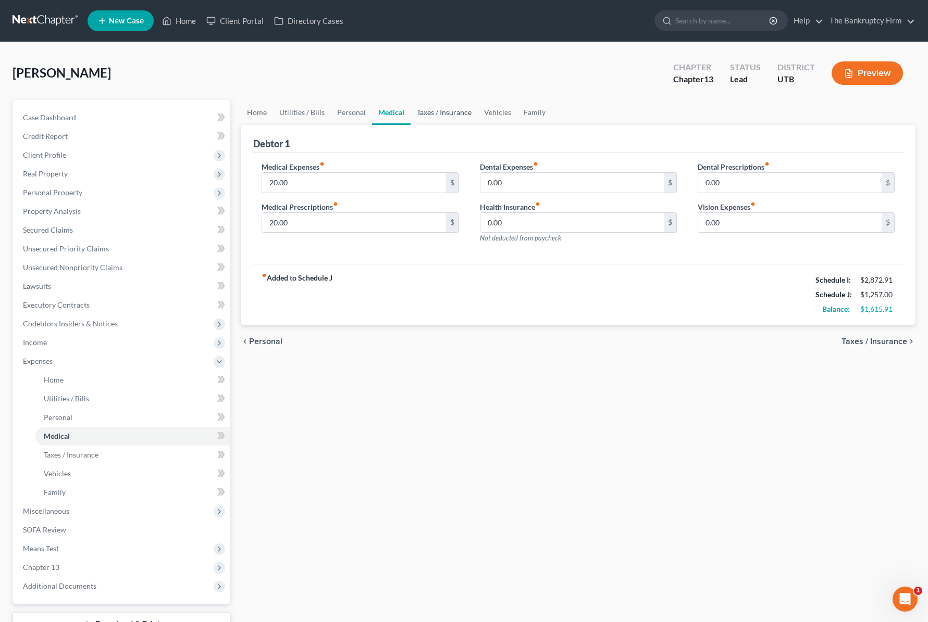
click at [449, 111] on link "Taxes / Insurance" at bounding box center [443, 112] width 67 height 25
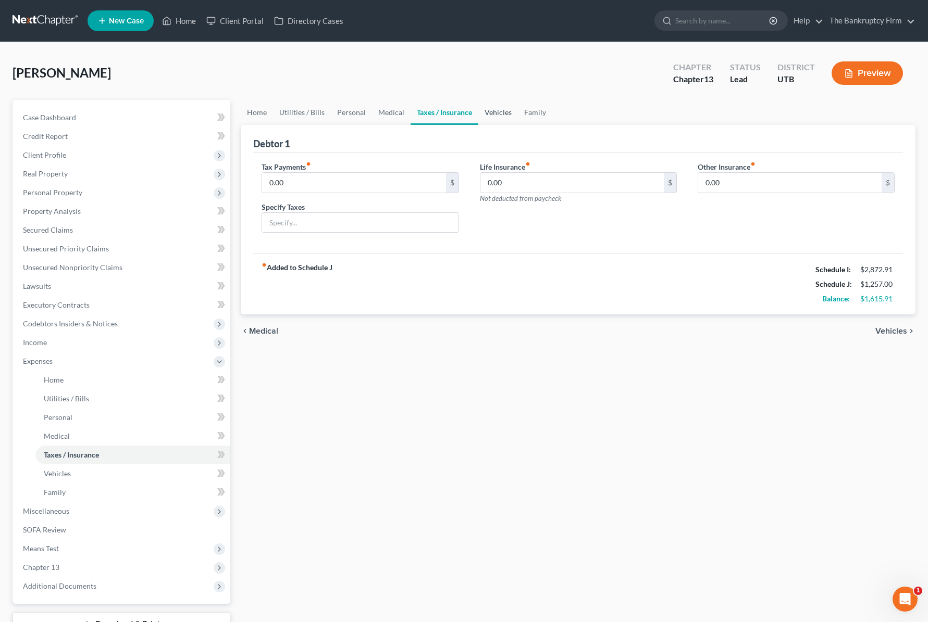
click at [503, 112] on link "Vehicles" at bounding box center [498, 112] width 40 height 25
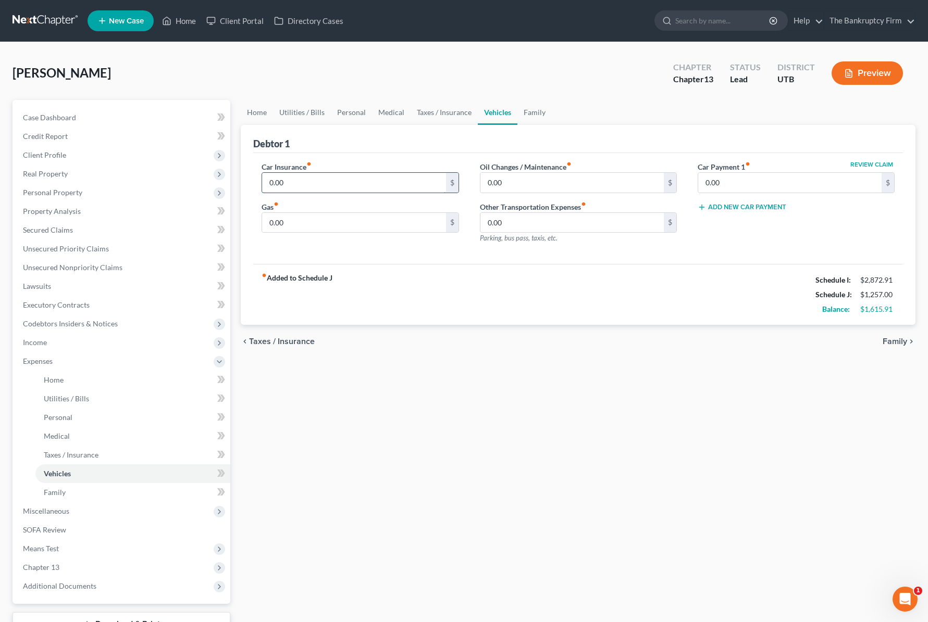
click at [311, 182] on input "0.00" at bounding box center [353, 183] width 183 height 20
click at [297, 109] on link "Utilities / Bills" at bounding box center [302, 112] width 58 height 25
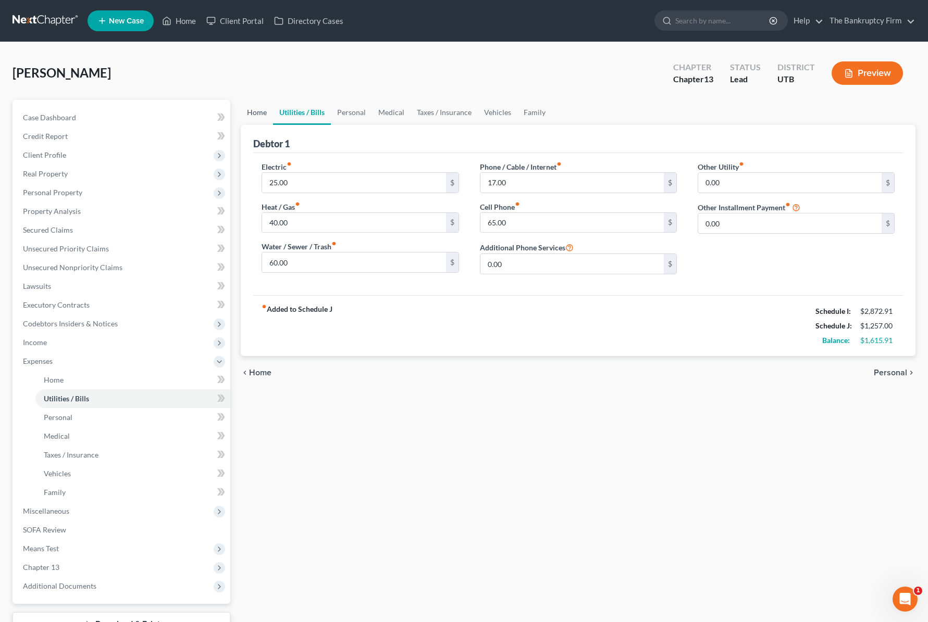
click at [257, 111] on link "Home" at bounding box center [257, 112] width 32 height 25
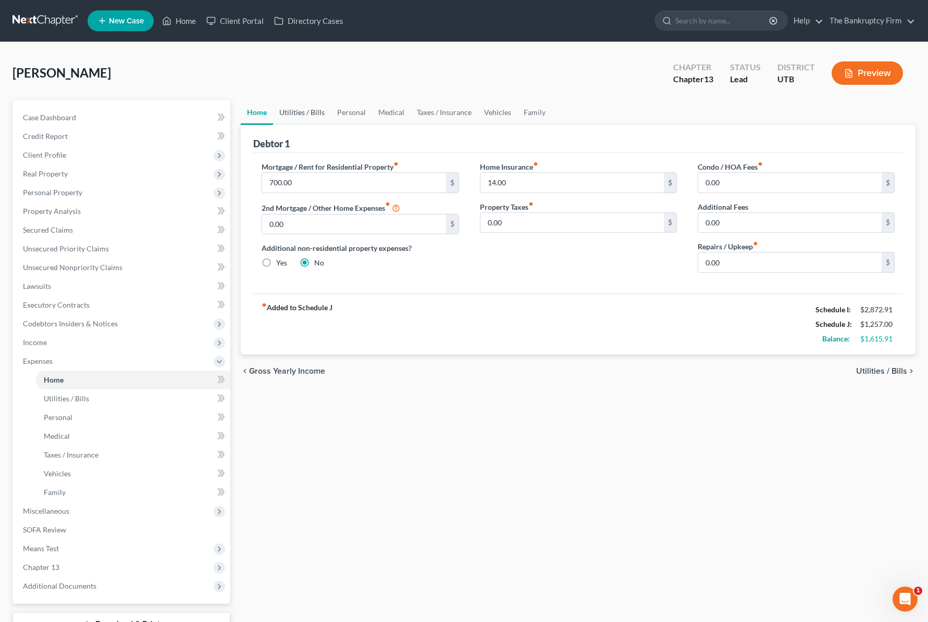
click at [314, 111] on link "Utilities / Bills" at bounding box center [302, 112] width 58 height 25
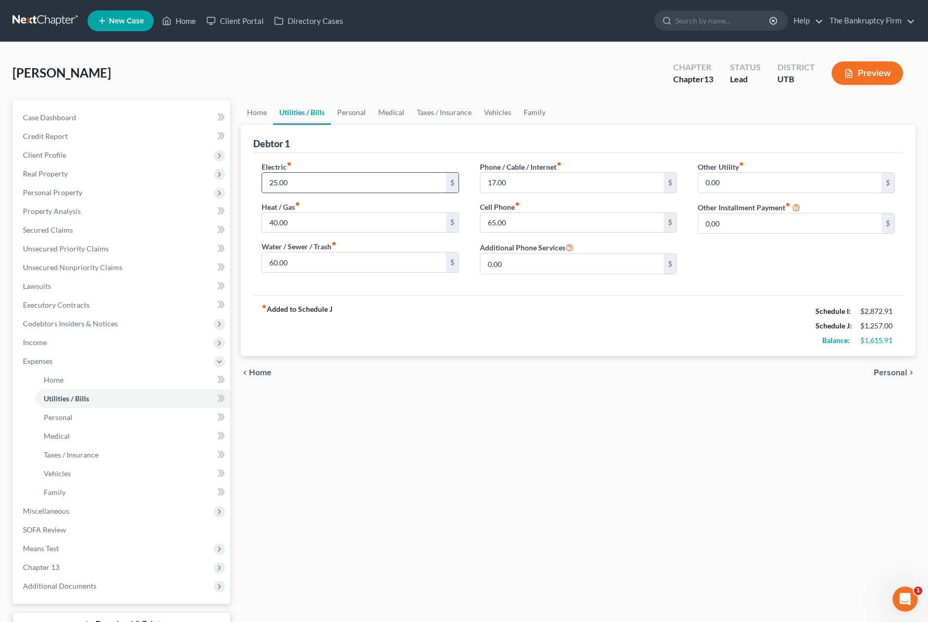
click at [310, 185] on input "25.00" at bounding box center [353, 183] width 183 height 20
type input "50"
type input "80"
click at [492, 110] on link "Vehicles" at bounding box center [498, 112] width 40 height 25
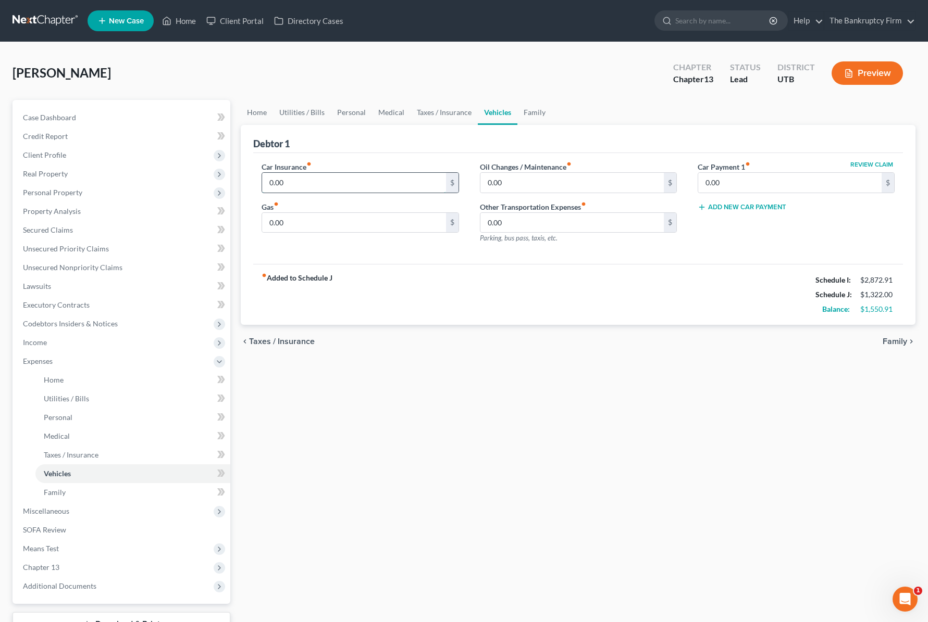
click at [318, 186] on input "0.00" at bounding box center [353, 183] width 183 height 20
type input "258.26"
click at [303, 224] on input "0.00" at bounding box center [353, 223] width 183 height 20
type input "0"
type input "260.00"
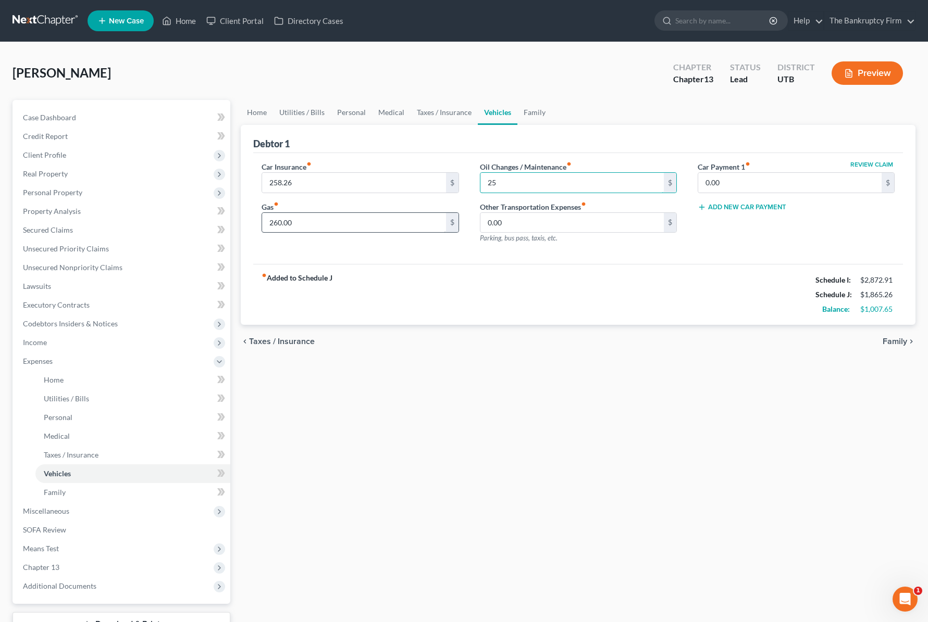
type input "2"
click at [536, 116] on link "Family" at bounding box center [534, 112] width 34 height 25
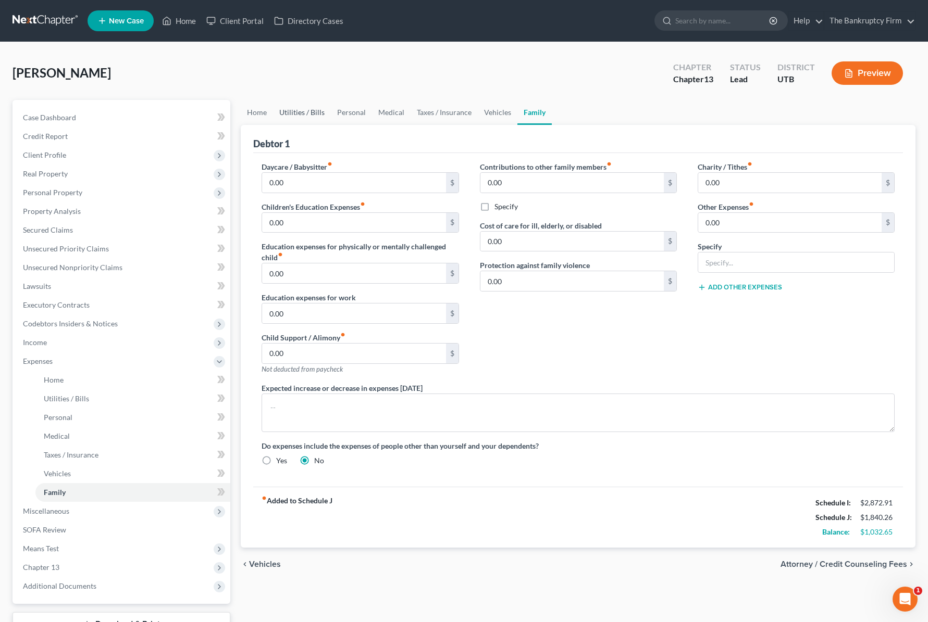
click at [304, 115] on link "Utilities / Bills" at bounding box center [302, 112] width 58 height 25
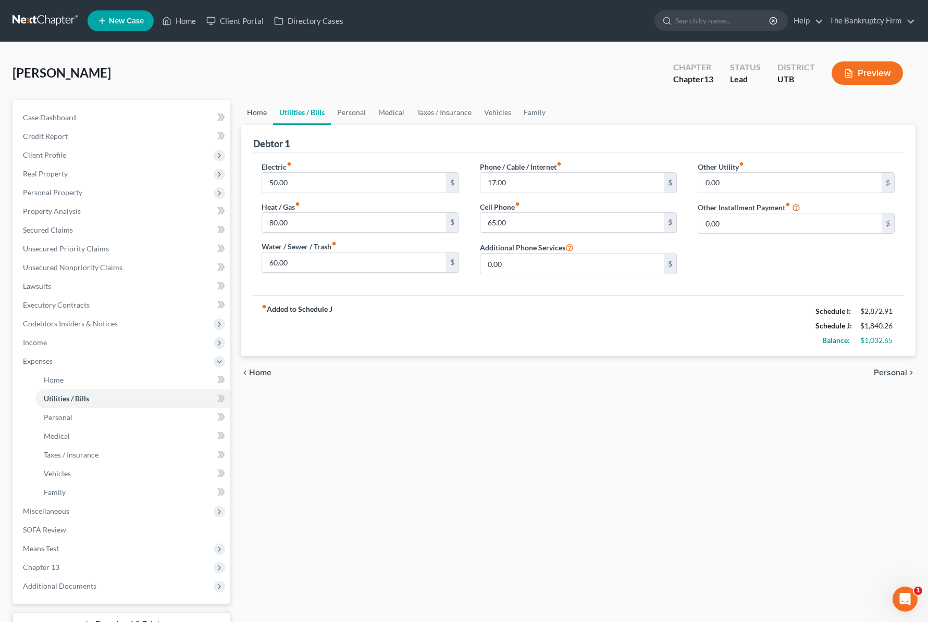
click at [255, 113] on link "Home" at bounding box center [257, 112] width 32 height 25
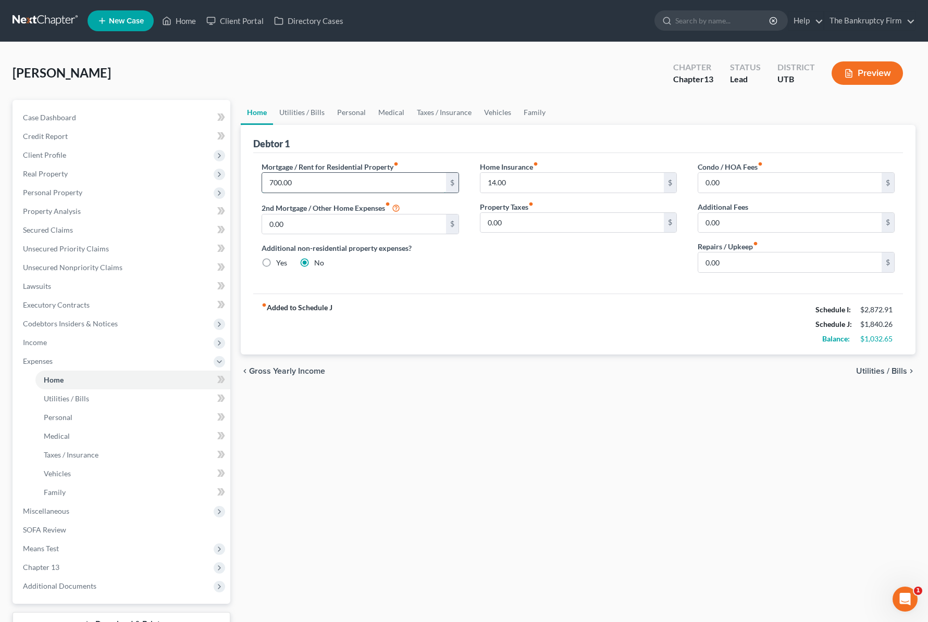
click at [341, 186] on input "700.00" at bounding box center [353, 183] width 183 height 20
click at [551, 189] on input "14.00" at bounding box center [571, 183] width 183 height 20
click at [309, 112] on link "Utilities / Bills" at bounding box center [302, 112] width 58 height 25
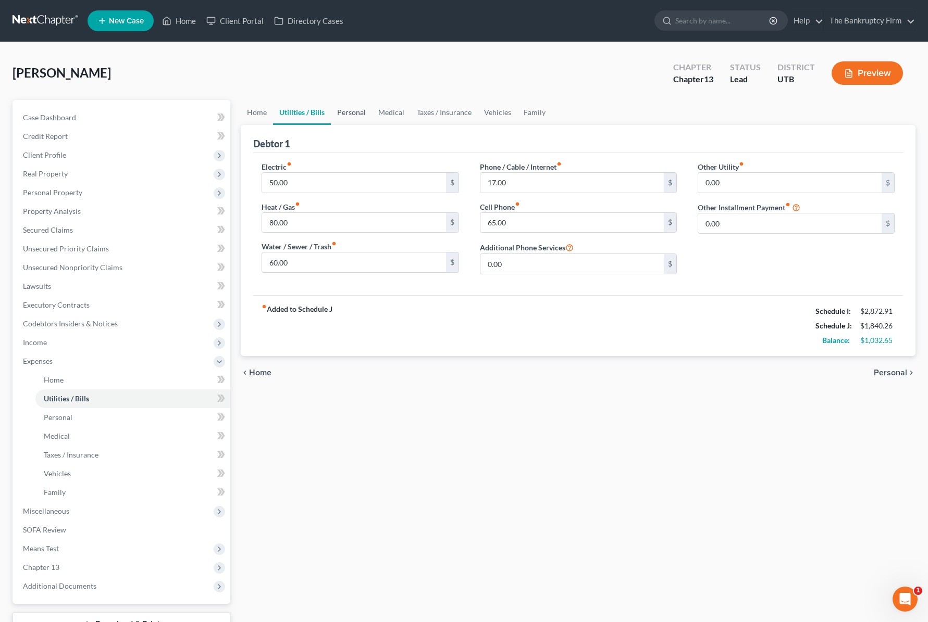
click at [354, 110] on link "Personal" at bounding box center [351, 112] width 41 height 25
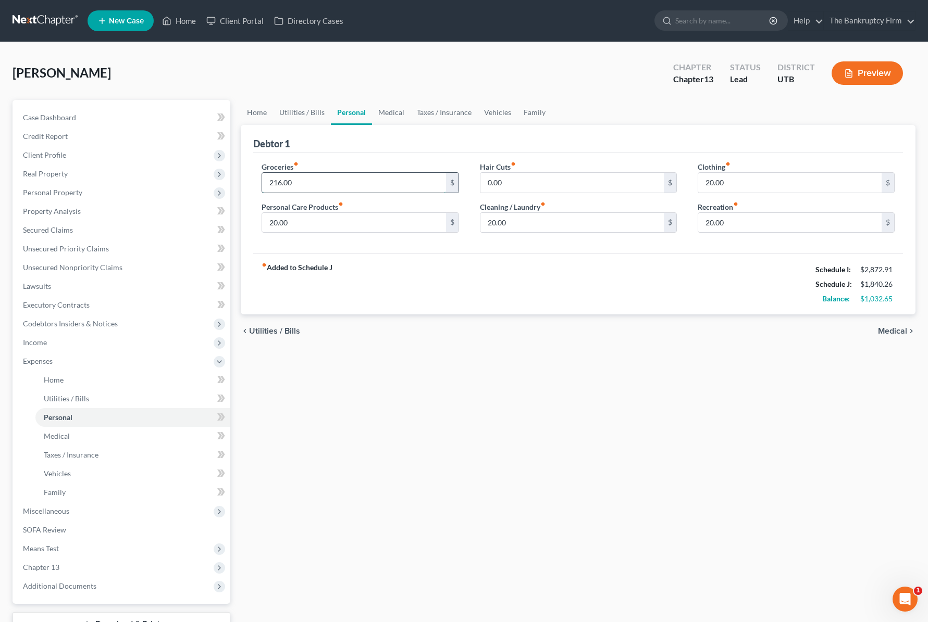
click at [341, 182] on input "216.00" at bounding box center [353, 183] width 183 height 20
type input "300"
click at [495, 110] on link "Vehicles" at bounding box center [498, 112] width 40 height 25
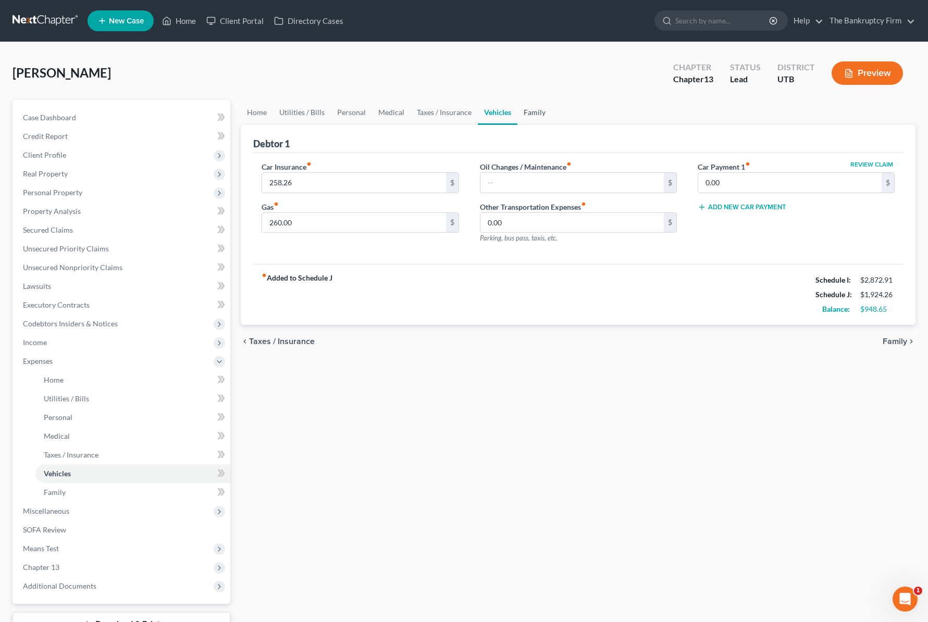
click at [534, 110] on link "Family" at bounding box center [534, 112] width 34 height 25
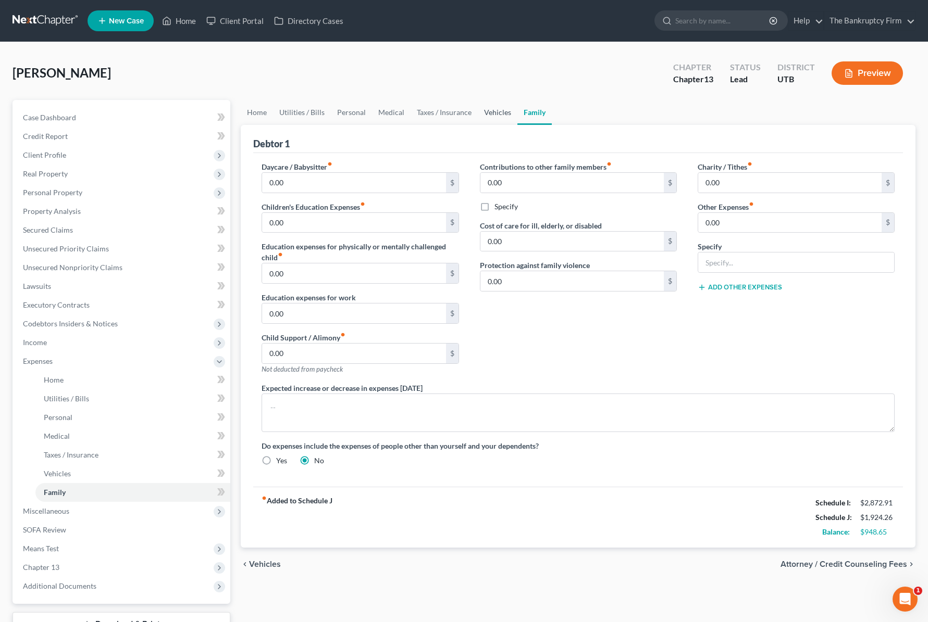
click at [498, 113] on link "Vehicles" at bounding box center [498, 112] width 40 height 25
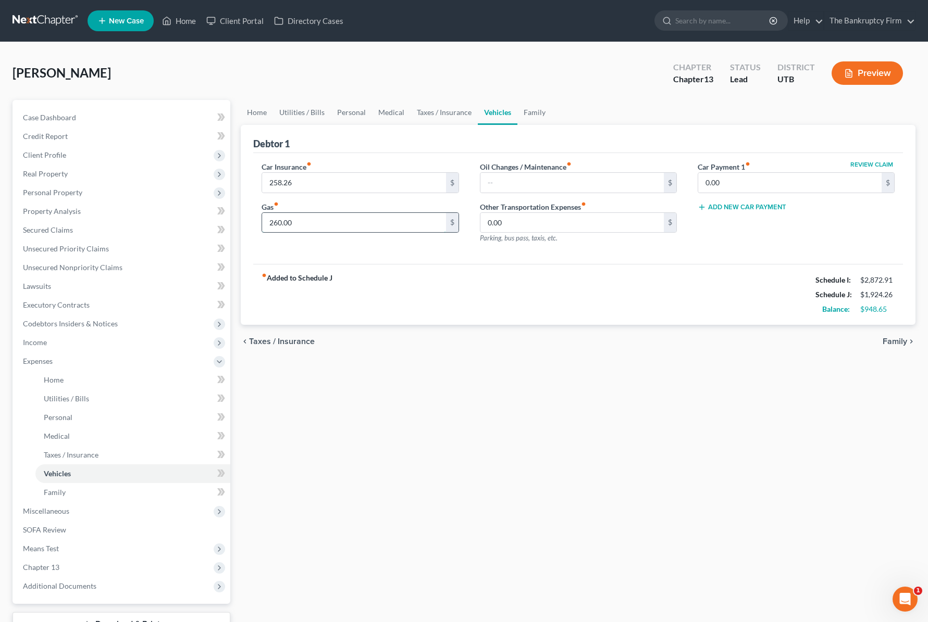
click at [301, 224] on input "260.00" at bounding box center [353, 223] width 183 height 20
click at [535, 178] on input "text" at bounding box center [571, 183] width 183 height 20
click at [322, 223] on input "280.00" at bounding box center [353, 223] width 183 height 20
type input "260"
click at [456, 115] on link "Taxes / Insurance" at bounding box center [443, 112] width 67 height 25
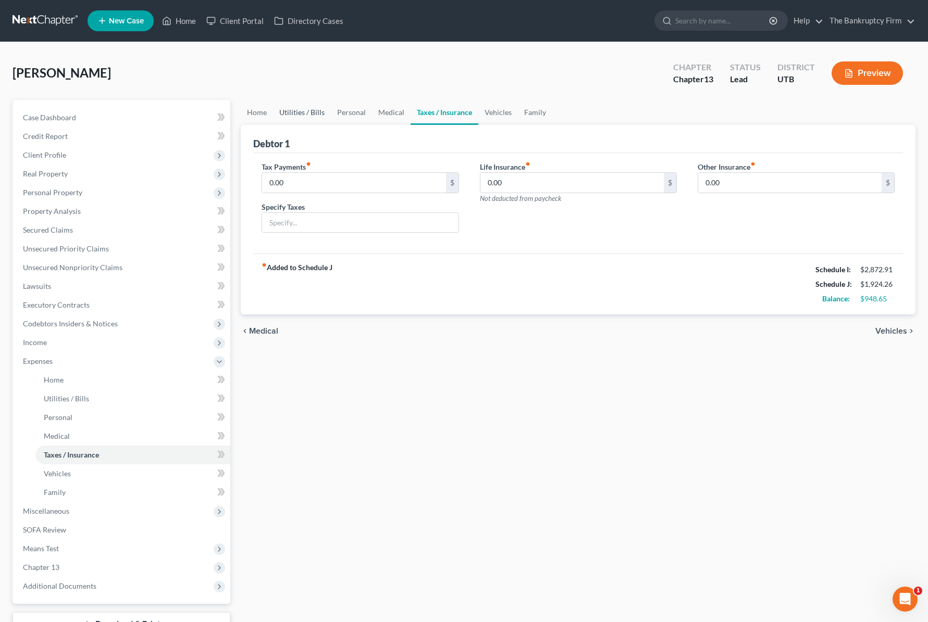
click at [300, 112] on link "Utilities / Bills" at bounding box center [302, 112] width 58 height 25
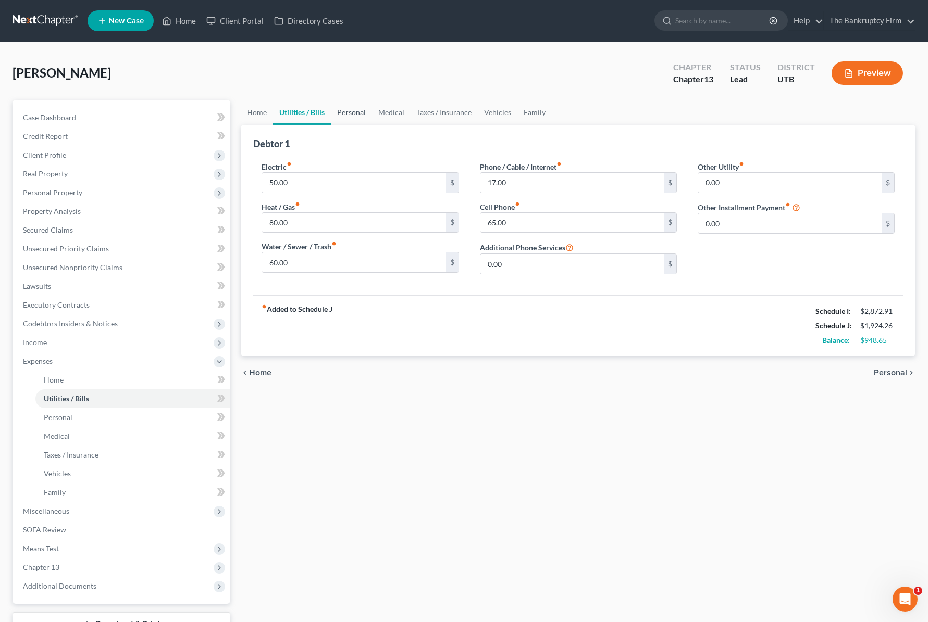
click at [356, 112] on link "Personal" at bounding box center [351, 112] width 41 height 25
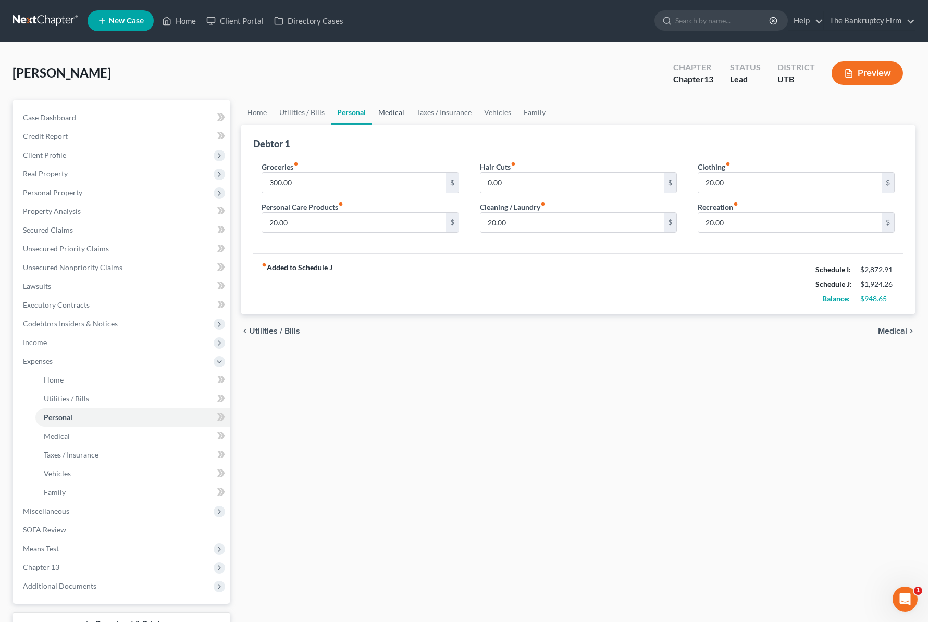
click at [390, 110] on link "Medical" at bounding box center [391, 112] width 39 height 25
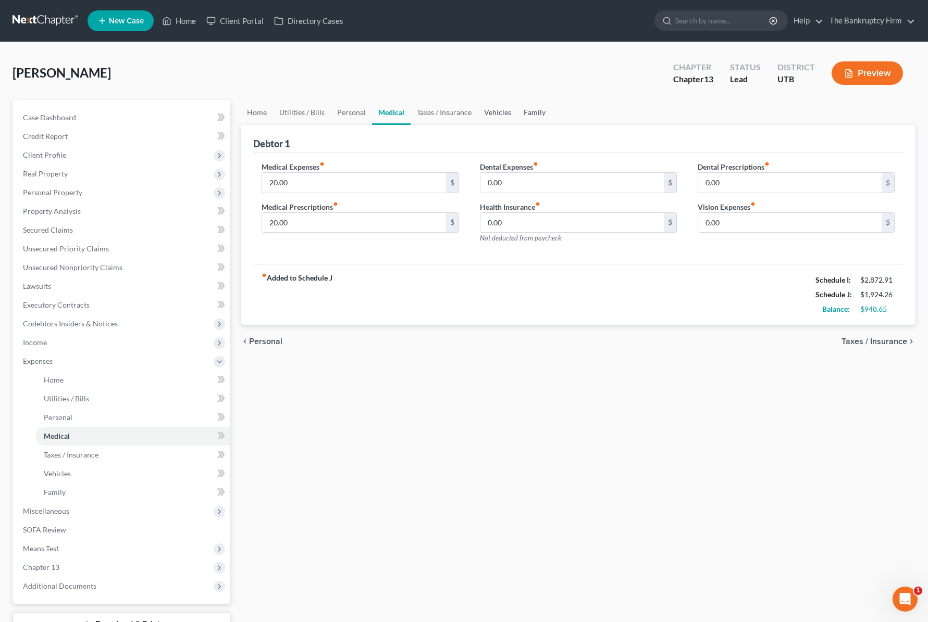
drag, startPoint x: 503, startPoint y: 111, endPoint x: 537, endPoint y: 109, distance: 33.9
click at [503, 111] on link "Vehicles" at bounding box center [498, 112] width 40 height 25
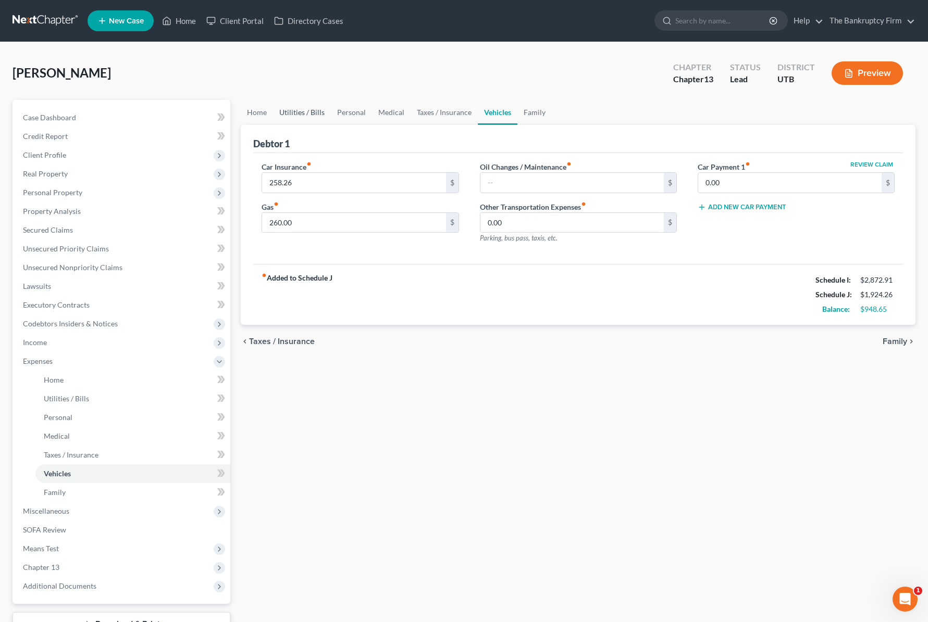
click at [306, 111] on link "Utilities / Bills" at bounding box center [302, 112] width 58 height 25
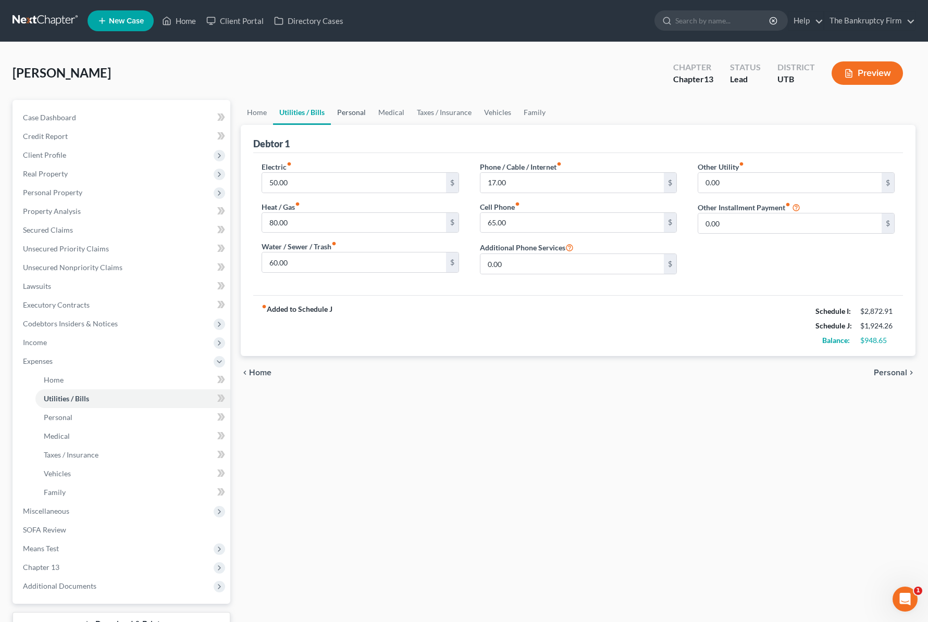
click at [360, 118] on link "Personal" at bounding box center [351, 112] width 41 height 25
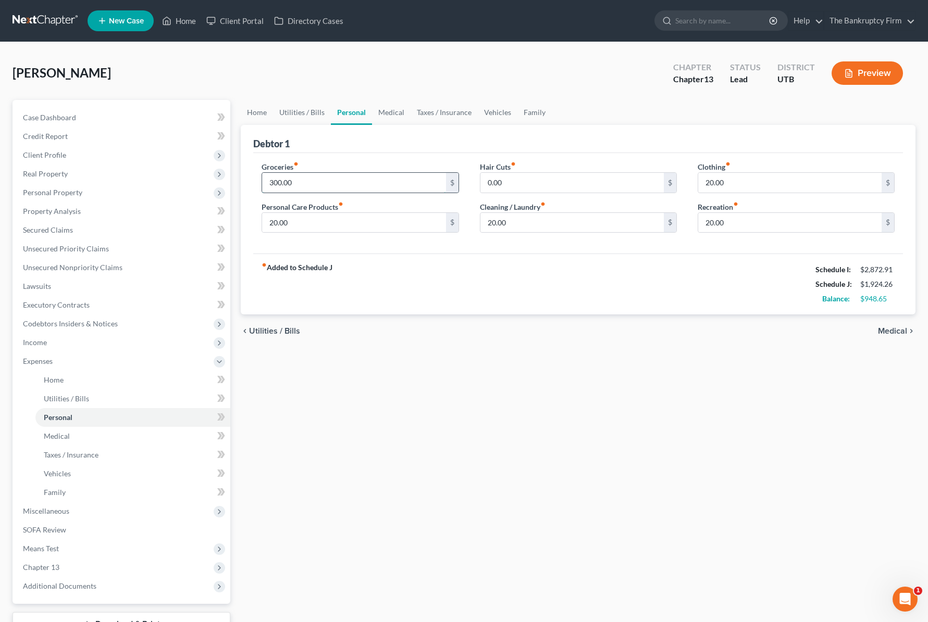
click at [306, 182] on input "300.00" at bounding box center [353, 183] width 183 height 20
type input "497.00"
click at [318, 183] on input "497.00" at bounding box center [353, 183] width 183 height 20
click at [785, 184] on input "20.00" at bounding box center [789, 183] width 183 height 20
click at [310, 182] on input "497.00" at bounding box center [353, 183] width 183 height 20
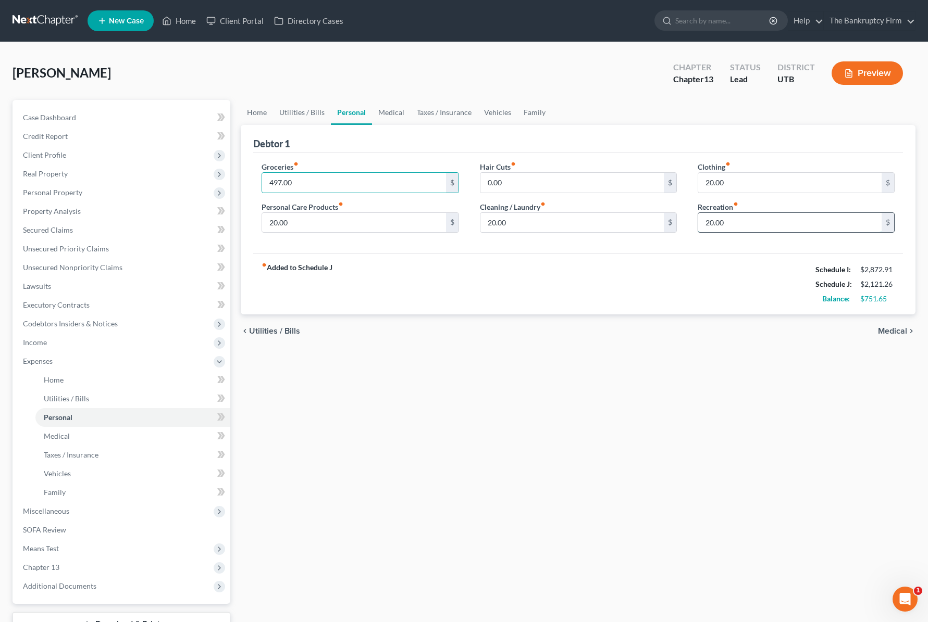
click at [749, 222] on input "20.00" at bounding box center [789, 223] width 183 height 20
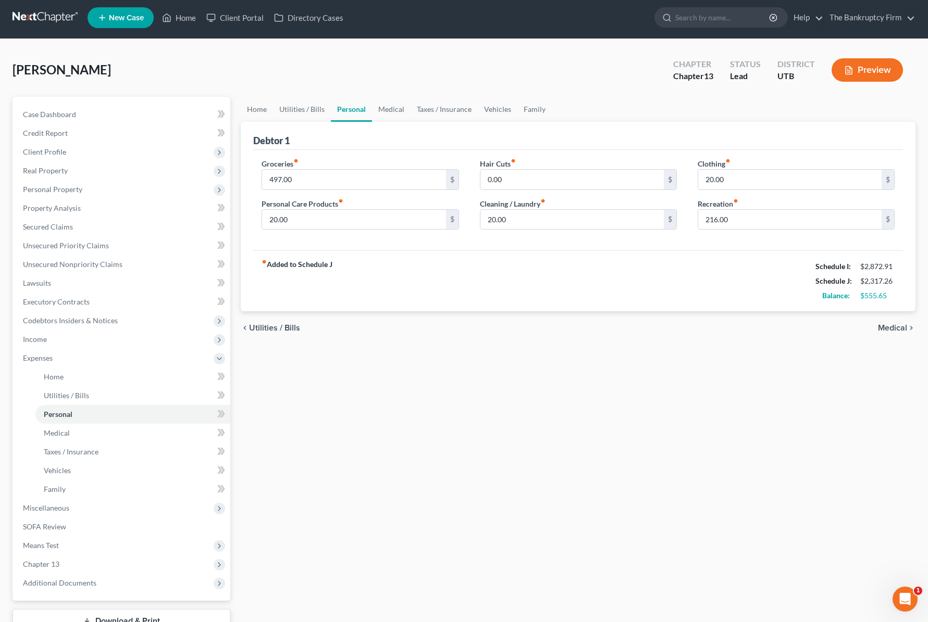
scroll to position [1, 0]
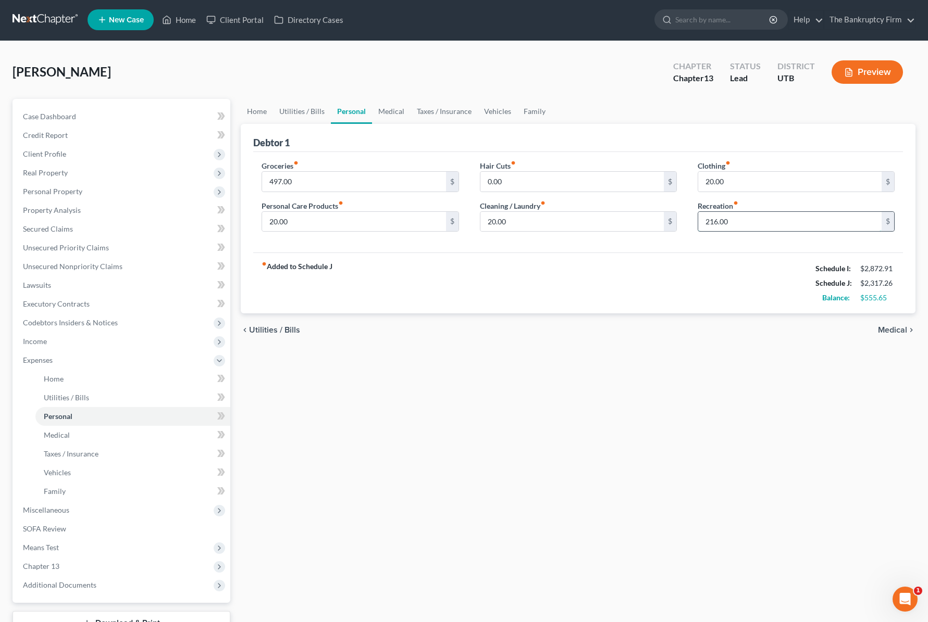
click at [767, 225] on input "216.00" at bounding box center [789, 222] width 183 height 20
click at [765, 226] on input "216.00" at bounding box center [789, 222] width 183 height 20
drag, startPoint x: 770, startPoint y: 225, endPoint x: 667, endPoint y: 226, distance: 102.6
click at [667, 226] on div "Groceries fiber_manual_record 497.00 $ Personal Care Products fiber_manual_reco…" at bounding box center [578, 200] width 654 height 80
click at [747, 222] on input "250.00" at bounding box center [789, 222] width 183 height 20
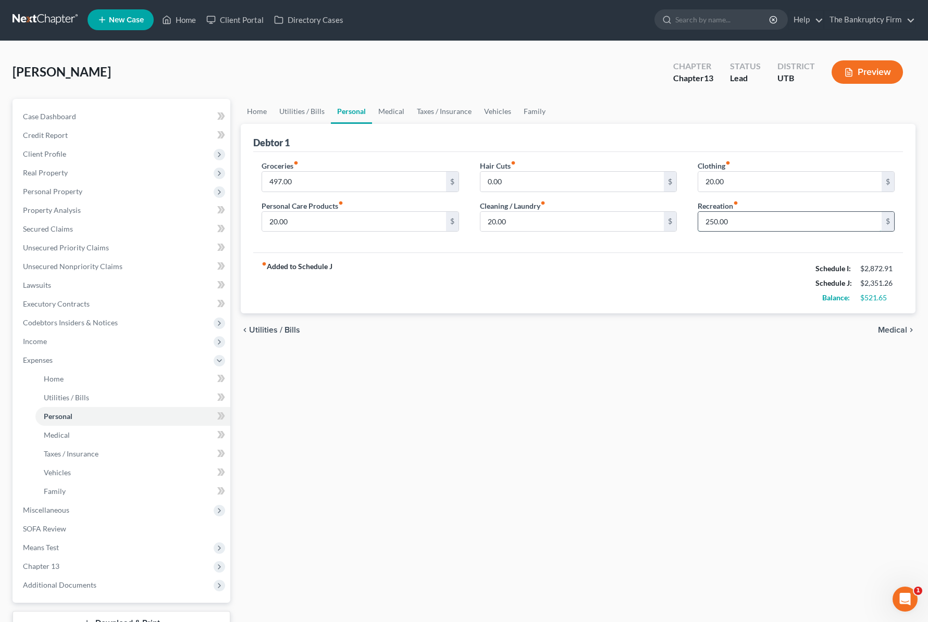
click at [747, 222] on input "250.00" at bounding box center [789, 222] width 183 height 20
click at [743, 217] on input "154" at bounding box center [789, 222] width 183 height 20
click at [330, 184] on input "497.00" at bounding box center [353, 182] width 183 height 20
click at [94, 269] on span "Unsecured Nonpriority Claims" at bounding box center [72, 266] width 99 height 9
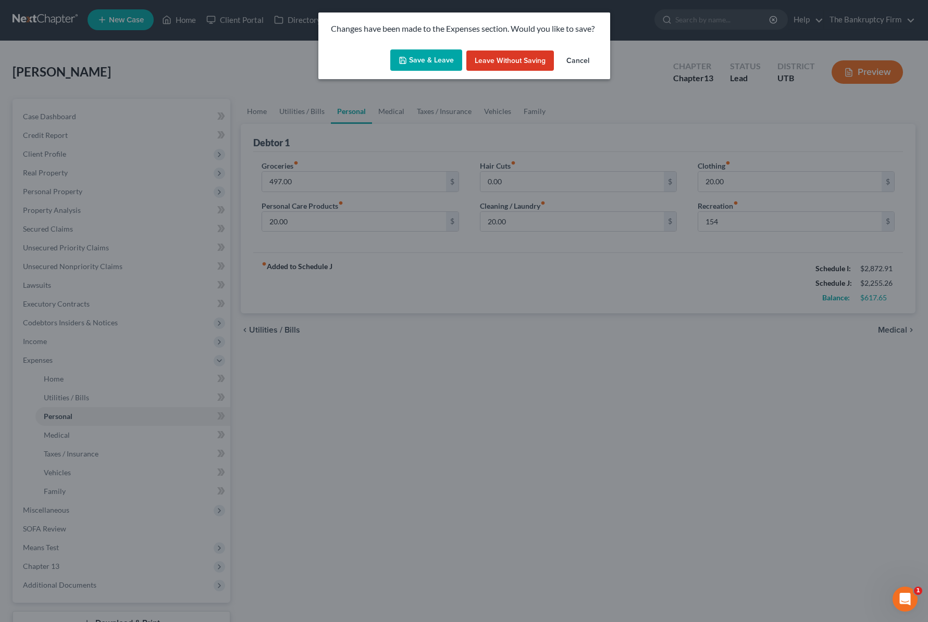
click at [438, 58] on button "Save & Leave" at bounding box center [426, 60] width 72 height 22
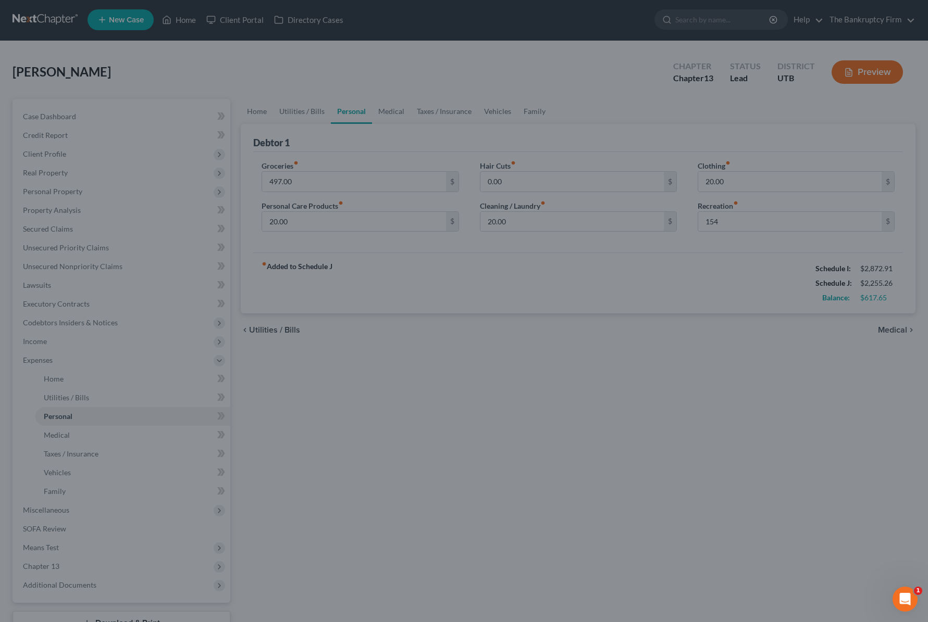
type input "154.00"
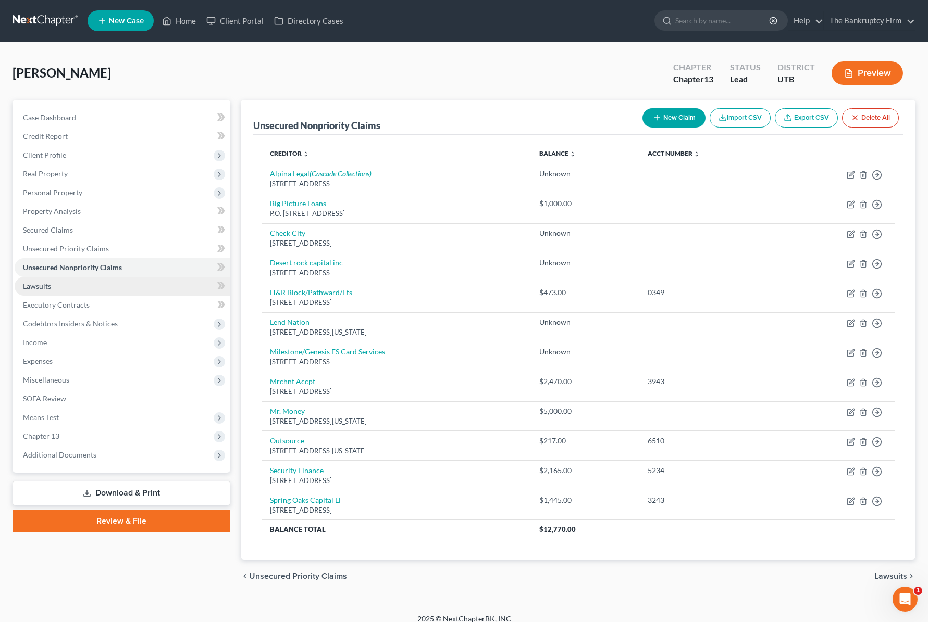
click at [52, 288] on link "Lawsuits" at bounding box center [123, 286] width 216 height 19
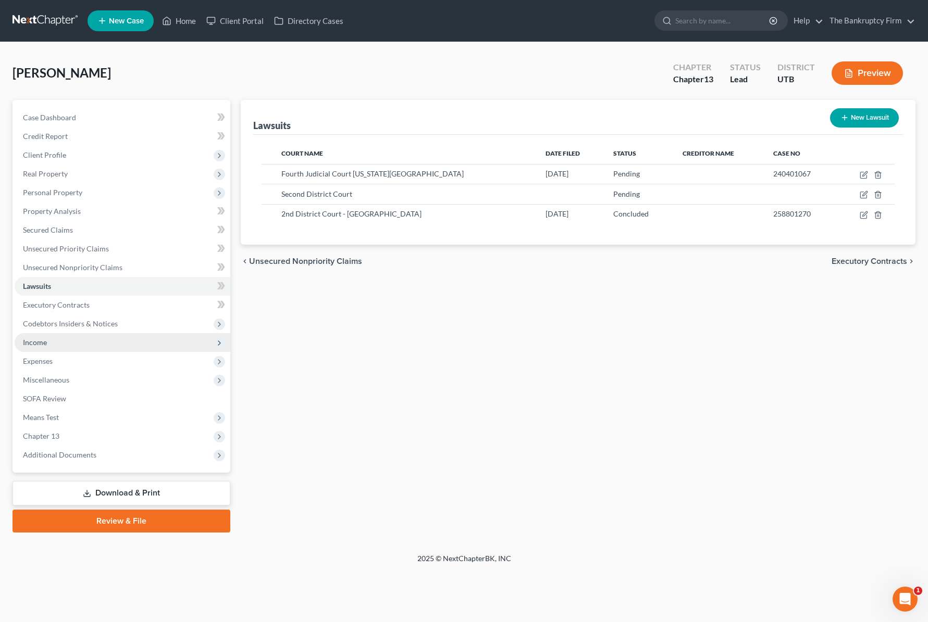
click at [59, 336] on span "Income" at bounding box center [123, 342] width 216 height 19
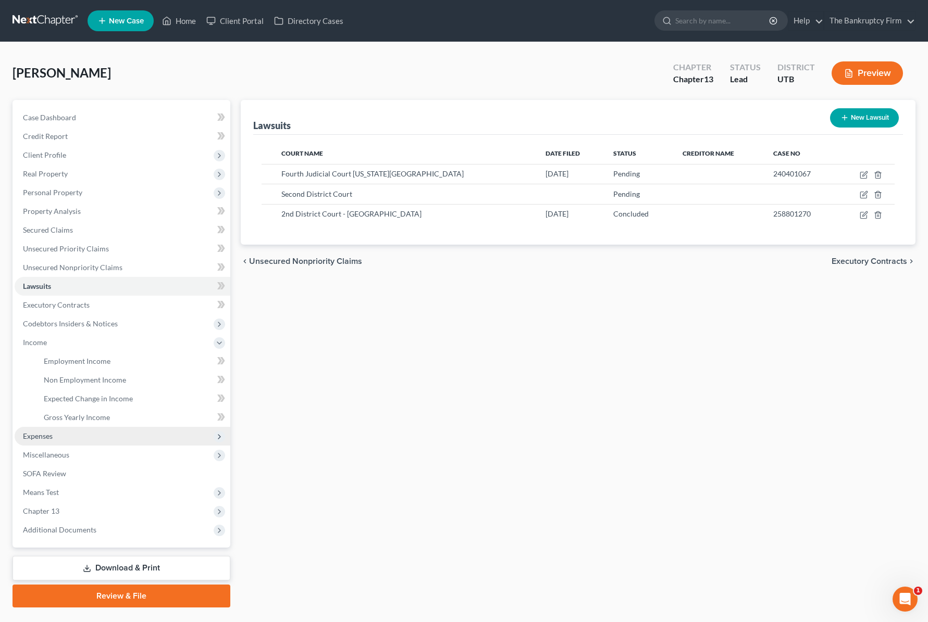
click at [72, 431] on span "Expenses" at bounding box center [123, 436] width 216 height 19
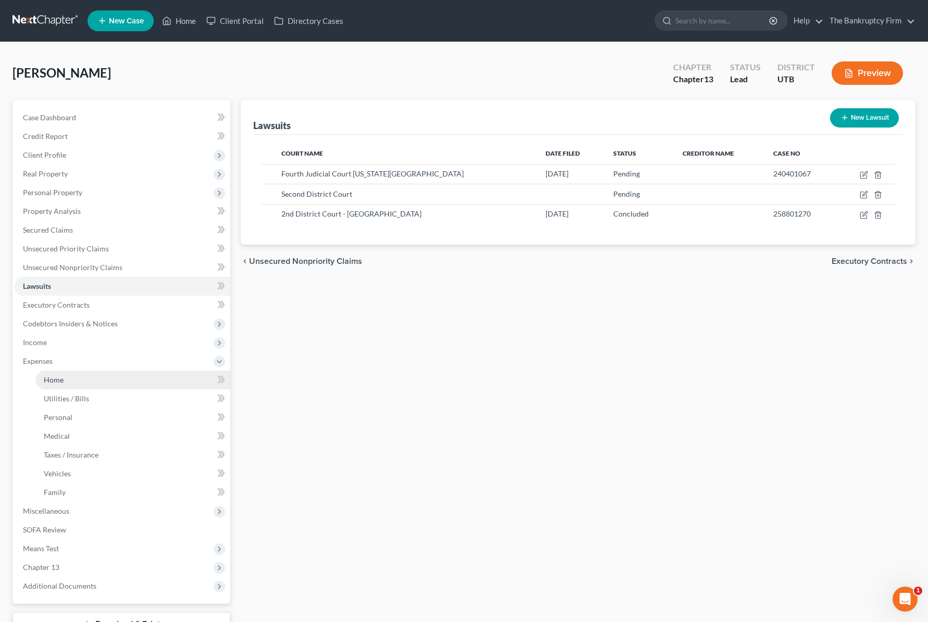
click at [67, 380] on link "Home" at bounding box center [132, 380] width 195 height 19
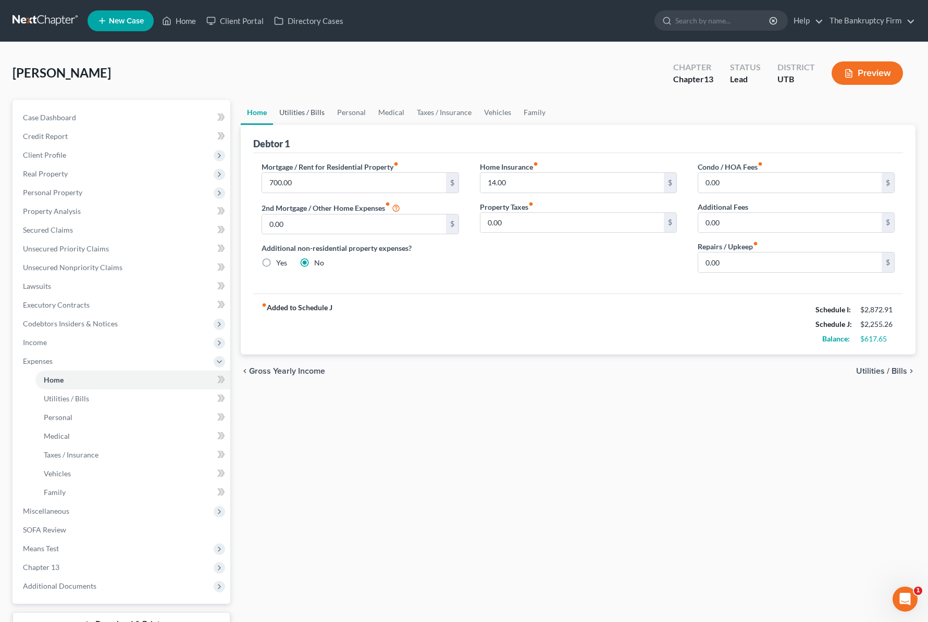
click at [307, 108] on link "Utilities / Bills" at bounding box center [302, 112] width 58 height 25
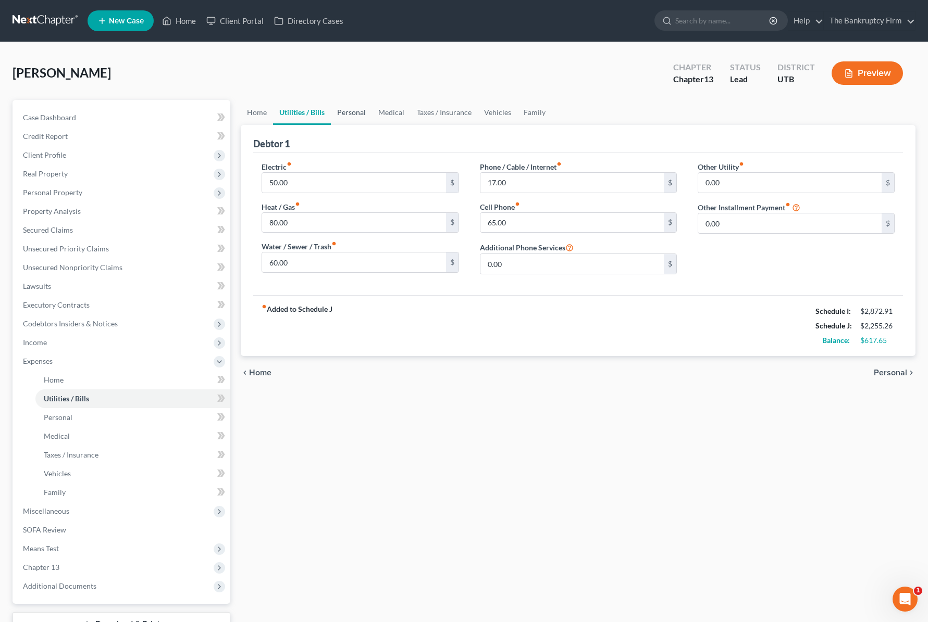
click at [354, 111] on link "Personal" at bounding box center [351, 112] width 41 height 25
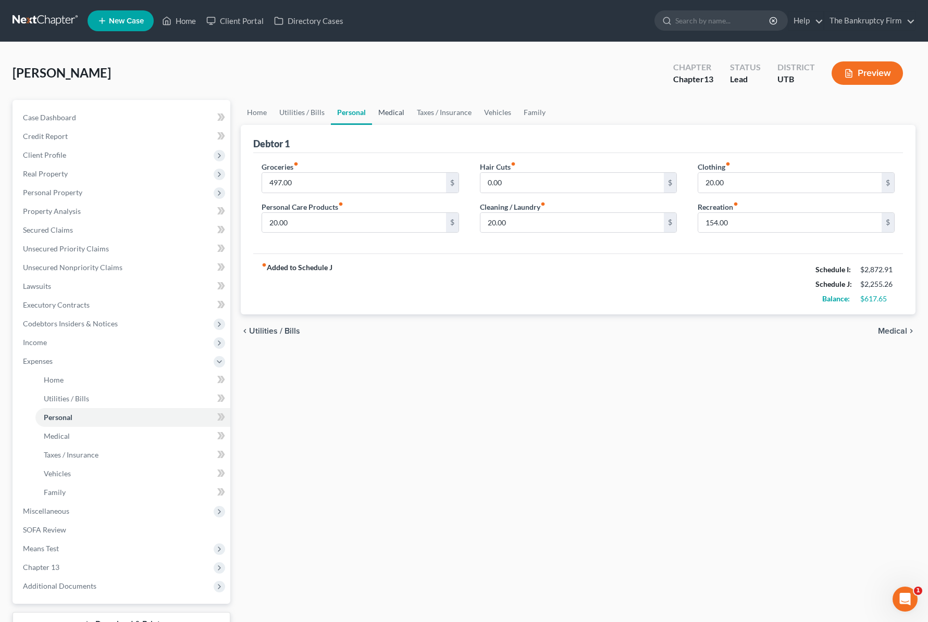
click at [394, 109] on link "Medical" at bounding box center [391, 112] width 39 height 25
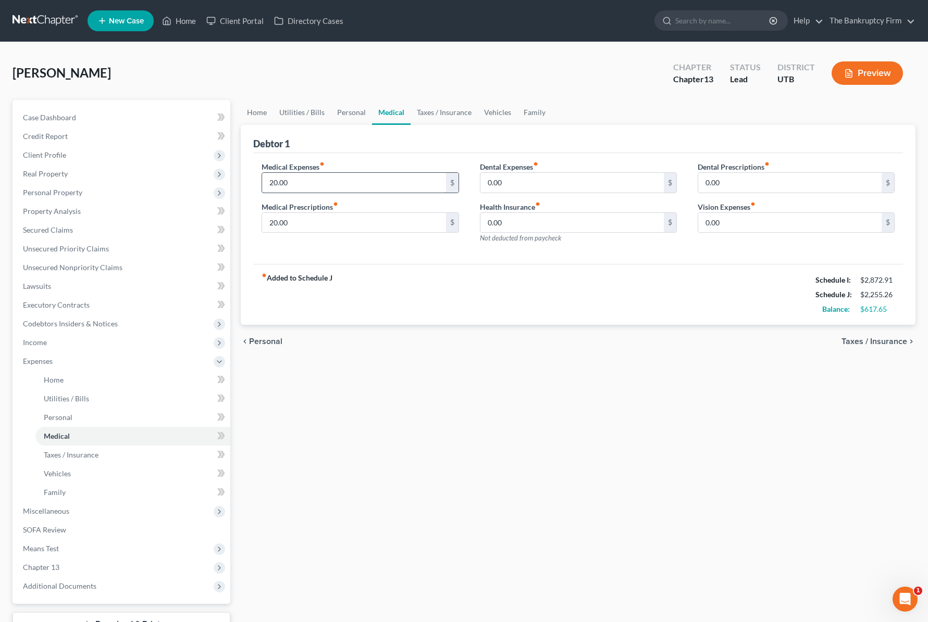
click at [324, 183] on input "20.00" at bounding box center [353, 183] width 183 height 20
type input "50"
click at [302, 184] on input "50" at bounding box center [353, 183] width 183 height 20
click at [292, 226] on input "50" at bounding box center [353, 223] width 183 height 20
type input "100"
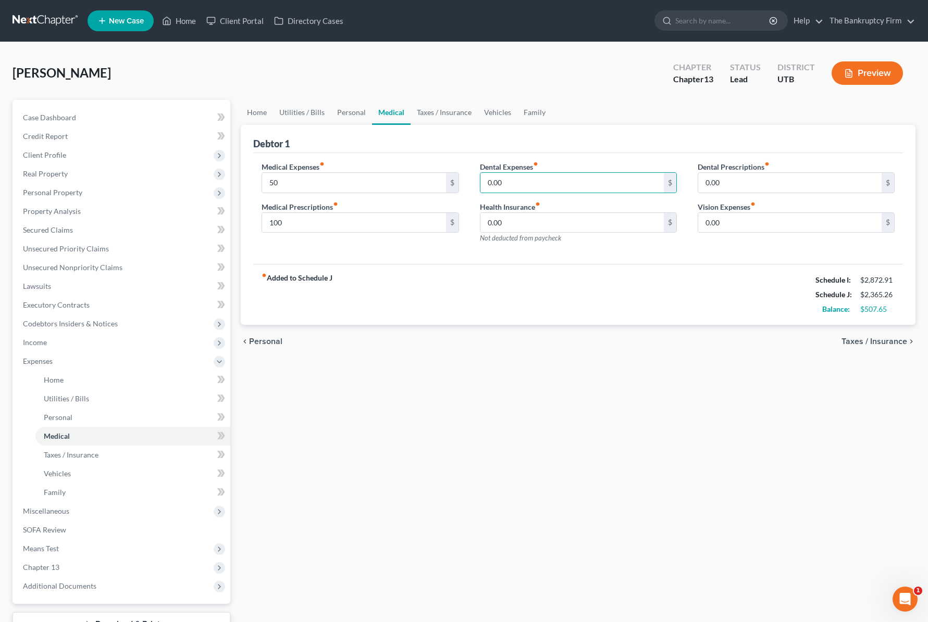
click at [427, 135] on div "Debtor 1" at bounding box center [577, 139] width 649 height 28
click at [435, 113] on link "Taxes / Insurance" at bounding box center [443, 112] width 67 height 25
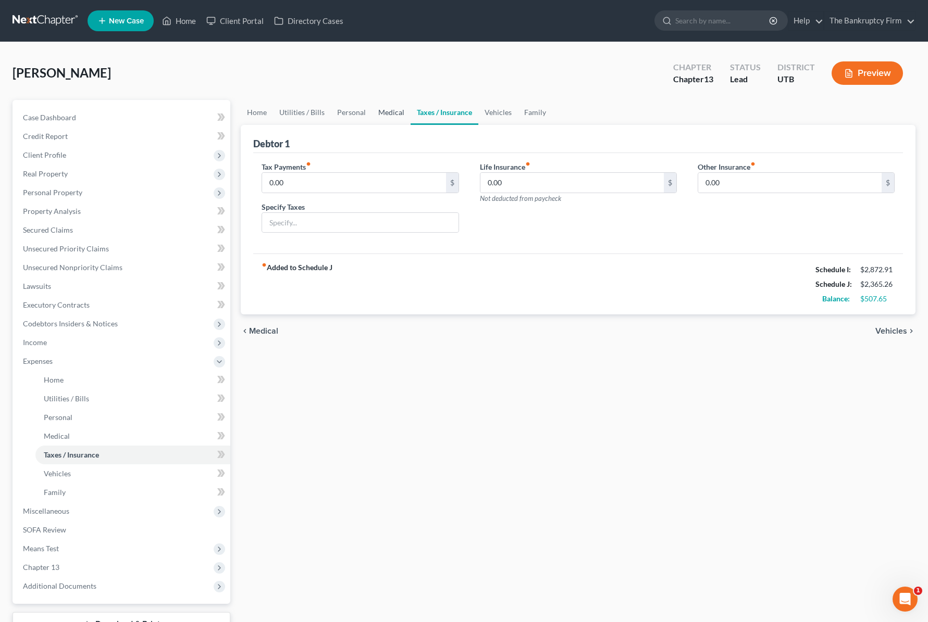
click at [392, 116] on link "Medical" at bounding box center [391, 112] width 39 height 25
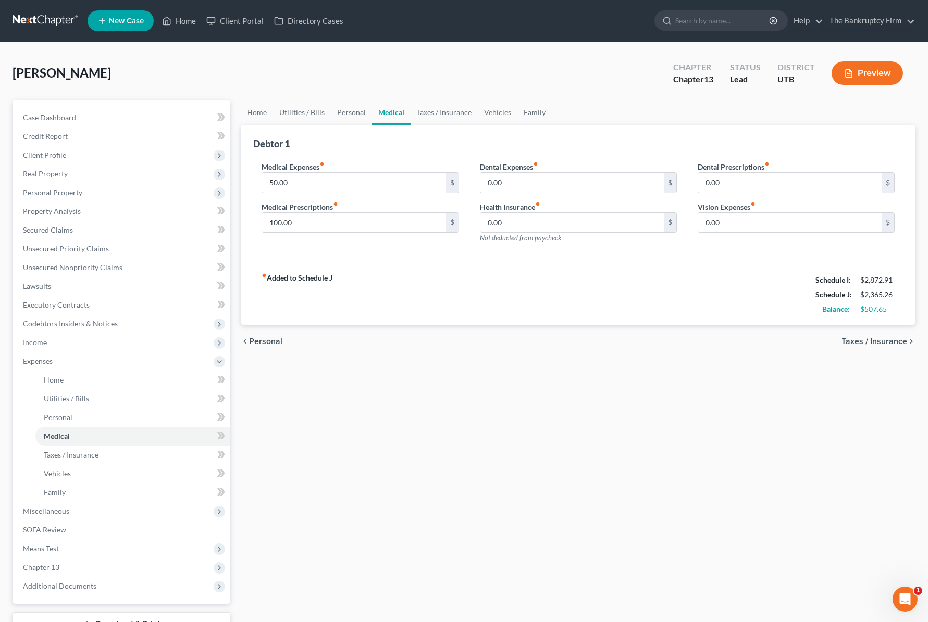
click at [456, 134] on div "Debtor 1" at bounding box center [577, 139] width 649 height 28
click at [496, 110] on link "Vehicles" at bounding box center [498, 112] width 40 height 25
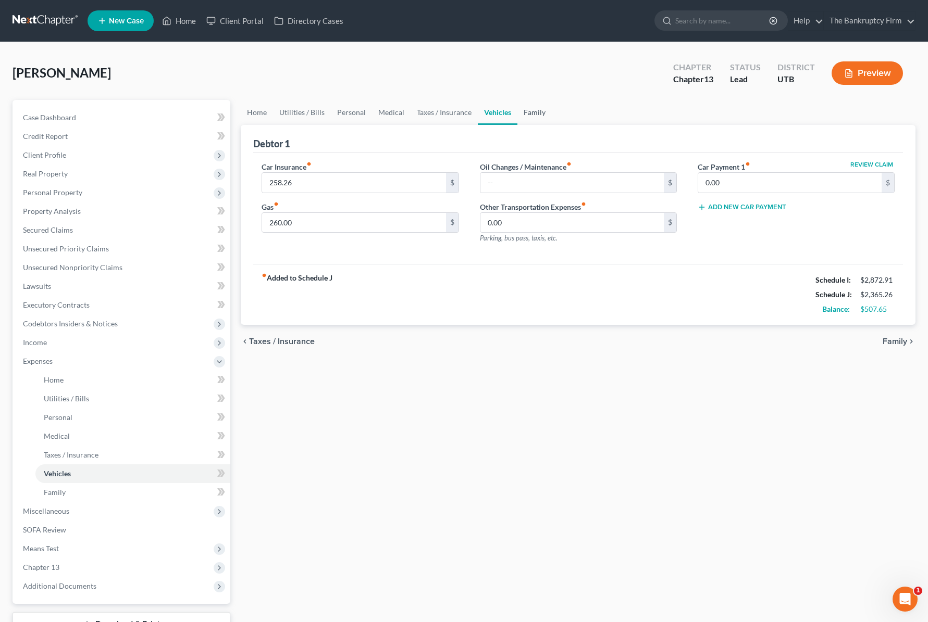
click at [542, 118] on link "Family" at bounding box center [534, 112] width 34 height 25
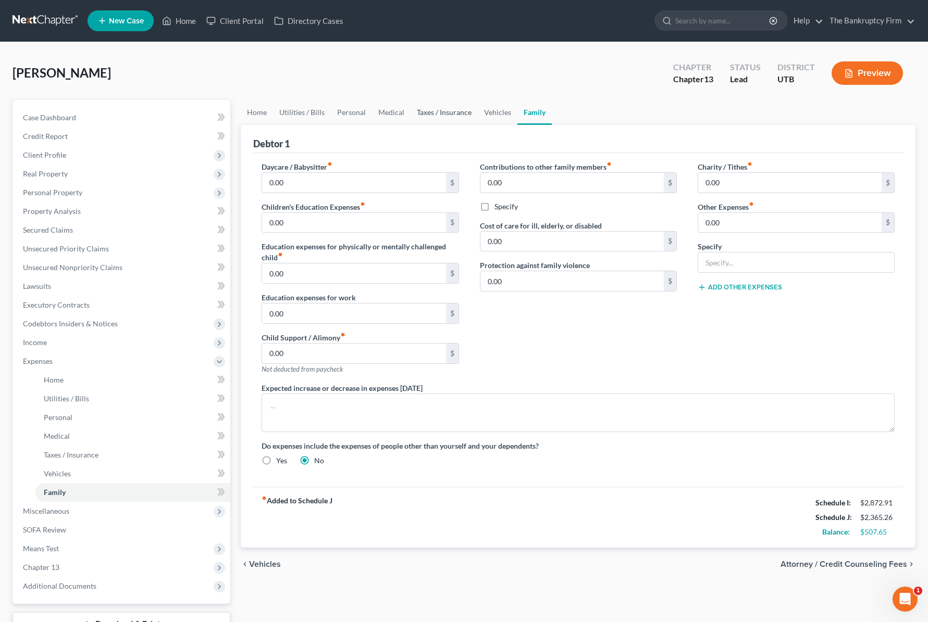
click at [435, 113] on link "Taxes / Insurance" at bounding box center [443, 112] width 67 height 25
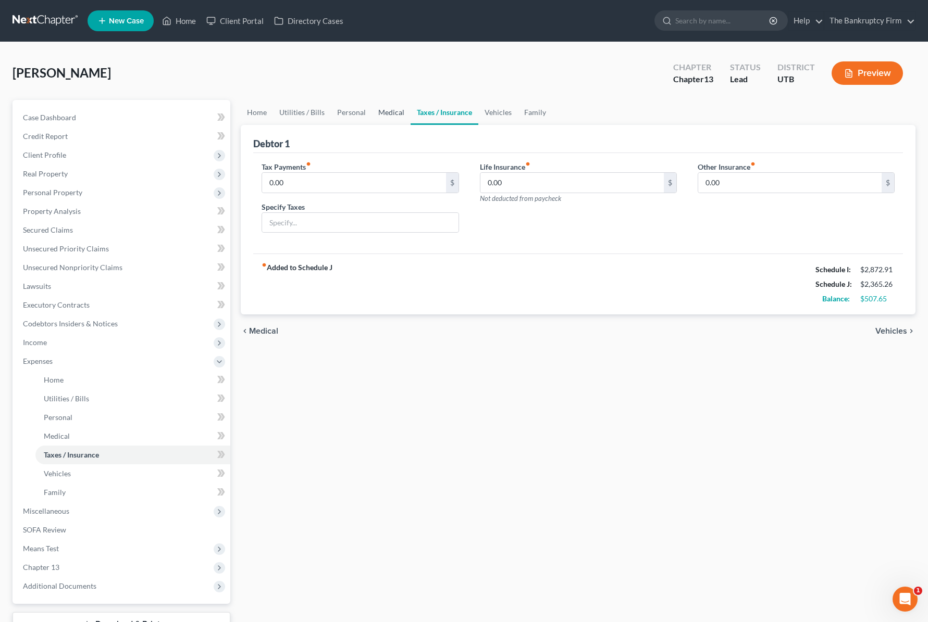
click at [383, 114] on link "Medical" at bounding box center [391, 112] width 39 height 25
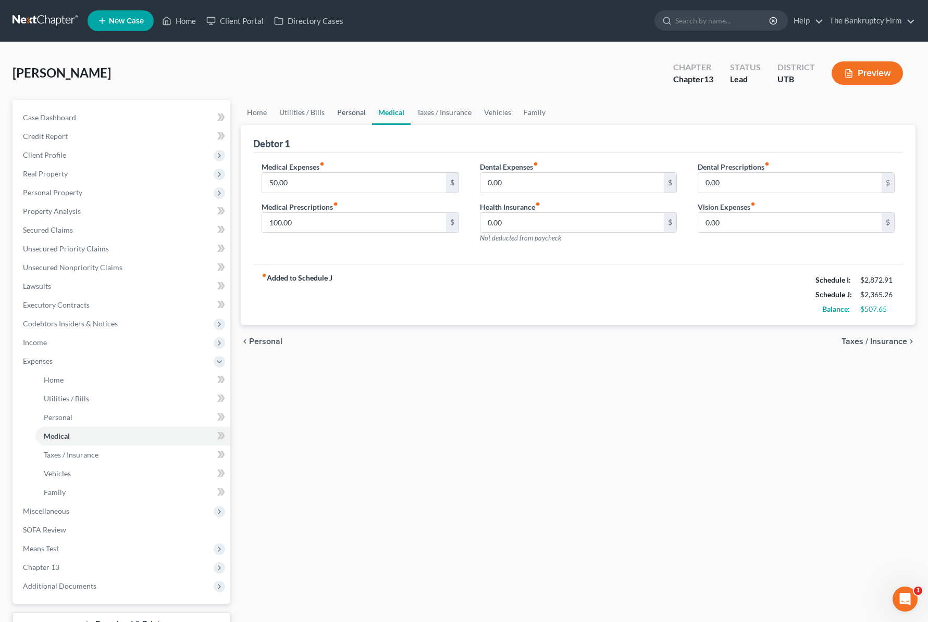
click at [343, 111] on link "Personal" at bounding box center [351, 112] width 41 height 25
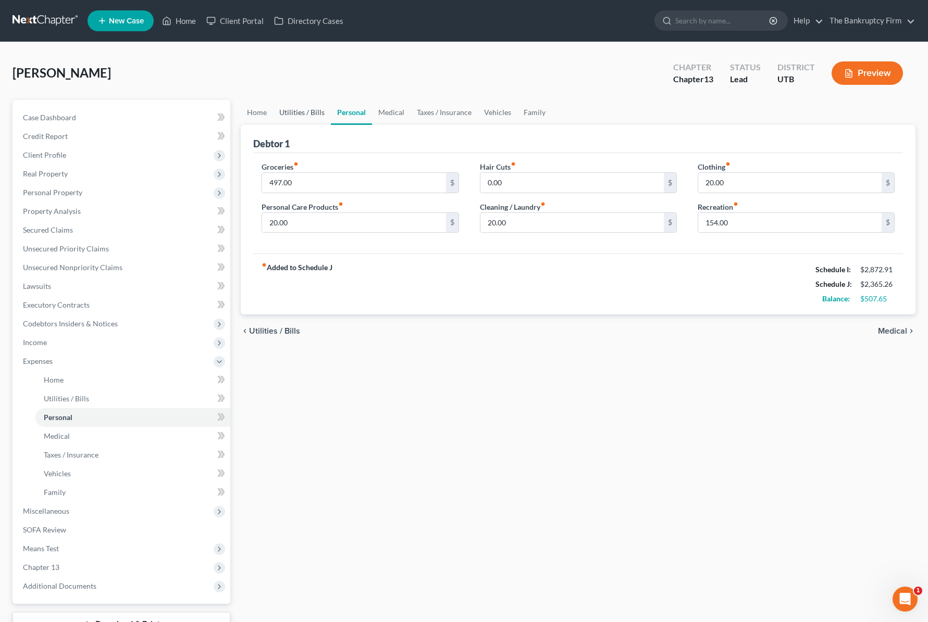
click at [306, 112] on link "Utilities / Bills" at bounding box center [302, 112] width 58 height 25
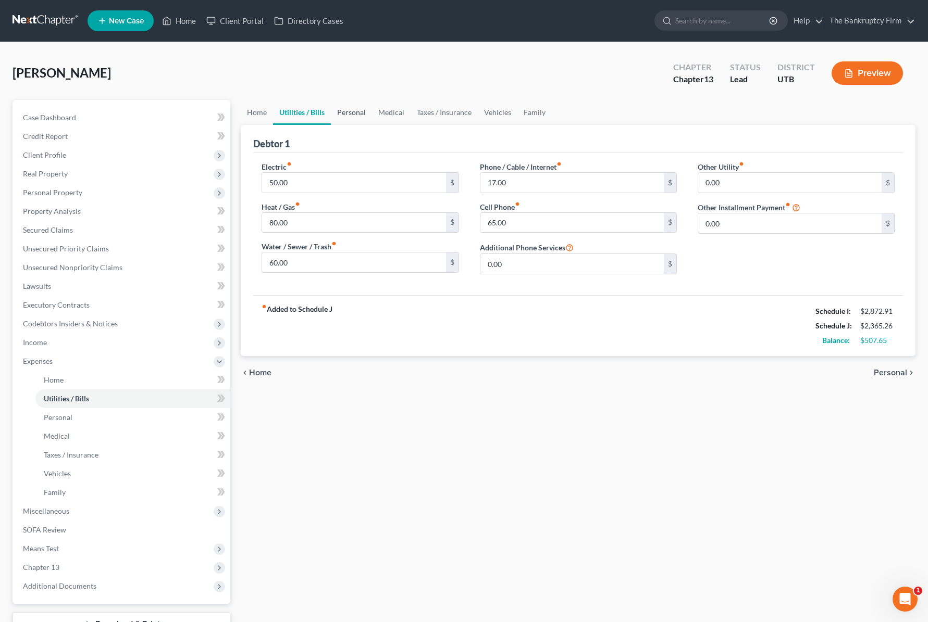
click at [344, 110] on link "Personal" at bounding box center [351, 112] width 41 height 25
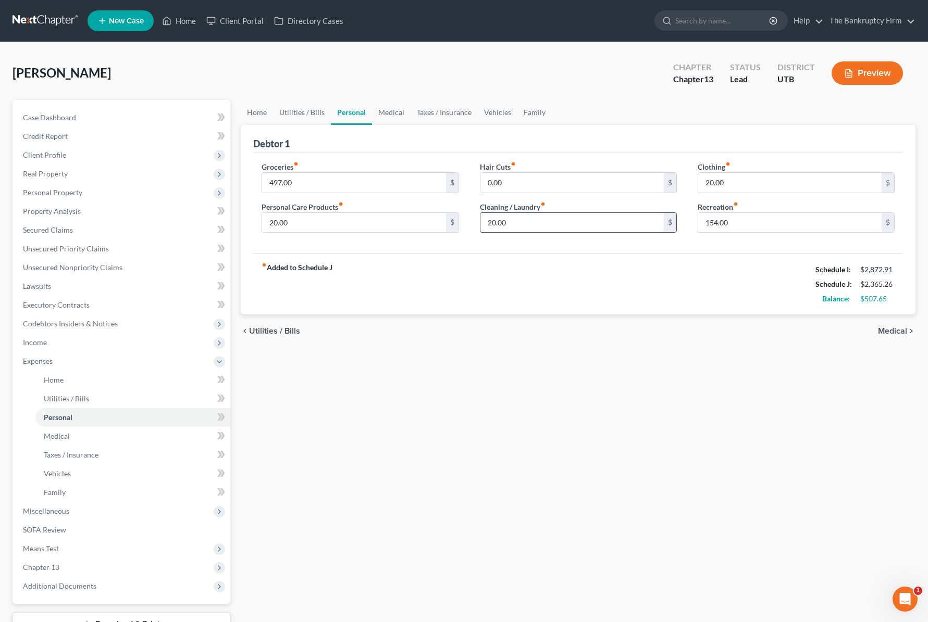
click at [549, 225] on input "20.00" at bounding box center [571, 223] width 183 height 20
type input "50"
click at [540, 226] on input "50" at bounding box center [571, 223] width 183 height 20
click at [798, 227] on input "154.00" at bounding box center [789, 223] width 183 height 20
click at [393, 113] on link "Medical" at bounding box center [391, 112] width 39 height 25
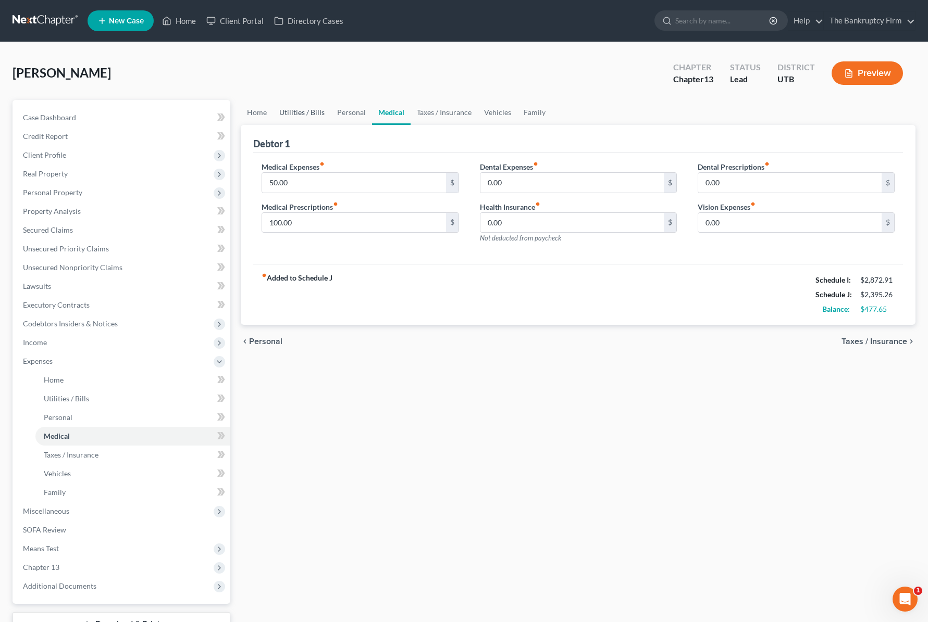
click at [303, 109] on link "Utilities / Bills" at bounding box center [302, 112] width 58 height 25
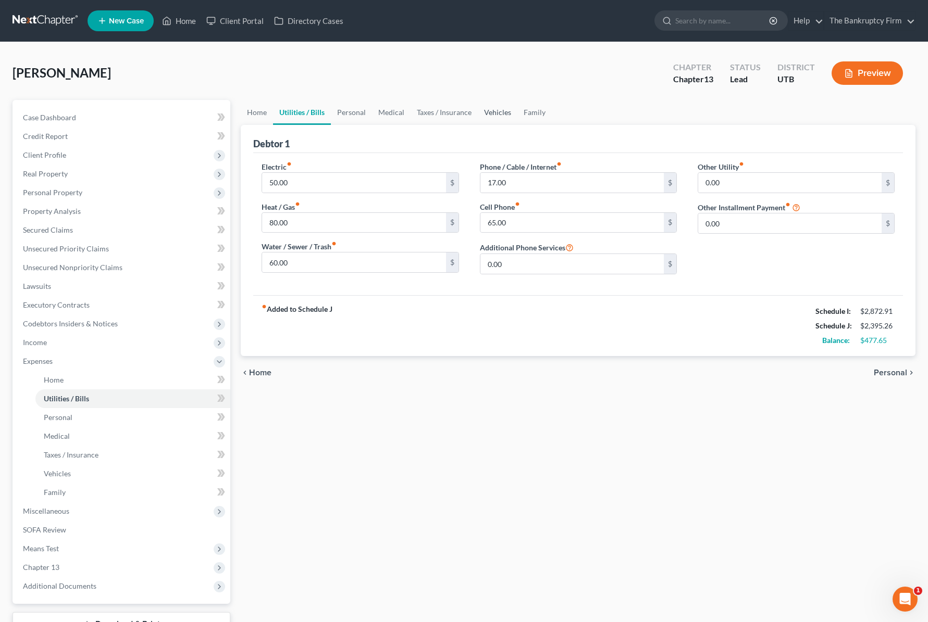
click at [492, 113] on link "Vehicles" at bounding box center [498, 112] width 40 height 25
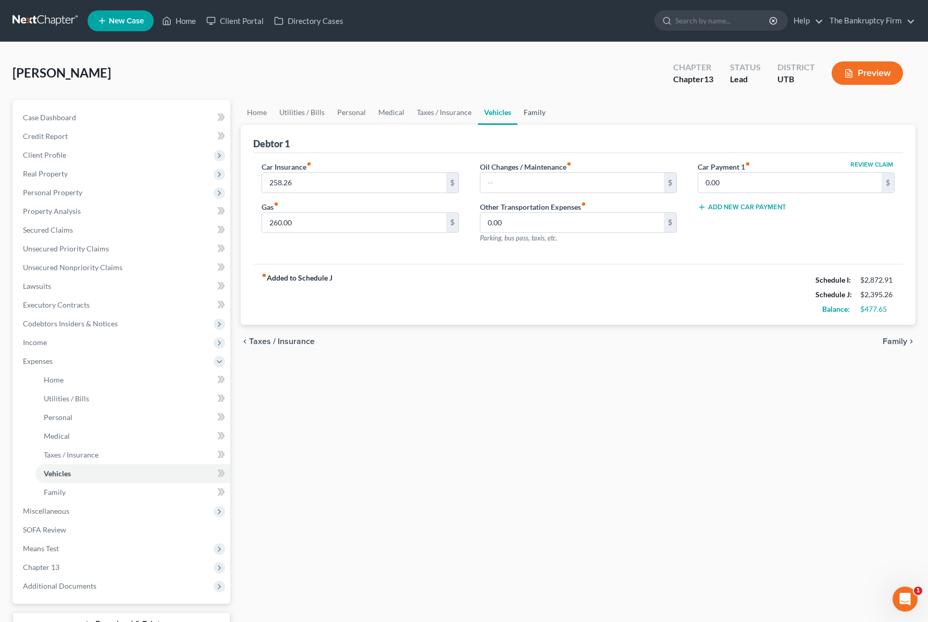
click at [529, 113] on link "Family" at bounding box center [534, 112] width 34 height 25
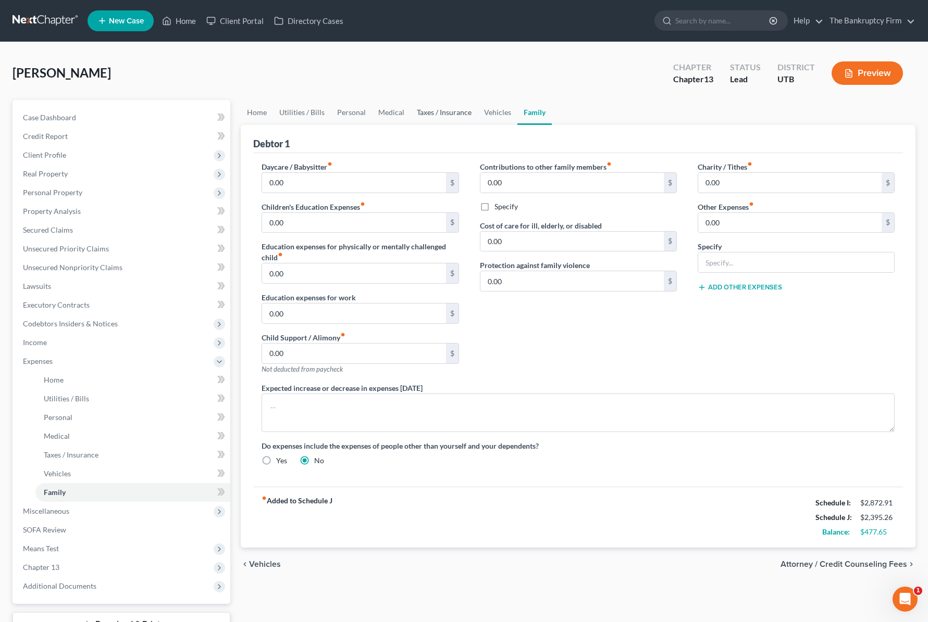
click at [444, 112] on link "Taxes / Insurance" at bounding box center [443, 112] width 67 height 25
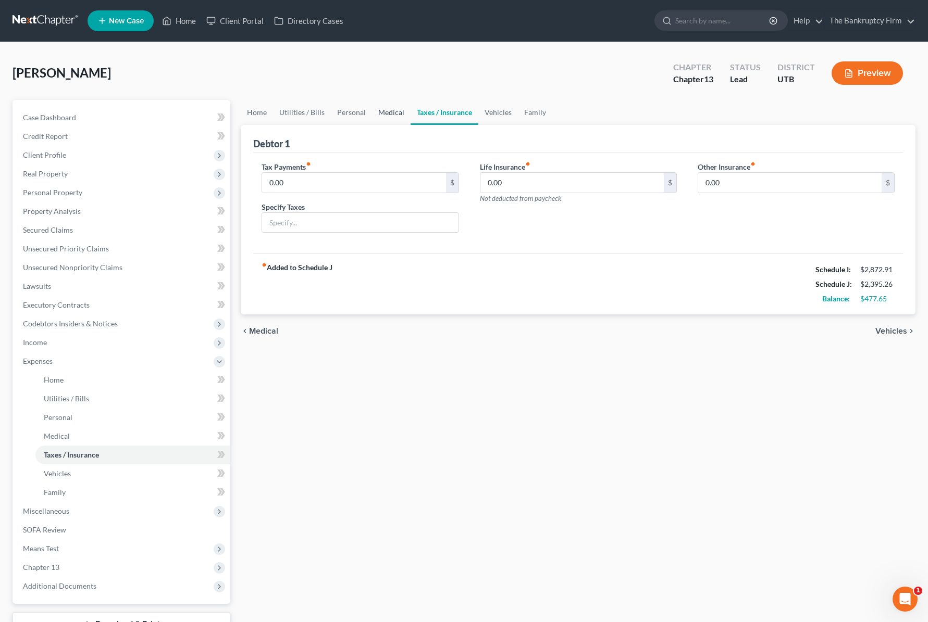
click at [391, 113] on link "Medical" at bounding box center [391, 112] width 39 height 25
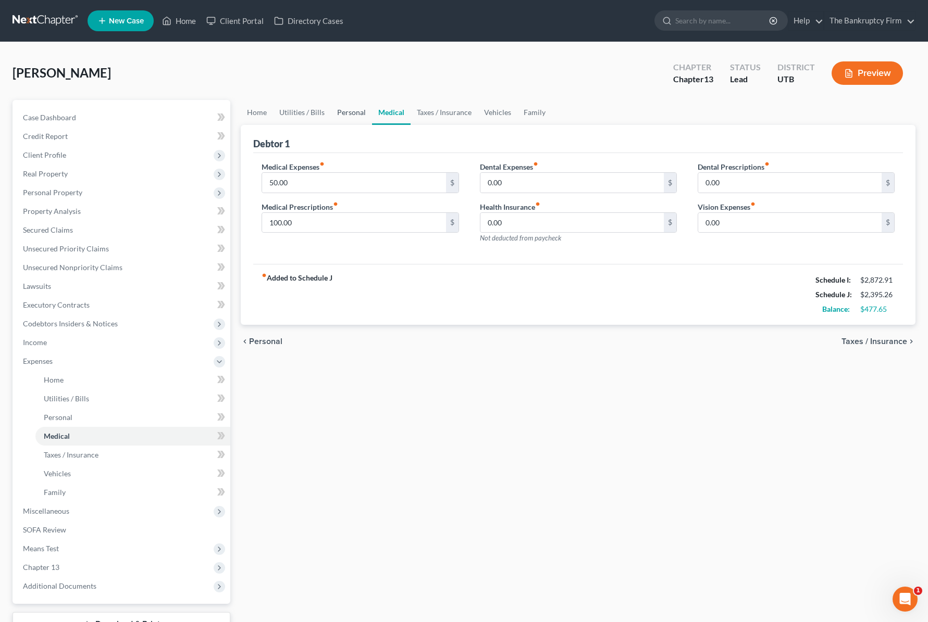
click at [352, 109] on link "Personal" at bounding box center [351, 112] width 41 height 25
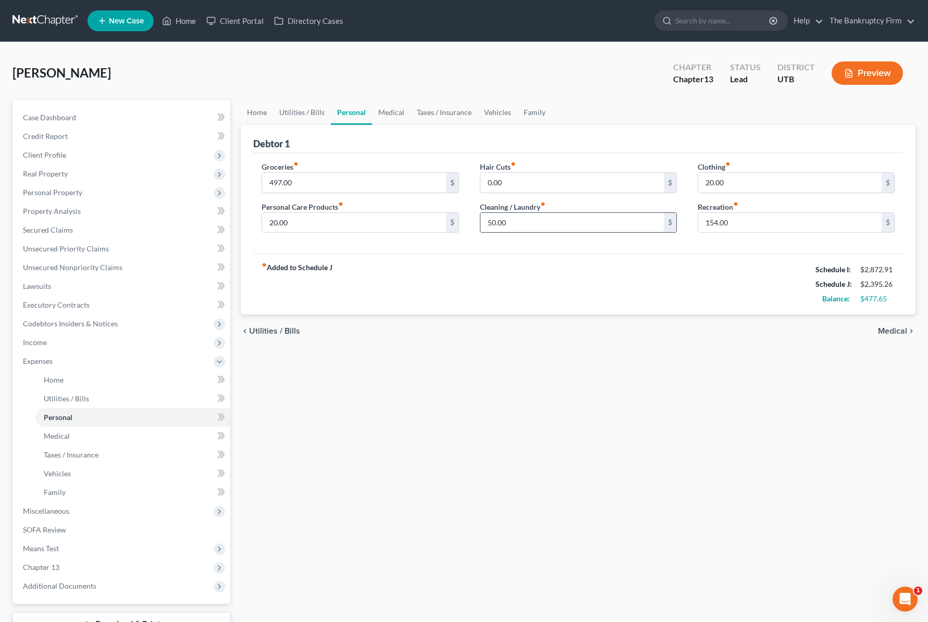
click at [543, 216] on input "50.00" at bounding box center [571, 223] width 183 height 20
click at [544, 226] on input "50.00" at bounding box center [571, 223] width 183 height 20
type input "45"
click at [305, 220] on input "20.00" at bounding box center [353, 223] width 183 height 20
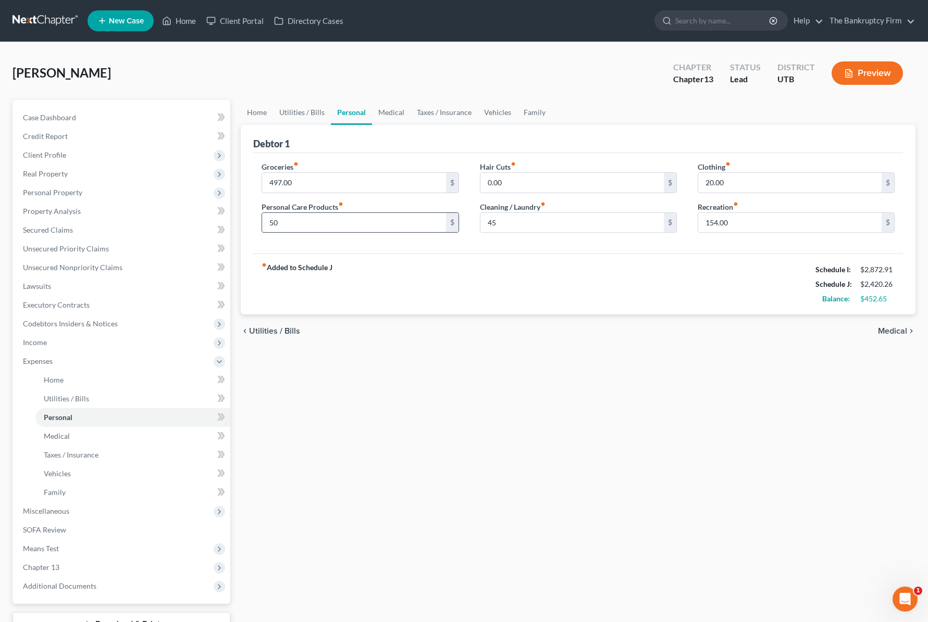
type input "50"
click at [738, 181] on input "20.00" at bounding box center [789, 183] width 183 height 20
click at [733, 183] on input "93" at bounding box center [789, 183] width 183 height 20
type input "54"
click at [323, 227] on input "50" at bounding box center [353, 223] width 183 height 20
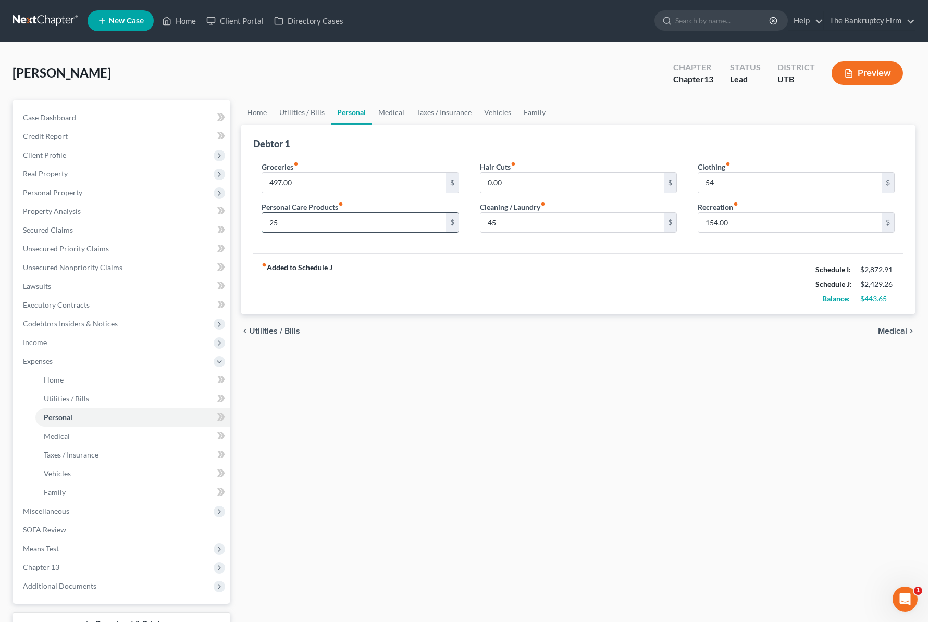
type input "25"
drag, startPoint x: 490, startPoint y: 223, endPoint x: 587, endPoint y: 227, distance: 96.9
click at [587, 227] on input "35" at bounding box center [571, 223] width 183 height 20
type input "33.65"
click at [753, 227] on input "154.00" at bounding box center [789, 223] width 183 height 20
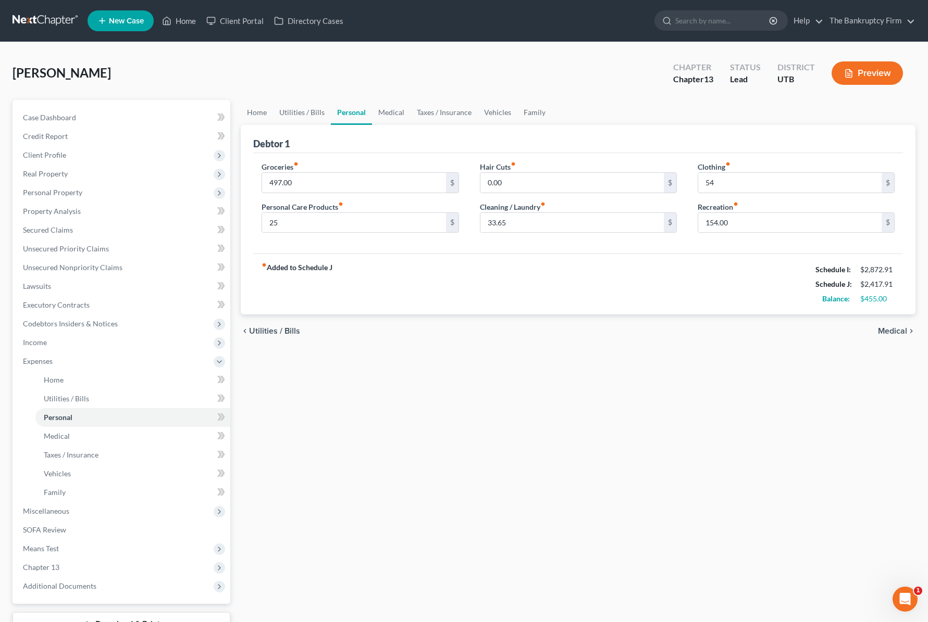
click at [410, 139] on div "Debtor 1" at bounding box center [577, 139] width 649 height 28
click at [57, 509] on span "Miscellaneous" at bounding box center [46, 511] width 46 height 9
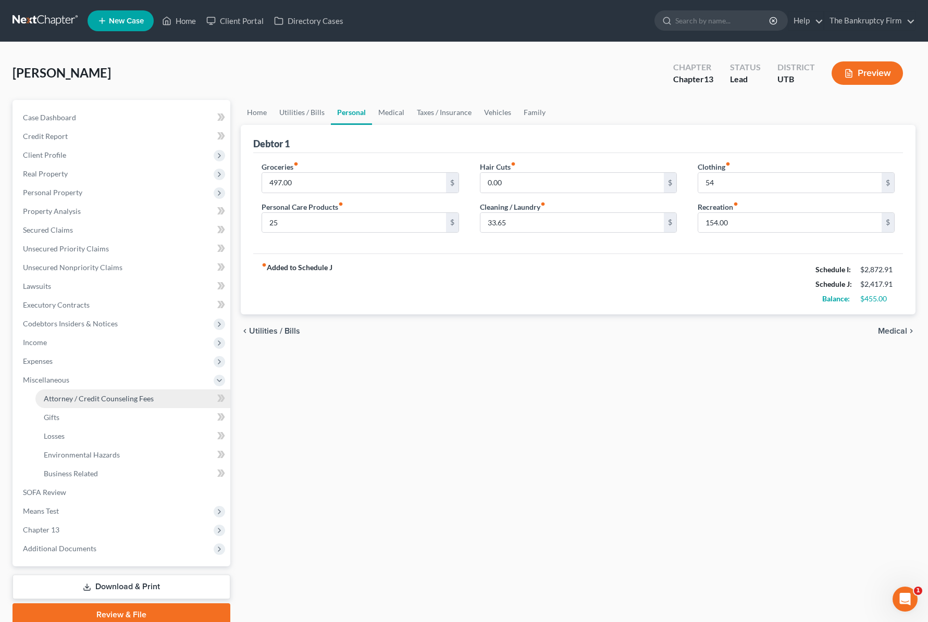
click at [87, 401] on span "Attorney / Credit Counseling Fees" at bounding box center [99, 398] width 110 height 9
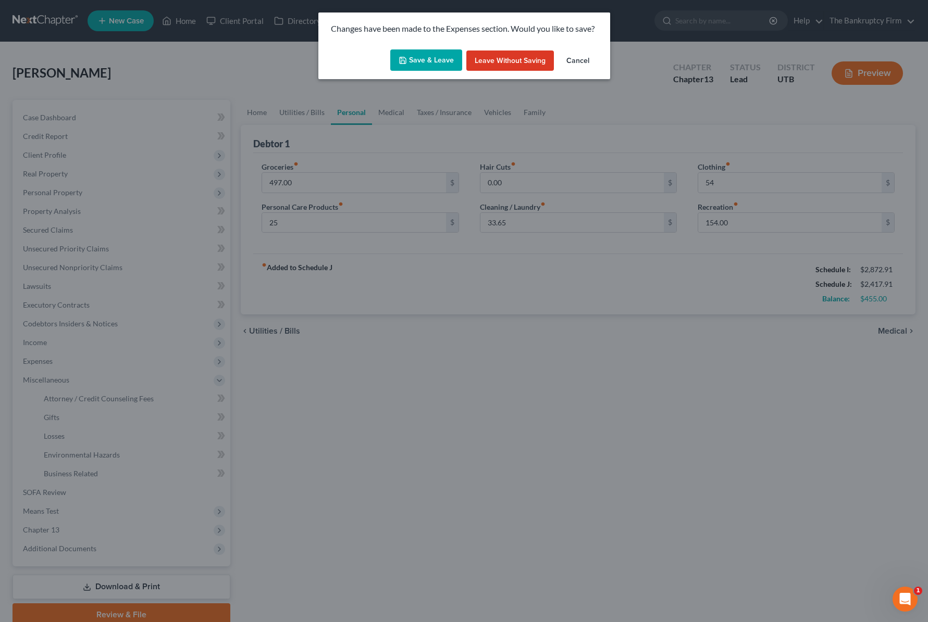
click at [421, 64] on button "Save & Leave" at bounding box center [426, 60] width 72 height 22
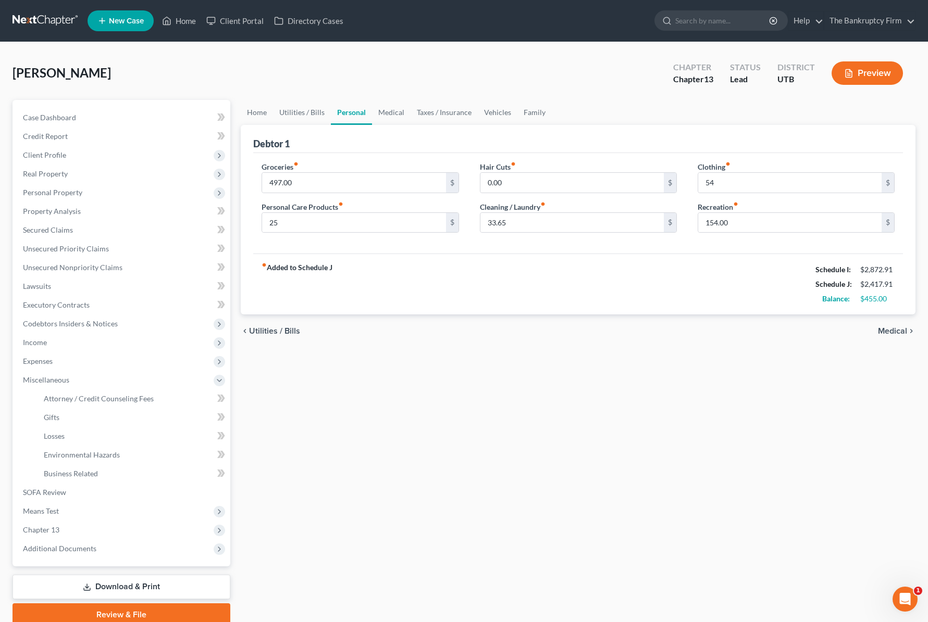
type input "25.00"
type input "54.00"
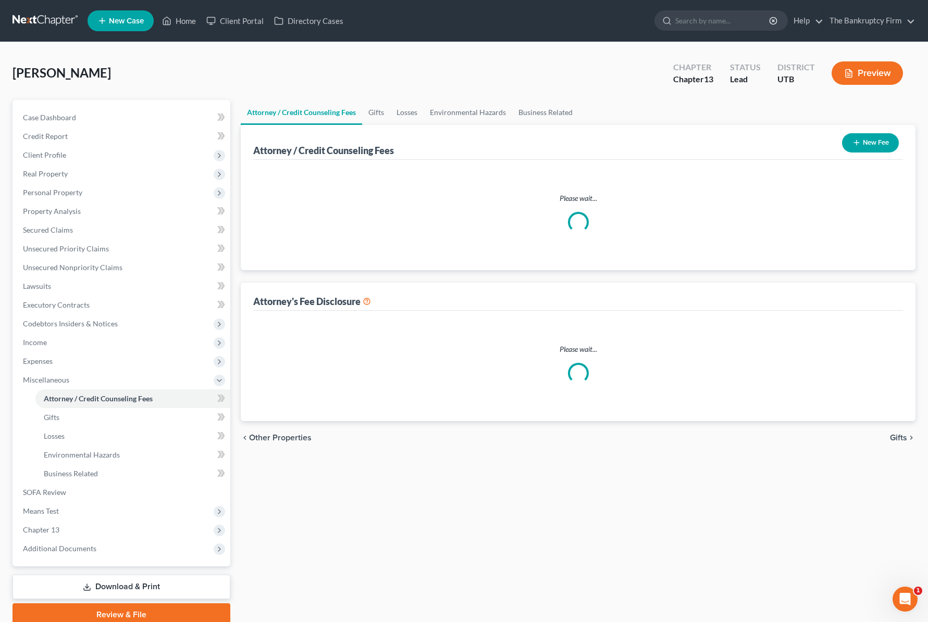
select select "0"
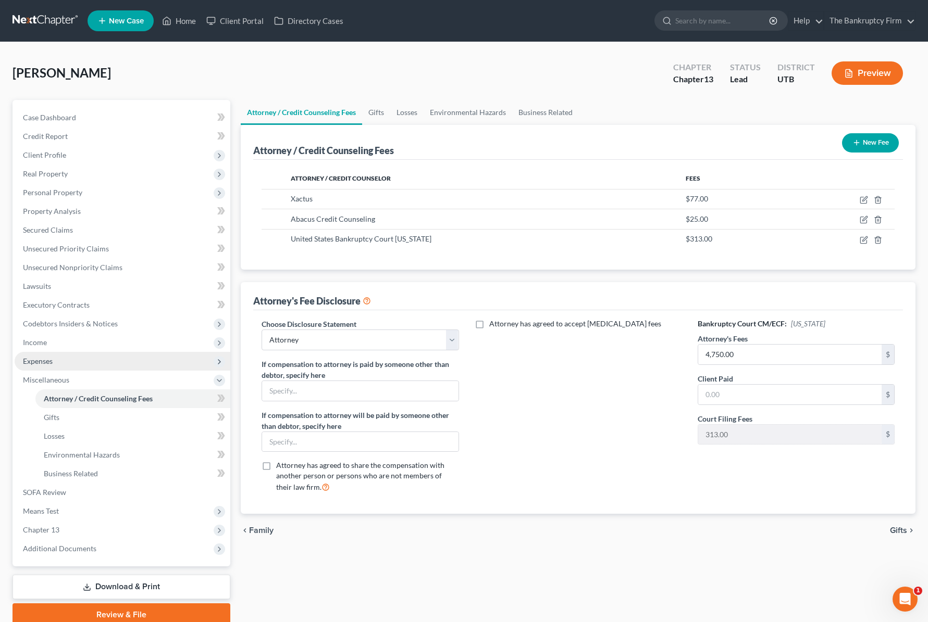
click at [67, 359] on span "Expenses" at bounding box center [123, 361] width 216 height 19
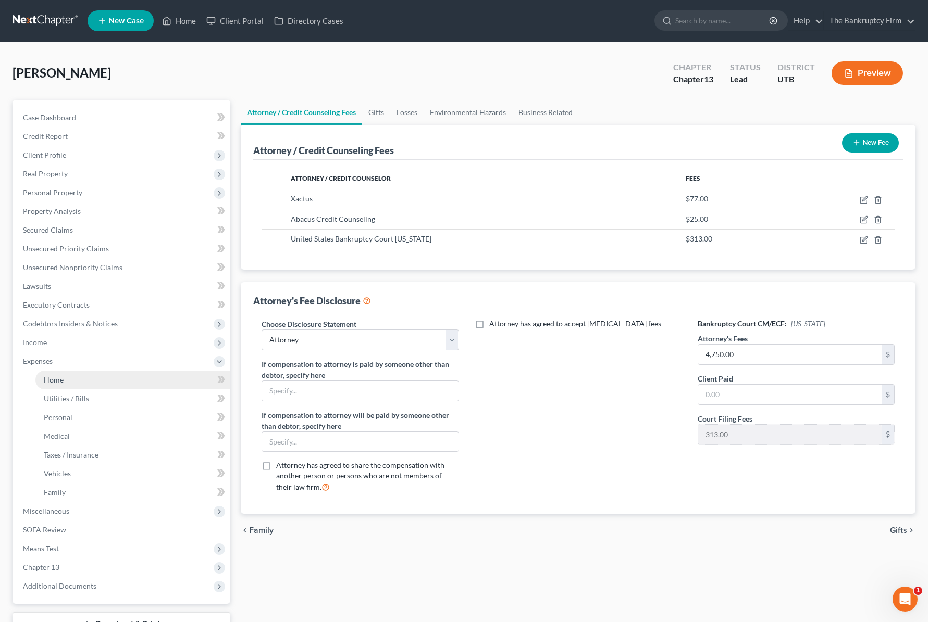
click at [59, 379] on span "Home" at bounding box center [54, 380] width 20 height 9
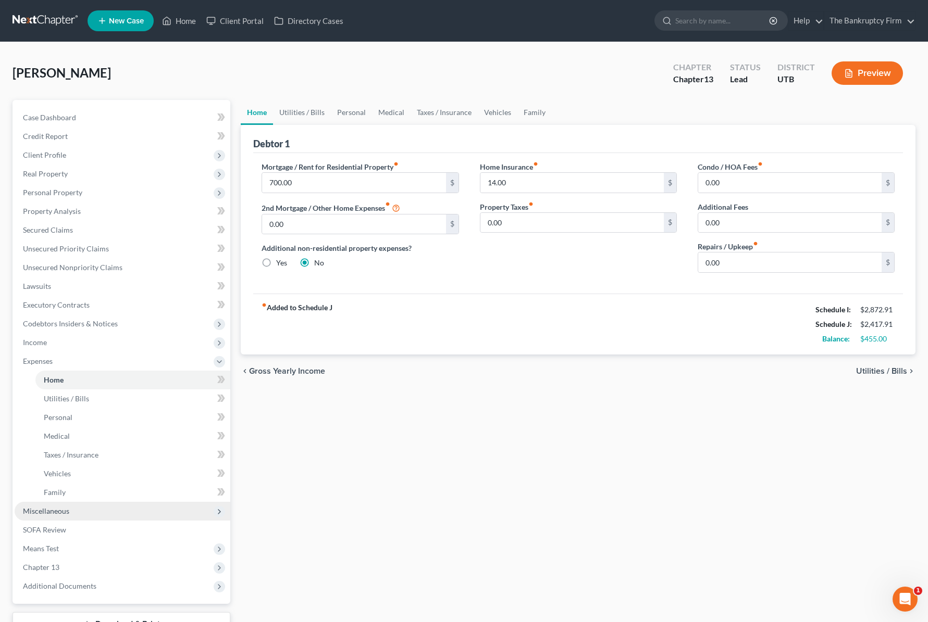
click at [55, 507] on span "Miscellaneous" at bounding box center [46, 511] width 46 height 9
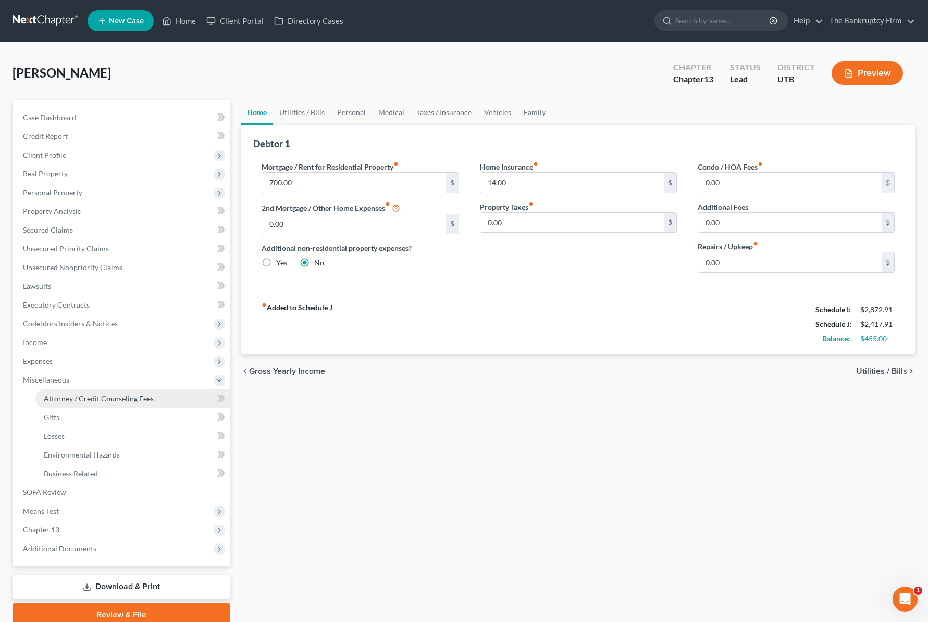
click at [92, 397] on span "Attorney / Credit Counseling Fees" at bounding box center [99, 398] width 110 height 9
select select "0"
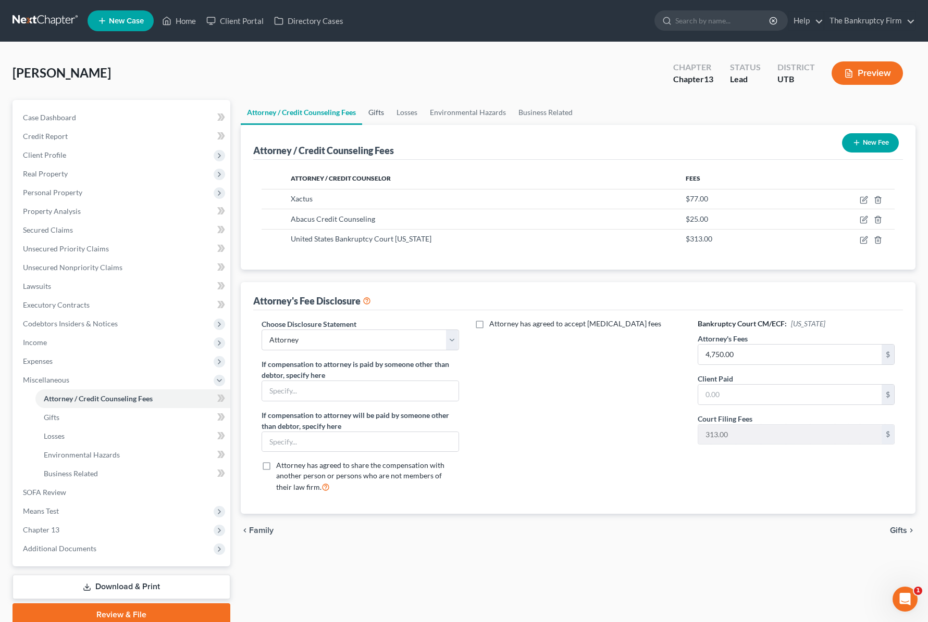
click at [378, 111] on link "Gifts" at bounding box center [376, 112] width 28 height 25
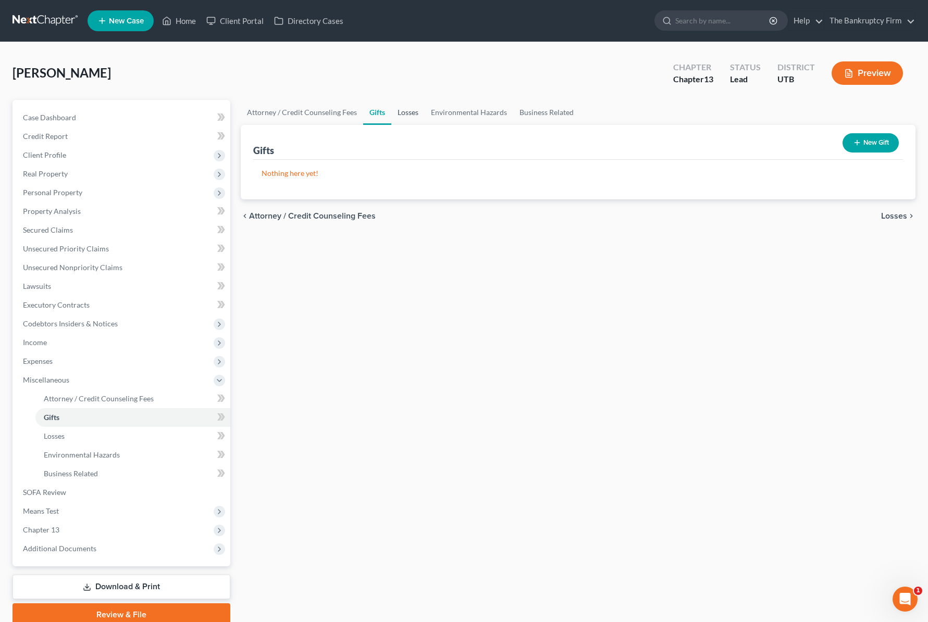
click at [405, 112] on link "Losses" at bounding box center [407, 112] width 33 height 25
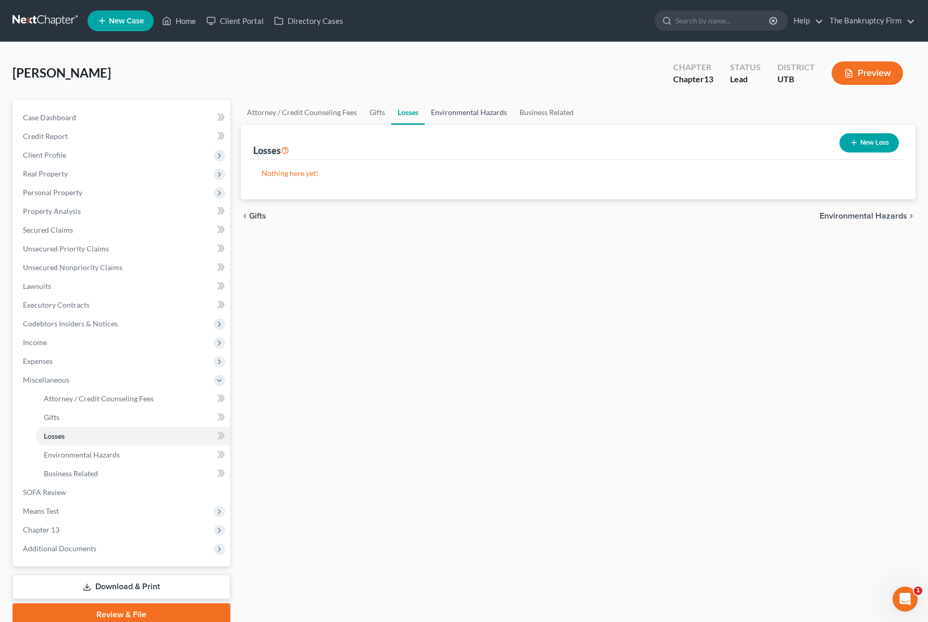
click at [457, 112] on link "Environmental Hazards" at bounding box center [468, 112] width 89 height 25
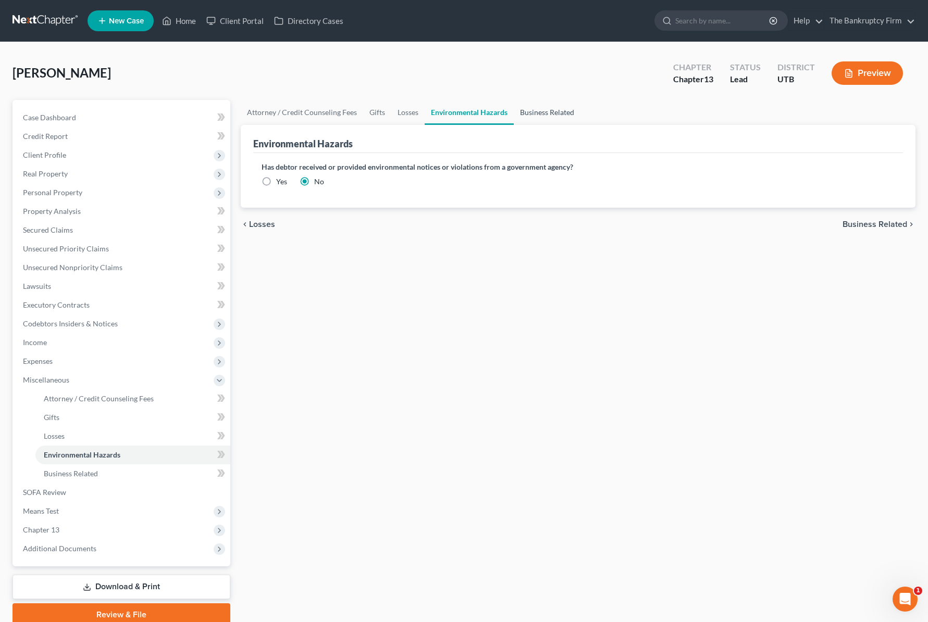
click at [544, 113] on link "Business Related" at bounding box center [547, 112] width 67 height 25
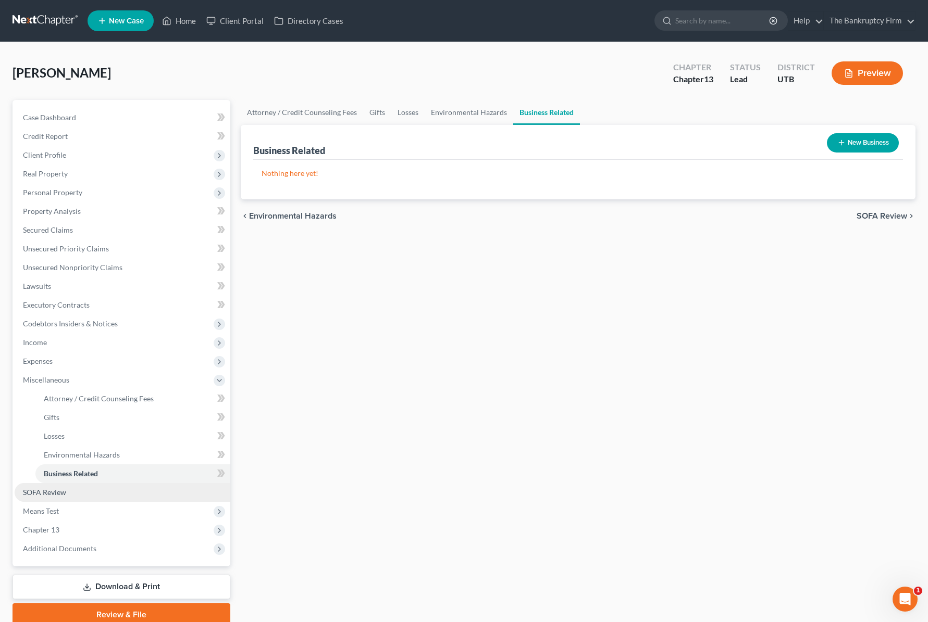
click at [59, 493] on span "SOFA Review" at bounding box center [44, 492] width 43 height 9
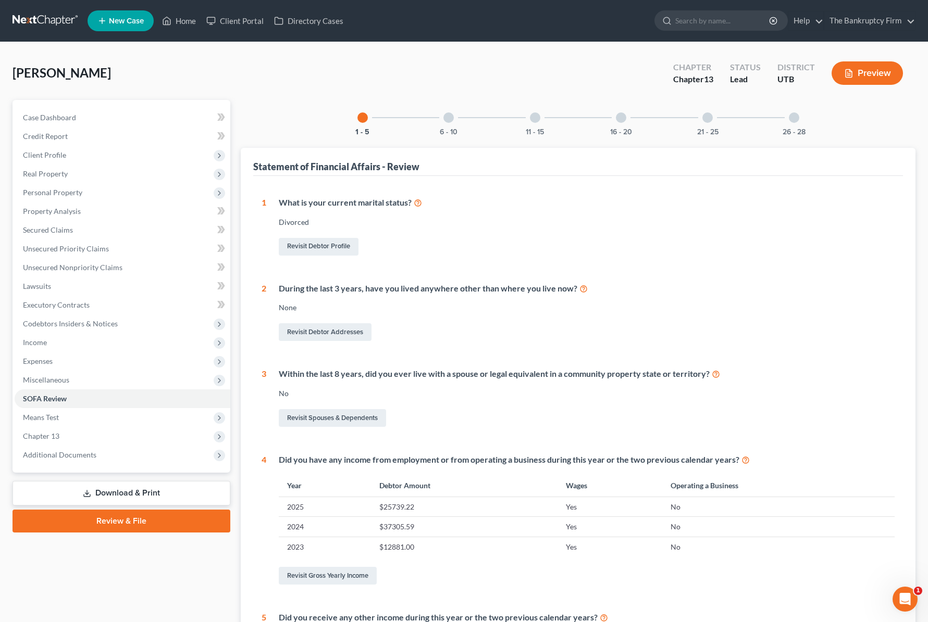
click at [449, 114] on div at bounding box center [448, 118] width 10 height 10
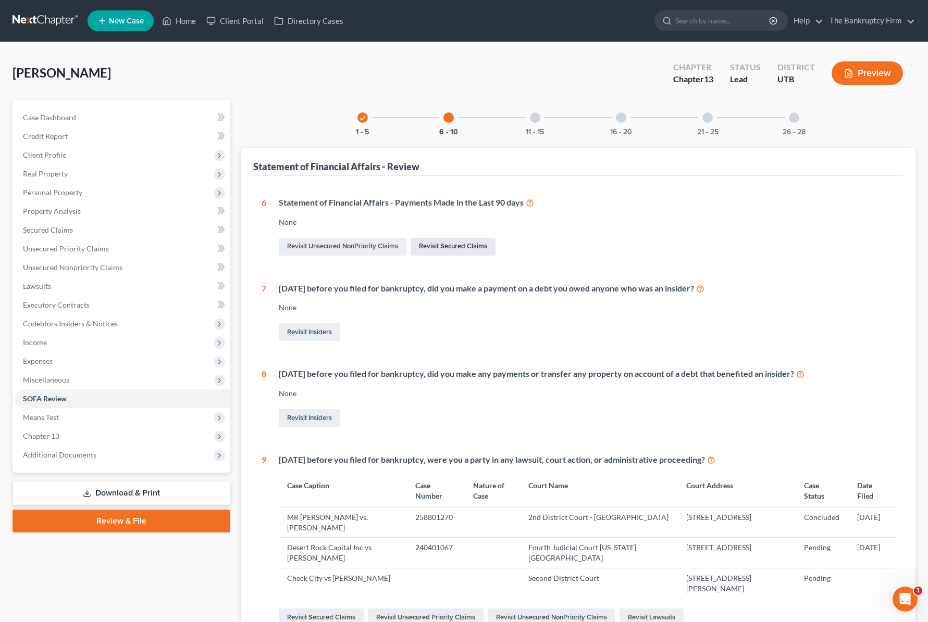
click at [458, 251] on link "Revisit Secured Claims" at bounding box center [452, 247] width 85 height 18
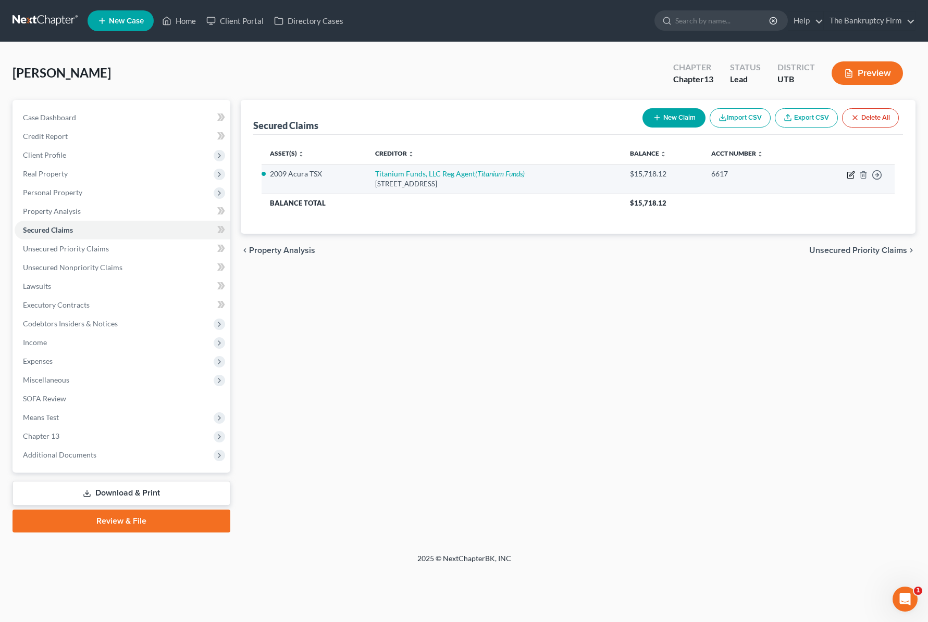
click at [849, 173] on icon "button" at bounding box center [850, 175] width 8 height 8
select select "46"
select select "2"
select select "0"
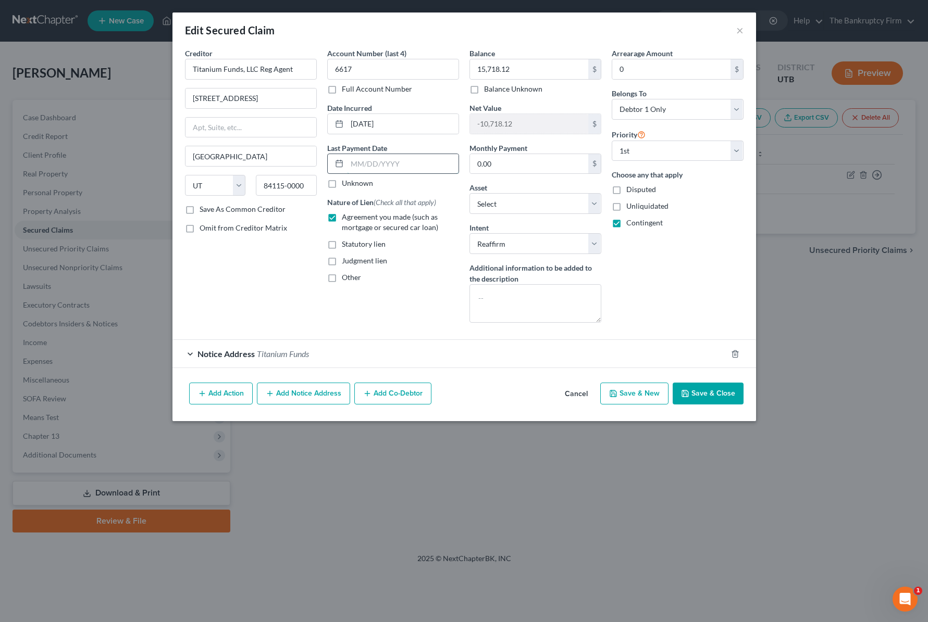
click at [382, 159] on input "text" at bounding box center [402, 164] width 111 height 20
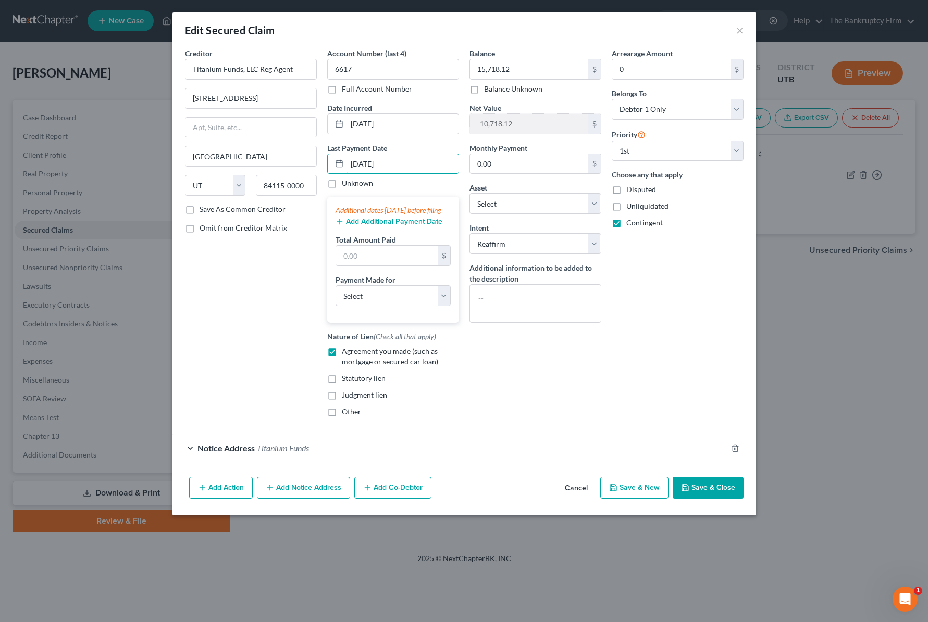
type input "[DATE]"
click at [369, 266] on input "text" at bounding box center [387, 256] width 102 height 20
type input "2,179.00"
click at [392, 306] on select "Select Car Credit Card Loan Repayment Mortgage Other Suppliers Or Vendors" at bounding box center [392, 295] width 115 height 21
select select "0"
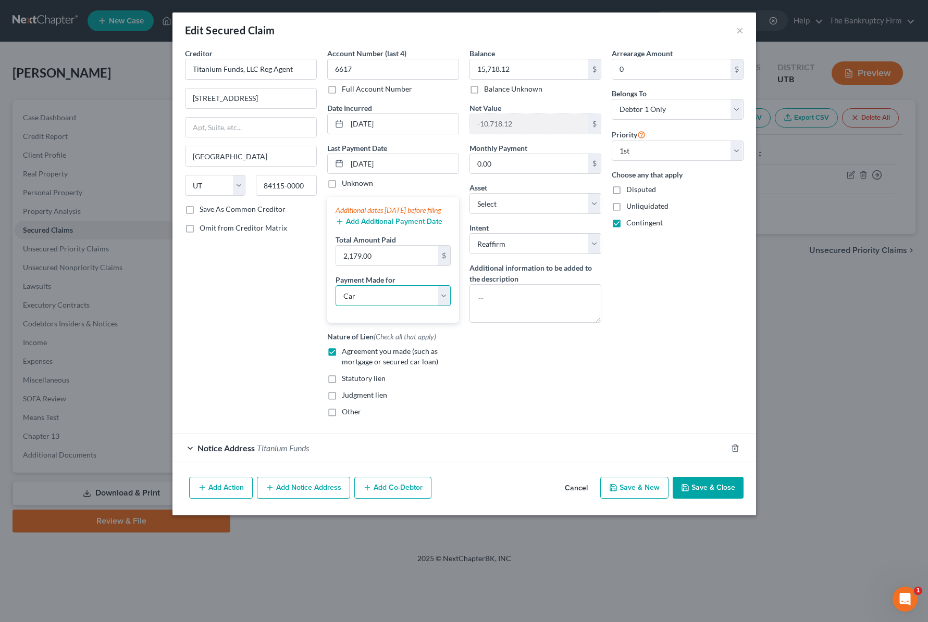
click at [335, 296] on select "Select Car Credit Card Loan Repayment Mortgage Other Suppliers Or Vendors" at bounding box center [392, 295] width 115 height 21
click at [722, 496] on button "Save & Close" at bounding box center [707, 488] width 71 height 22
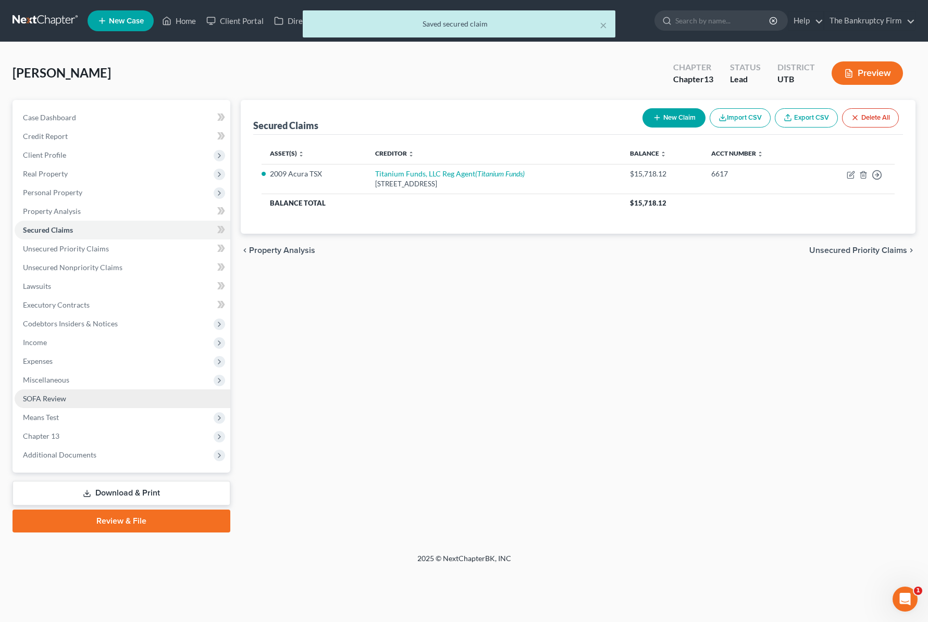
click at [91, 398] on link "SOFA Review" at bounding box center [123, 399] width 216 height 19
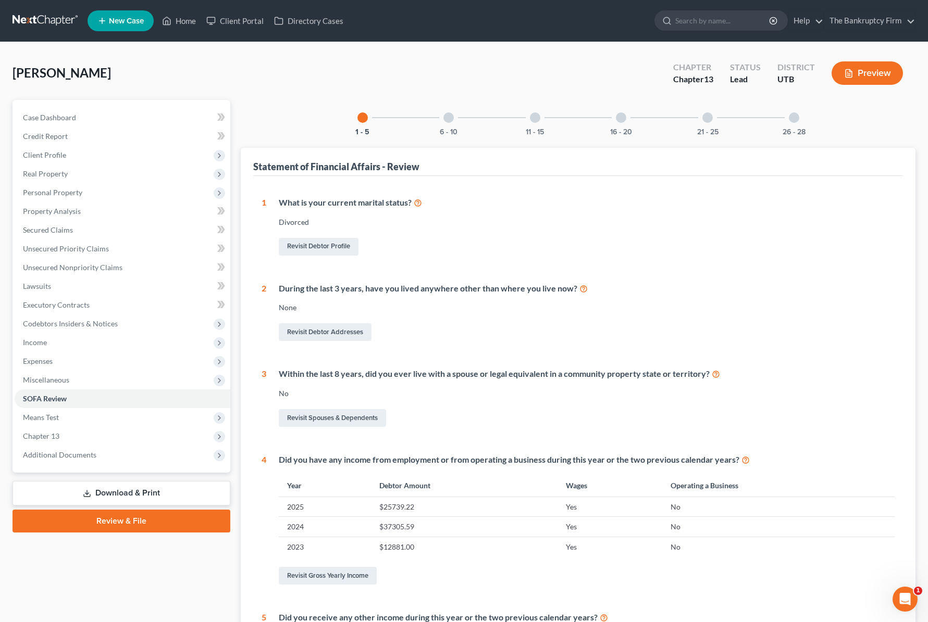
click at [538, 117] on div at bounding box center [535, 118] width 10 height 10
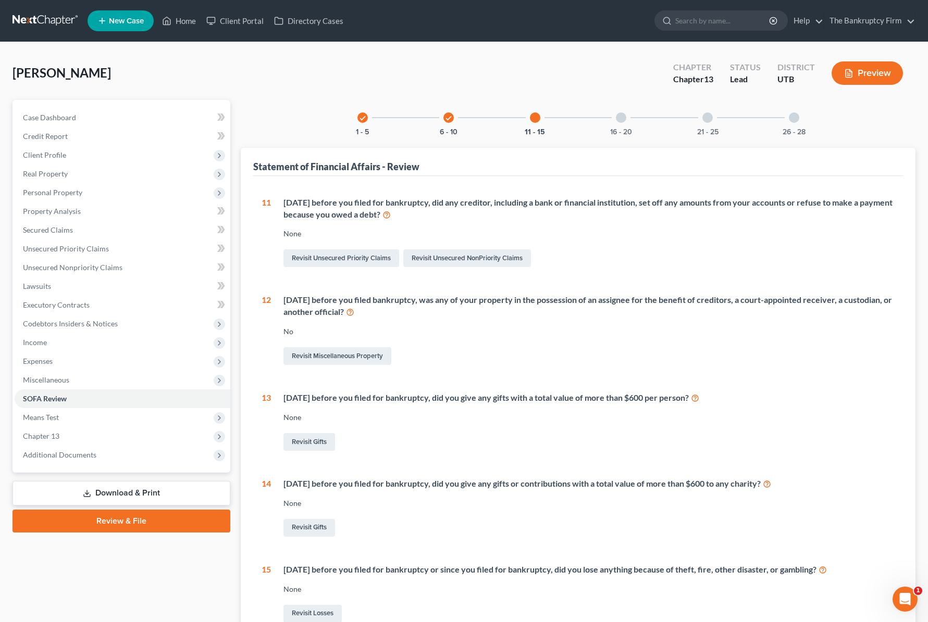
click at [626, 117] on div at bounding box center [621, 118] width 10 height 10
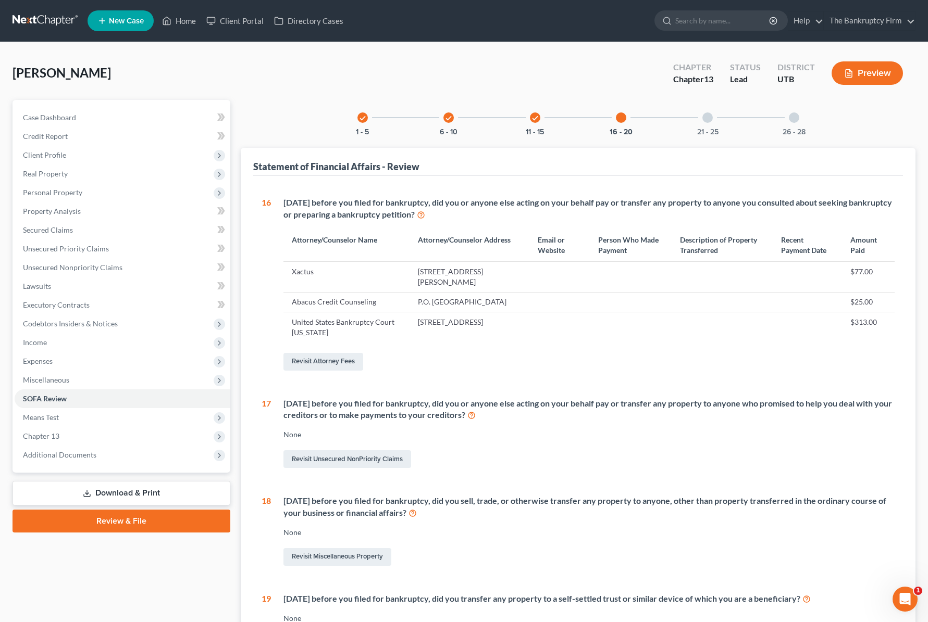
click at [708, 120] on div at bounding box center [707, 118] width 10 height 10
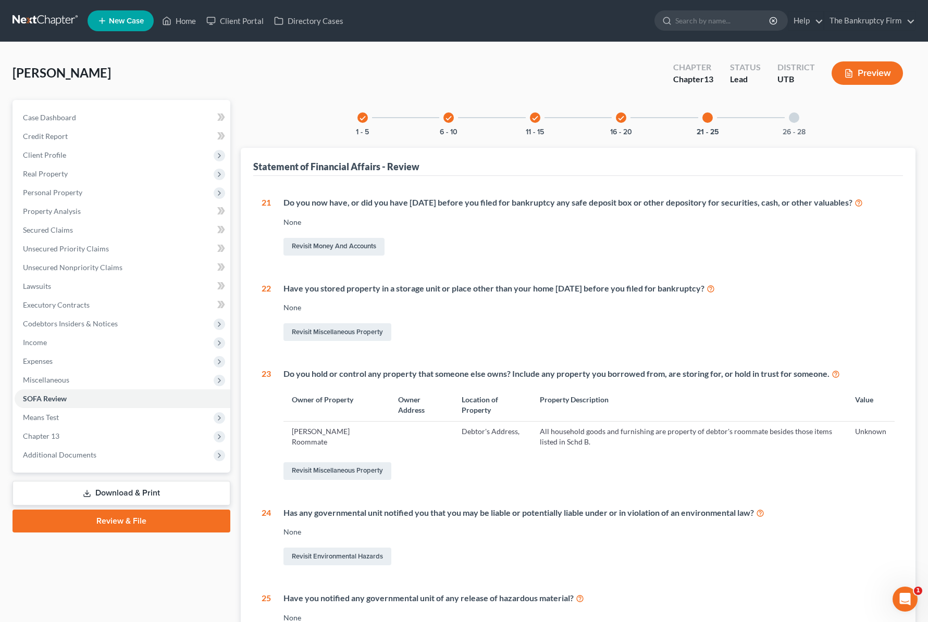
click at [791, 113] on div at bounding box center [794, 118] width 10 height 10
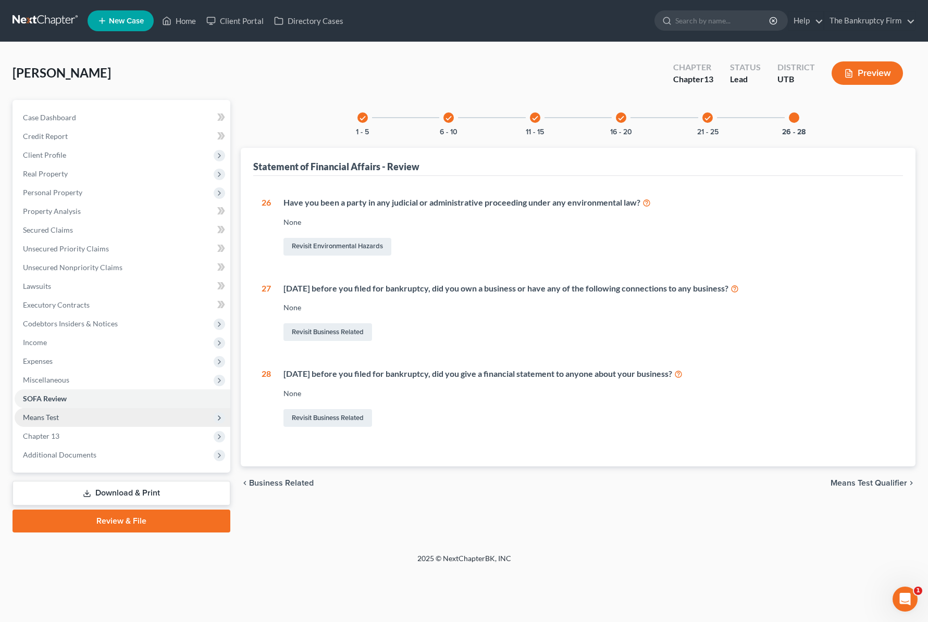
click at [91, 421] on span "Means Test" at bounding box center [123, 417] width 216 height 19
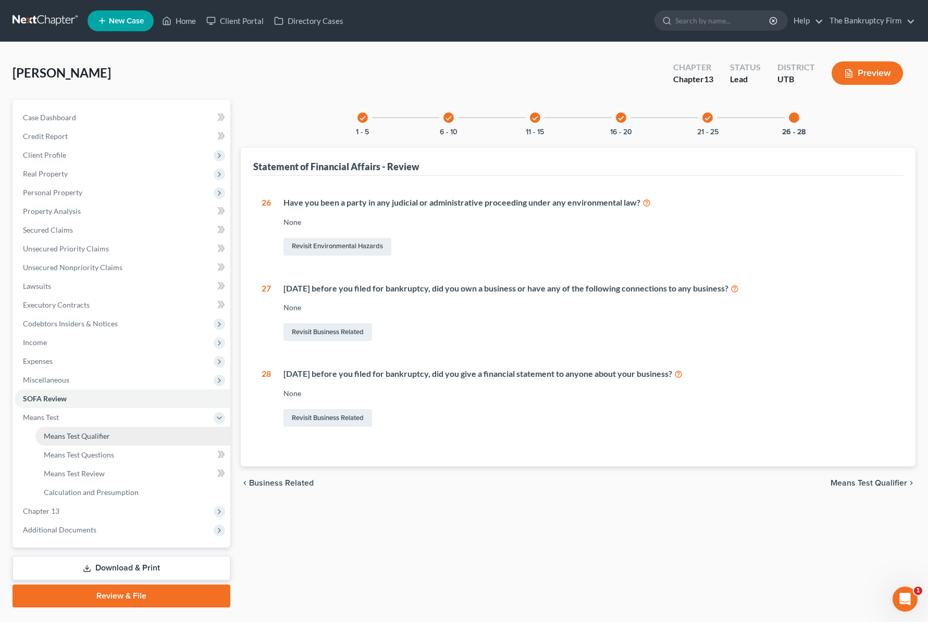
click at [107, 434] on span "Means Test Qualifier" at bounding box center [77, 436] width 66 height 9
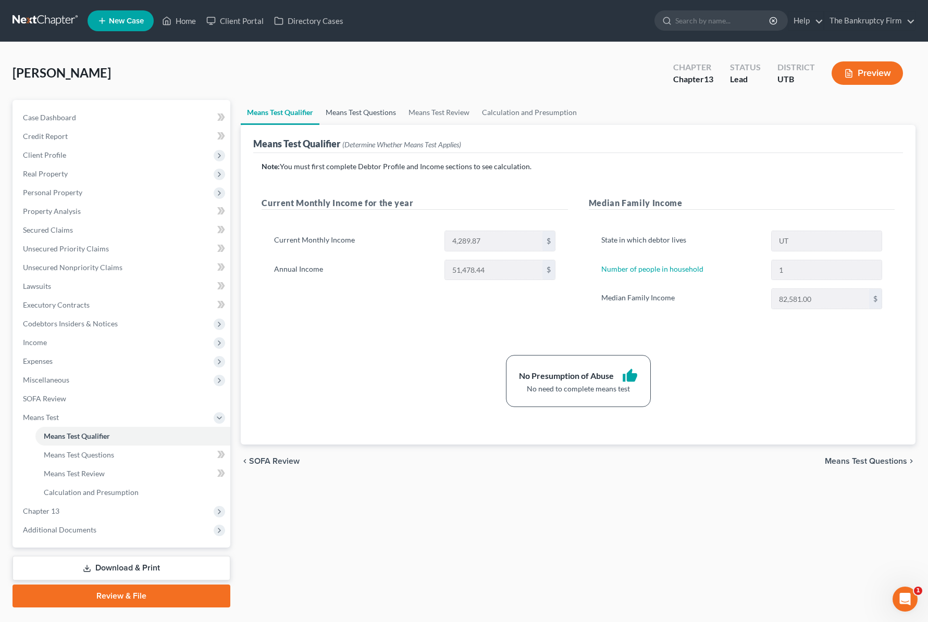
click at [360, 112] on link "Means Test Questions" at bounding box center [360, 112] width 83 height 25
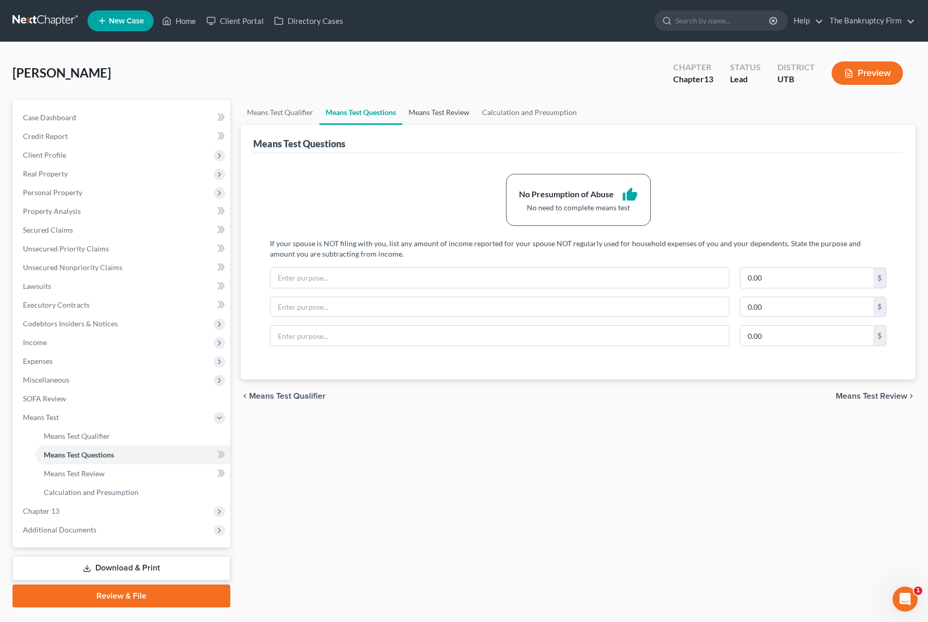
click at [440, 110] on link "Means Test Review" at bounding box center [438, 112] width 73 height 25
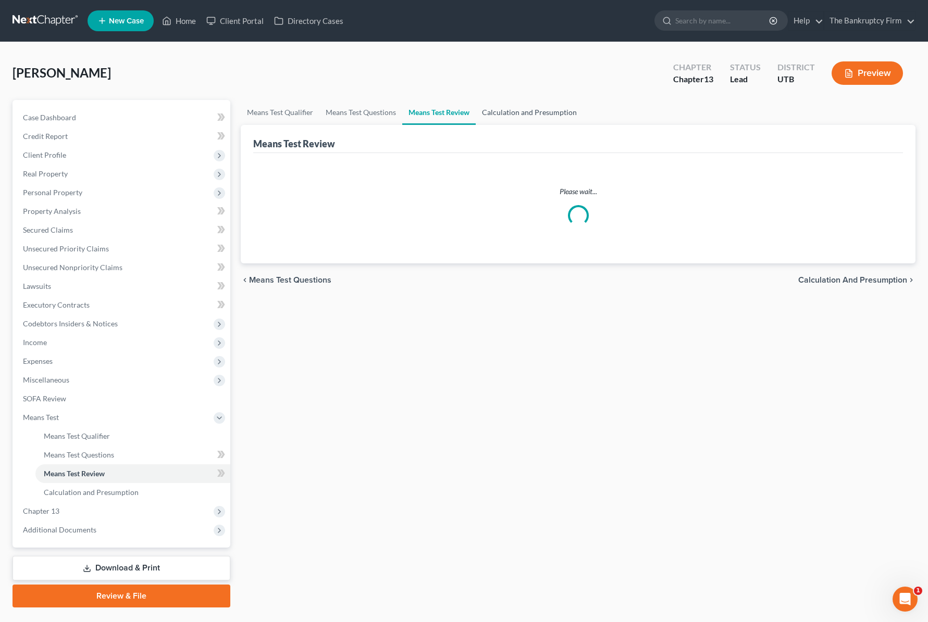
click at [522, 109] on link "Calculation and Presumption" at bounding box center [529, 112] width 107 height 25
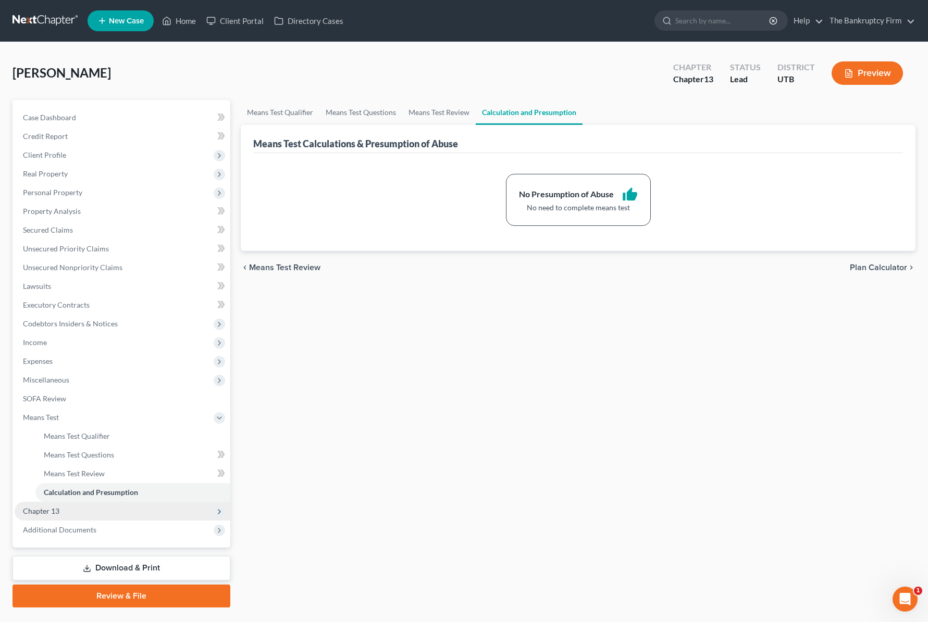
click at [96, 516] on span "Chapter 13" at bounding box center [123, 511] width 216 height 19
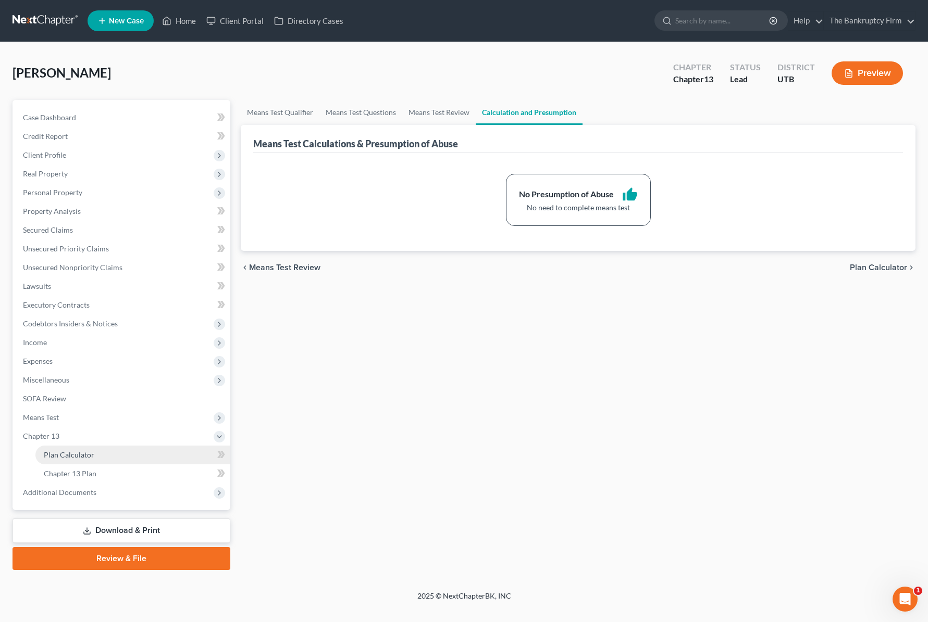
click at [144, 452] on link "Plan Calculator" at bounding box center [132, 455] width 195 height 19
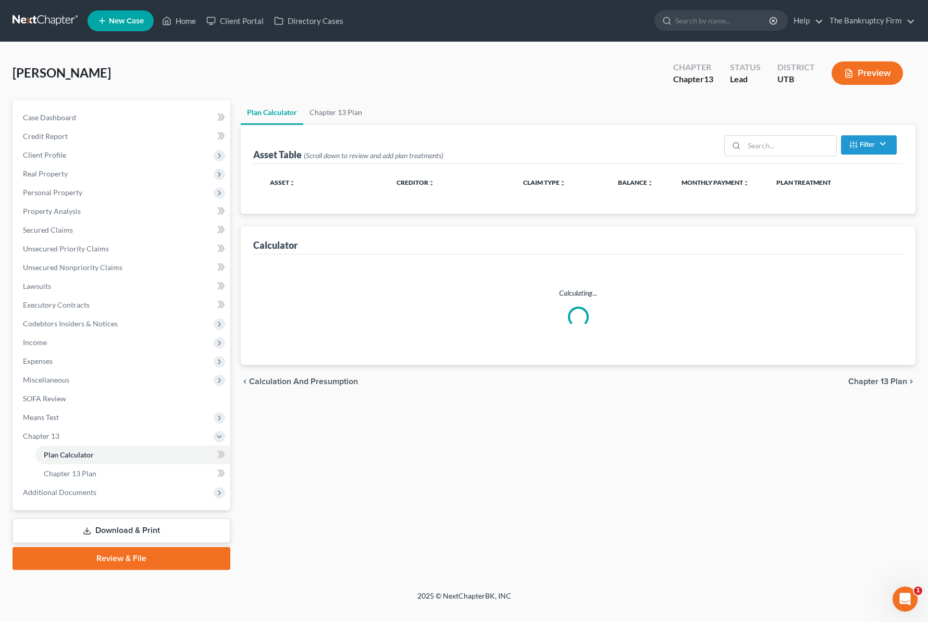
select select "59"
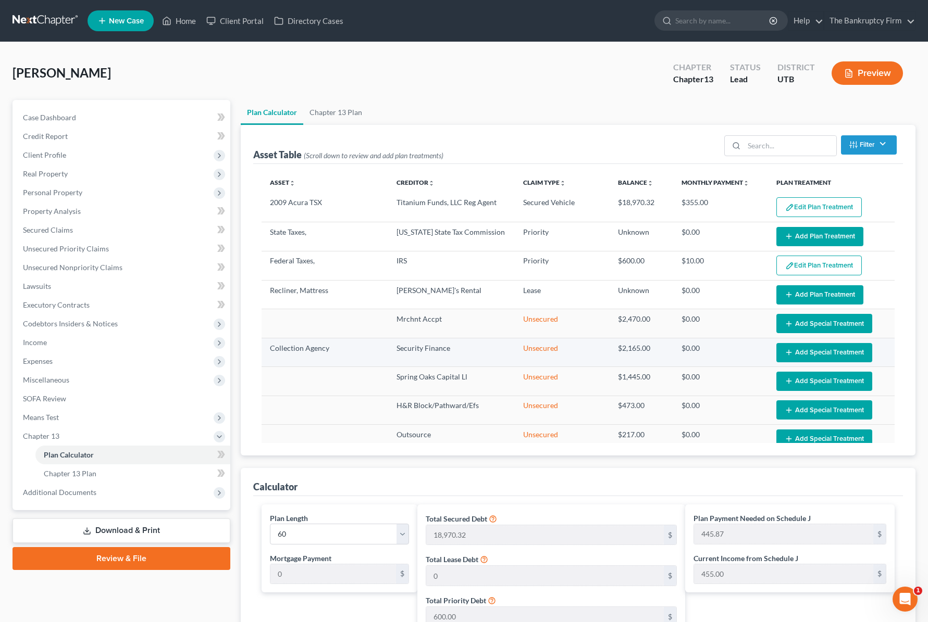
scroll to position [2, 0]
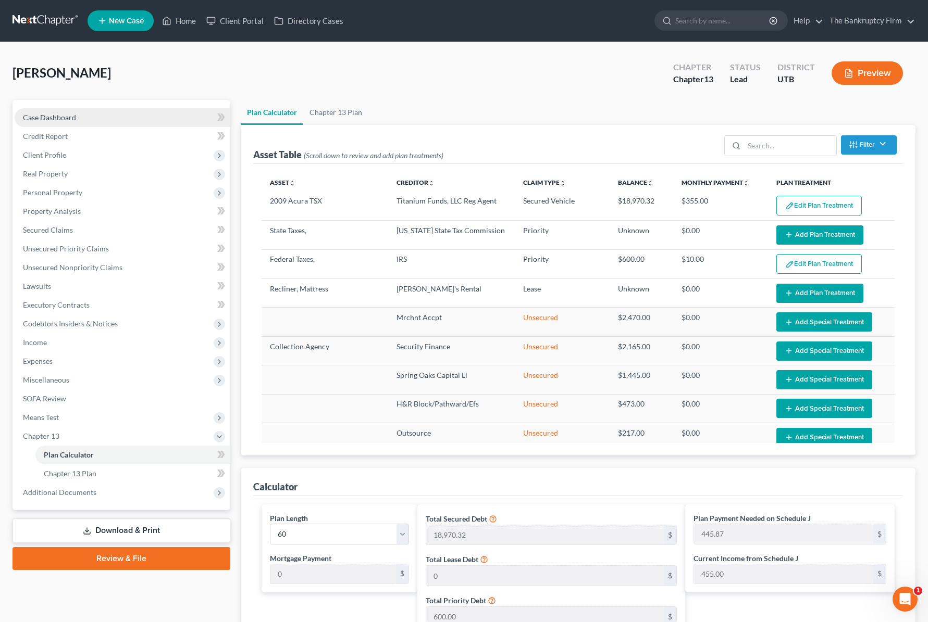
click at [54, 114] on span "Case Dashboard" at bounding box center [49, 117] width 53 height 9
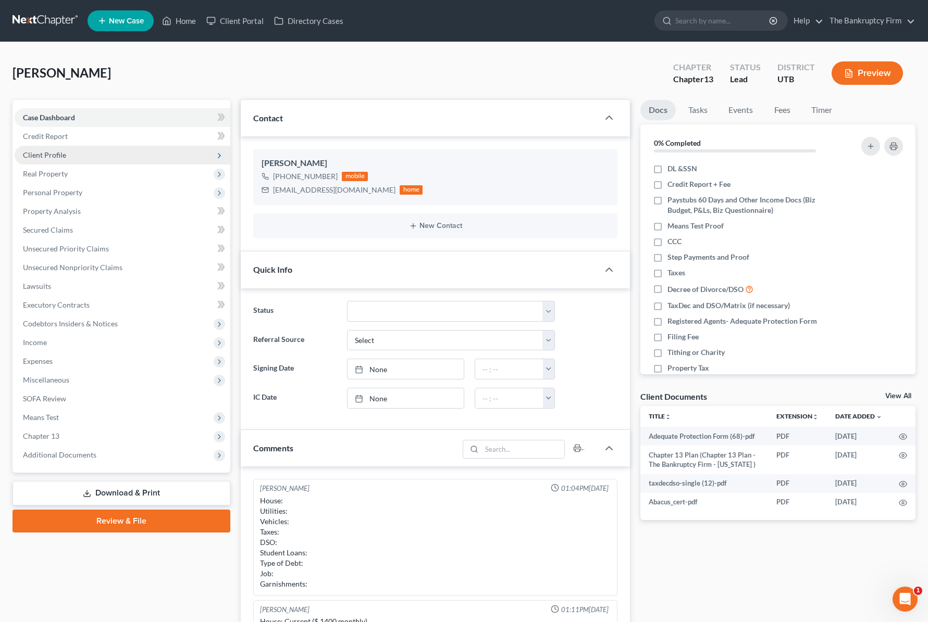
scroll to position [82, 0]
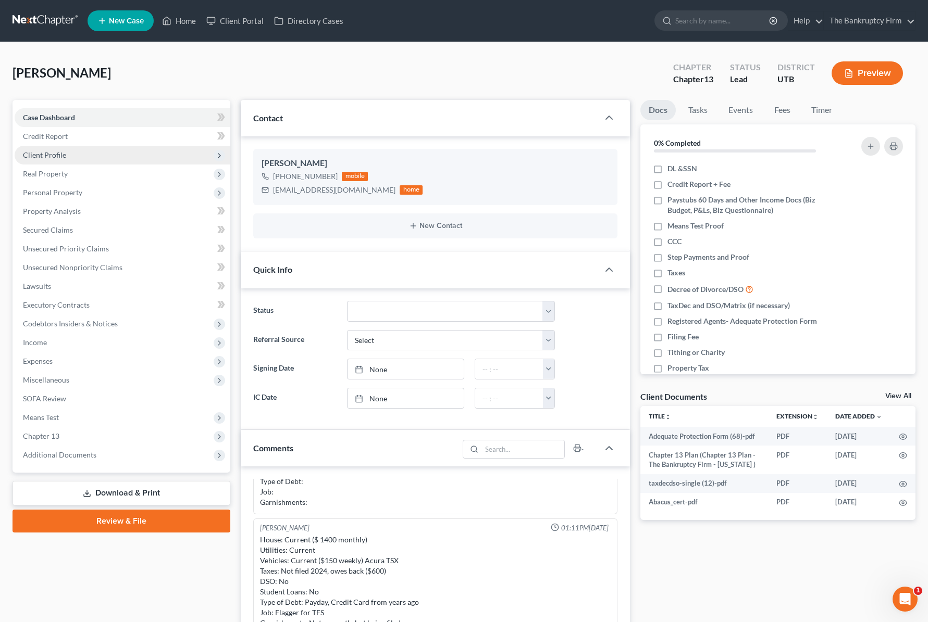
click at [99, 159] on span "Client Profile" at bounding box center [123, 155] width 216 height 19
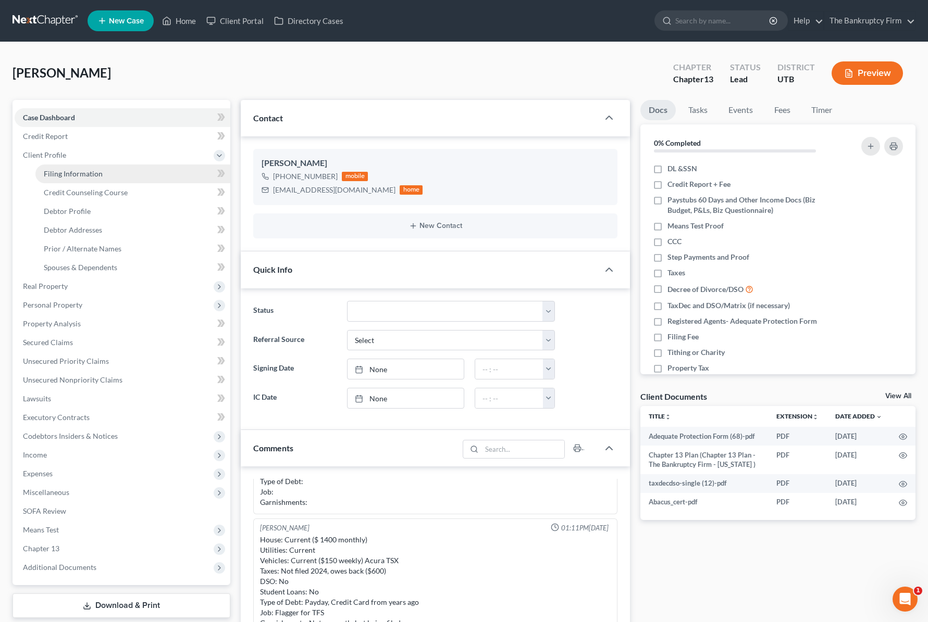
click at [106, 169] on link "Filing Information" at bounding box center [132, 174] width 195 height 19
select select "1"
select select "0"
select select "3"
select select "46"
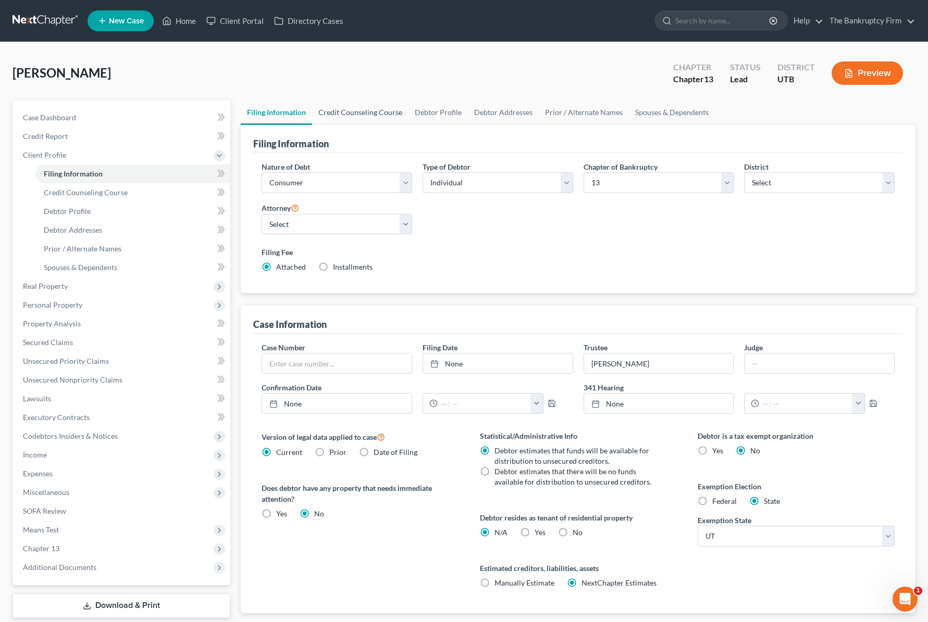
click at [368, 116] on link "Credit Counseling Course" at bounding box center [360, 112] width 96 height 25
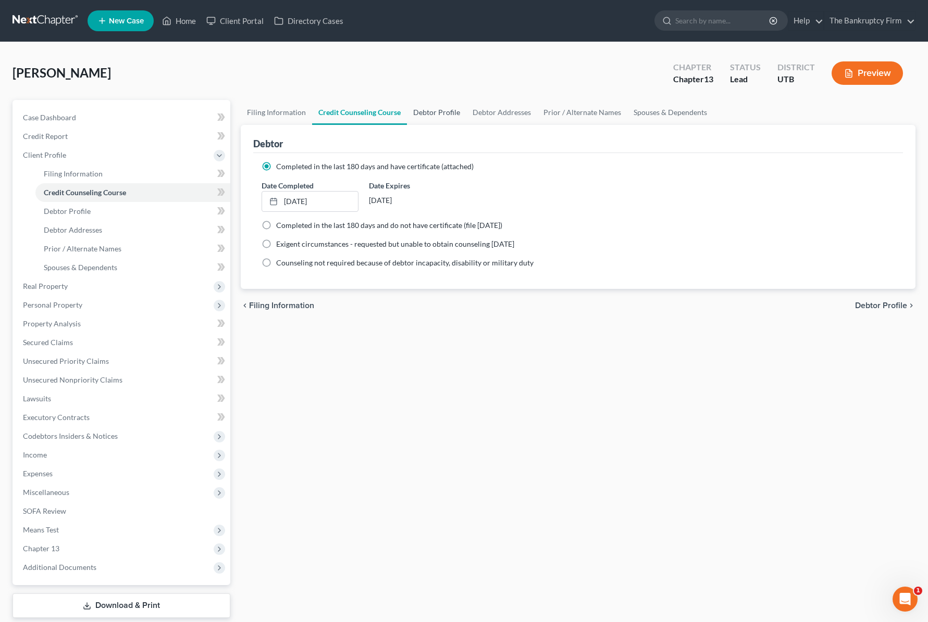
click at [442, 110] on link "Debtor Profile" at bounding box center [436, 112] width 59 height 25
select select "3"
select select "0"
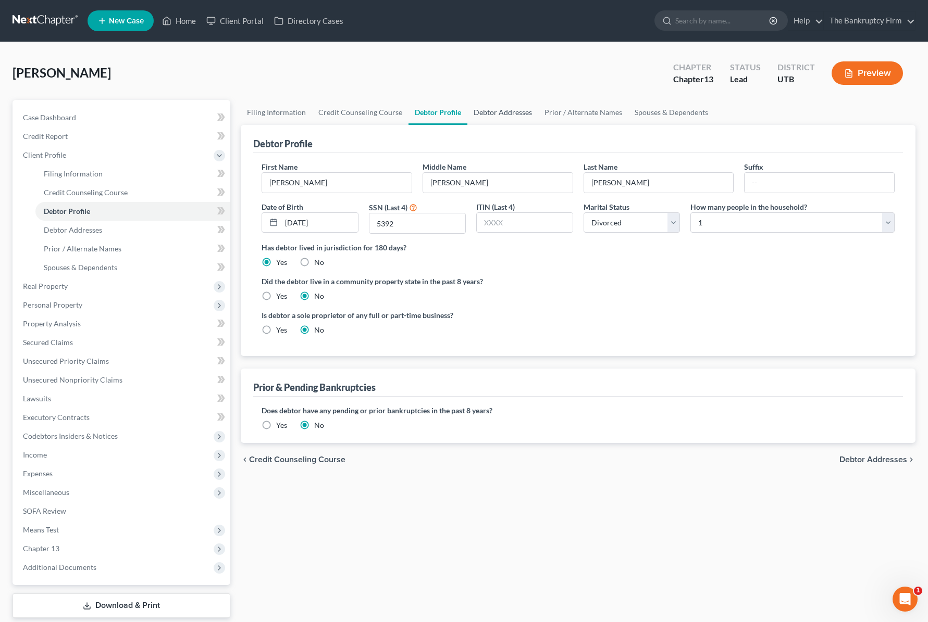
click at [513, 114] on link "Debtor Addresses" at bounding box center [502, 112] width 71 height 25
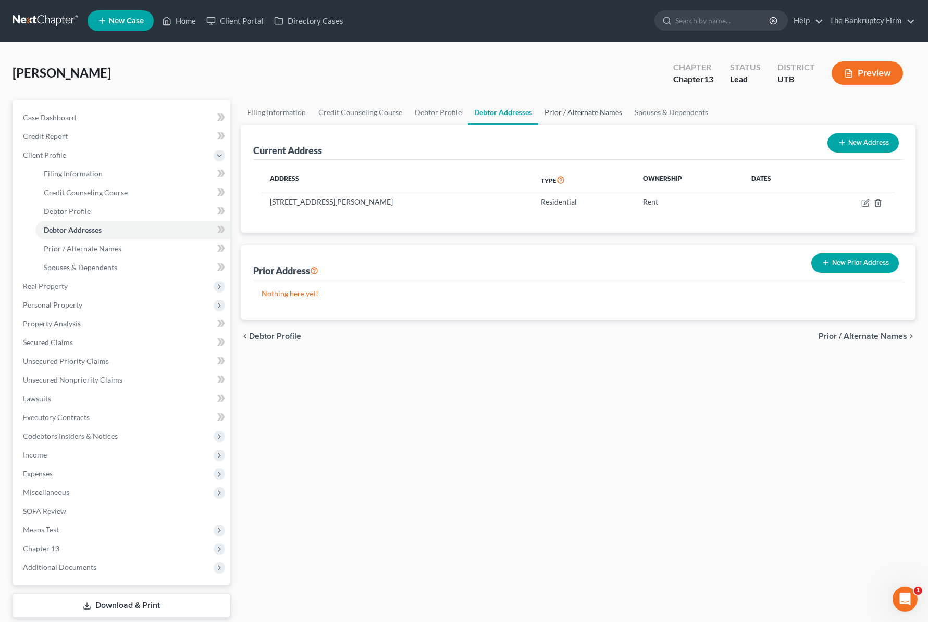
click at [573, 109] on link "Prior / Alternate Names" at bounding box center [583, 112] width 90 height 25
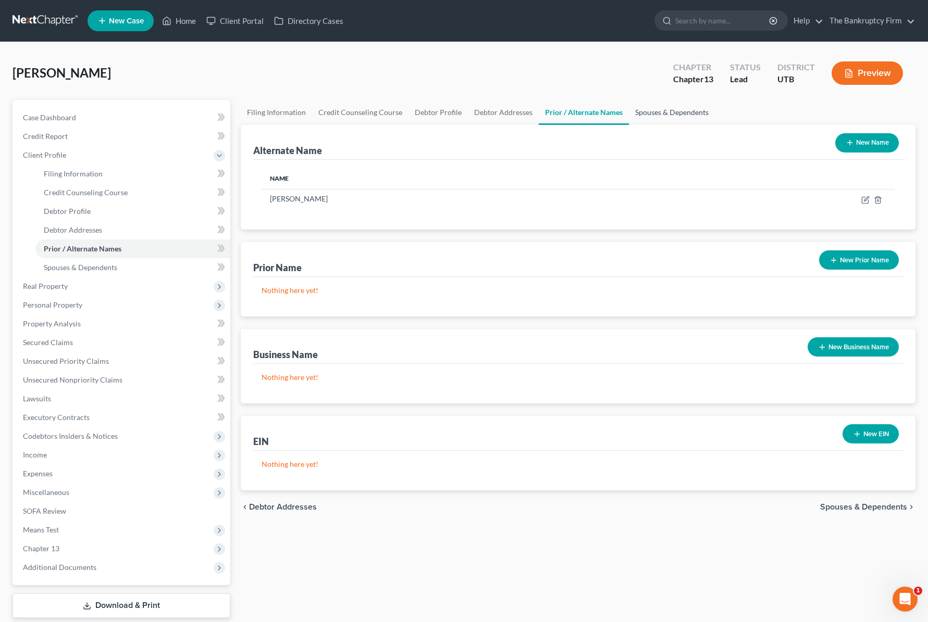
click at [671, 114] on link "Spouses & Dependents" at bounding box center [672, 112] width 86 height 25
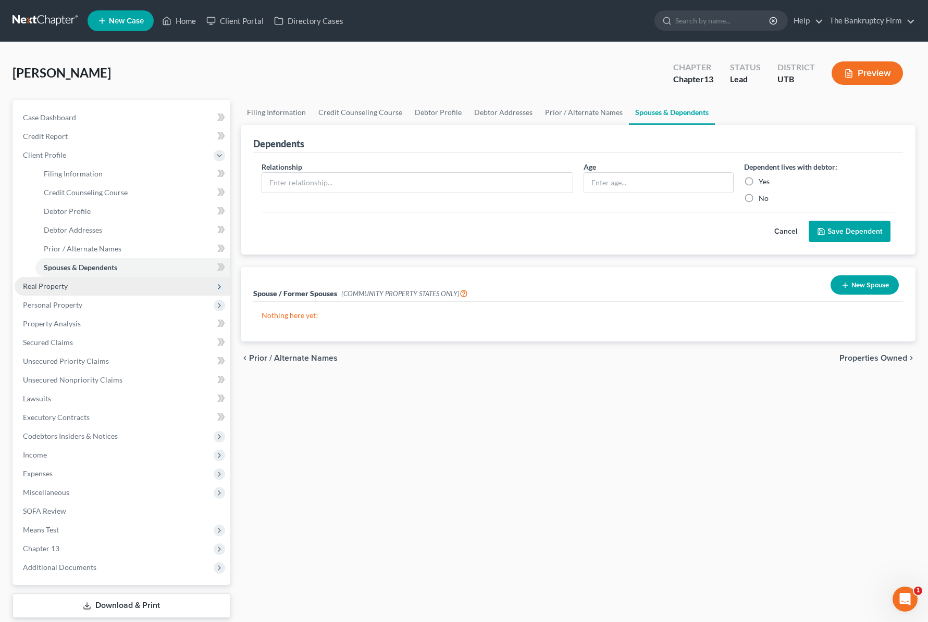
click at [79, 285] on span "Real Property" at bounding box center [123, 286] width 216 height 19
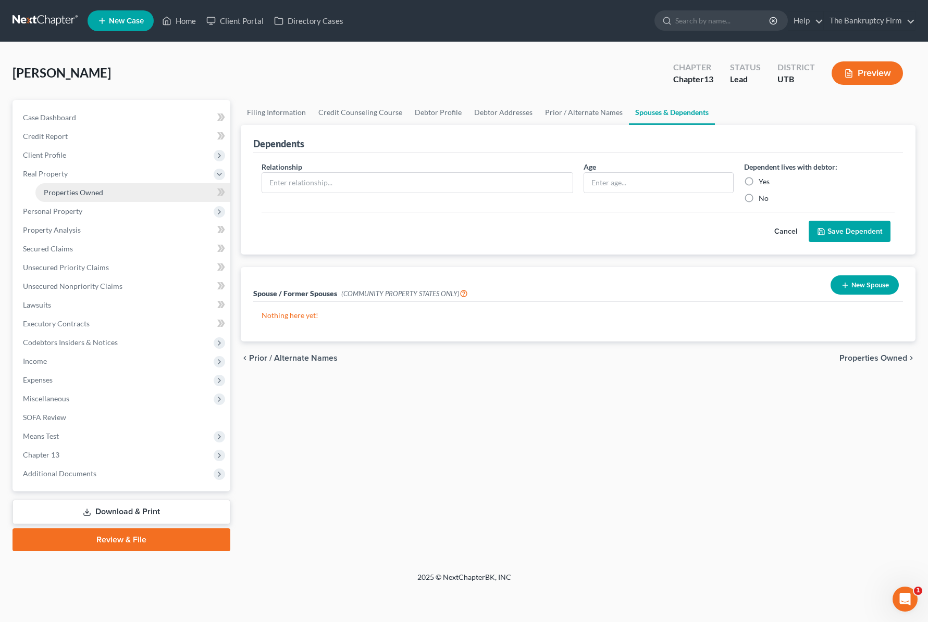
click at [94, 190] on span "Properties Owned" at bounding box center [73, 192] width 59 height 9
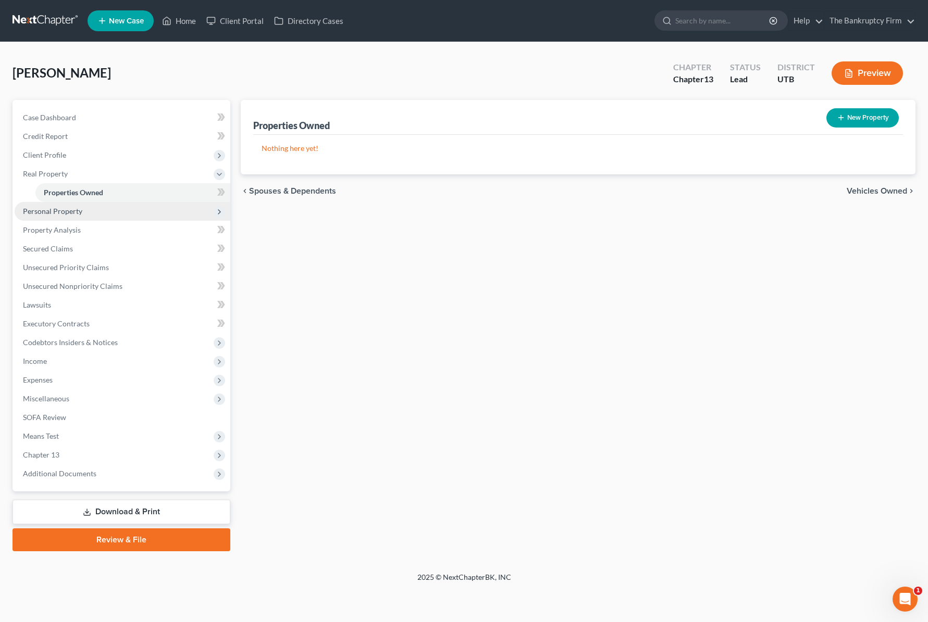
click at [106, 217] on span "Personal Property" at bounding box center [123, 211] width 216 height 19
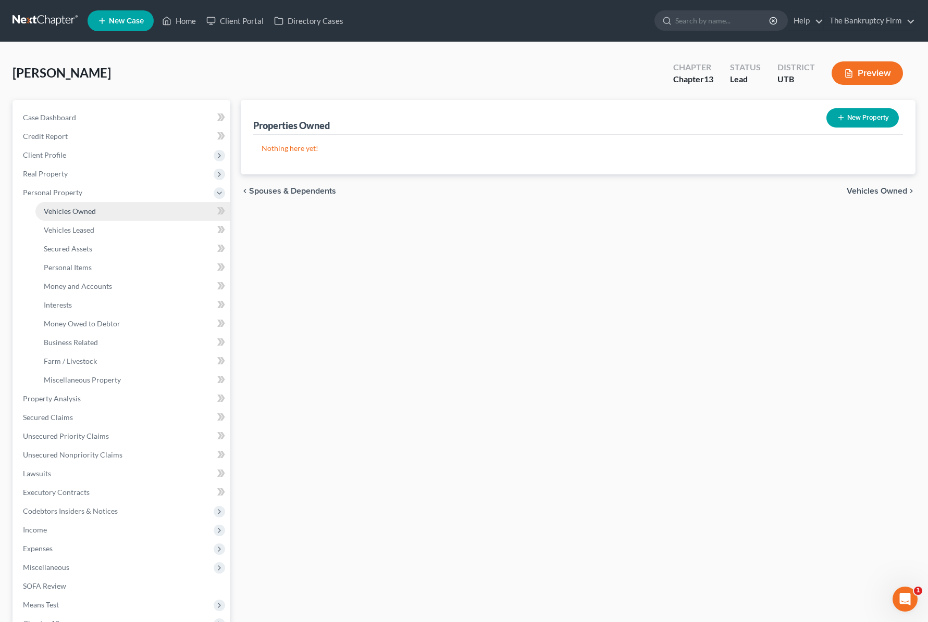
click at [105, 206] on link "Vehicles Owned" at bounding box center [132, 211] width 195 height 19
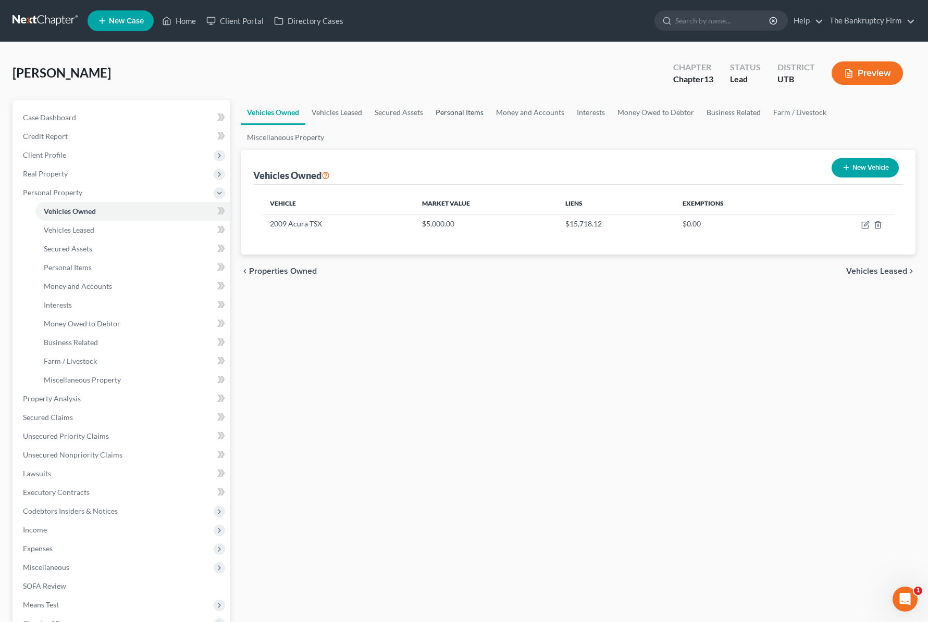
click at [456, 111] on link "Personal Items" at bounding box center [459, 112] width 60 height 25
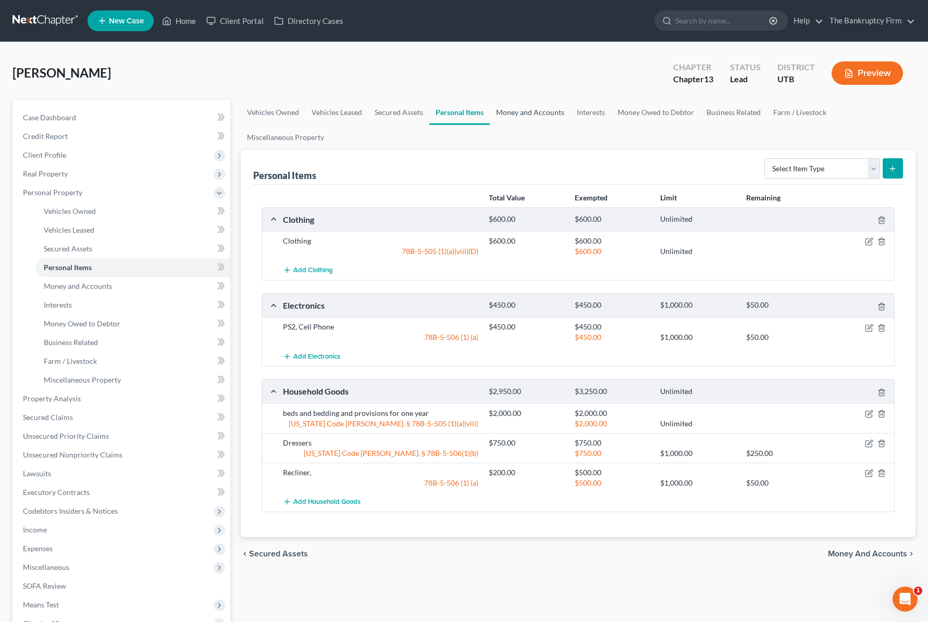
click at [548, 112] on link "Money and Accounts" at bounding box center [530, 112] width 81 height 25
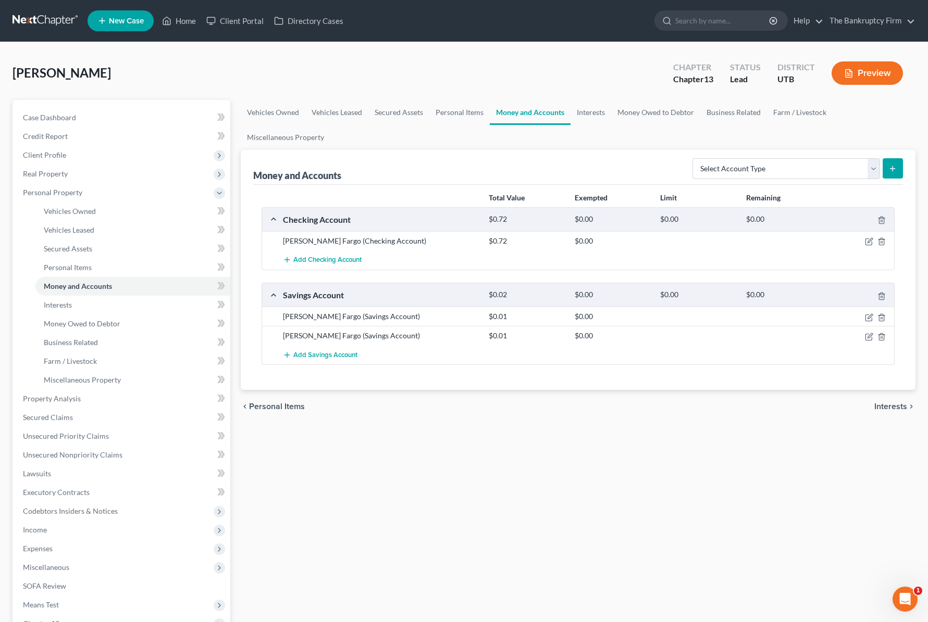
click at [883, 165] on button "submit" at bounding box center [892, 168] width 20 height 20
click at [871, 166] on select "Select Account Type Brokerage Cash on Hand Certificates of Deposit Checking Acc…" at bounding box center [786, 168] width 188 height 21
select select "other"
click at [694, 158] on select "Select Account Type Brokerage Cash on Hand Certificates of Deposit Checking Acc…" at bounding box center [786, 168] width 188 height 21
click at [890, 167] on icon "submit" at bounding box center [892, 169] width 8 height 8
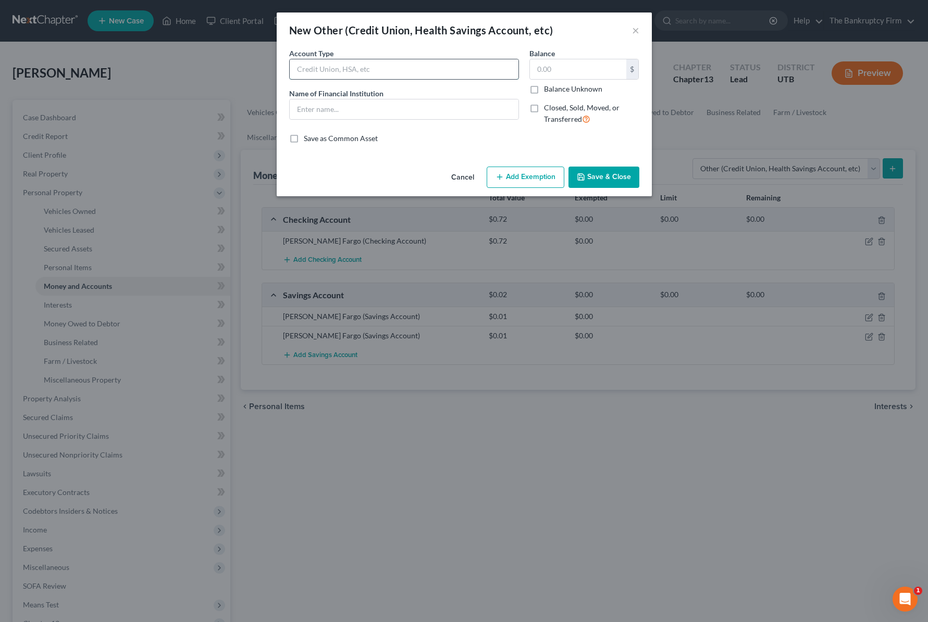
click at [328, 72] on input "text" at bounding box center [404, 69] width 229 height 20
type input "v"
type input "Venmo"
click at [315, 106] on input "text" at bounding box center [404, 109] width 229 height 20
type input "Venmo"
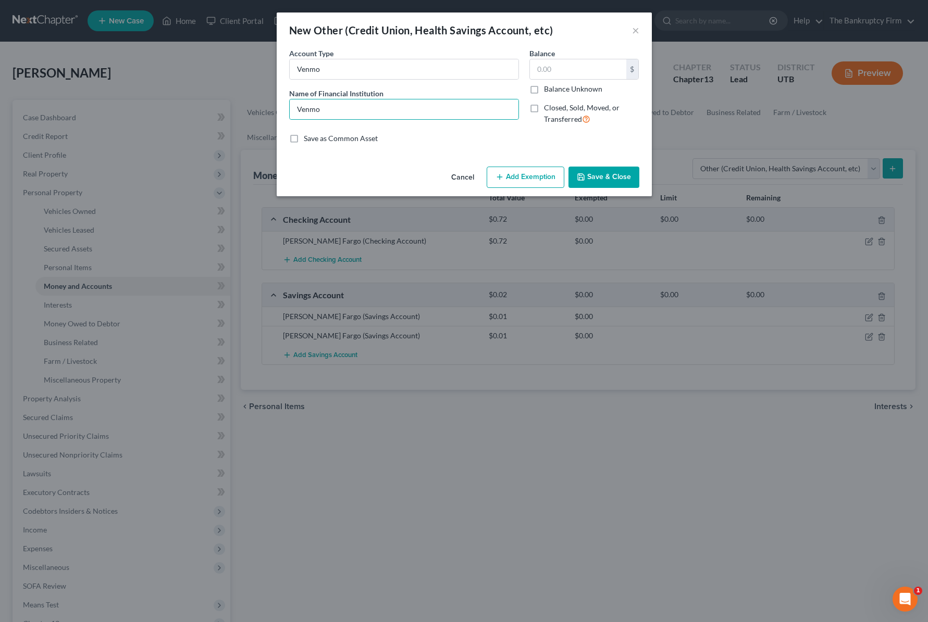
click at [614, 177] on button "Save & Close" at bounding box center [603, 178] width 71 height 22
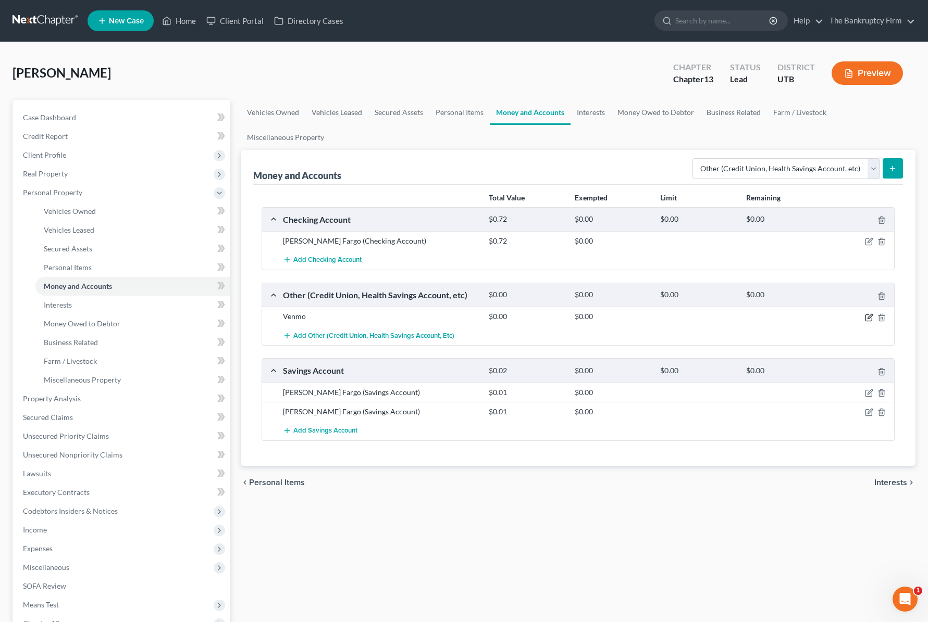
click at [869, 317] on icon "button" at bounding box center [869, 316] width 5 height 5
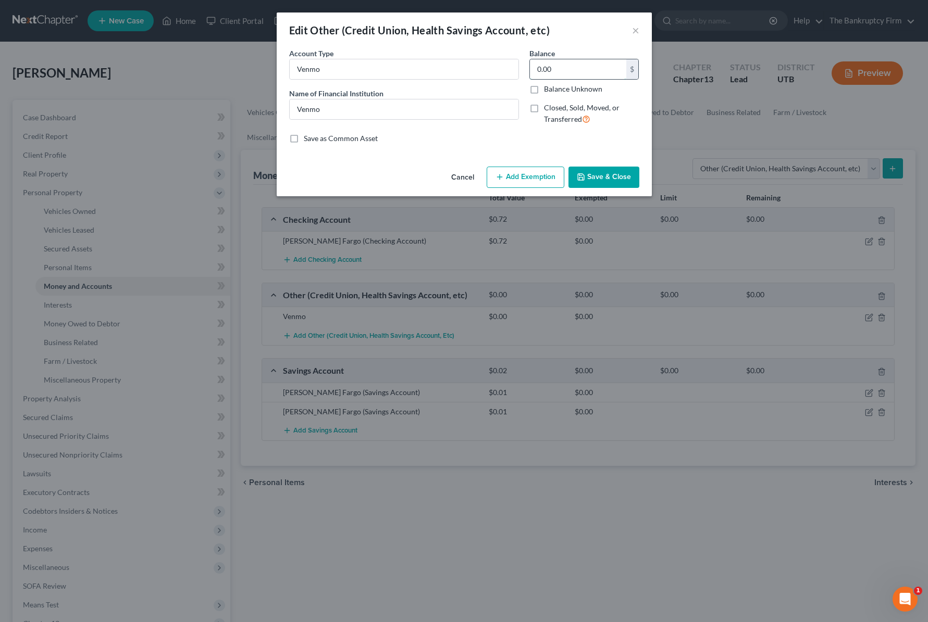
click at [578, 69] on input "0.00" at bounding box center [578, 69] width 96 height 20
type input "3"
type input "313.98"
click at [596, 176] on button "Save & Close" at bounding box center [603, 178] width 71 height 22
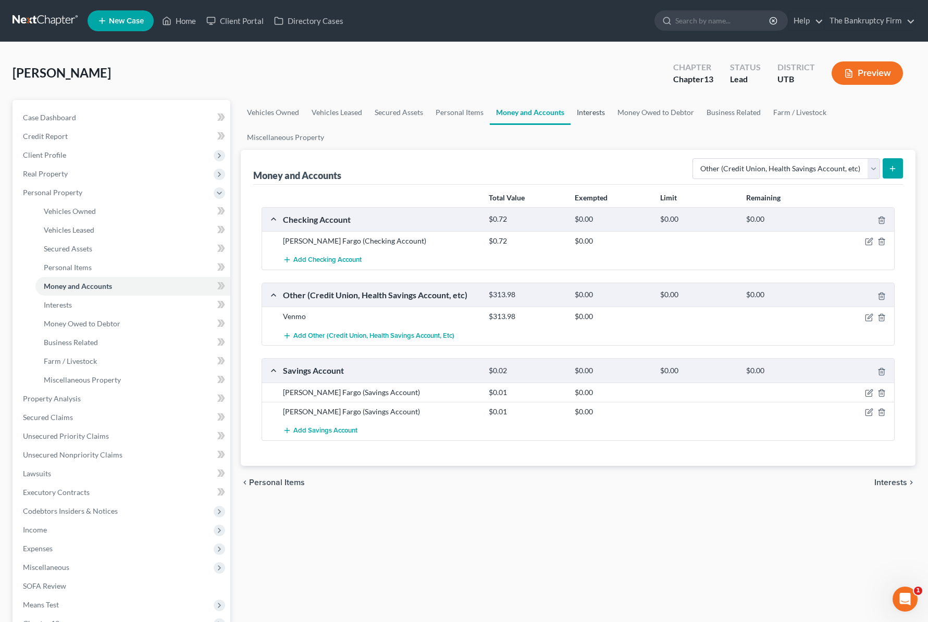
click at [594, 111] on link "Interests" at bounding box center [590, 112] width 41 height 25
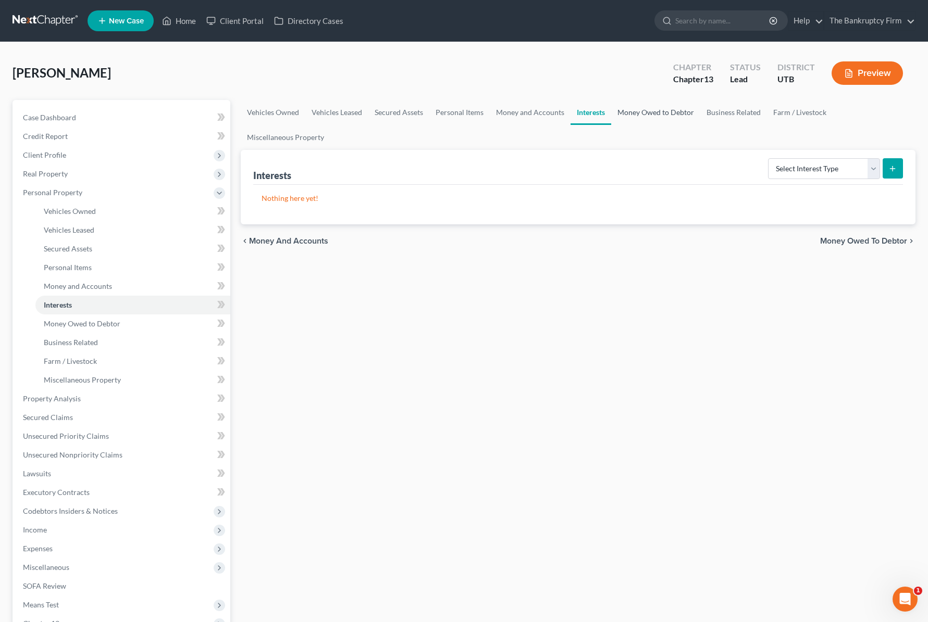
click at [670, 109] on link "Money Owed to Debtor" at bounding box center [655, 112] width 89 height 25
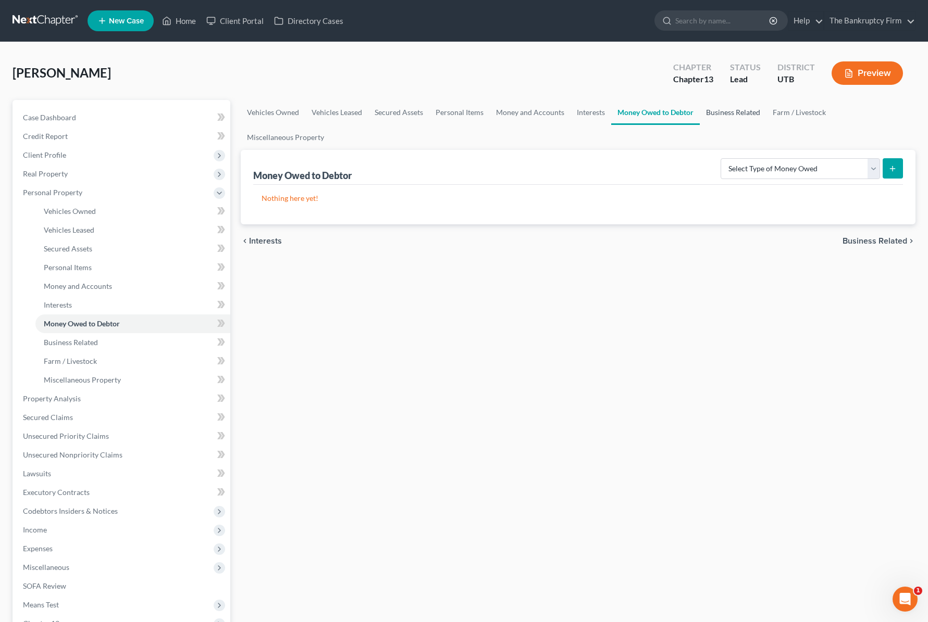
click at [738, 111] on link "Business Related" at bounding box center [732, 112] width 67 height 25
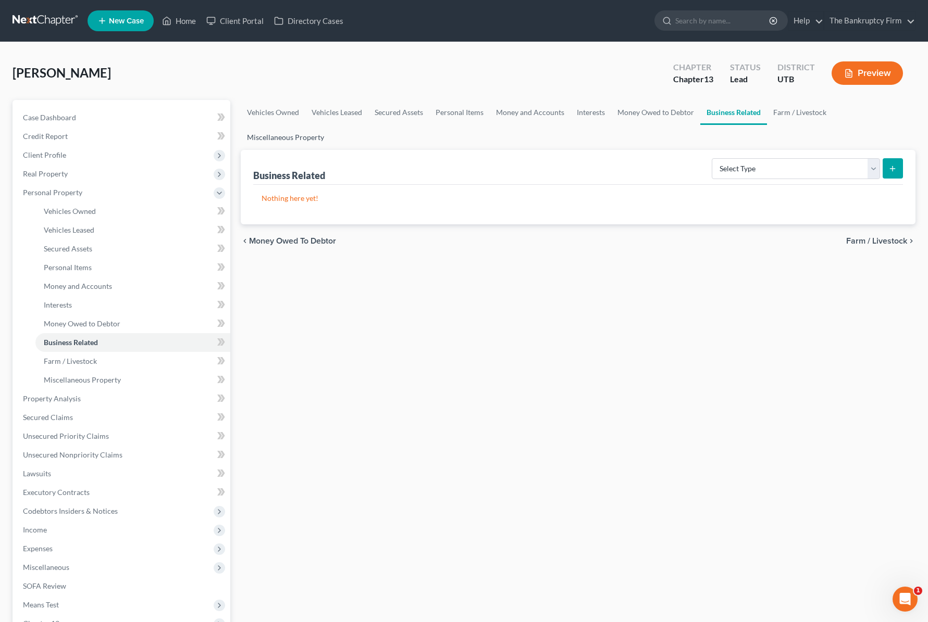
click at [279, 132] on link "Miscellaneous Property" at bounding box center [286, 137] width 90 height 25
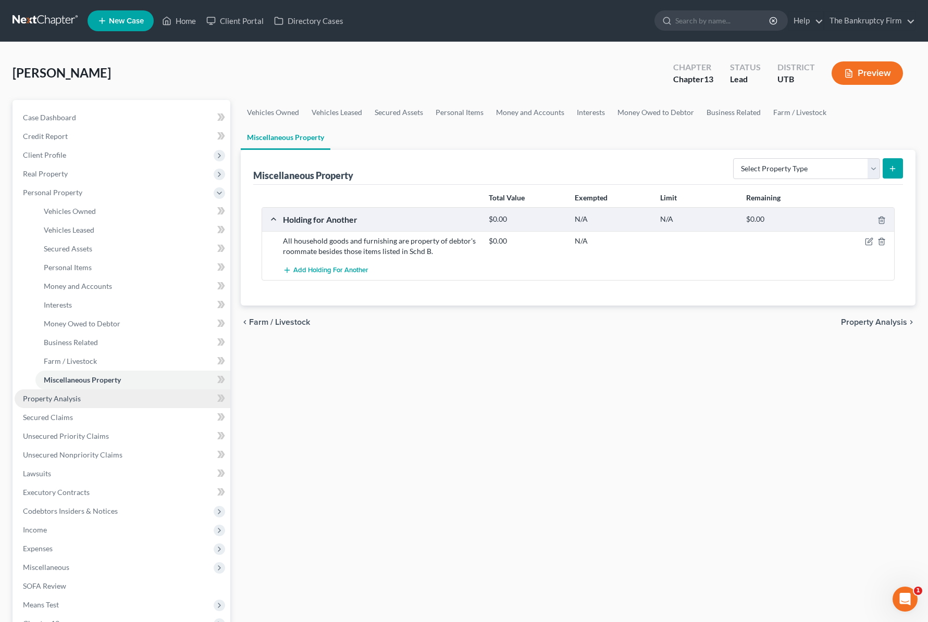
click at [94, 398] on link "Property Analysis" at bounding box center [123, 399] width 216 height 19
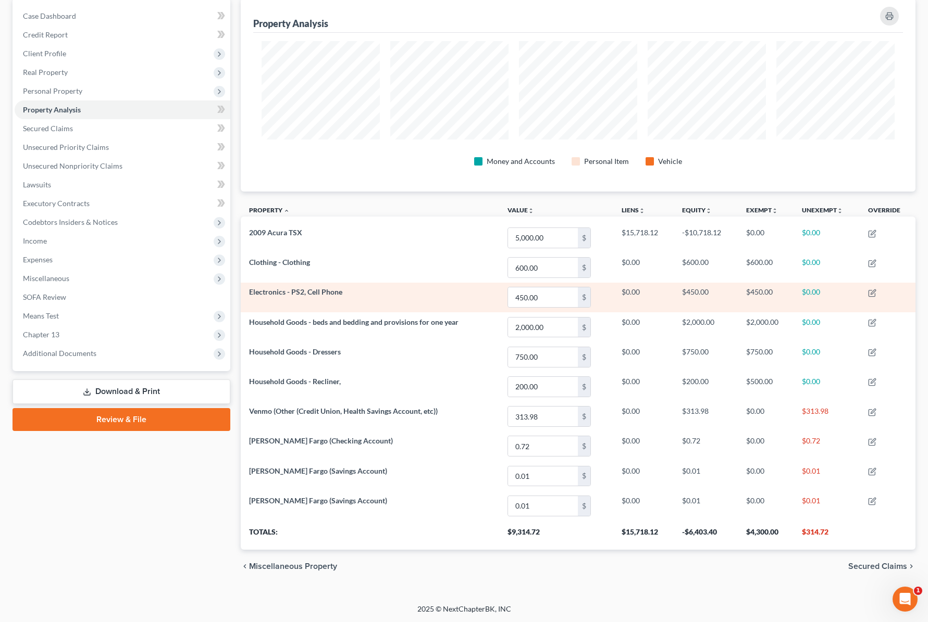
scroll to position [102, 0]
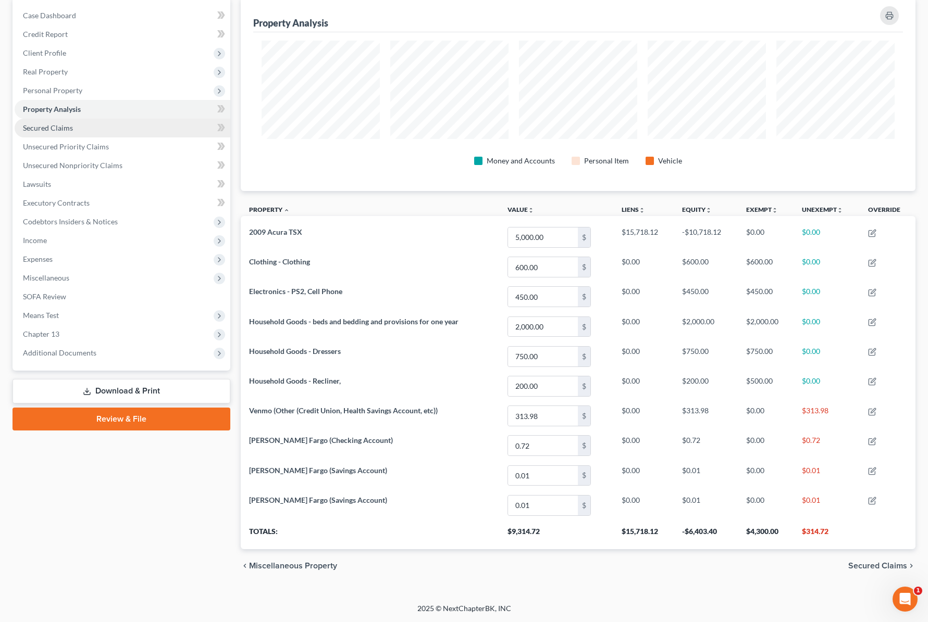
click at [100, 128] on link "Secured Claims" at bounding box center [123, 128] width 216 height 19
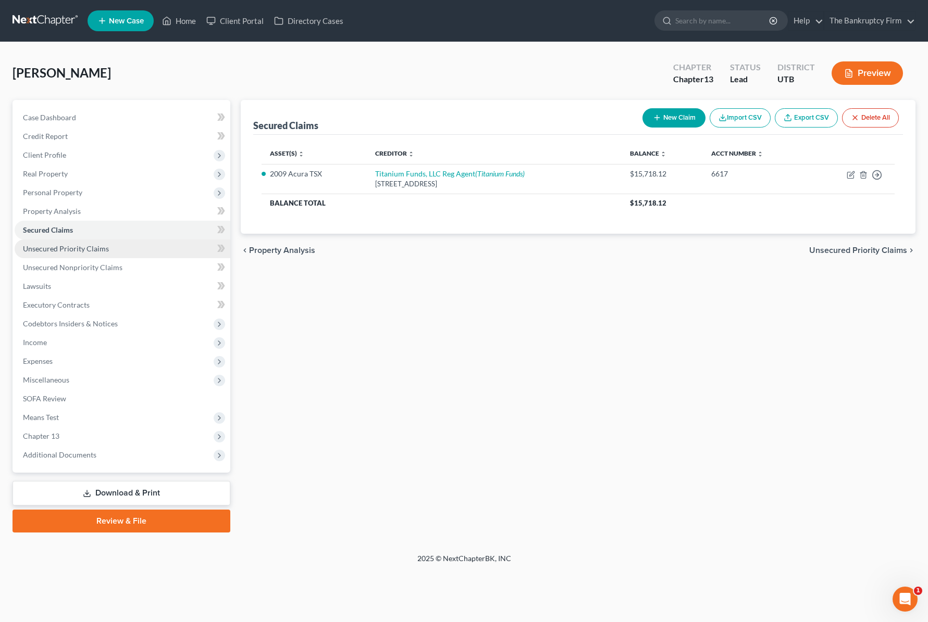
click at [90, 248] on span "Unsecured Priority Claims" at bounding box center [66, 248] width 86 height 9
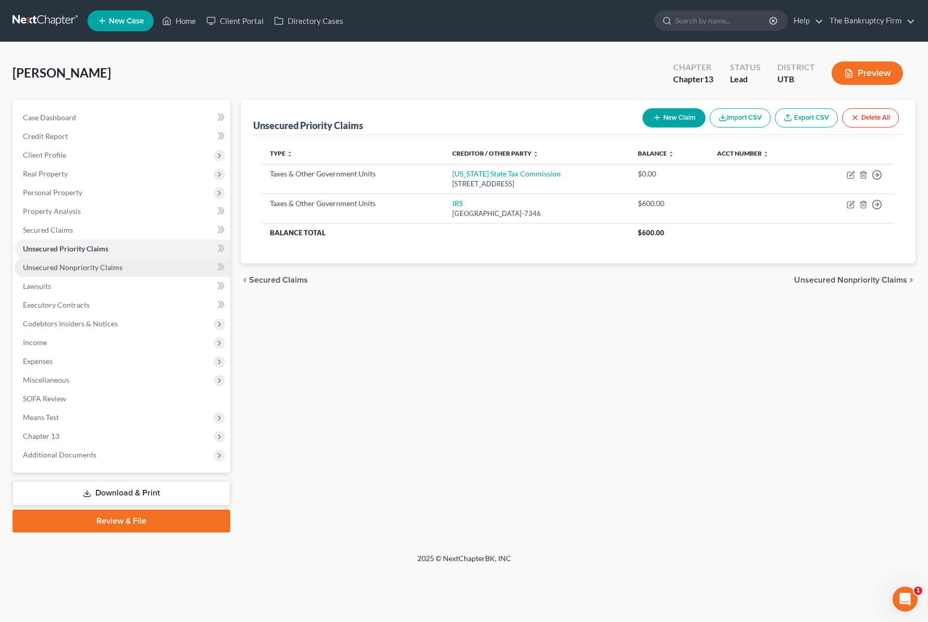
click at [85, 270] on span "Unsecured Nonpriority Claims" at bounding box center [72, 267] width 99 height 9
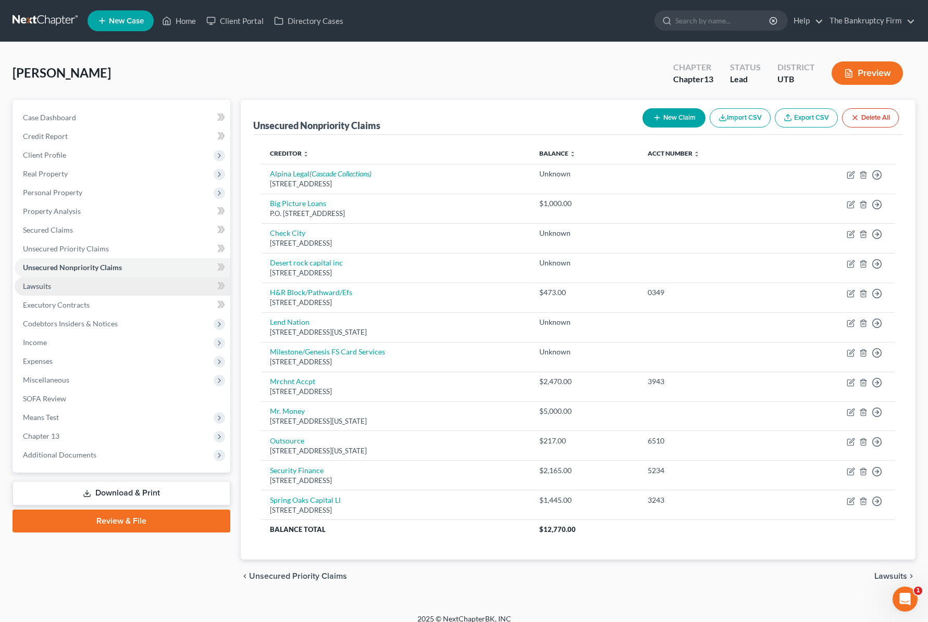
click at [72, 282] on link "Lawsuits" at bounding box center [123, 286] width 216 height 19
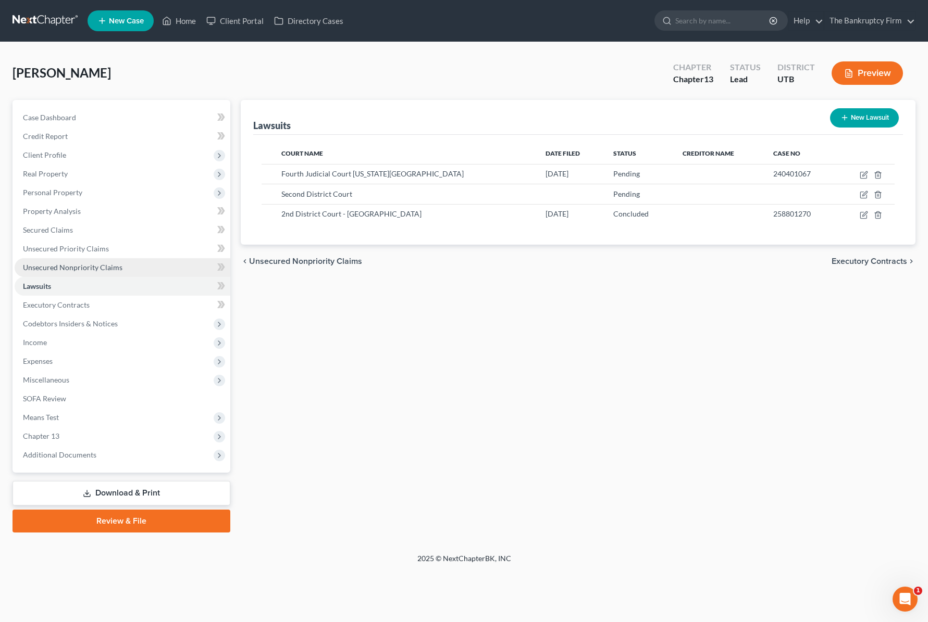
click at [104, 263] on span "Unsecured Nonpriority Claims" at bounding box center [72, 267] width 99 height 9
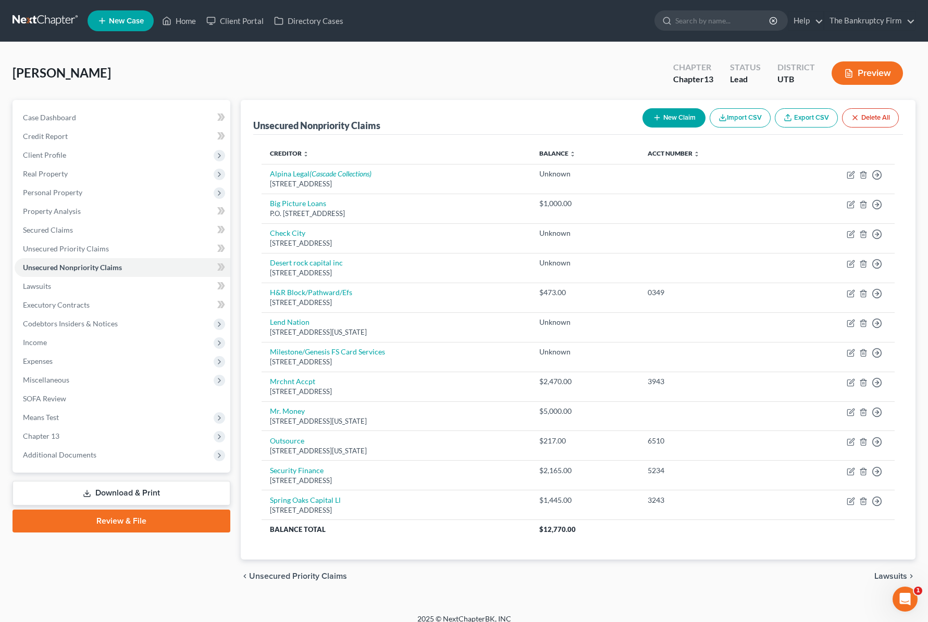
click at [871, 69] on button "Preview" at bounding box center [866, 72] width 71 height 23
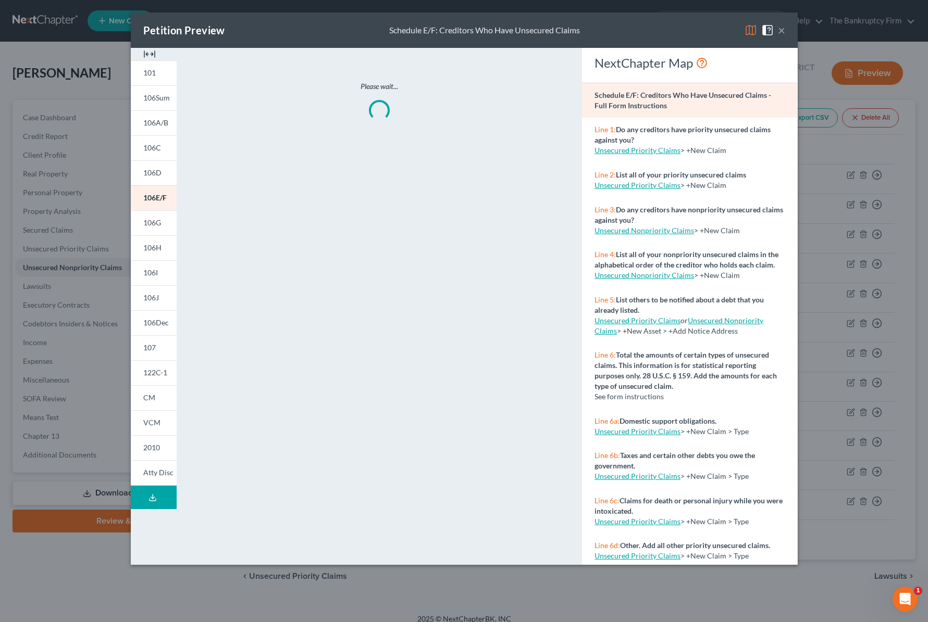
click at [747, 27] on img at bounding box center [750, 30] width 13 height 13
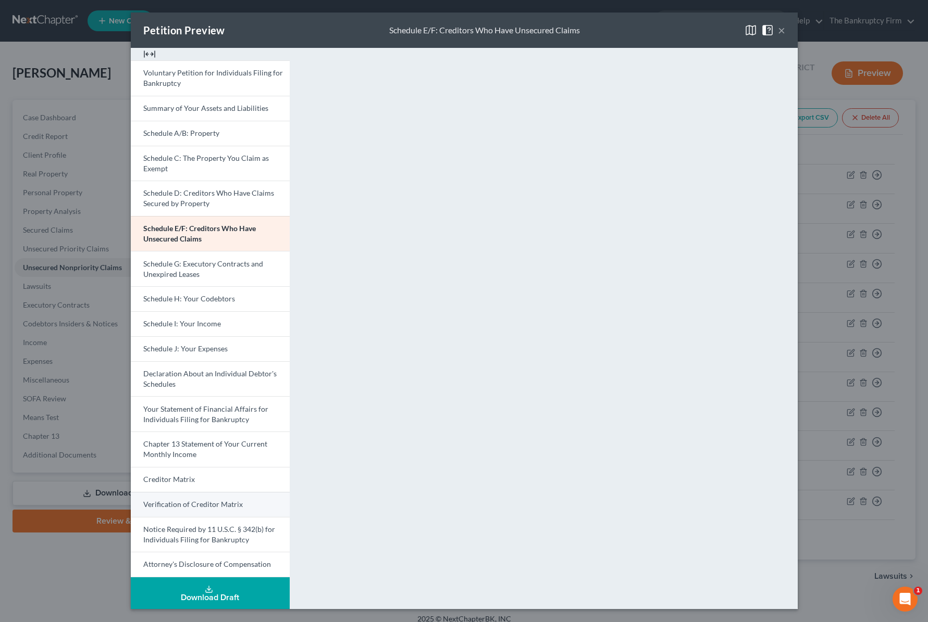
click at [228, 501] on span "Verification of Creditor Matrix" at bounding box center [192, 504] width 99 height 9
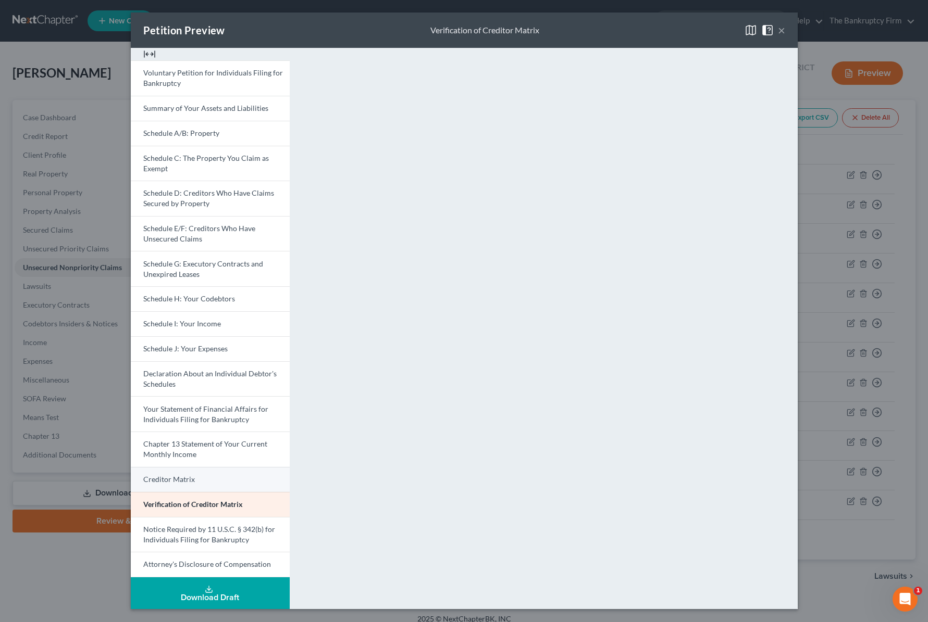
click at [219, 473] on link "Creditor Matrix" at bounding box center [210, 479] width 159 height 25
click at [782, 29] on button "×" at bounding box center [781, 30] width 7 height 13
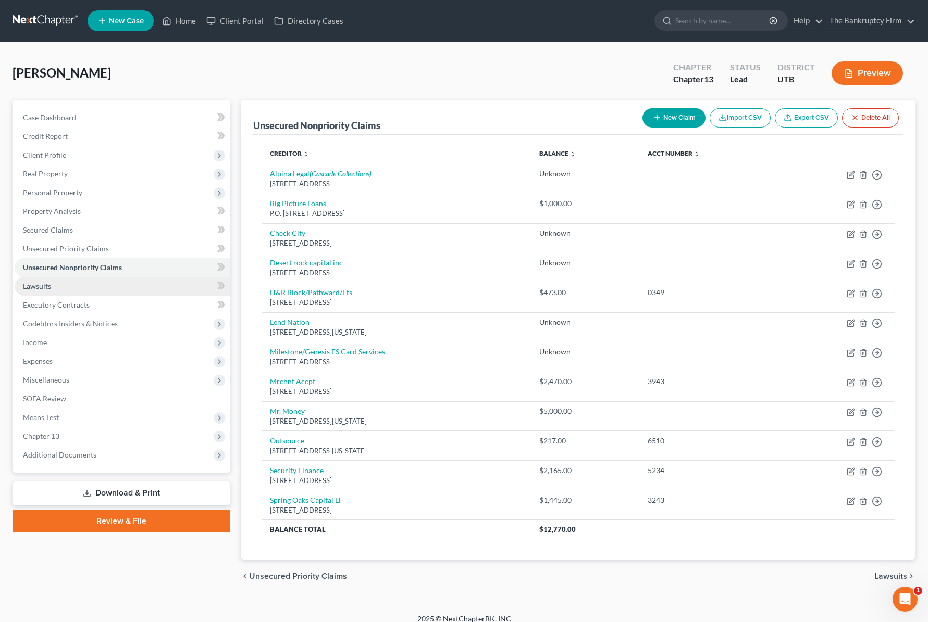
click at [90, 286] on link "Lawsuits" at bounding box center [123, 286] width 216 height 19
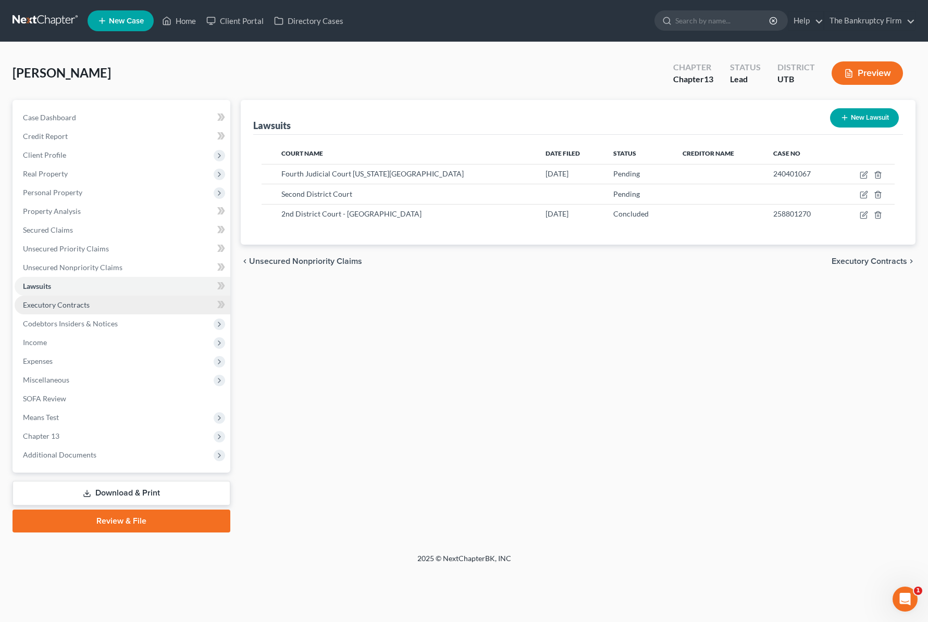
click at [81, 302] on span "Executory Contracts" at bounding box center [56, 305] width 67 height 9
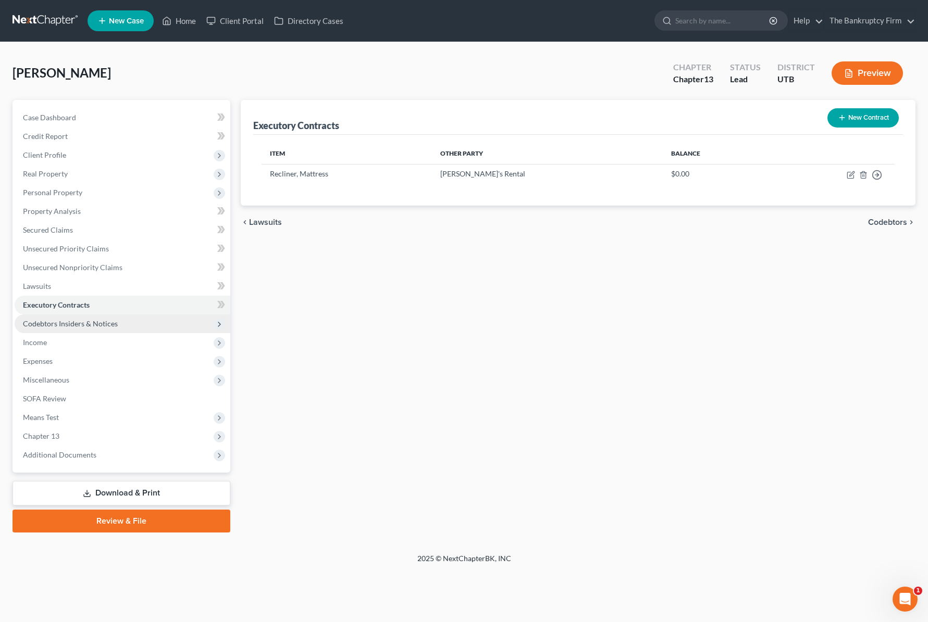
click at [95, 320] on span "Codebtors Insiders & Notices" at bounding box center [70, 323] width 95 height 9
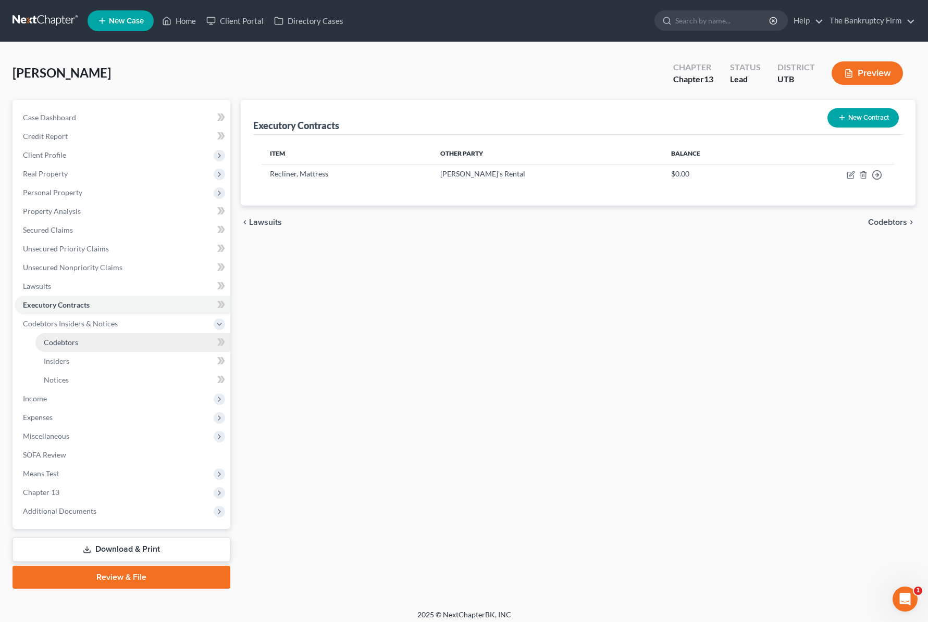
click at [91, 341] on link "Codebtors" at bounding box center [132, 342] width 195 height 19
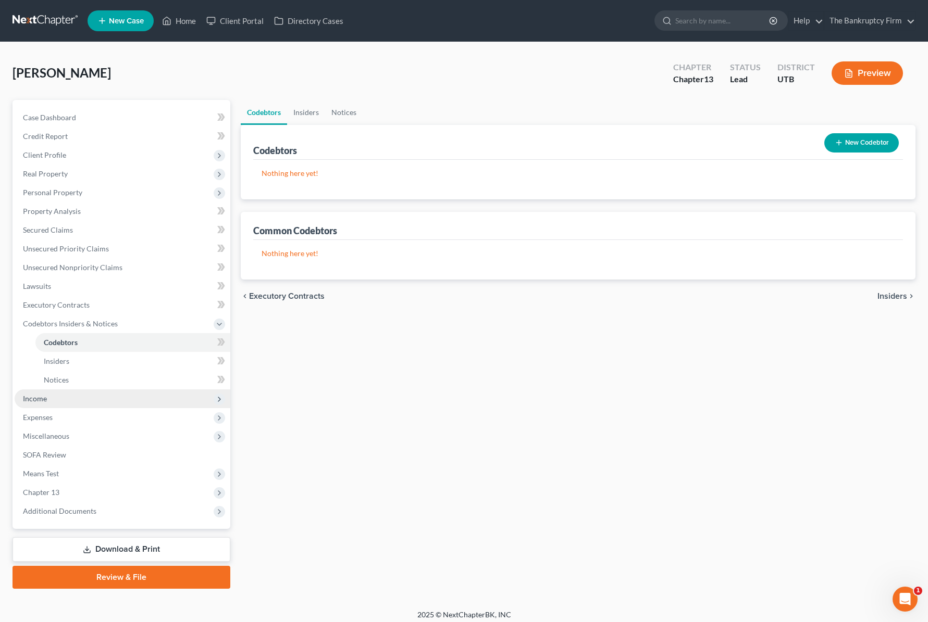
click at [66, 397] on span "Income" at bounding box center [123, 399] width 216 height 19
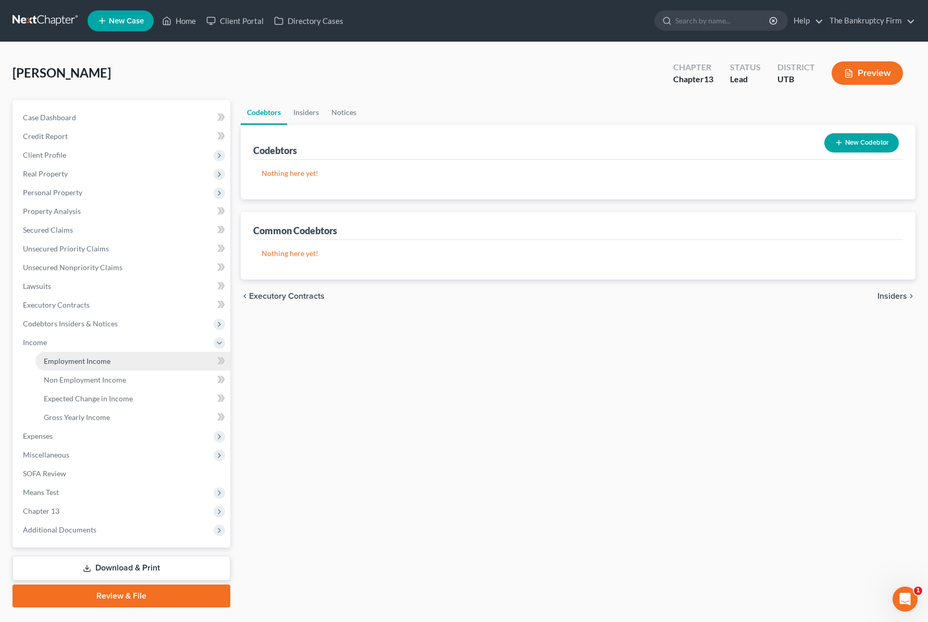
click at [108, 358] on span "Employment Income" at bounding box center [77, 361] width 67 height 9
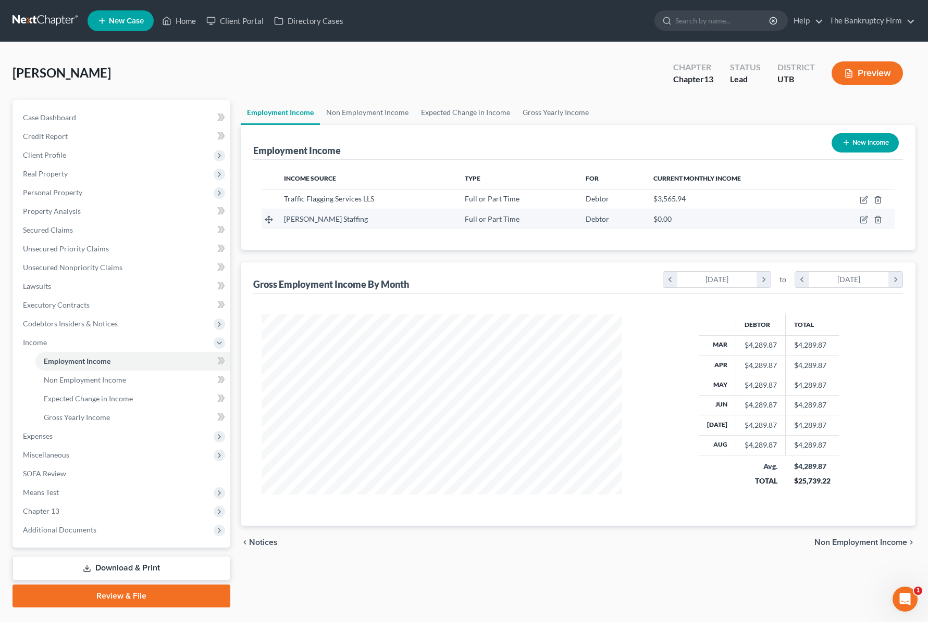
scroll to position [187, 381]
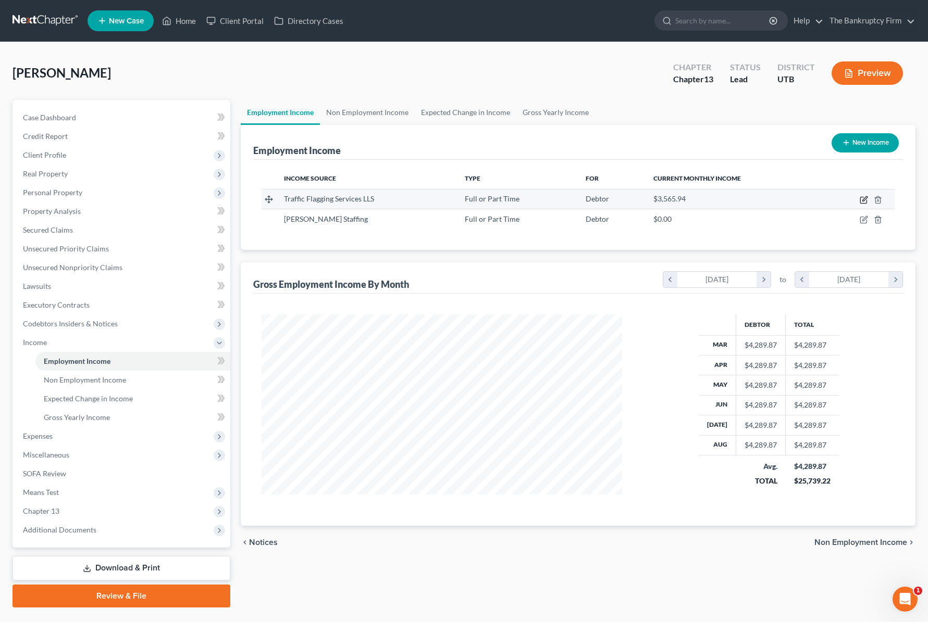
click at [862, 198] on icon "button" at bounding box center [863, 200] width 8 height 8
select select "0"
select select "3"
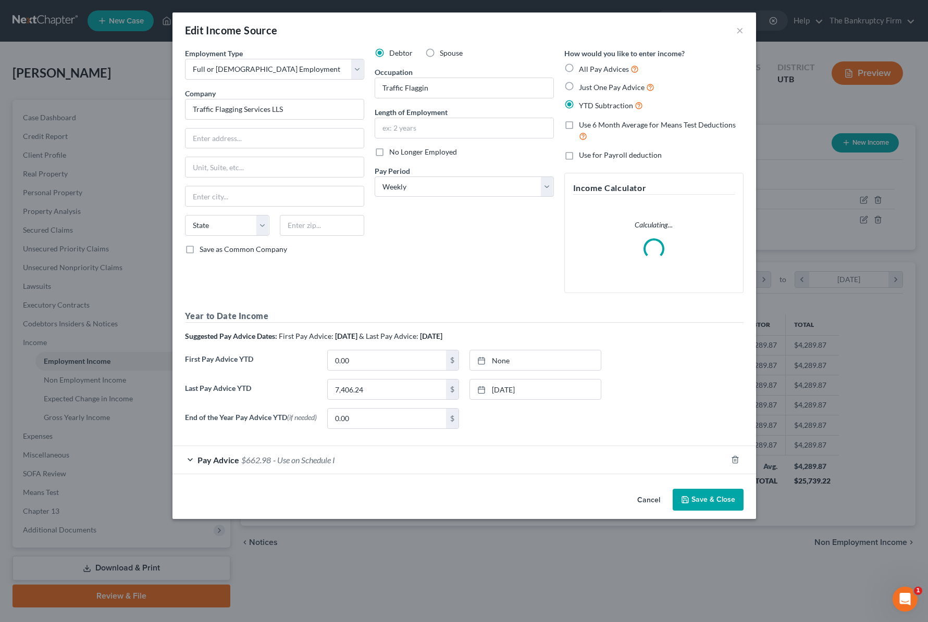
click at [195, 458] on div "Pay Advice $662.98 - Use on Schedule I" at bounding box center [449, 460] width 554 height 28
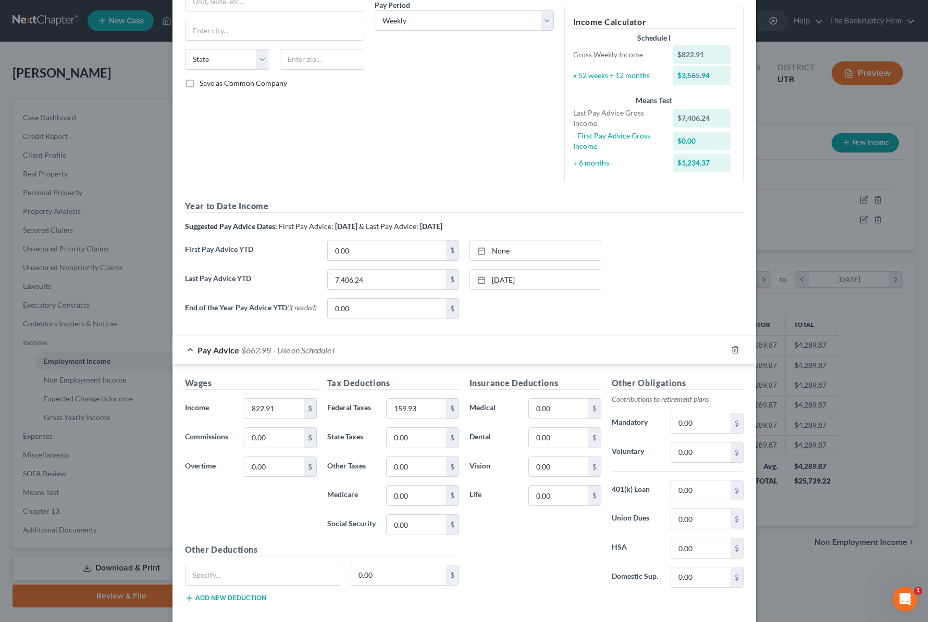
scroll to position [222, 0]
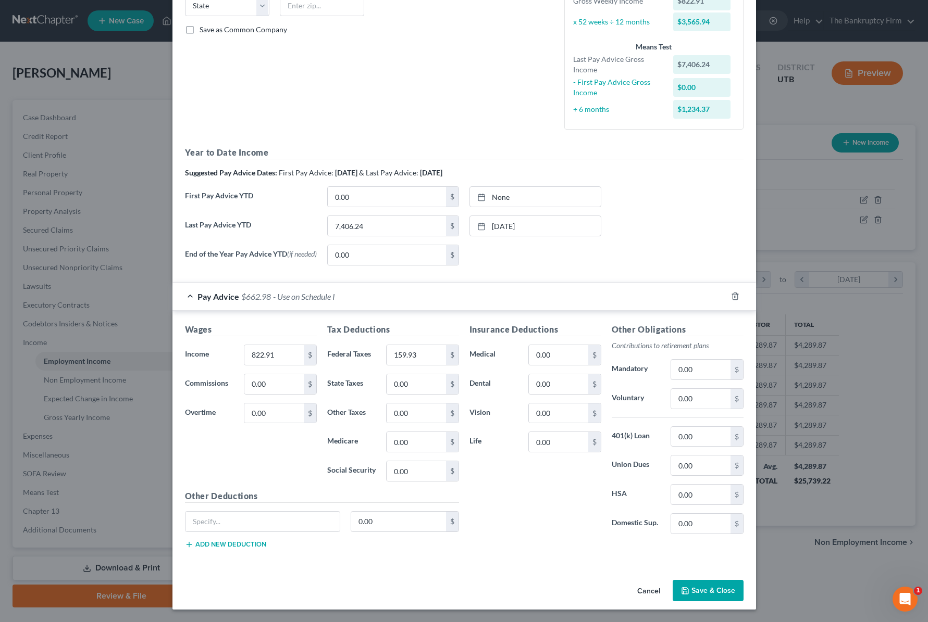
click at [714, 588] on button "Save & Close" at bounding box center [707, 591] width 71 height 22
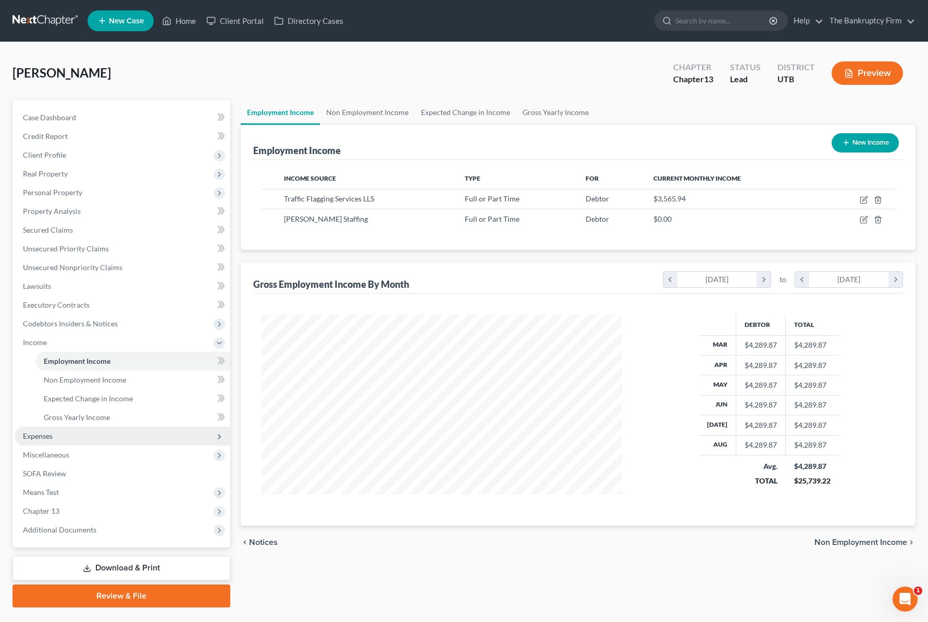
click at [70, 432] on span "Expenses" at bounding box center [123, 436] width 216 height 19
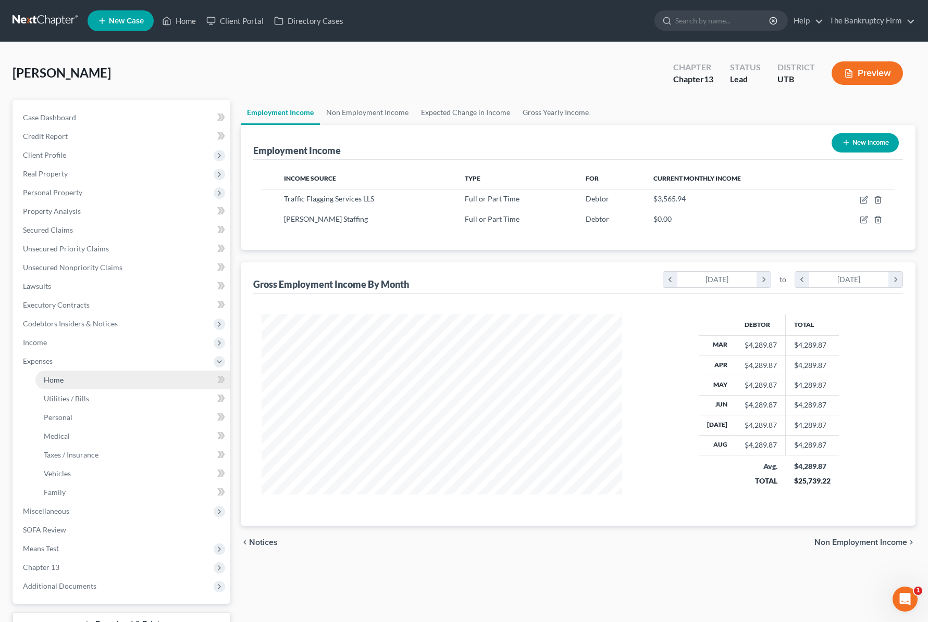
click at [77, 383] on link "Home" at bounding box center [132, 380] width 195 height 19
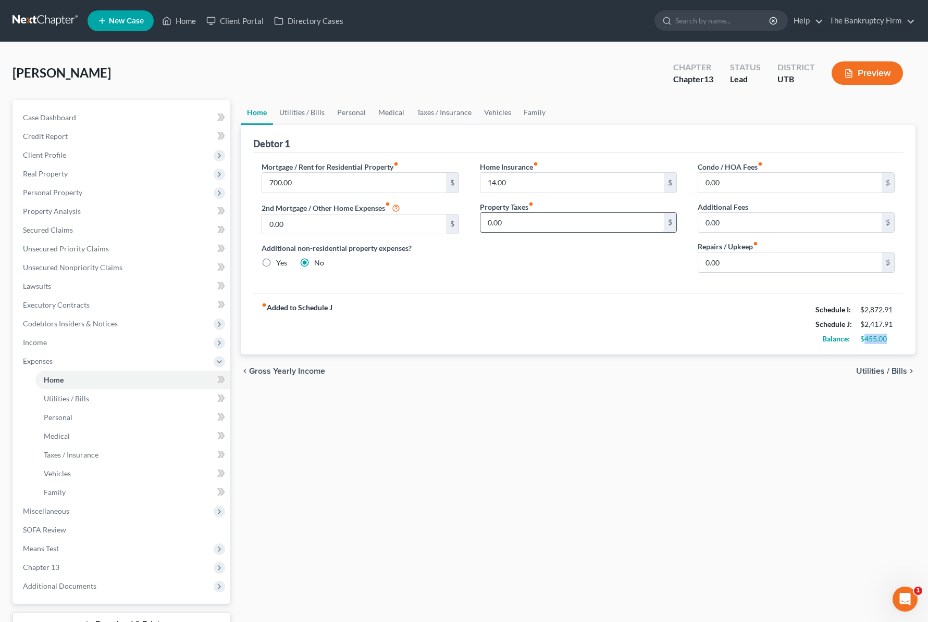
drag, startPoint x: 863, startPoint y: 340, endPoint x: 490, endPoint y: 226, distance: 389.6
click at [888, 341] on div "$455.00" at bounding box center [877, 339] width 34 height 10
click at [315, 112] on link "Utilities / Bills" at bounding box center [302, 112] width 58 height 25
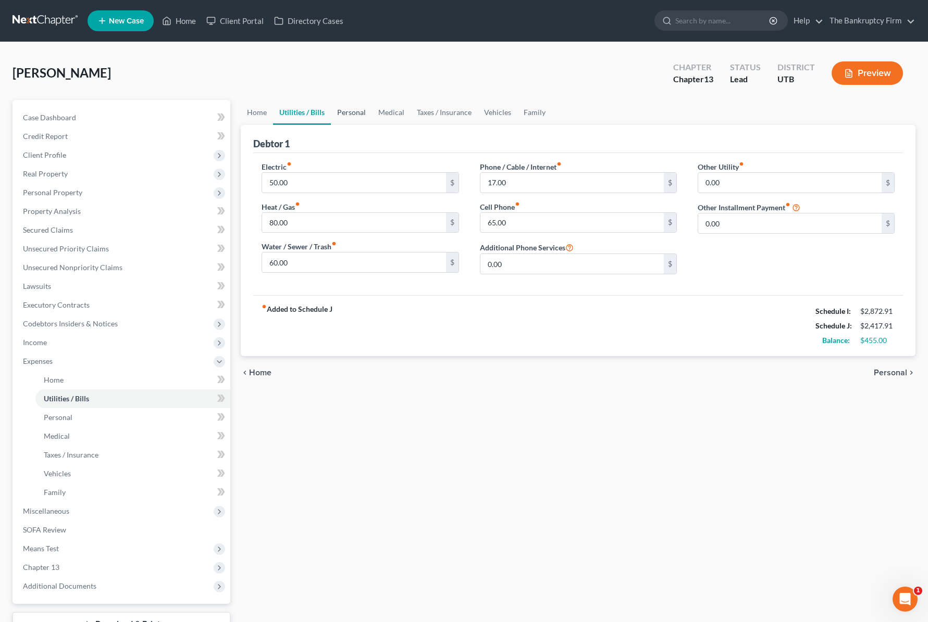
click at [347, 115] on link "Personal" at bounding box center [351, 112] width 41 height 25
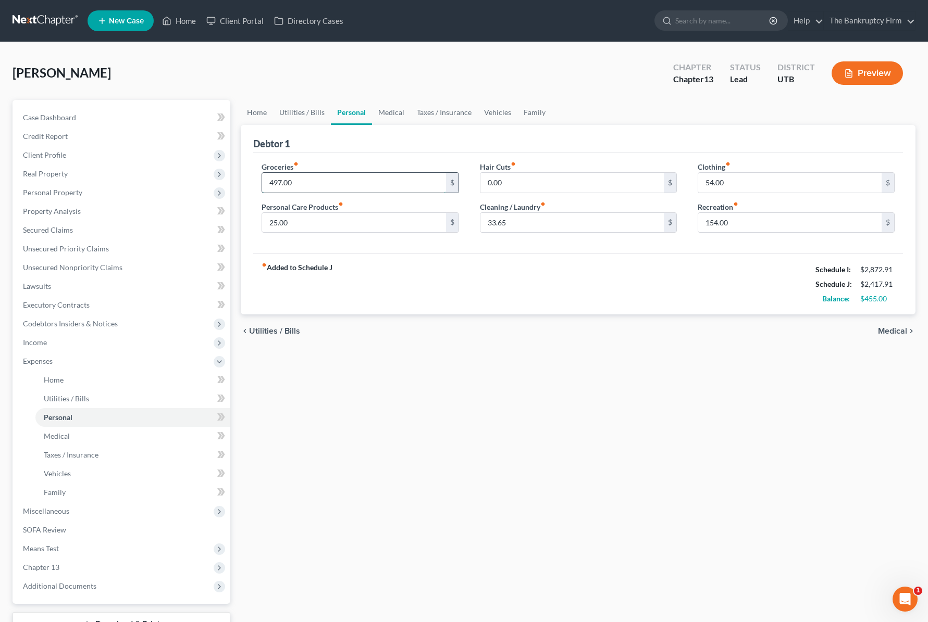
click at [307, 185] on input "497.00" at bounding box center [353, 183] width 183 height 20
click at [319, 224] on input "25.00" at bounding box center [353, 223] width 183 height 20
click at [757, 226] on input "154.00" at bounding box center [789, 223] width 183 height 20
click at [394, 115] on link "Medical" at bounding box center [391, 112] width 39 height 25
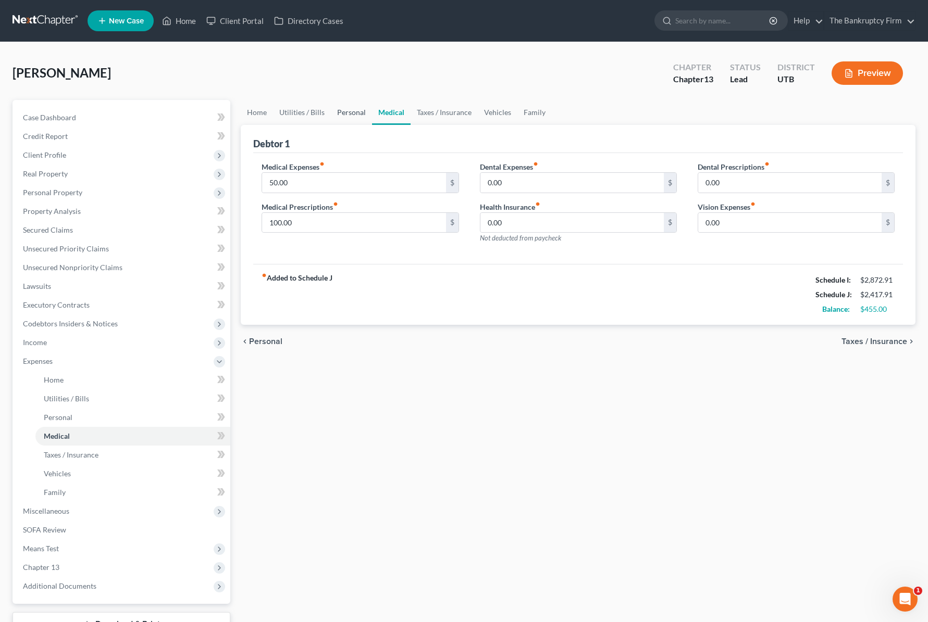
click at [351, 113] on link "Personal" at bounding box center [351, 112] width 41 height 25
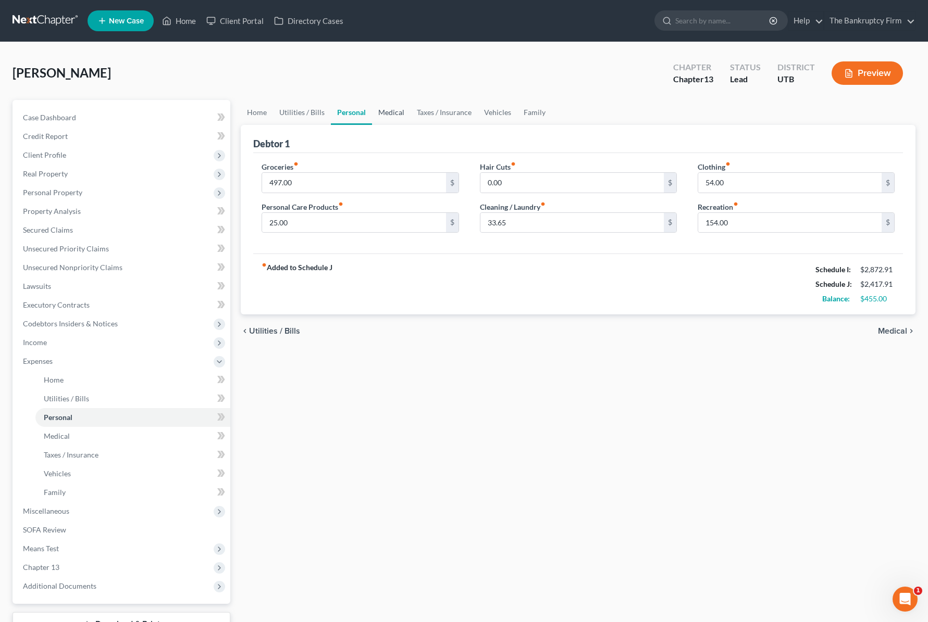
click at [385, 111] on link "Medical" at bounding box center [391, 112] width 39 height 25
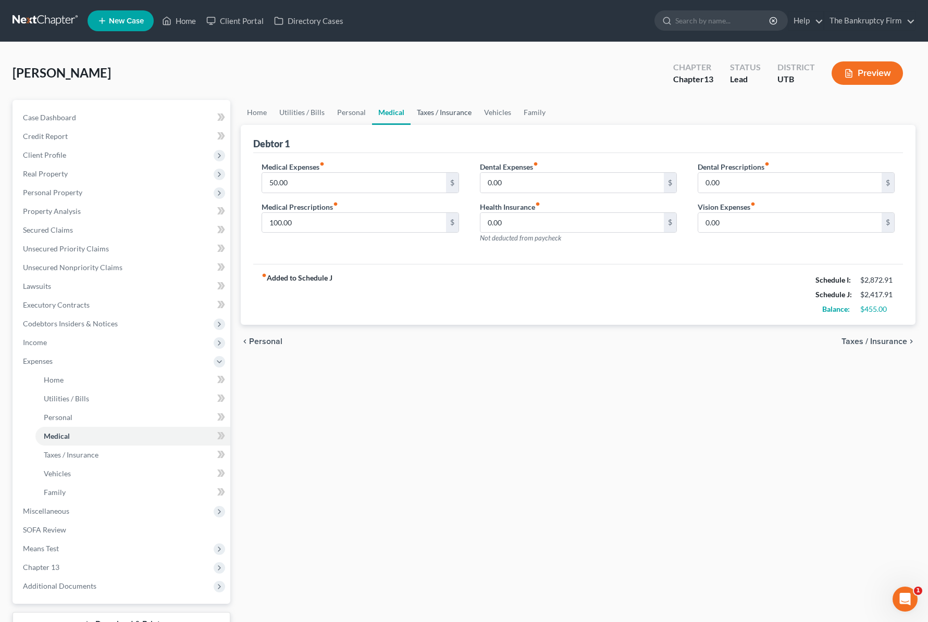
click at [441, 111] on link "Taxes / Insurance" at bounding box center [443, 112] width 67 height 25
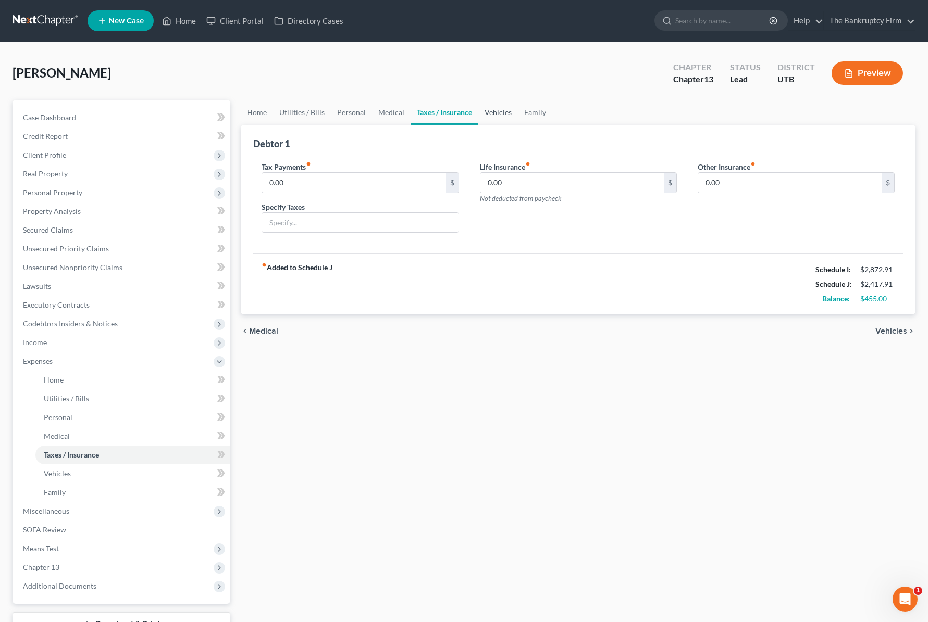
click at [495, 109] on link "Vehicles" at bounding box center [498, 112] width 40 height 25
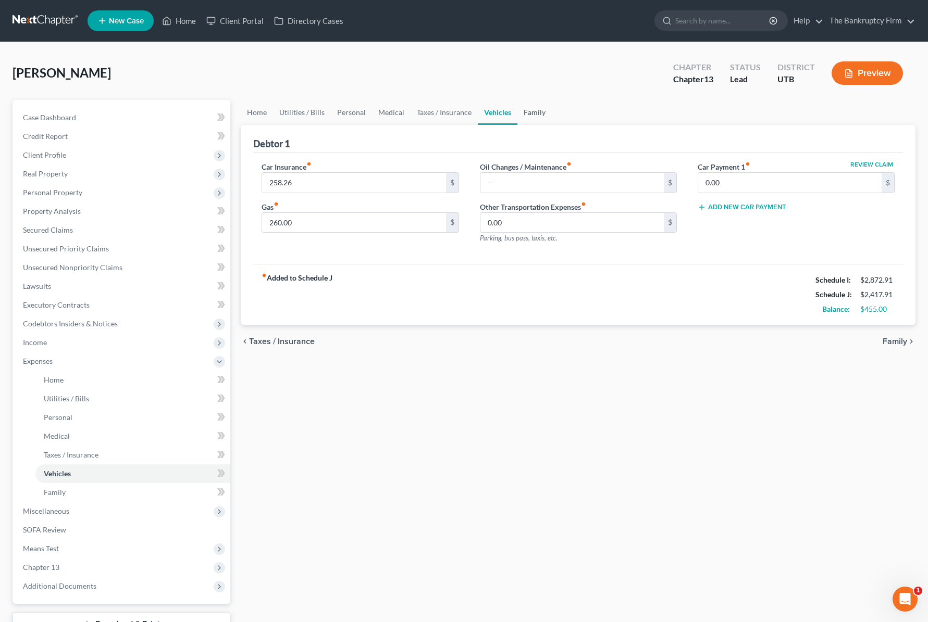
click at [538, 116] on link "Family" at bounding box center [534, 112] width 34 height 25
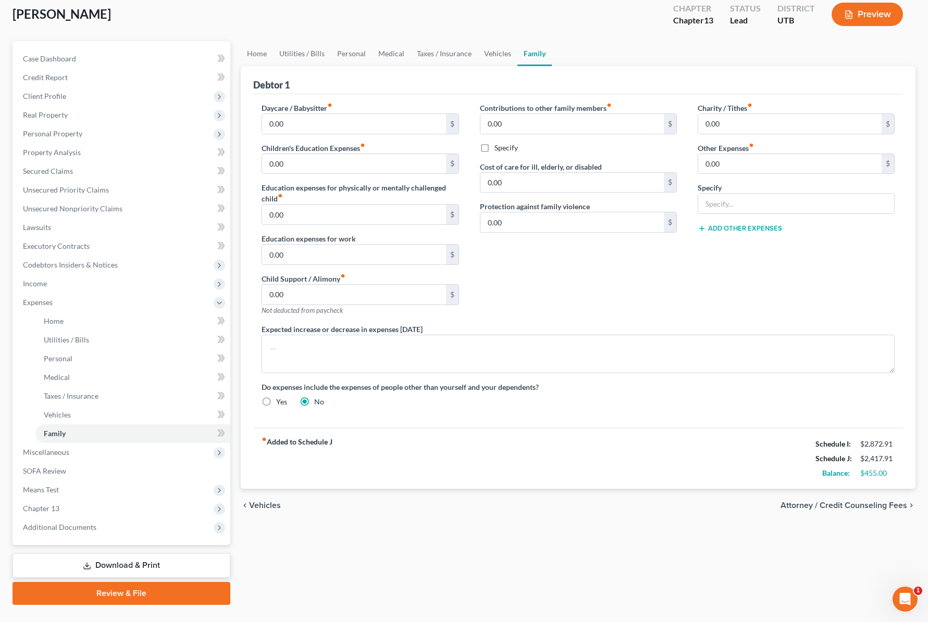
scroll to position [81, 0]
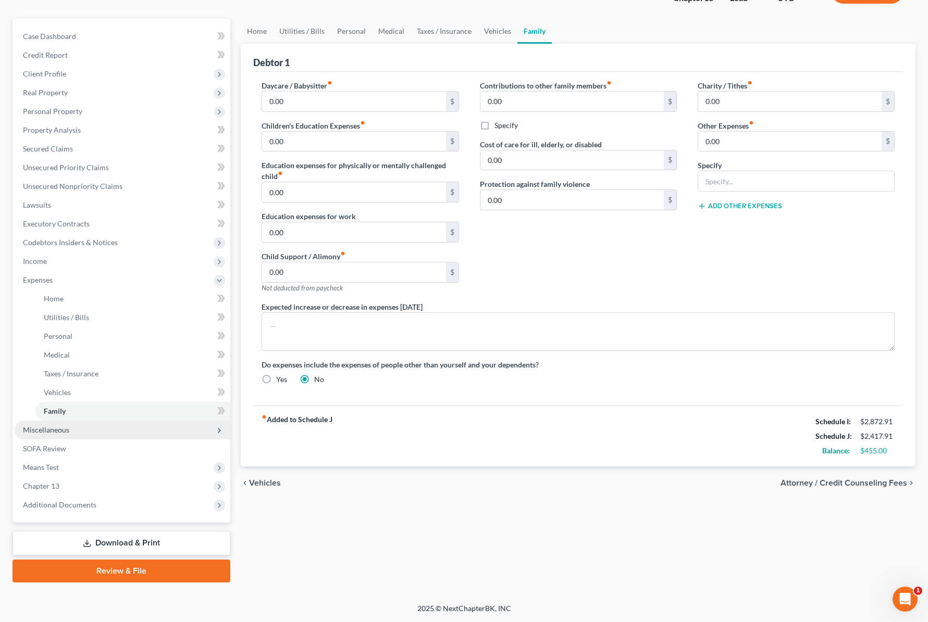
click at [56, 427] on span "Miscellaneous" at bounding box center [46, 430] width 46 height 9
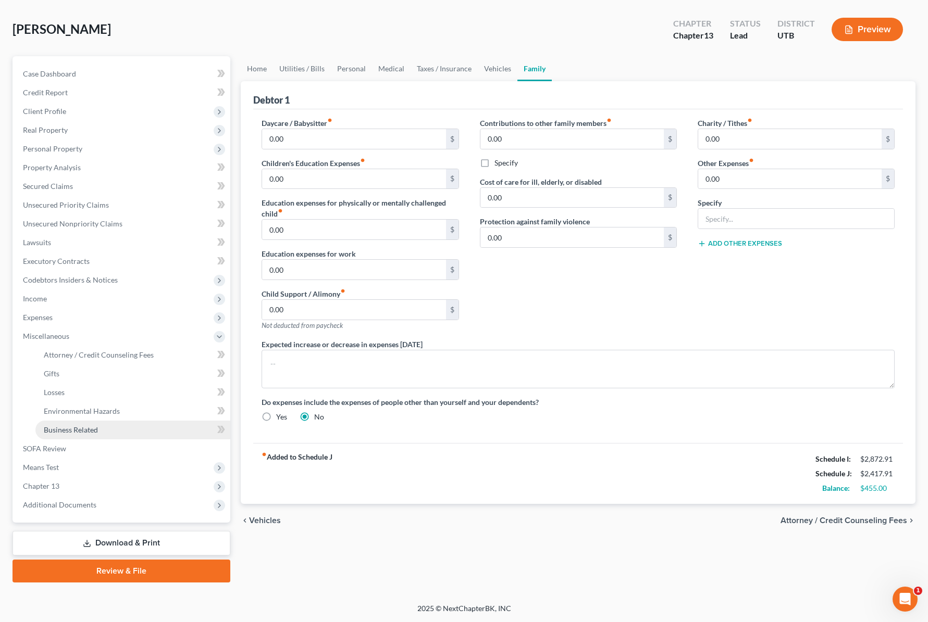
scroll to position [44, 0]
click at [89, 353] on span "Attorney / Credit Counseling Fees" at bounding box center [99, 355] width 110 height 9
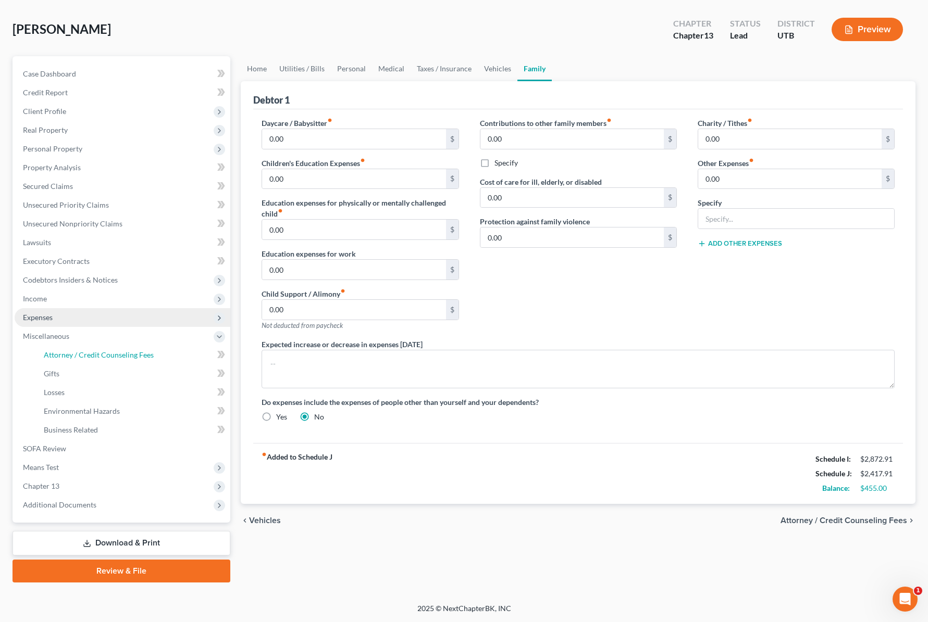
select select "0"
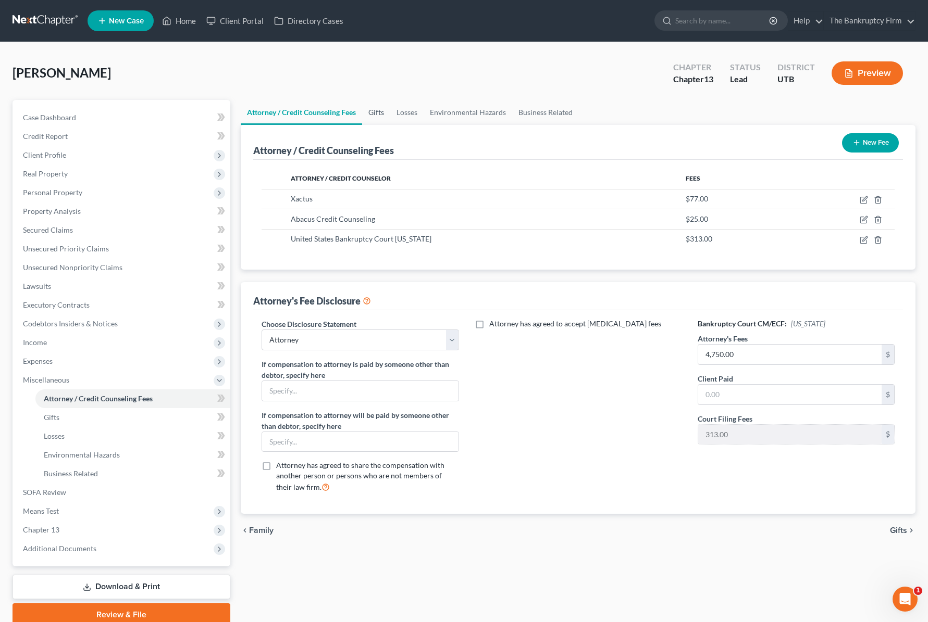
click at [380, 110] on link "Gifts" at bounding box center [376, 112] width 28 height 25
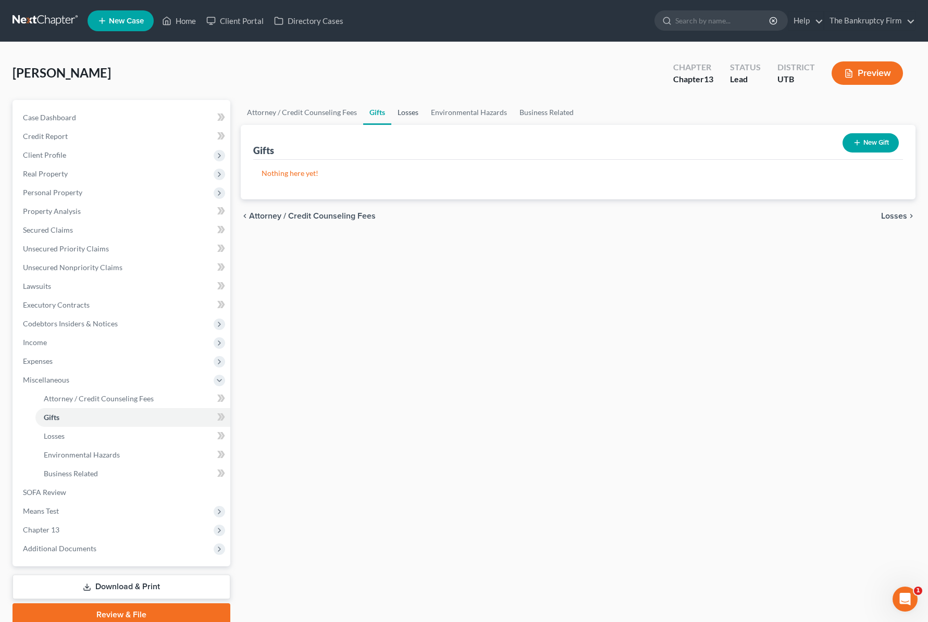
click at [410, 112] on link "Losses" at bounding box center [407, 112] width 33 height 25
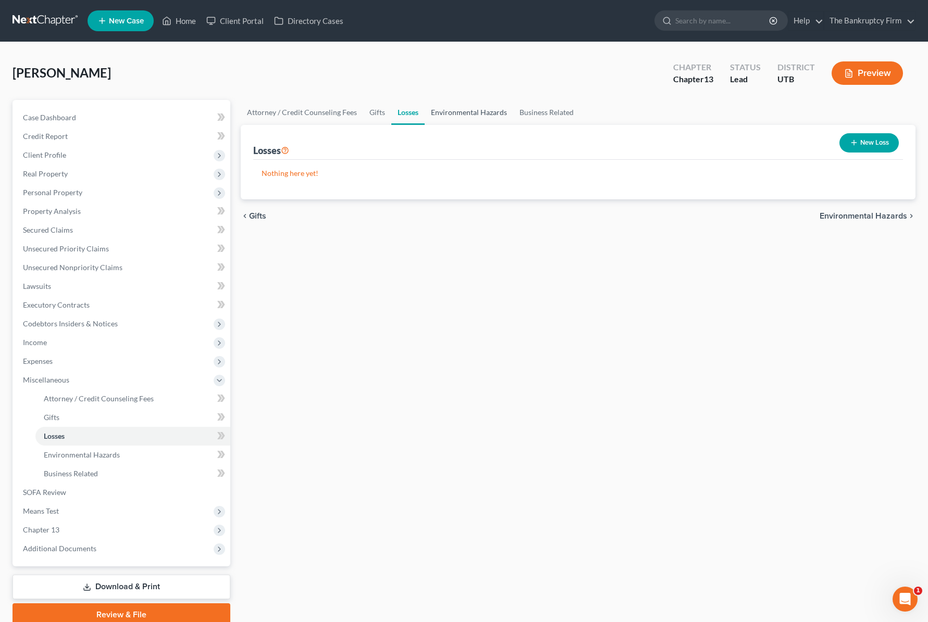
click at [472, 112] on link "Environmental Hazards" at bounding box center [468, 112] width 89 height 25
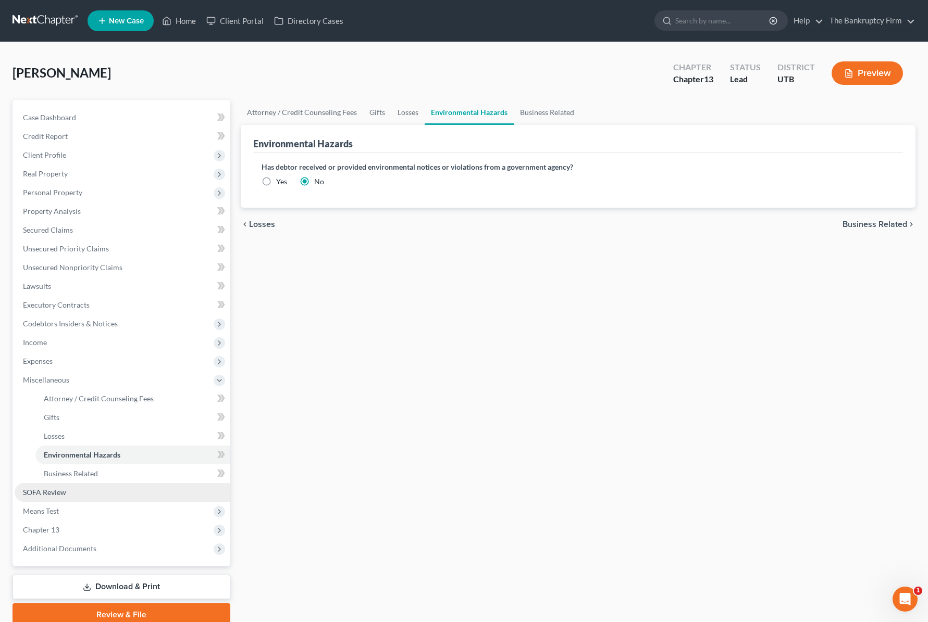
click at [61, 493] on span "SOFA Review" at bounding box center [44, 492] width 43 height 9
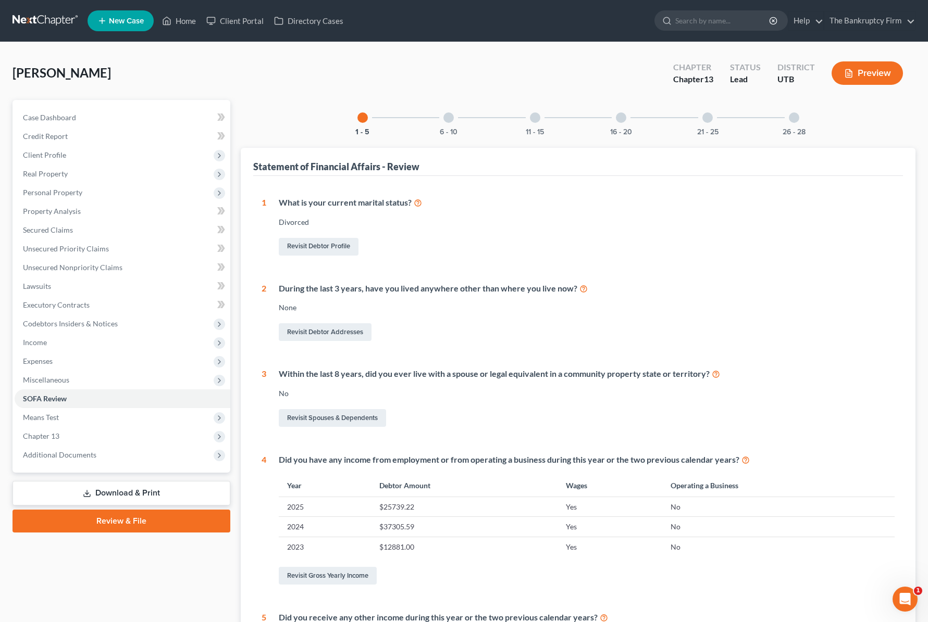
click at [449, 117] on div at bounding box center [448, 118] width 10 height 10
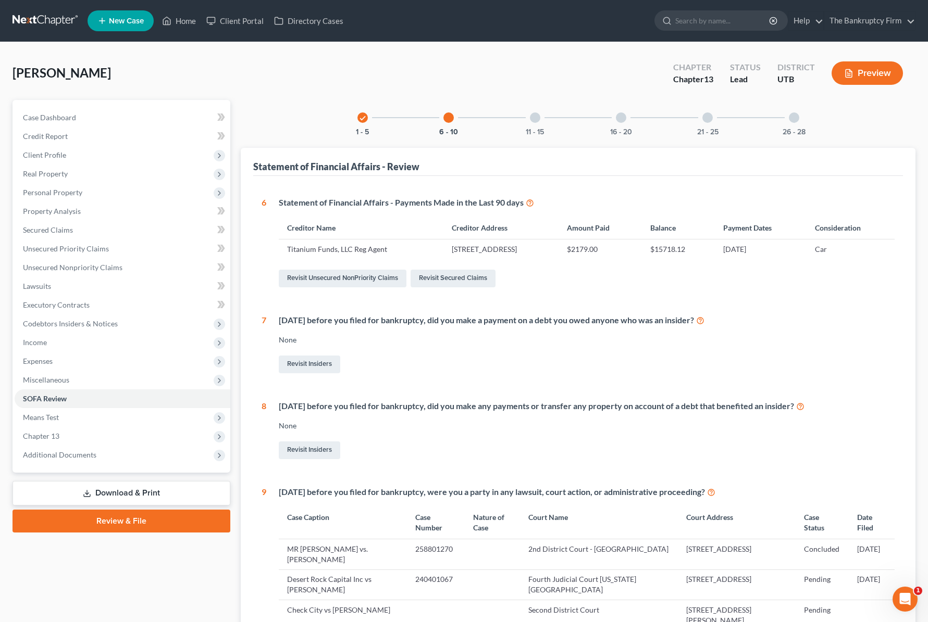
click at [532, 116] on div at bounding box center [535, 118] width 10 height 10
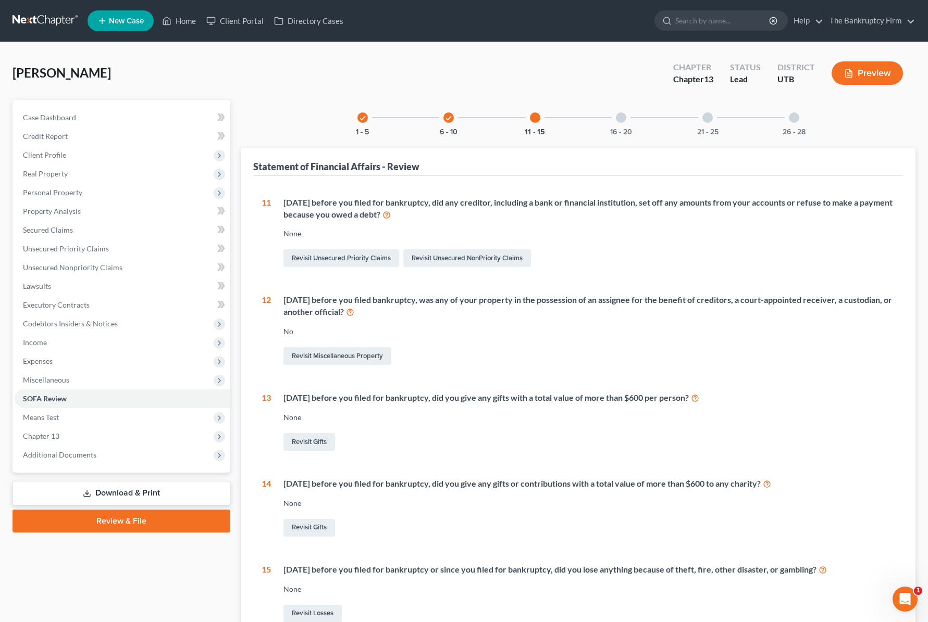
drag, startPoint x: 621, startPoint y: 120, endPoint x: 615, endPoint y: 164, distance: 44.1
click at [619, 121] on div at bounding box center [621, 118] width 10 height 10
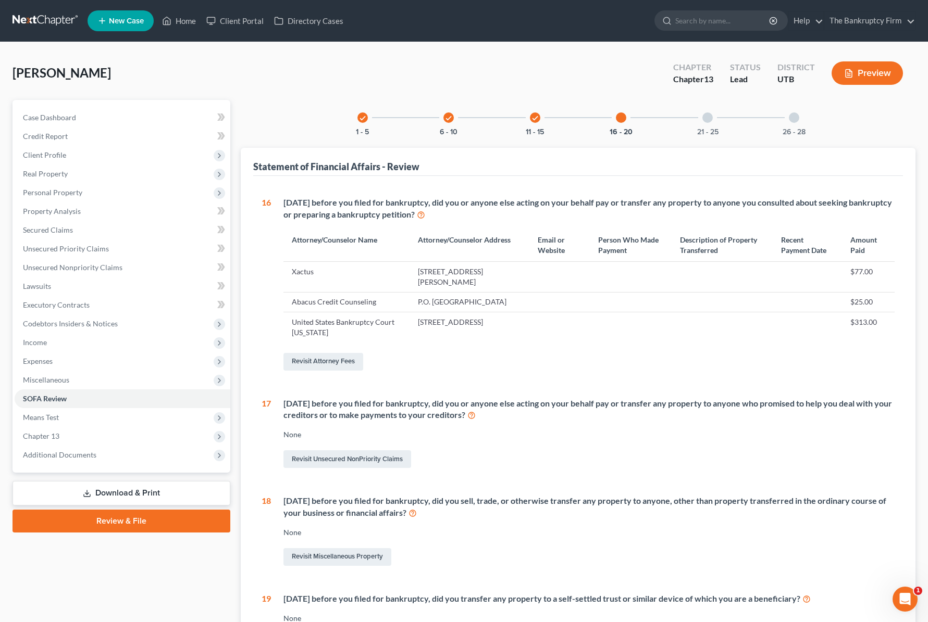
click at [708, 118] on div at bounding box center [707, 118] width 10 height 10
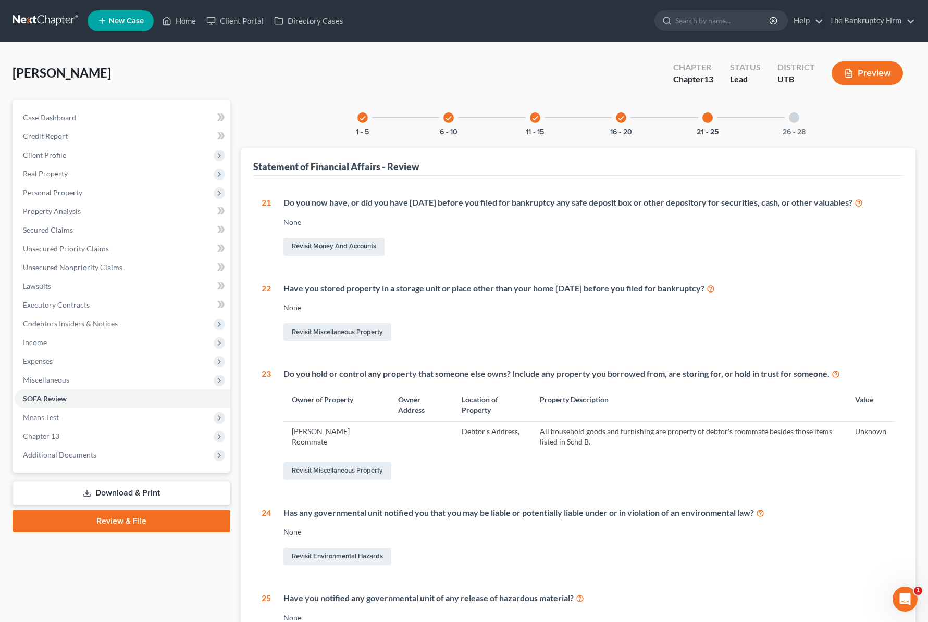
click at [794, 116] on div at bounding box center [794, 118] width 10 height 10
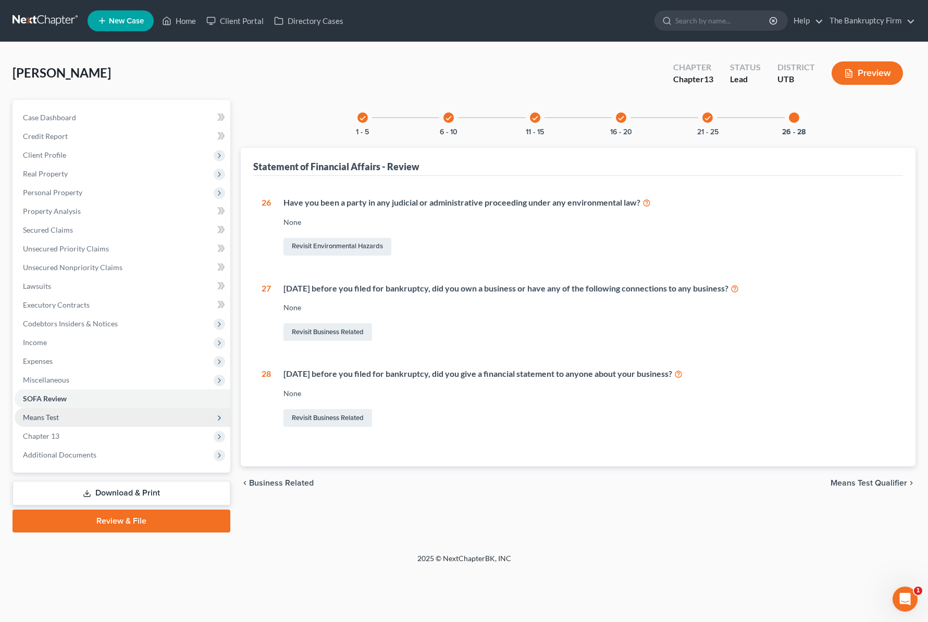
click at [42, 416] on span "Means Test" at bounding box center [41, 417] width 36 height 9
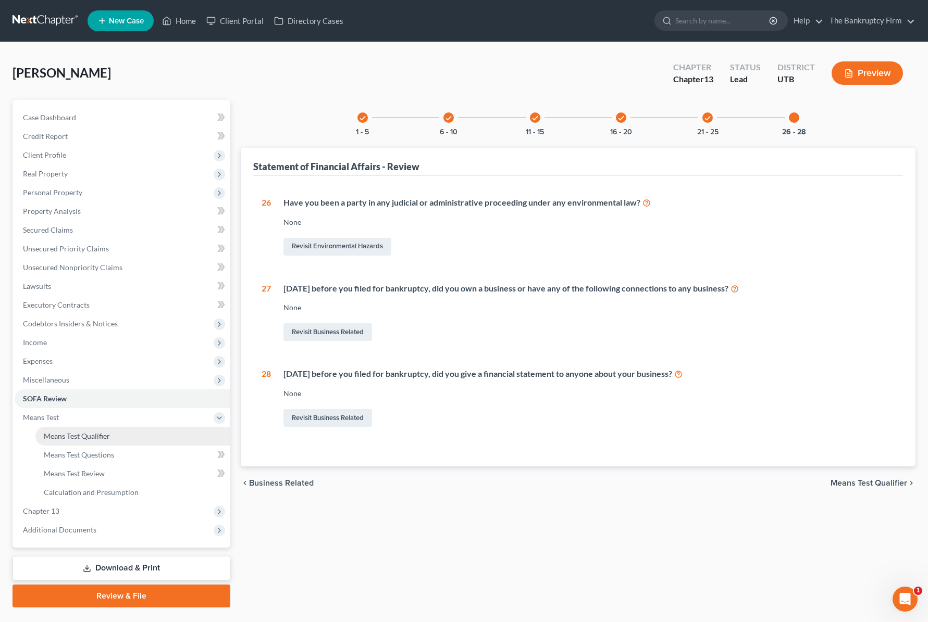
click at [94, 437] on span "Means Test Qualifier" at bounding box center [77, 436] width 66 height 9
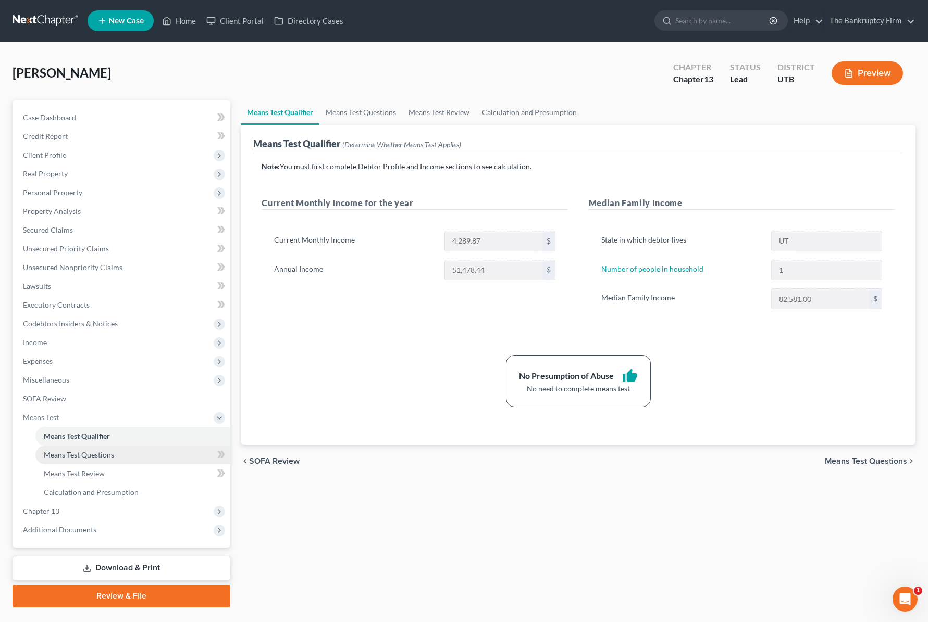
click at [93, 449] on link "Means Test Questions" at bounding box center [132, 455] width 195 height 19
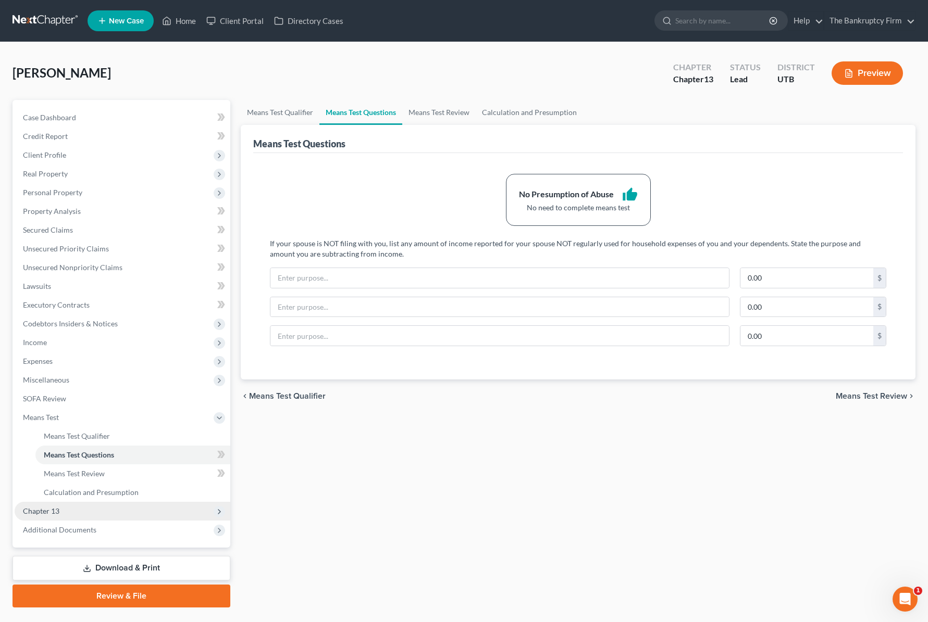
click at [50, 509] on span "Chapter 13" at bounding box center [41, 511] width 36 height 9
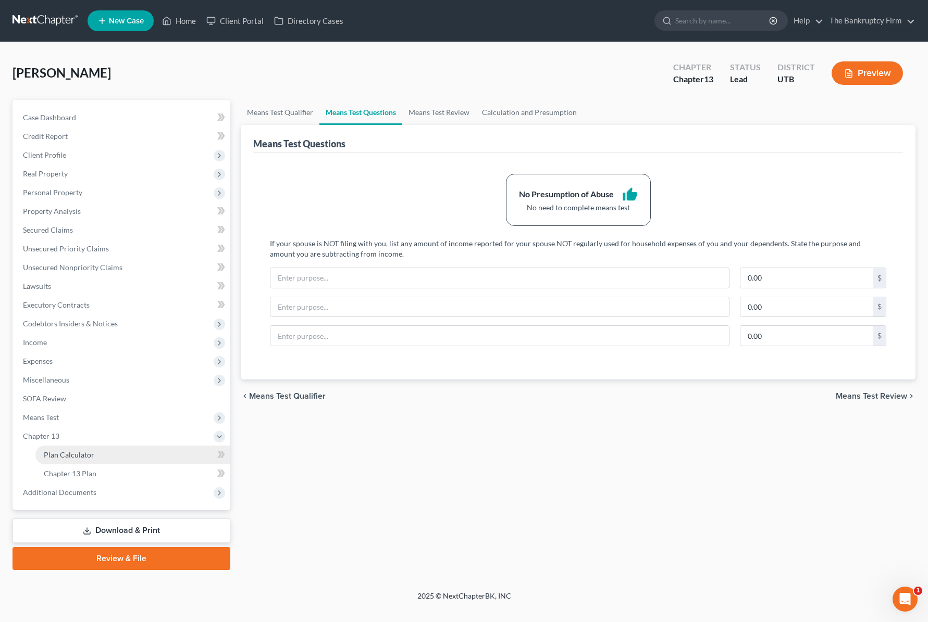
click at [89, 451] on span "Plan Calculator" at bounding box center [69, 455] width 51 height 9
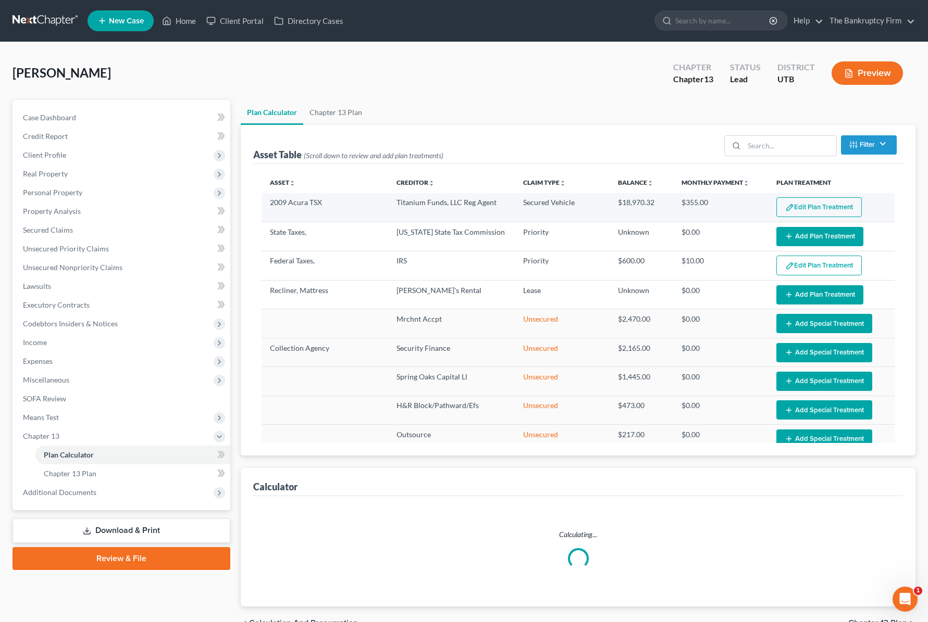
select select "59"
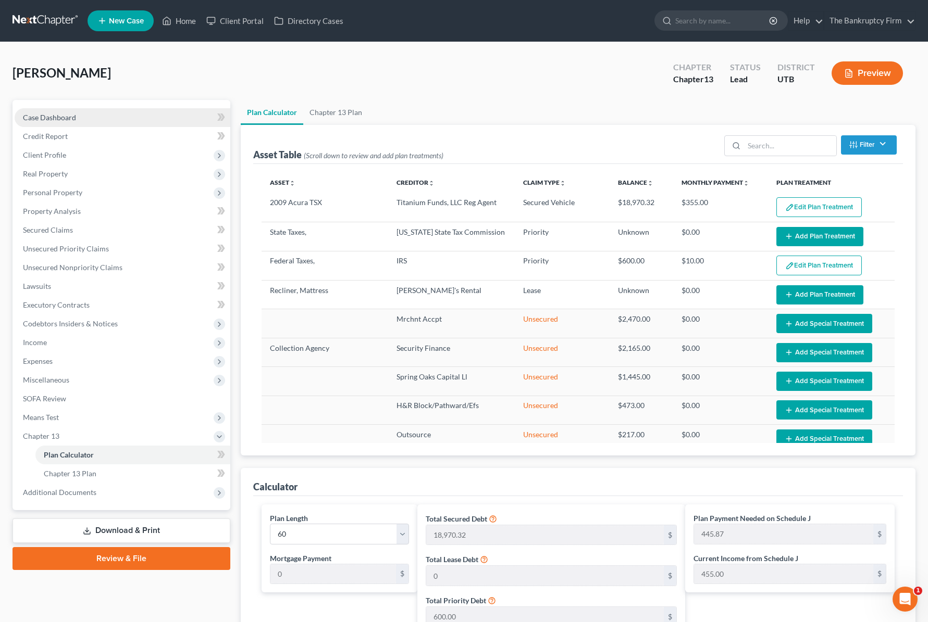
click at [71, 109] on link "Case Dashboard" at bounding box center [123, 117] width 216 height 19
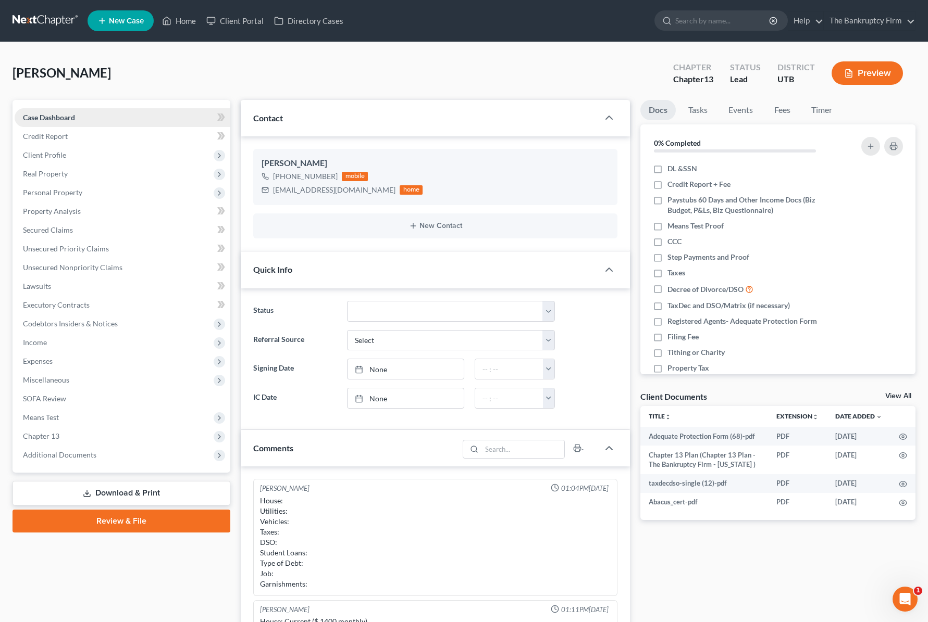
scroll to position [82, 0]
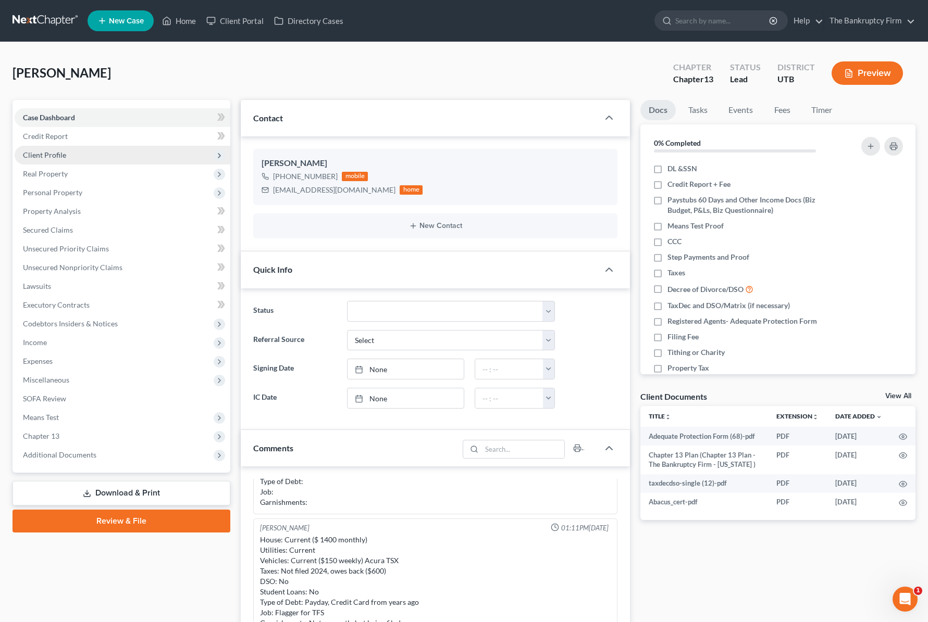
click at [51, 154] on span "Client Profile" at bounding box center [44, 155] width 43 height 9
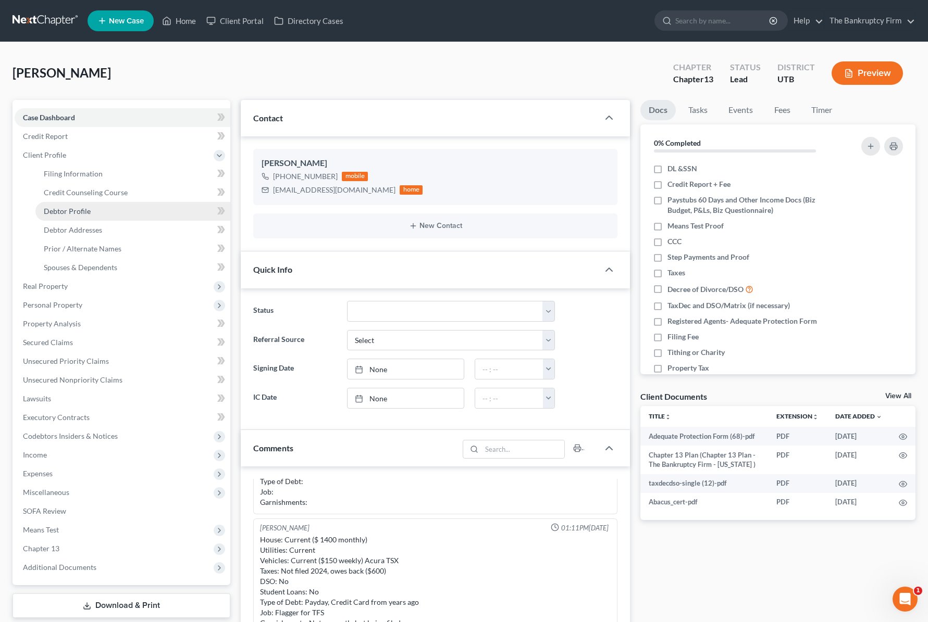
click at [83, 214] on span "Debtor Profile" at bounding box center [67, 211] width 47 height 9
select select "3"
select select "0"
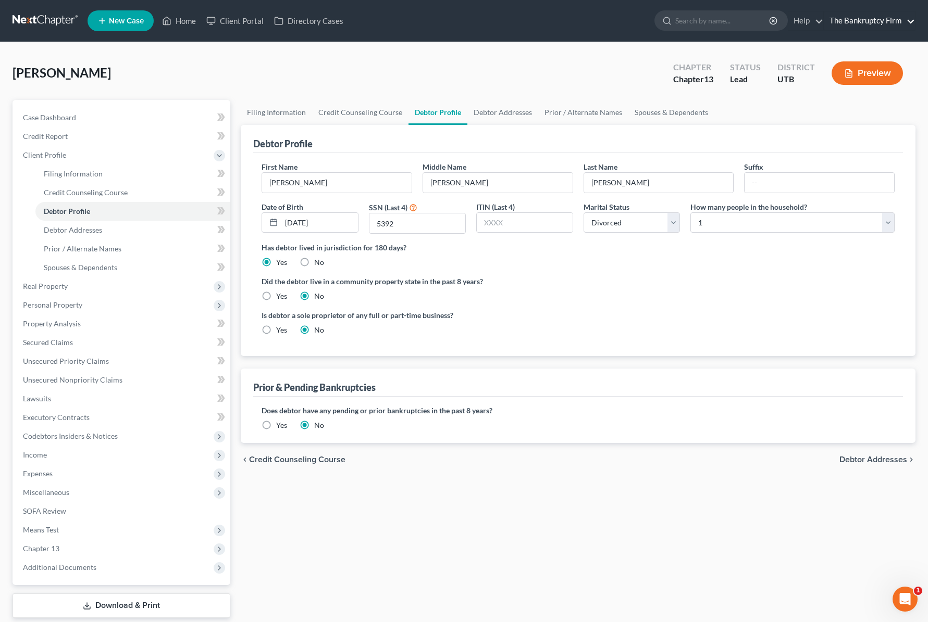
scroll to position [1, 0]
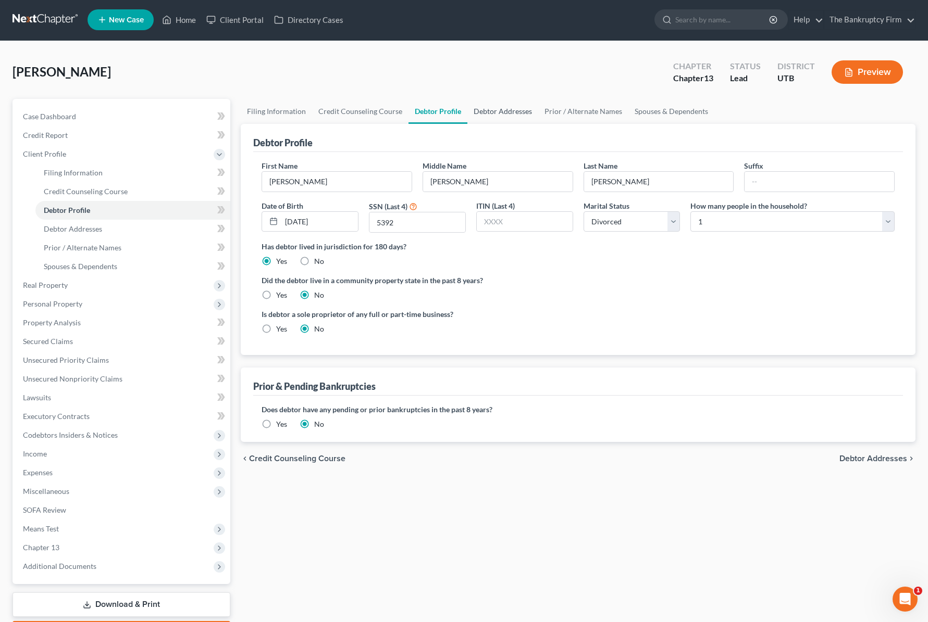
click at [490, 112] on link "Debtor Addresses" at bounding box center [502, 111] width 71 height 25
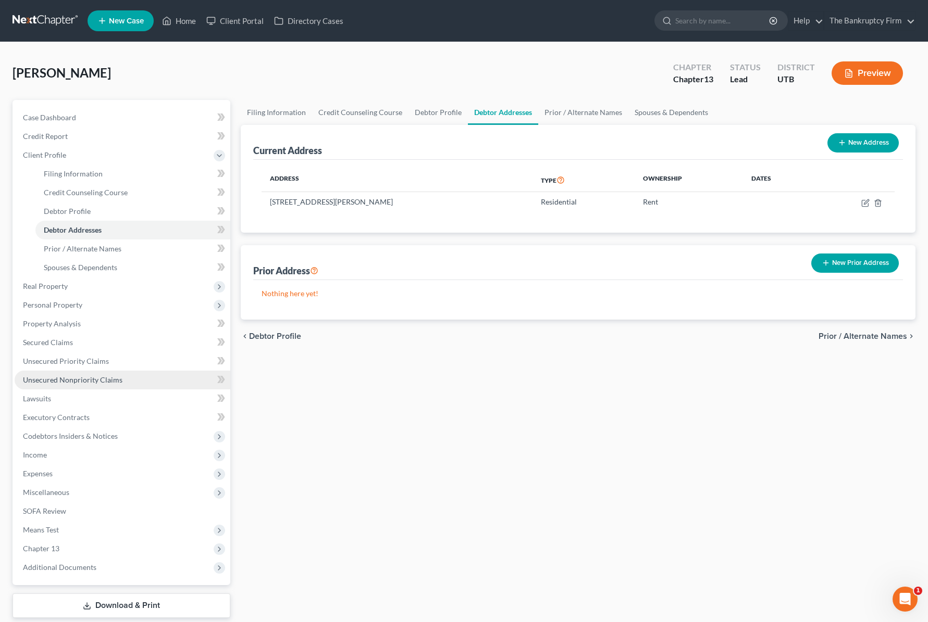
click at [71, 381] on span "Unsecured Nonpriority Claims" at bounding box center [72, 380] width 99 height 9
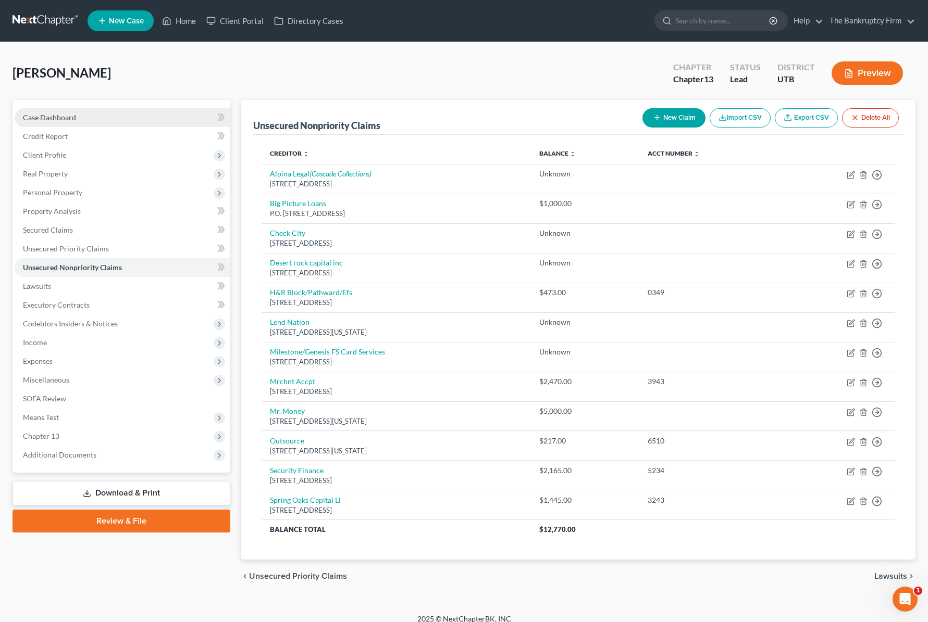
click at [48, 121] on span "Case Dashboard" at bounding box center [49, 117] width 53 height 9
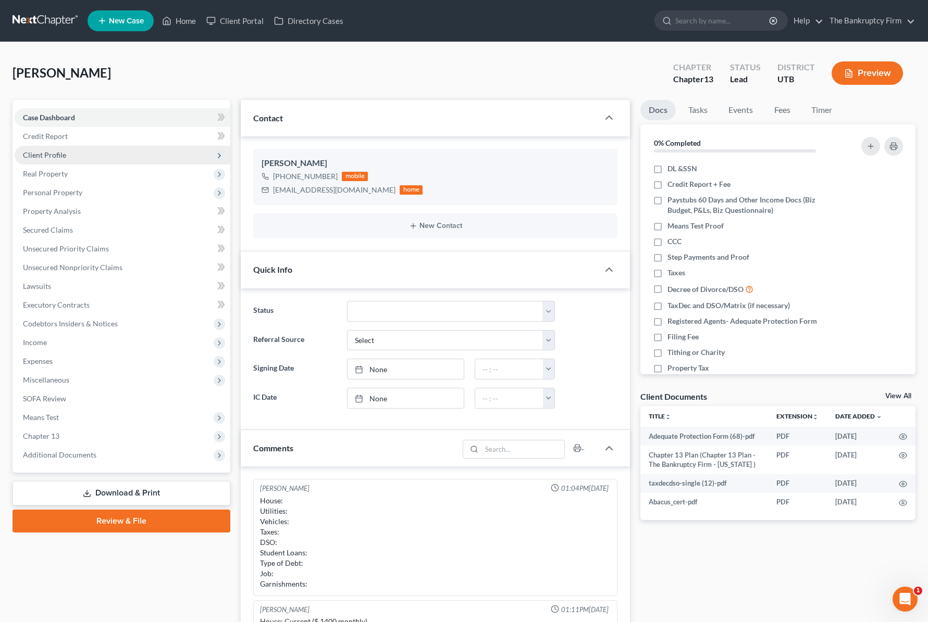
scroll to position [82, 0]
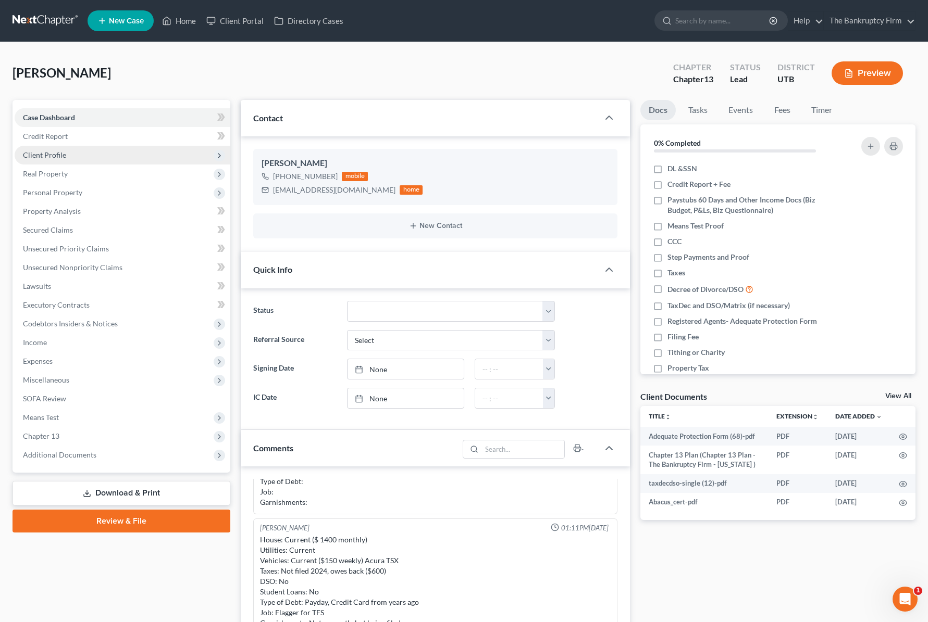
click at [59, 155] on span "Client Profile" at bounding box center [44, 155] width 43 height 9
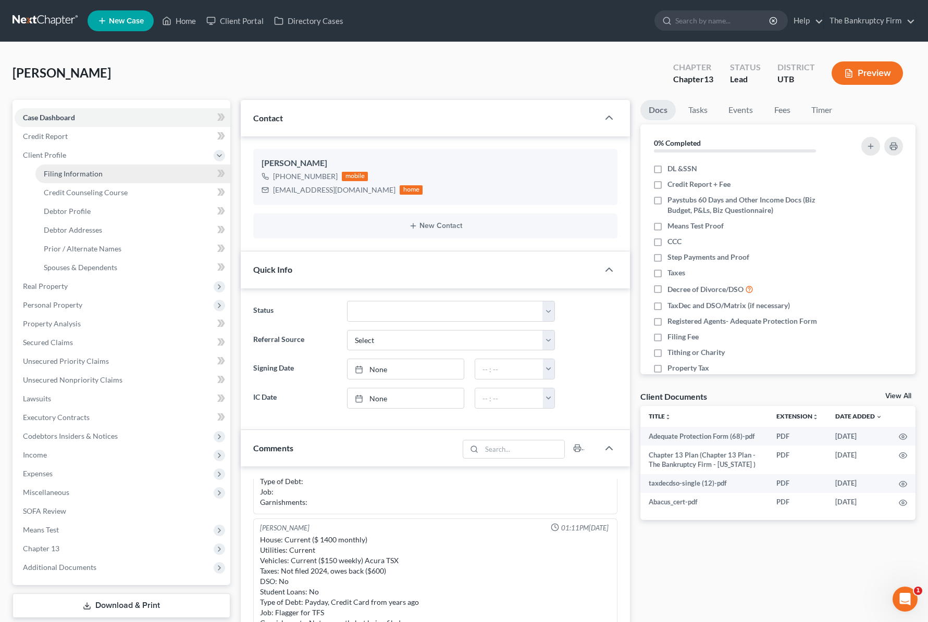
click at [87, 177] on span "Filing Information" at bounding box center [73, 173] width 59 height 9
select select "1"
select select "0"
select select "3"
select select "81"
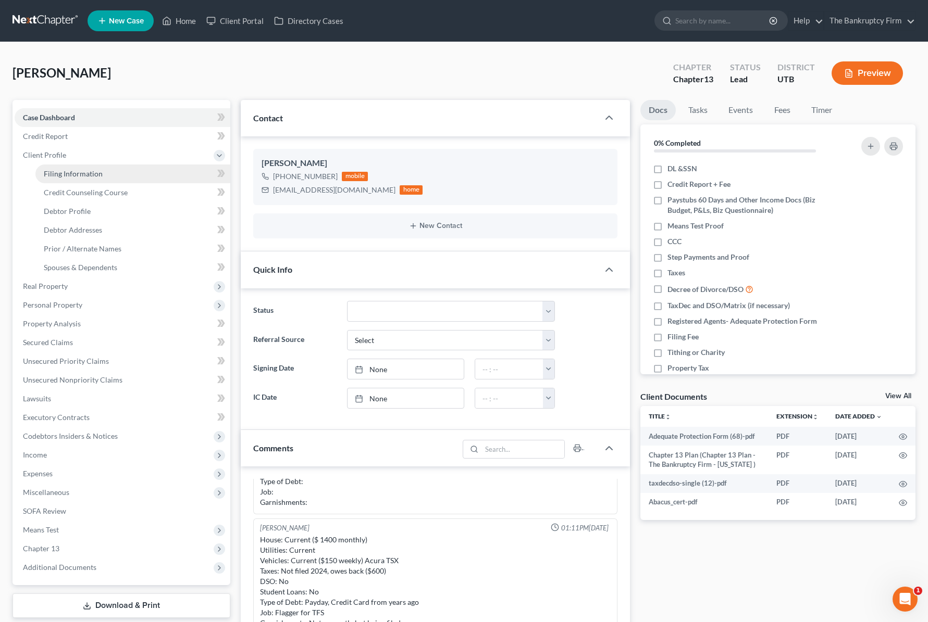
select select "0"
select select "46"
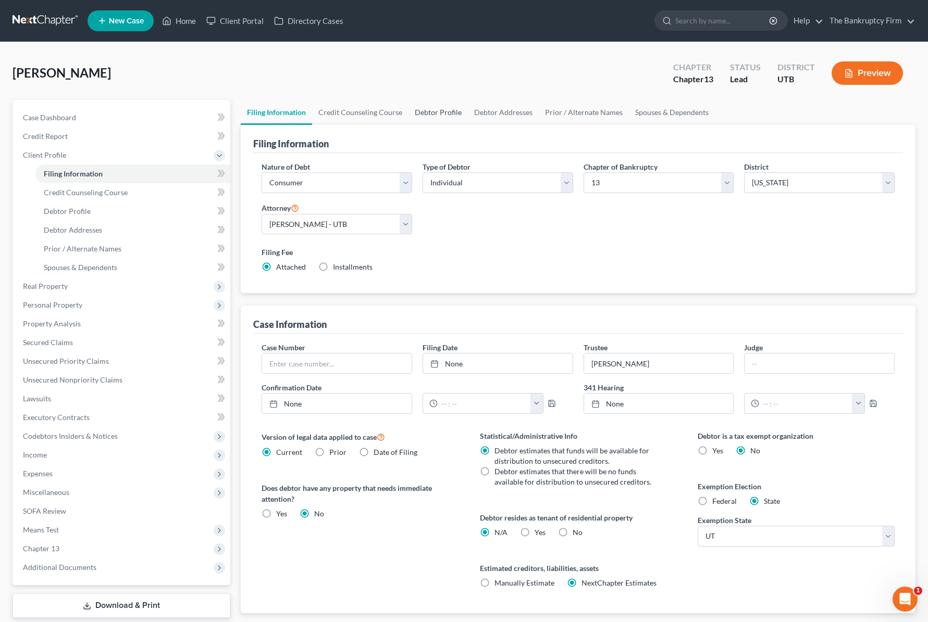
click at [452, 108] on link "Debtor Profile" at bounding box center [437, 112] width 59 height 25
select select "3"
select select "0"
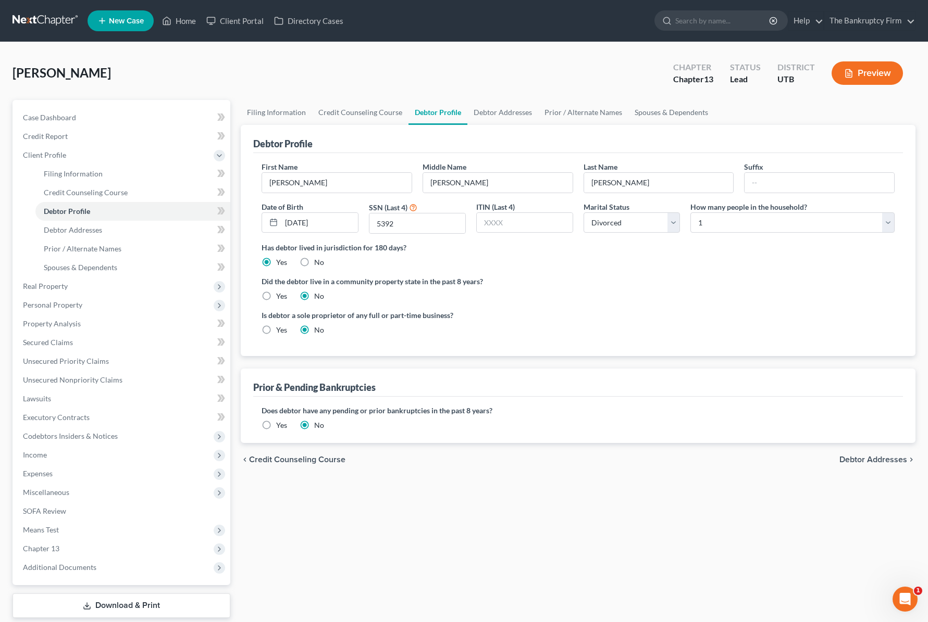
click at [382, 149] on div "Debtor Profile" at bounding box center [577, 139] width 649 height 28
